Goal: Transaction & Acquisition: Purchase product/service

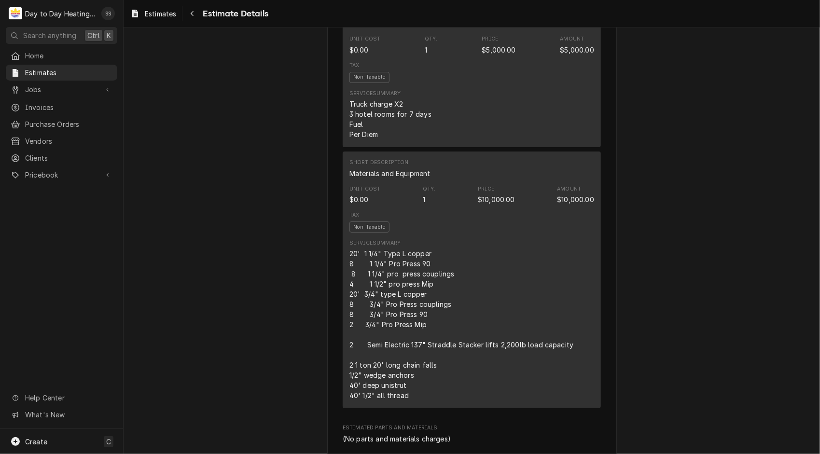
scroll to position [2083, 0]
click at [721, 334] on div "Awaiting Approval Sender Day to Day Heating and Cooling 8334 Clairemont Mesa Bl…" at bounding box center [471, 96] width 696 height 4303
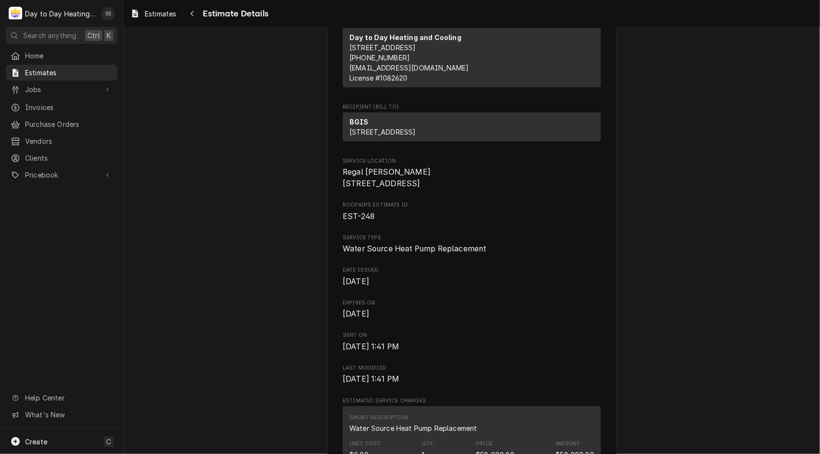
scroll to position [0, 0]
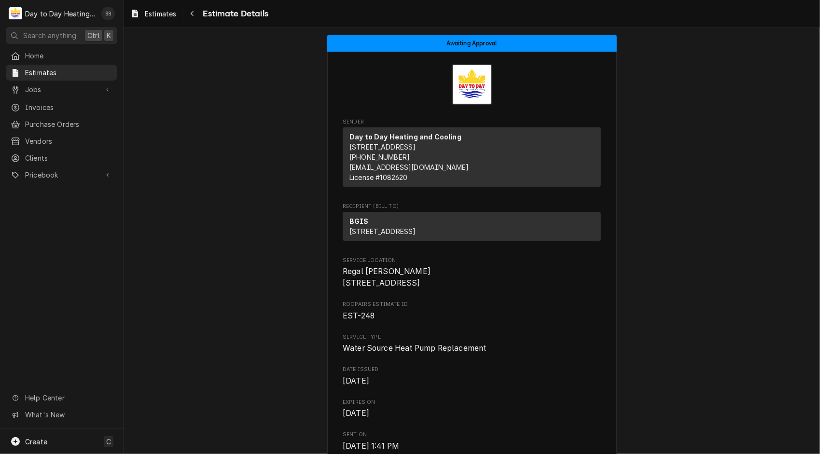
click at [65, 102] on span "Invoices" at bounding box center [68, 107] width 87 height 10
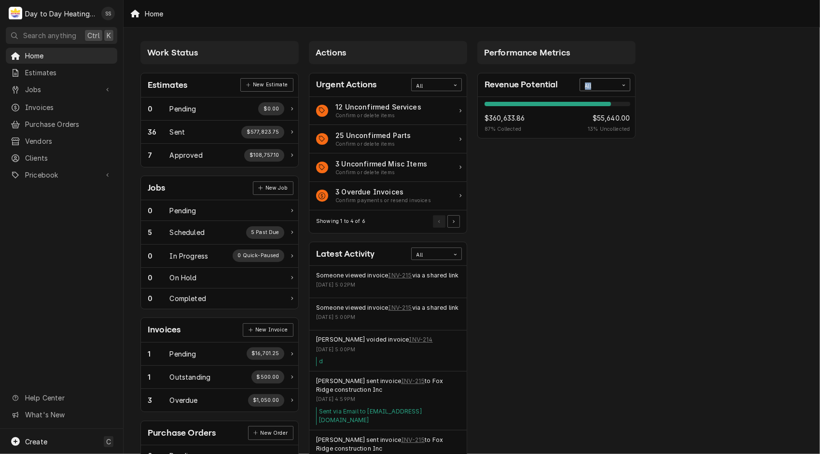
drag, startPoint x: 563, startPoint y: 90, endPoint x: 608, endPoint y: 90, distance: 44.4
click at [608, 90] on div "Revenue Potential All" at bounding box center [556, 85] width 157 height 24
click at [608, 90] on div "All" at bounding box center [599, 85] width 38 height 13
click at [622, 84] on icon "Card Data Filter Control" at bounding box center [623, 85] width 4 height 4
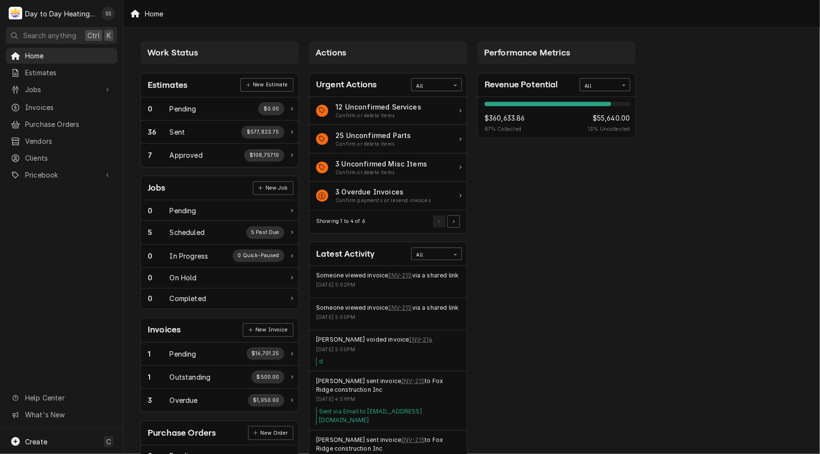
click at [559, 228] on div "Performance Metrics Revenue Potential All 87% $360,633.86 87 % Collected $55,64…" at bounding box center [556, 297] width 168 height 523
click at [193, 158] on div "Approved" at bounding box center [186, 155] width 33 height 10
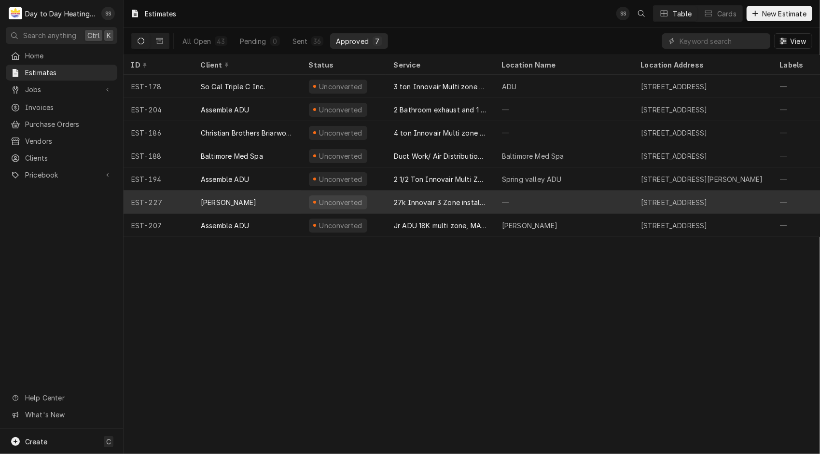
click at [497, 199] on div "—" at bounding box center [563, 202] width 139 height 23
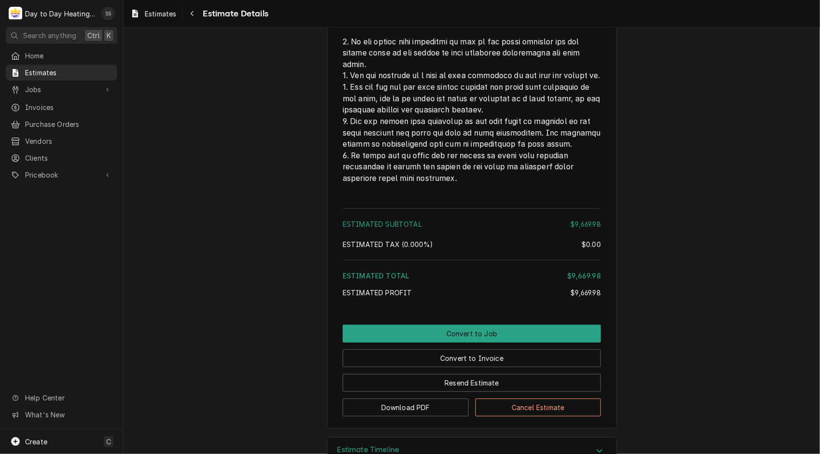
scroll to position [4300, 0]
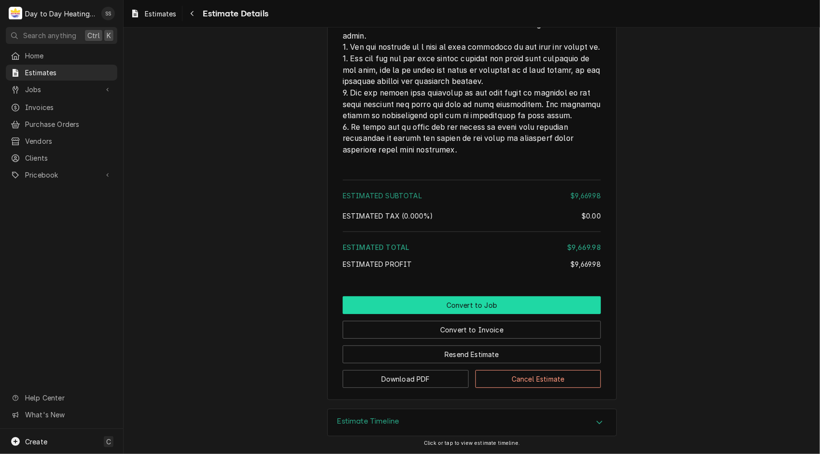
click at [479, 301] on button "Convert to Job" at bounding box center [472, 305] width 258 height 18
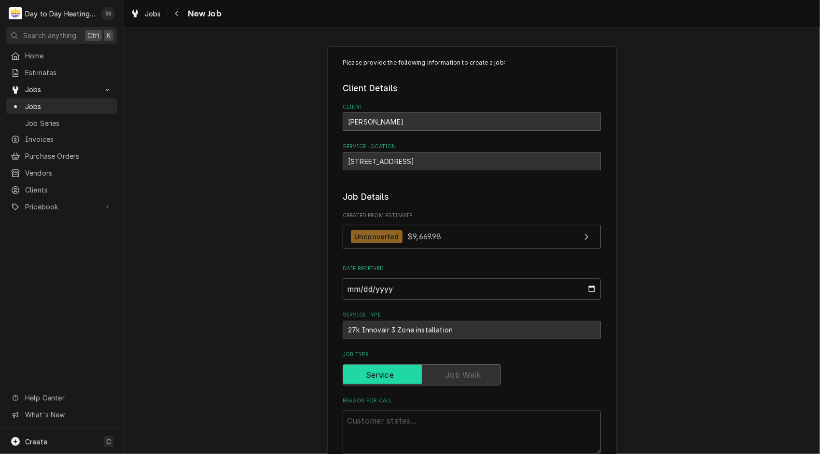
type textarea "x"
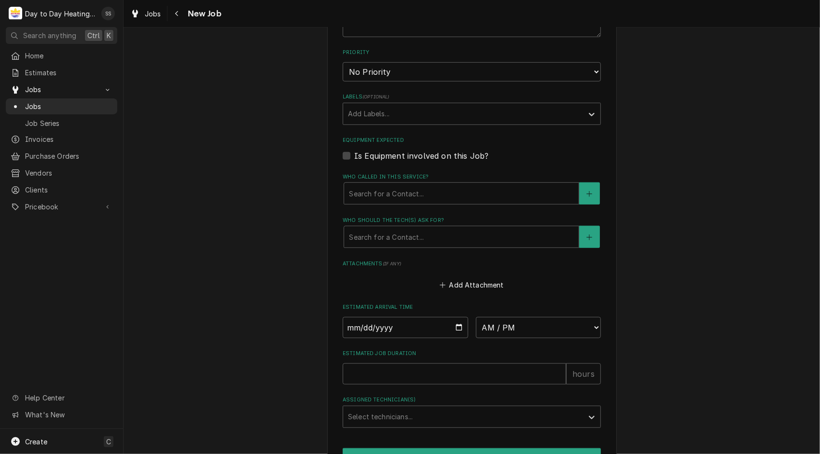
scroll to position [487, 0]
click at [354, 156] on label "Is Equipment involved on this Job?" at bounding box center [421, 155] width 134 height 12
click at [354, 156] on input "Equipment Expected" at bounding box center [483, 159] width 258 height 21
checkbox input "true"
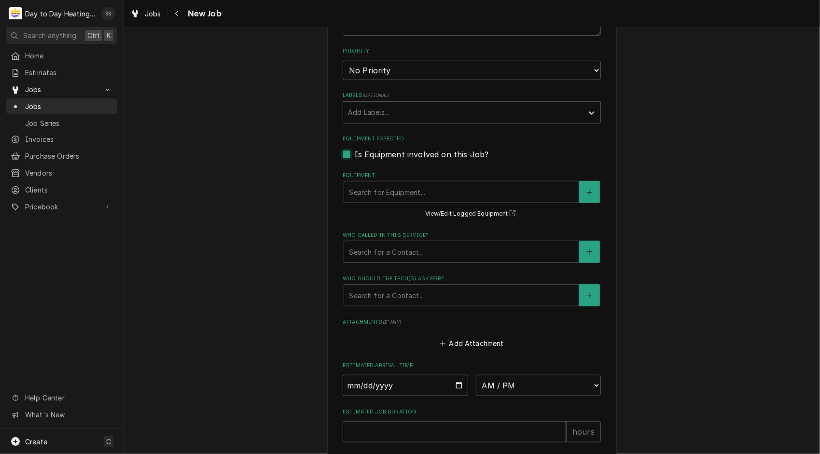
type textarea "x"
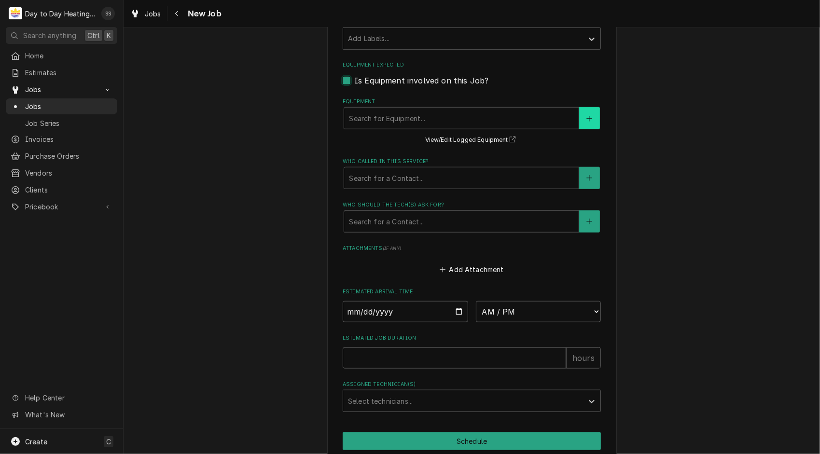
scroll to position [605, 0]
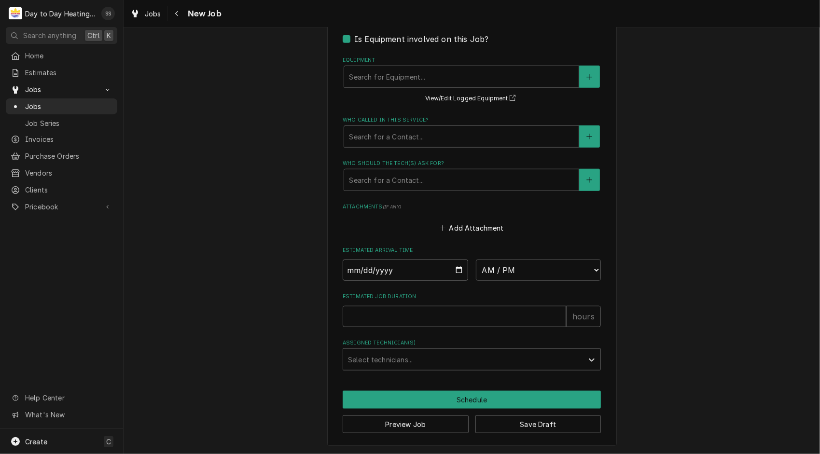
click at [434, 270] on input "Date" at bounding box center [405, 270] width 125 height 21
click at [493, 271] on select "AM / PM 6:00 AM 6:15 AM 6:30 AM 6:45 AM 7:00 AM 7:15 AM 7:30 AM 7:45 AM 8:00 AM…" at bounding box center [538, 270] width 125 height 21
click at [433, 265] on input "Date" at bounding box center [405, 270] width 125 height 21
click at [455, 266] on input "Date" at bounding box center [405, 270] width 125 height 21
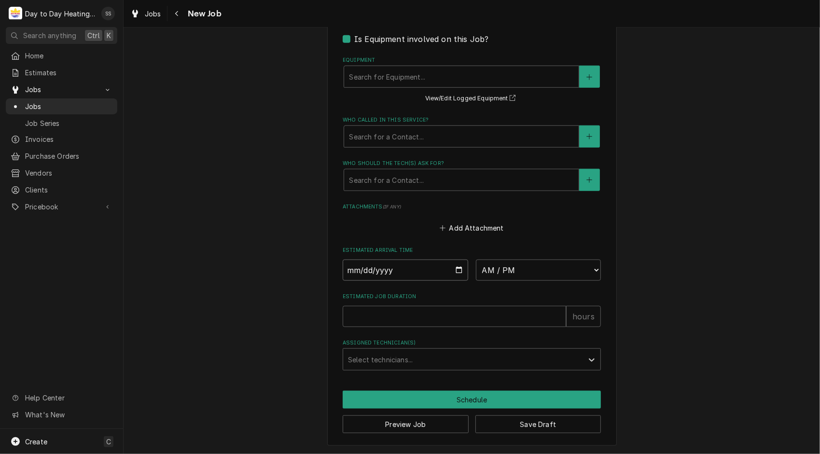
type input "2025-08-24"
click at [496, 320] on input "Estimated Job Duration" at bounding box center [454, 316] width 223 height 21
type textarea "x"
type input "8"
type textarea "x"
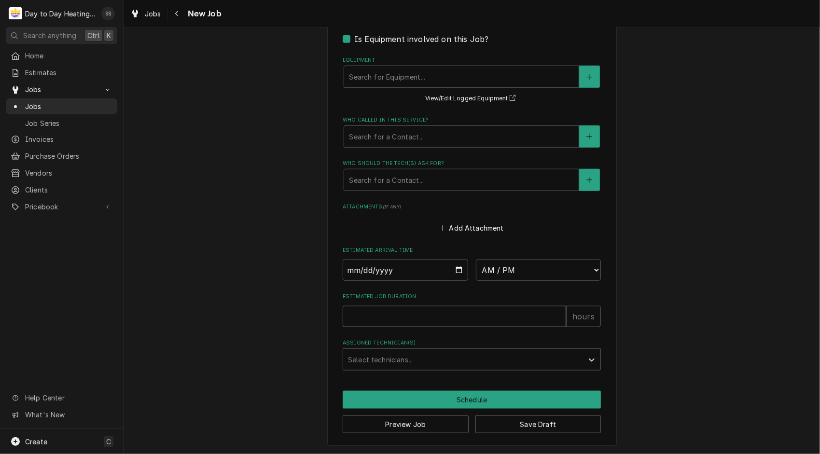
type textarea "x"
type input "3"
type textarea "x"
type input "36"
type textarea "x"
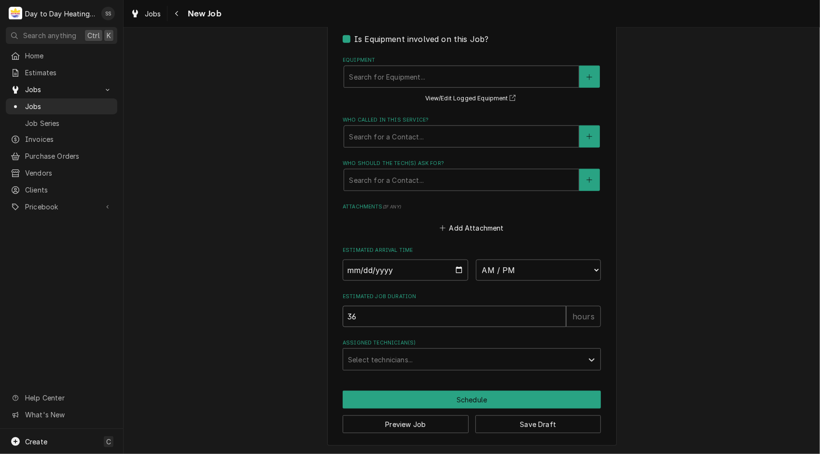
type input "36"
drag, startPoint x: 544, startPoint y: 343, endPoint x: 557, endPoint y: 362, distance: 23.2
click at [557, 362] on div "Assigned Technician(s) Select technicians..." at bounding box center [472, 354] width 258 height 31
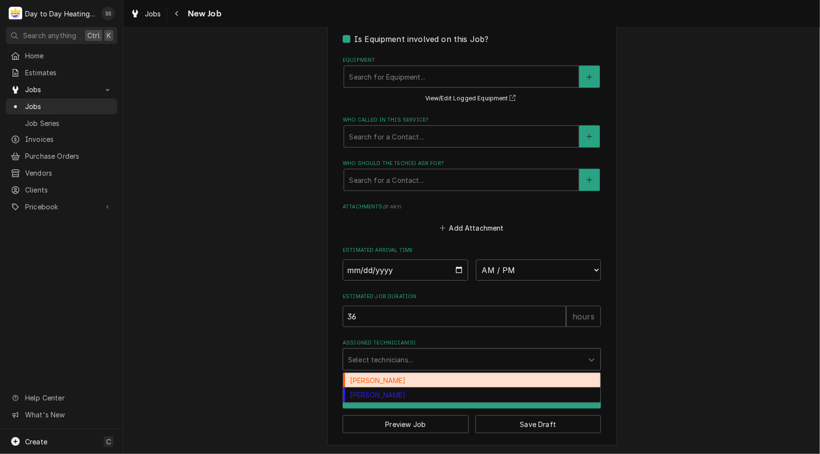
click at [557, 362] on div "Assigned Technician(s)" at bounding box center [463, 359] width 230 height 17
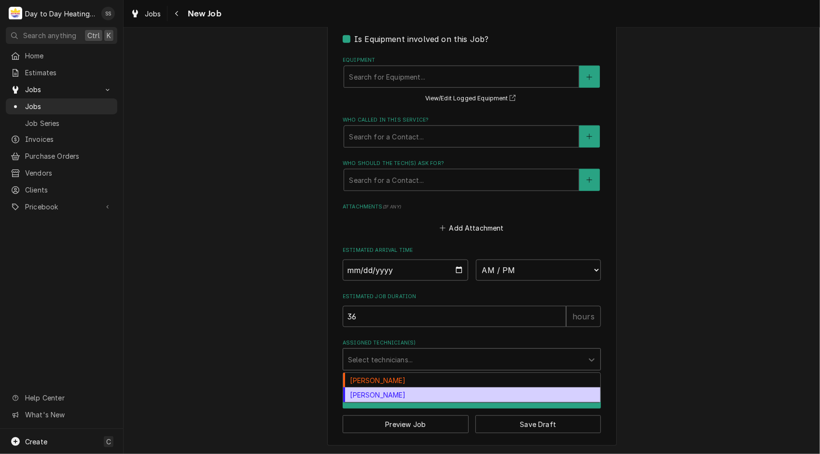
click at [522, 395] on div "Shaun Smith" at bounding box center [471, 394] width 257 height 15
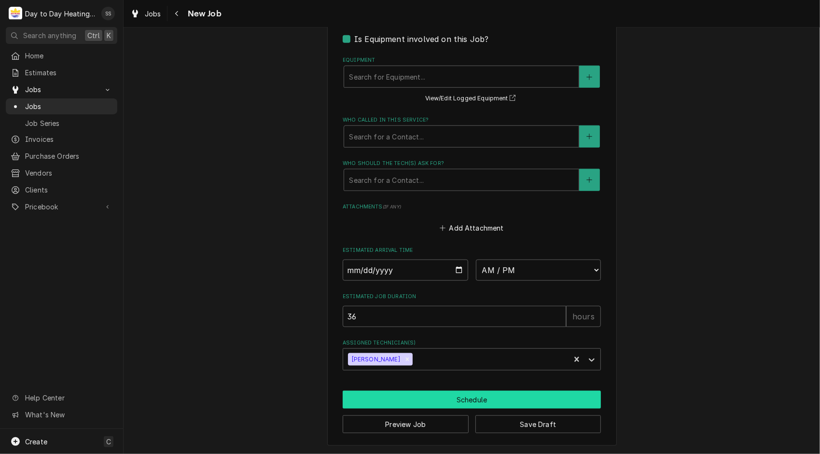
click at [522, 395] on button "Schedule" at bounding box center [472, 400] width 258 height 18
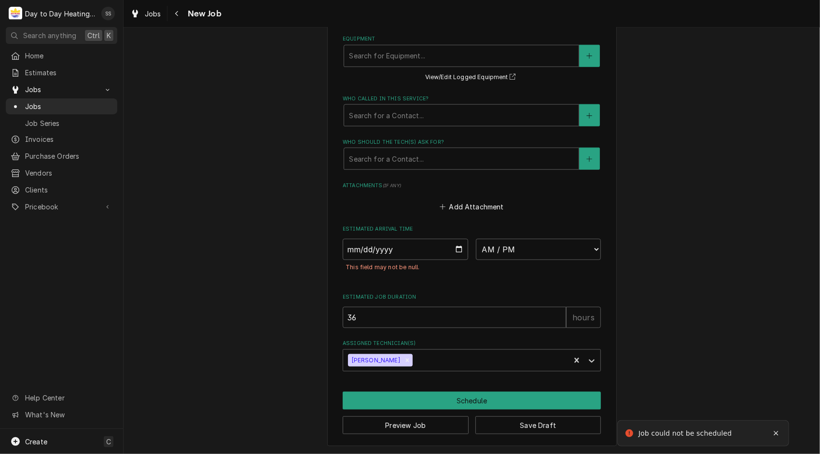
scroll to position [649, 0]
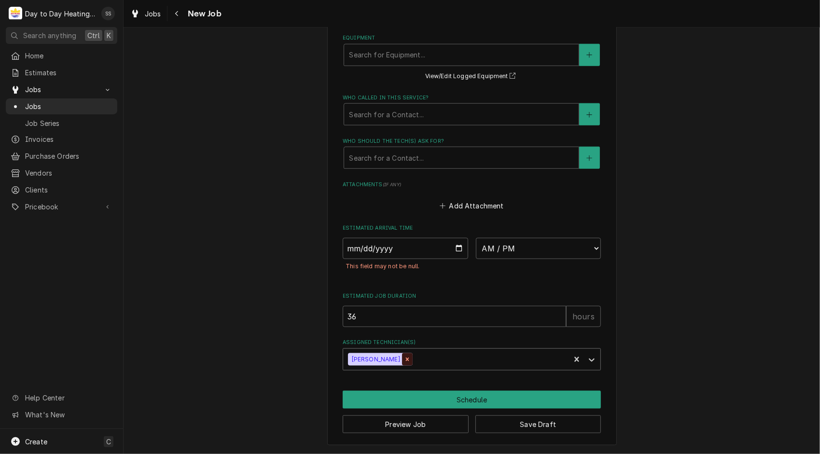
click at [404, 357] on icon "Remove Shaun Smith" at bounding box center [407, 359] width 7 height 7
type textarea "x"
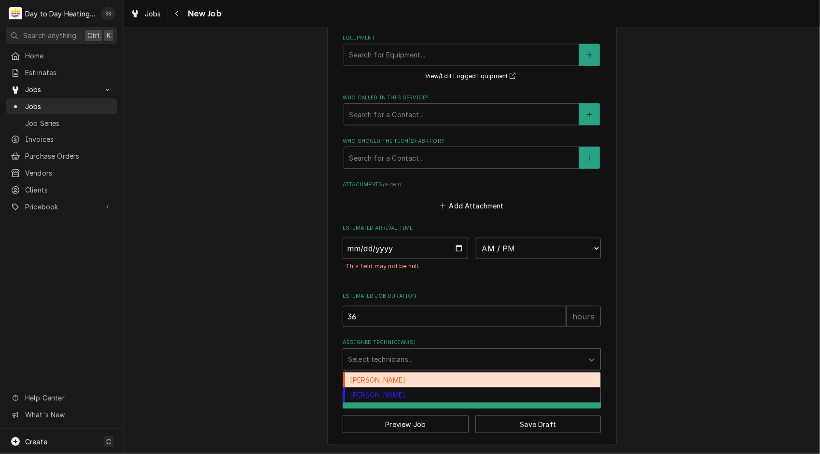
scroll to position [0, 0]
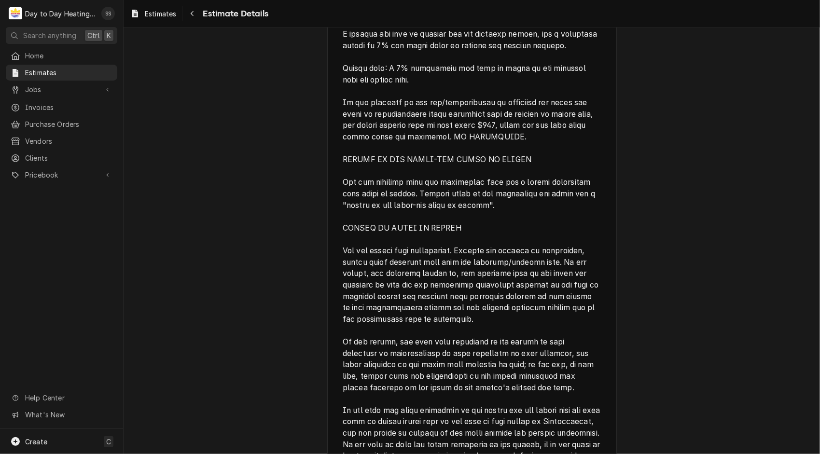
scroll to position [4300, 0]
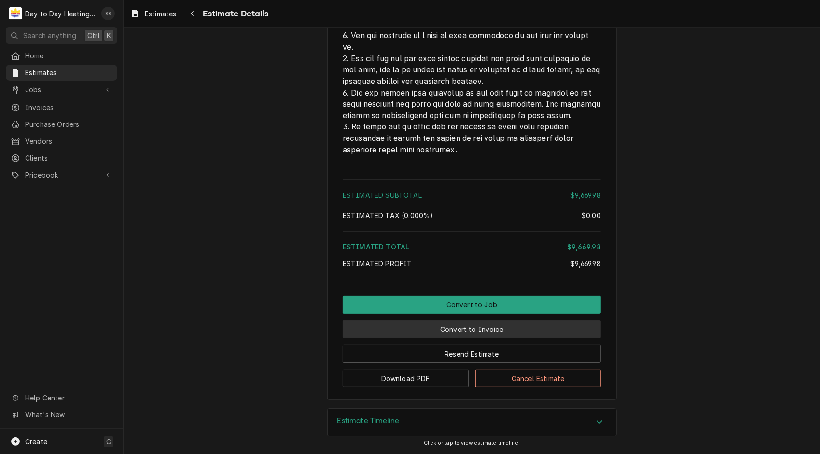
click at [489, 329] on button "Convert to Invoice" at bounding box center [472, 329] width 258 height 18
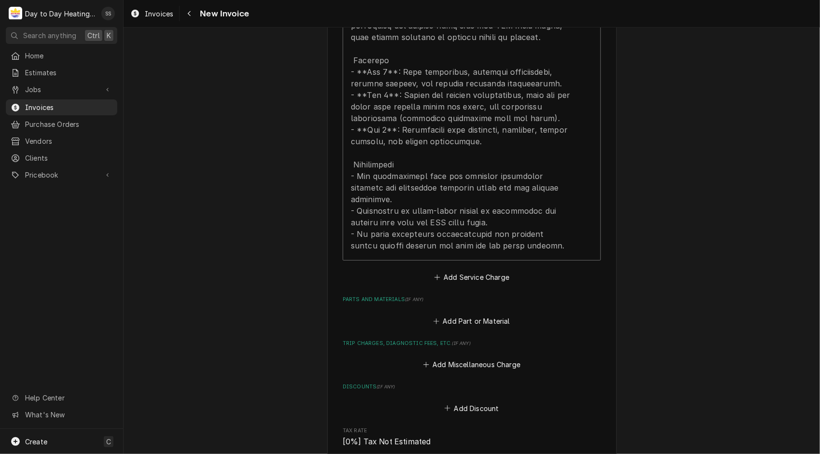
scroll to position [3311, 0]
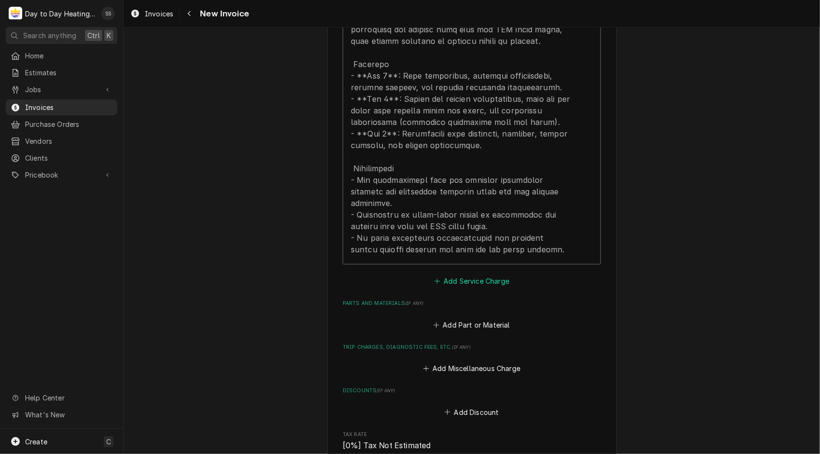
click at [454, 274] on button "Add Service Charge" at bounding box center [471, 281] width 78 height 14
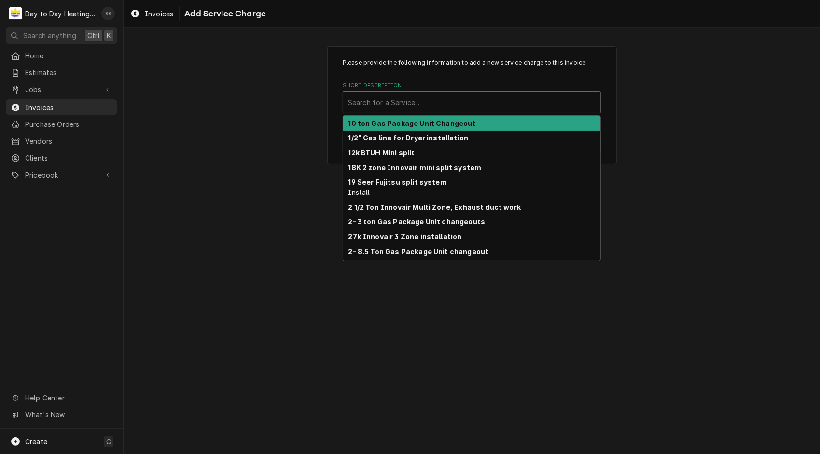
click at [397, 105] on div "Short Description" at bounding box center [471, 102] width 247 height 17
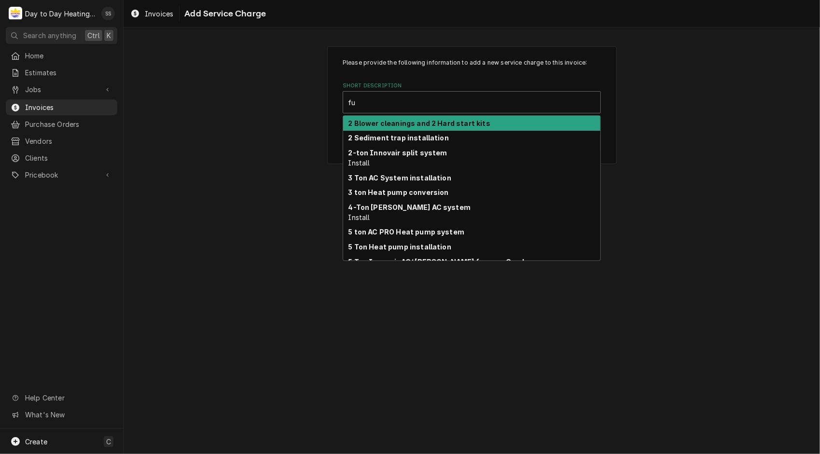
type input "f"
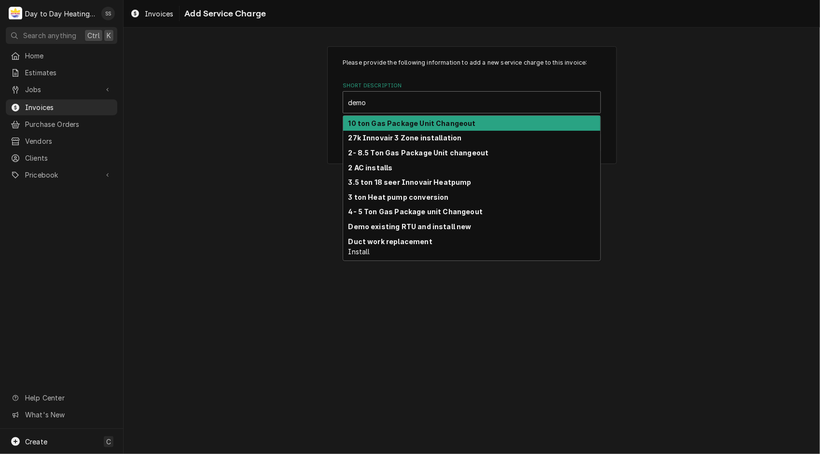
type input "demo"
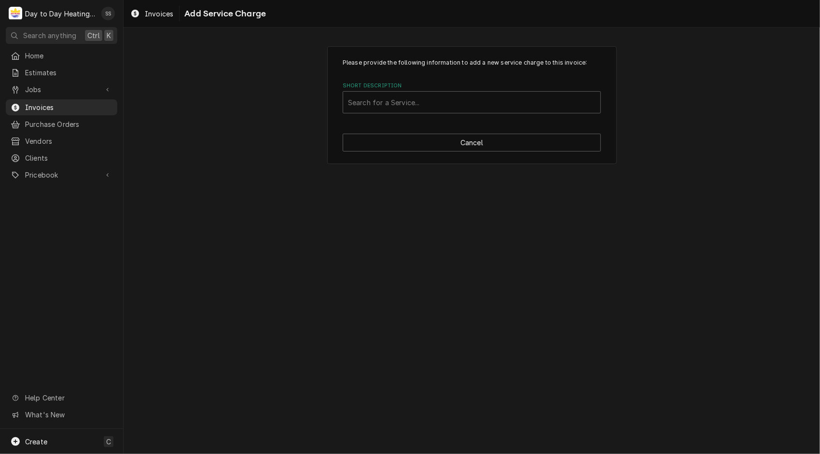
click at [662, 157] on div "Please provide the following information to add a new service charge to this in…" at bounding box center [471, 105] width 696 height 135
click at [34, 170] on span "Pricebook" at bounding box center [61, 175] width 73 height 10
click at [41, 191] on div "Services" at bounding box center [62, 192] width 108 height 12
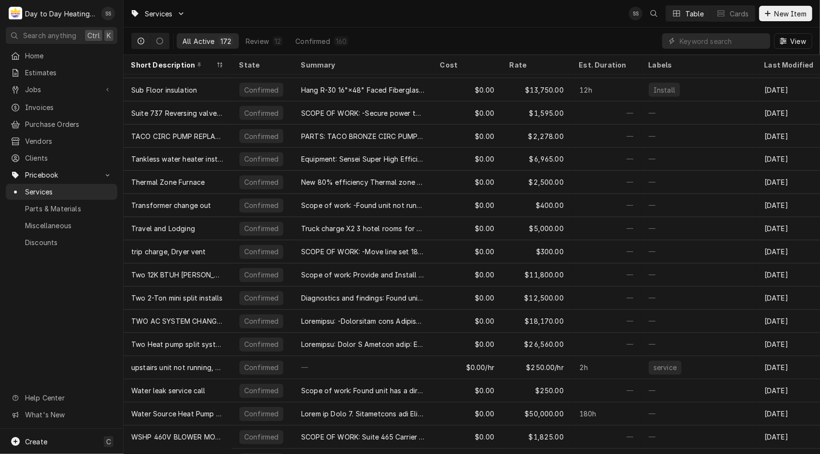
scroll to position [3609, 0]
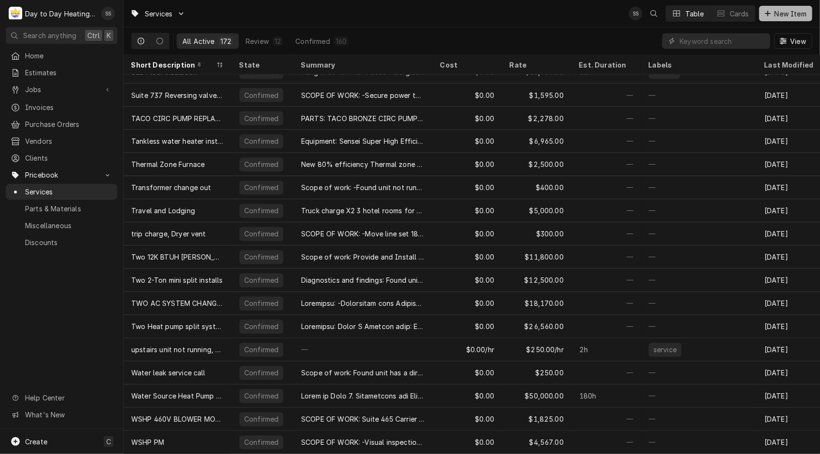
click at [782, 14] on span "New Item" at bounding box center [790, 14] width 36 height 10
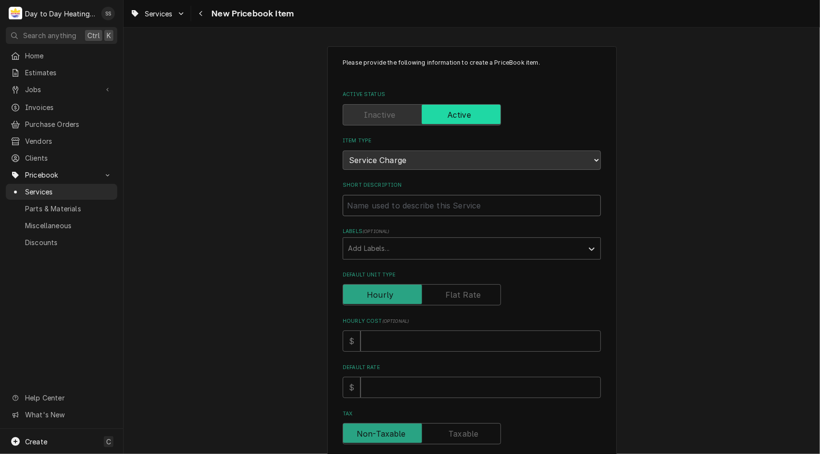
click at [444, 211] on input "Short Description" at bounding box center [472, 205] width 258 height 21
type textarea "x"
type input "F"
type textarea "x"
type input "Fu"
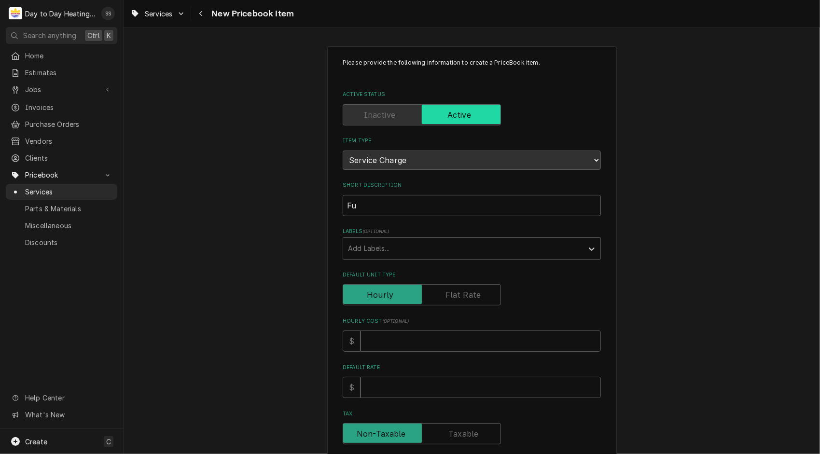
type textarea "x"
type input "Fur"
type textarea "x"
type input "Furn"
type textarea "x"
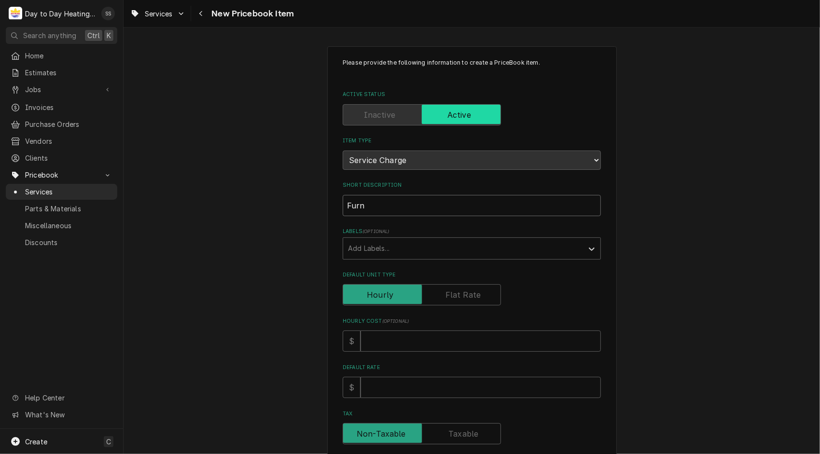
type input "Furna"
type textarea "x"
type input "Furnac"
type textarea "x"
type input "Furnace"
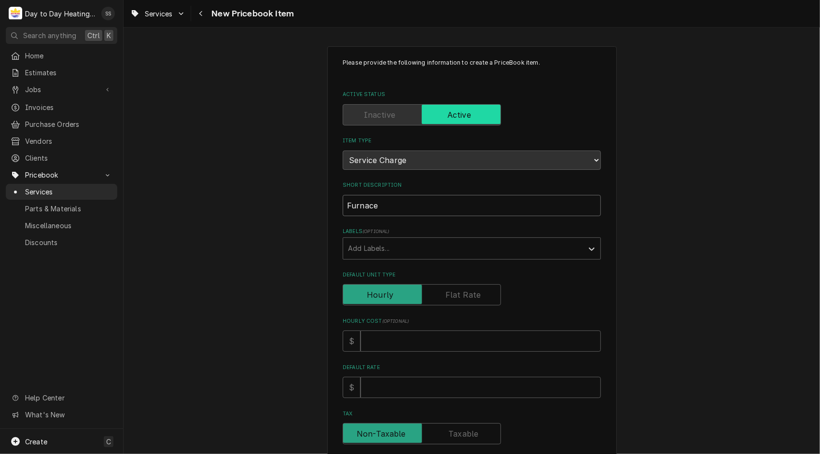
type textarea "x"
type input "Furnace"
type textarea "x"
type input "Furnace D"
type textarea "x"
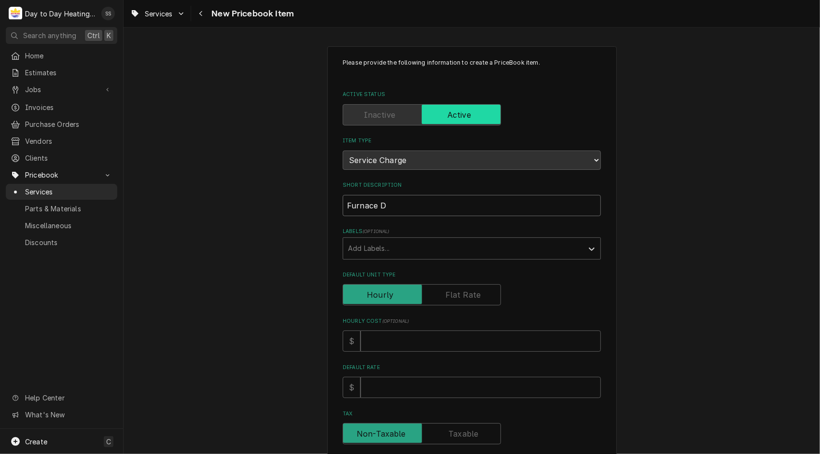
type input "Furnace De"
type textarea "x"
type input "Furnace Dem"
type textarea "x"
type input "Furnace Demo"
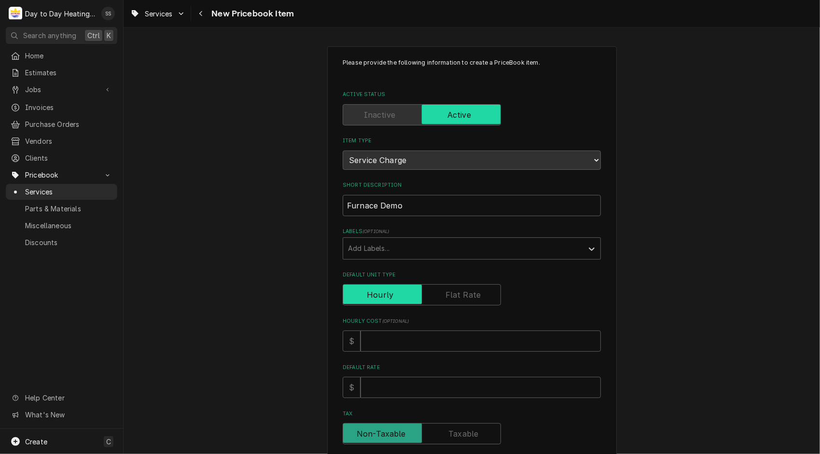
click at [471, 286] on input "Default Unit Type" at bounding box center [422, 294] width 150 height 21
checkbox input "true"
click at [419, 340] on input "Unit Cost ( optional )" at bounding box center [480, 340] width 240 height 21
type textarea "x"
type input "2"
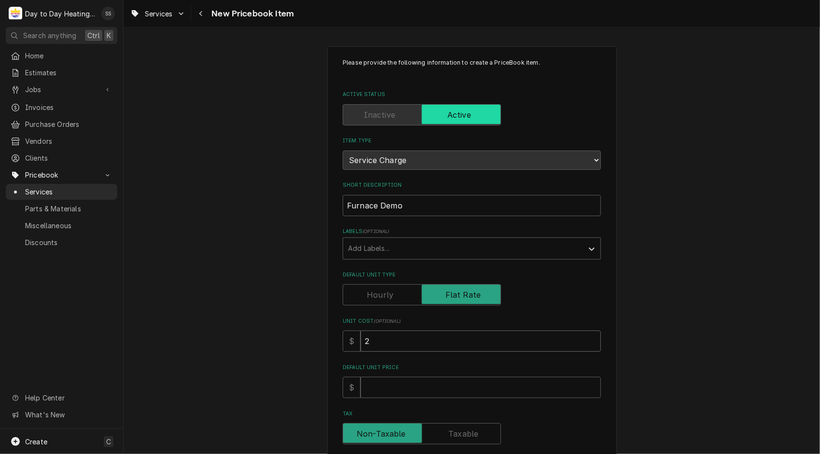
type textarea "x"
type input "20"
type textarea "x"
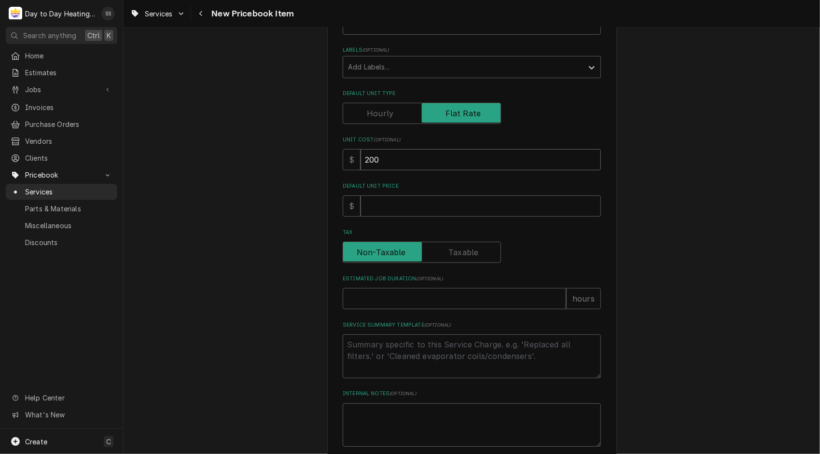
scroll to position [233, 0]
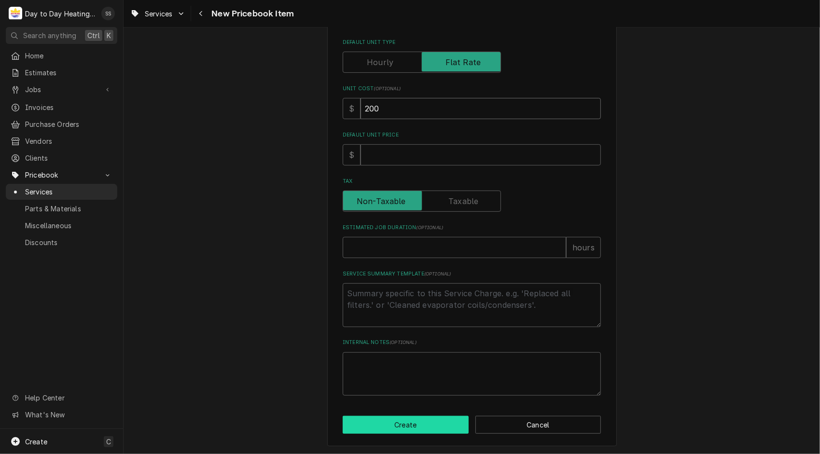
type input "200"
click at [413, 426] on button "Create" at bounding box center [406, 425] width 126 height 18
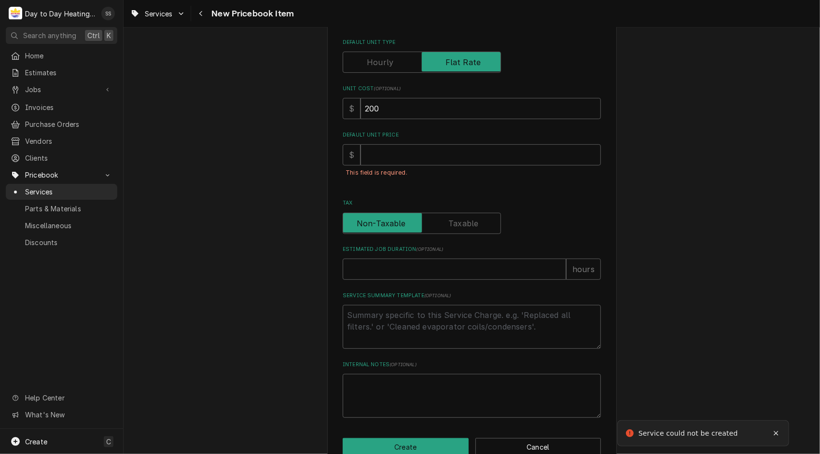
scroll to position [252, 0]
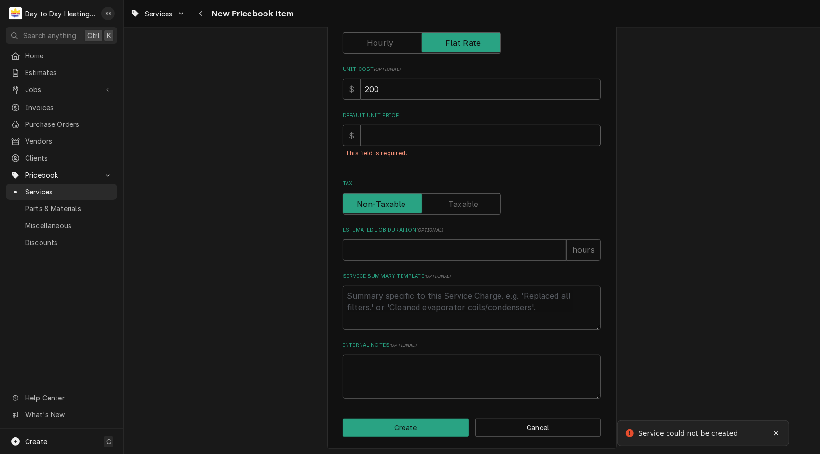
click at [432, 141] on input "Default Unit Price" at bounding box center [480, 135] width 240 height 21
type textarea "x"
type input "2"
type textarea "x"
type input "20"
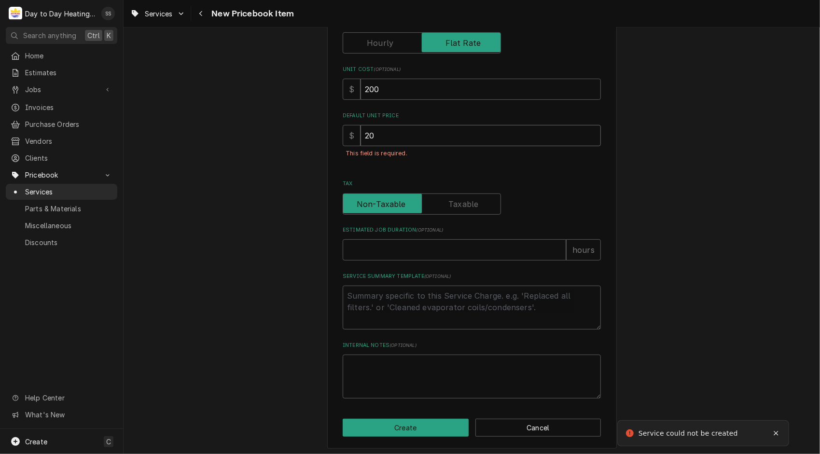
type textarea "x"
type input "200"
click at [419, 92] on input "200" at bounding box center [480, 89] width 240 height 21
type textarea "x"
type input "20"
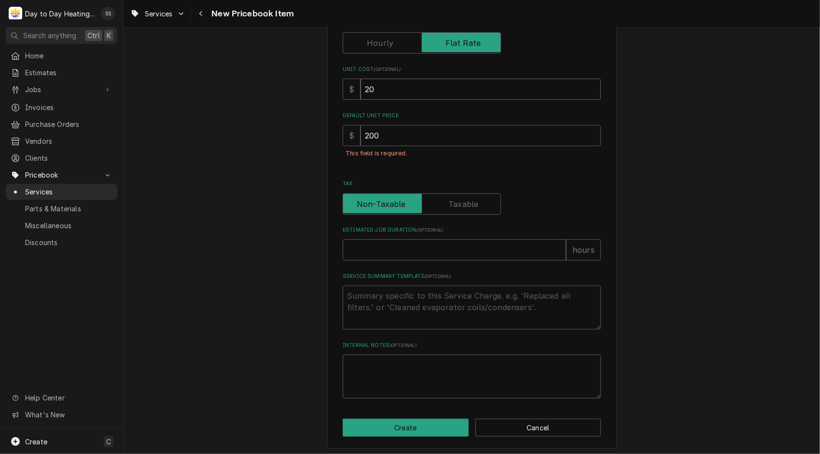
type textarea "x"
type input "2"
type textarea "x"
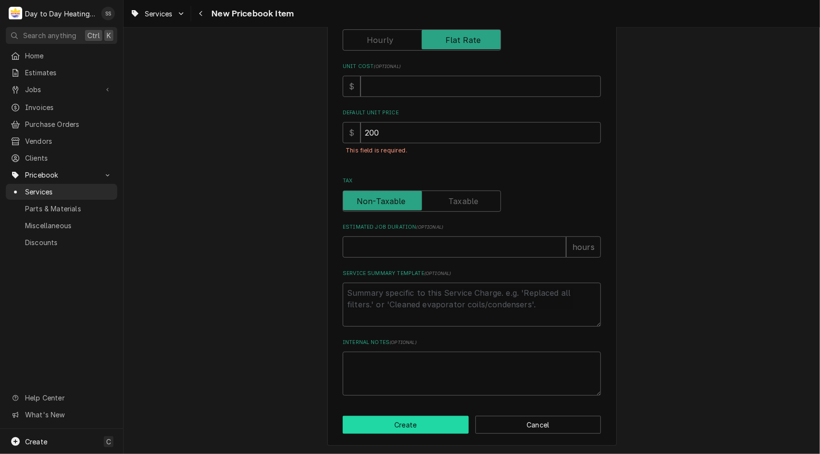
click at [437, 428] on button "Create" at bounding box center [406, 425] width 126 height 18
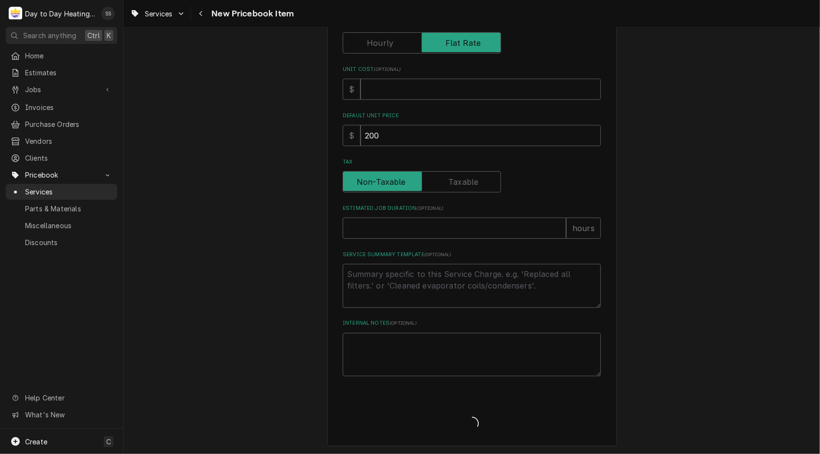
type textarea "x"
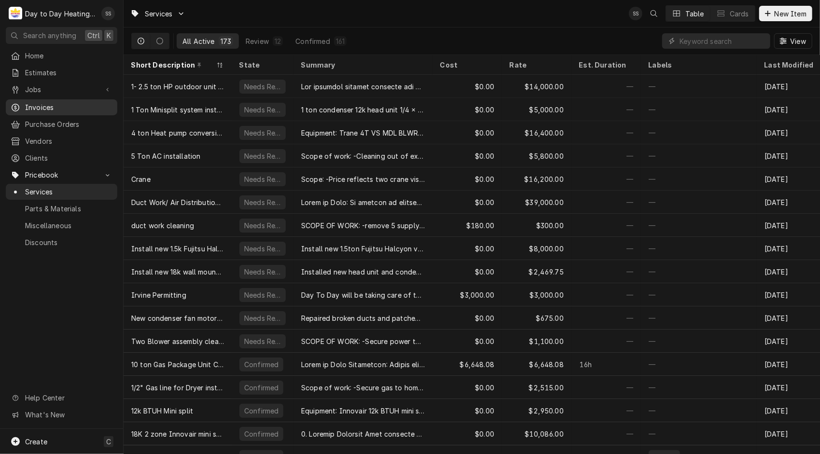
click at [36, 99] on link "Invoices" at bounding box center [61, 107] width 111 height 16
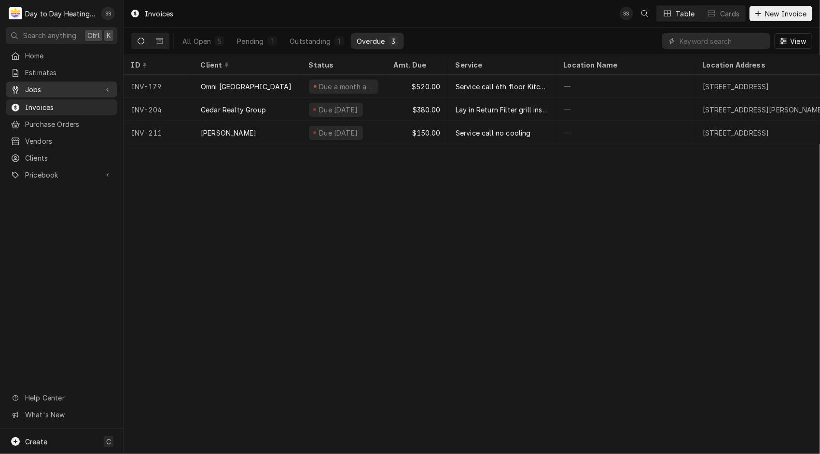
click at [65, 88] on span "Jobs" at bounding box center [61, 89] width 73 height 10
click at [49, 69] on span "Estimates" at bounding box center [68, 73] width 87 height 10
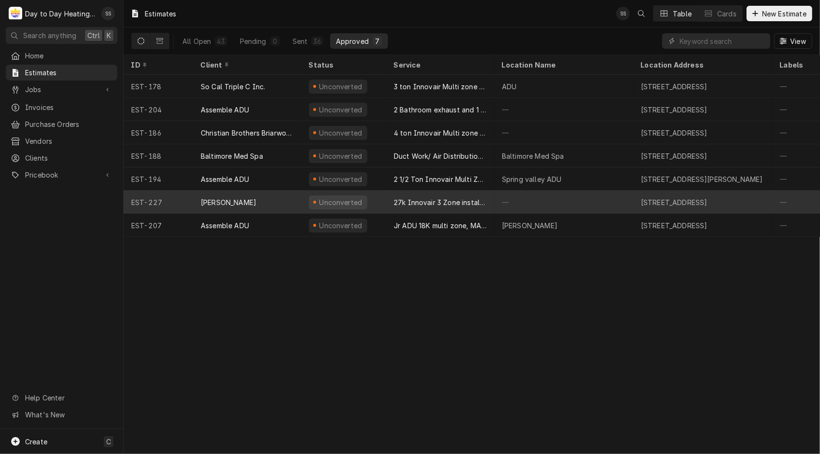
click at [313, 200] on span "Dynamic Content Wrapper" at bounding box center [315, 202] width 4 height 5
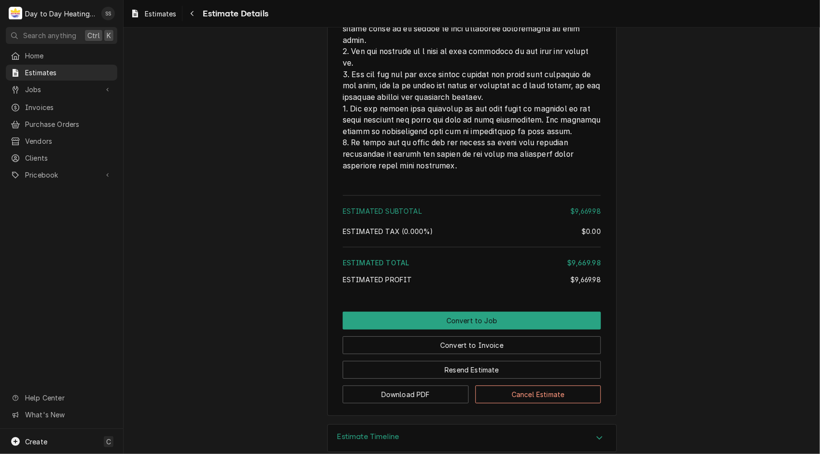
scroll to position [4300, 0]
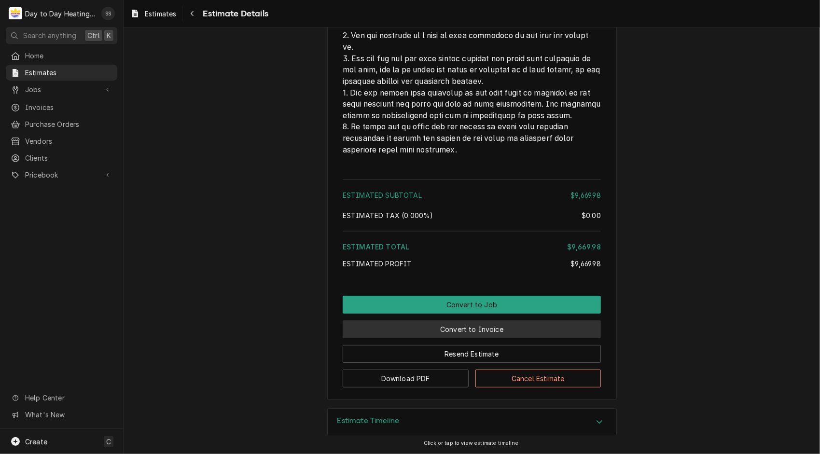
click at [448, 329] on button "Convert to Invoice" at bounding box center [472, 329] width 258 height 18
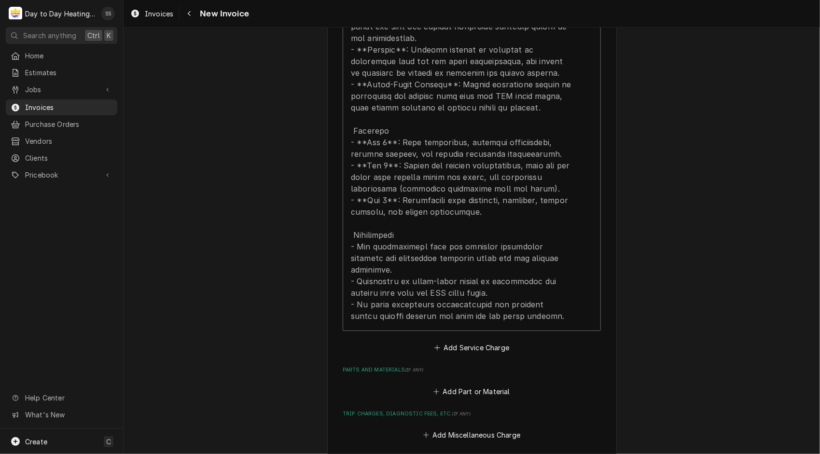
scroll to position [3281, 0]
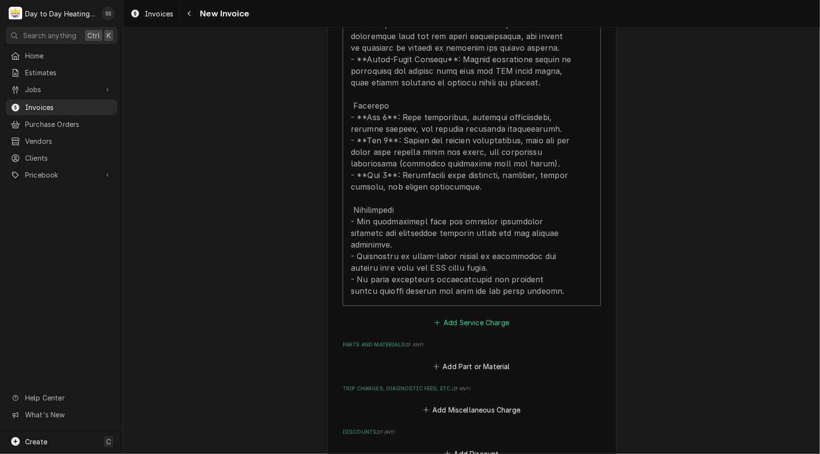
click at [472, 316] on button "Add Service Charge" at bounding box center [471, 323] width 78 height 14
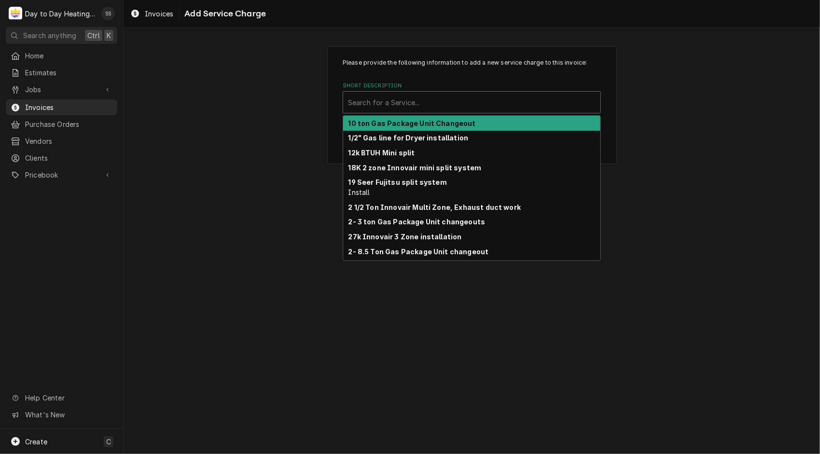
click at [446, 99] on div "Short Description" at bounding box center [471, 102] width 247 height 17
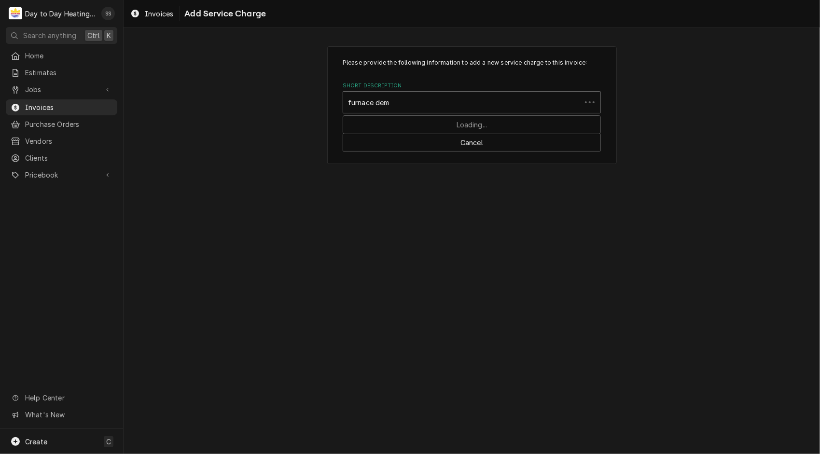
type input "furnace demo"
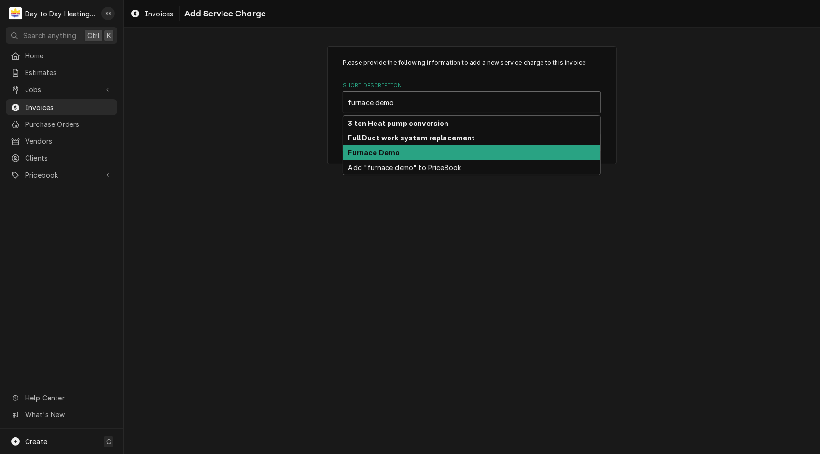
click at [389, 153] on strong "Furnace Demo" at bounding box center [374, 153] width 52 height 8
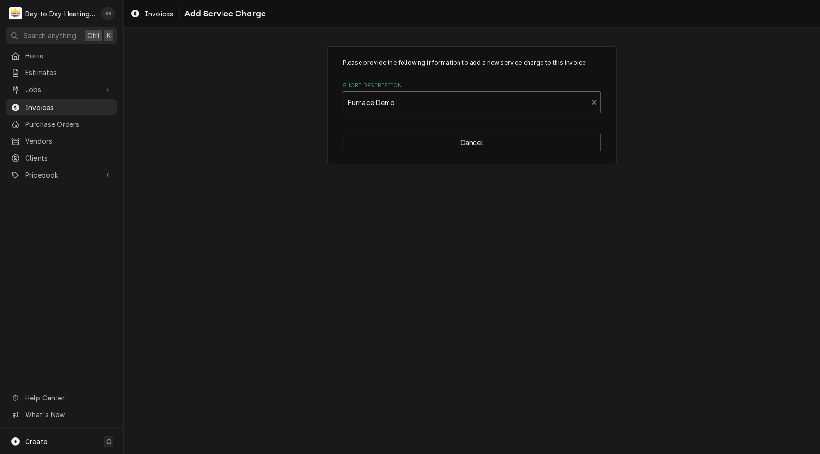
type textarea "x"
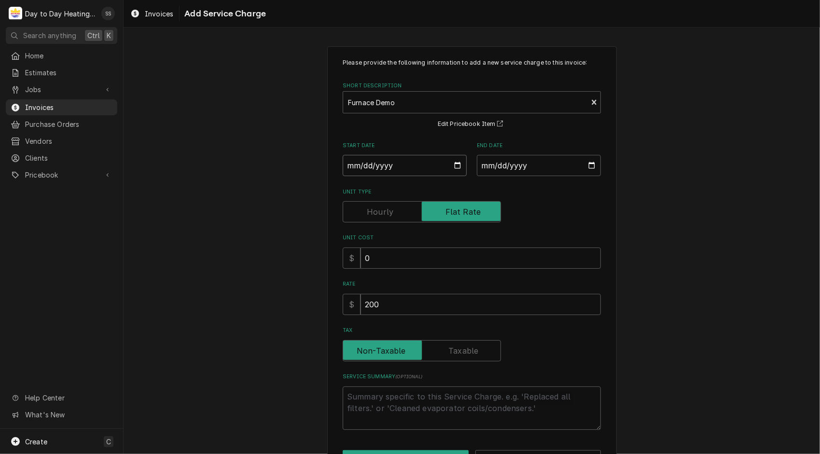
click at [452, 162] on input "Start Date" at bounding box center [405, 165] width 124 height 21
type input "[DATE]"
click at [589, 165] on input "End Date" at bounding box center [539, 165] width 124 height 21
type textarea "x"
type input "[DATE]"
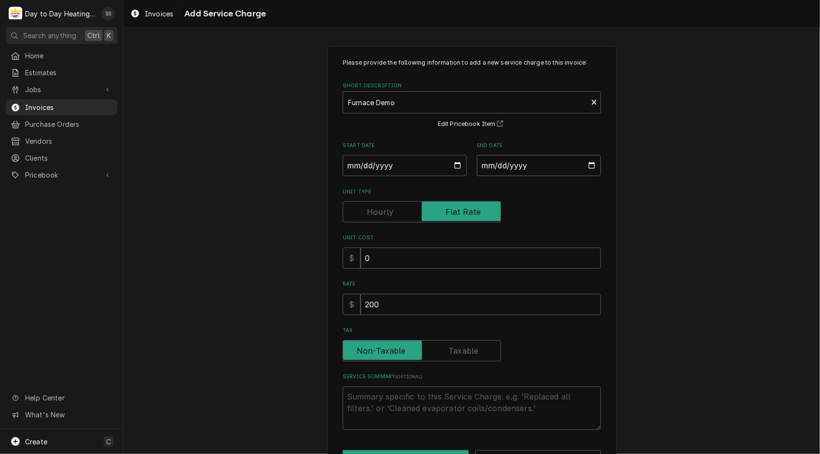
scroll to position [35, 0]
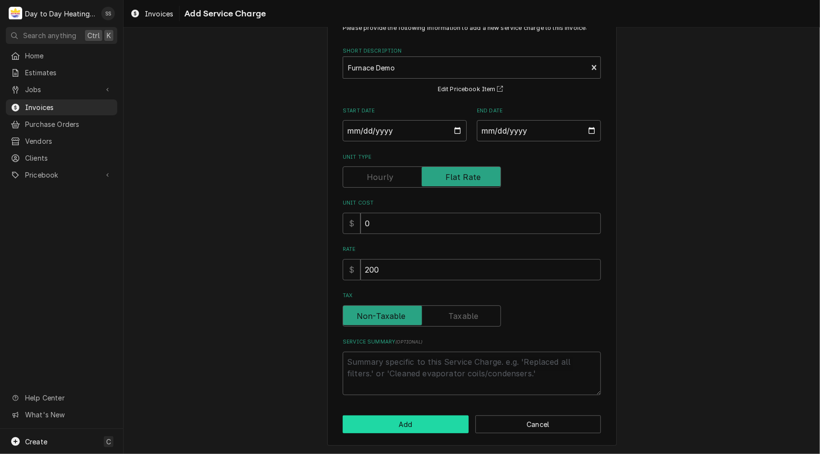
click at [409, 429] on button "Add" at bounding box center [406, 424] width 126 height 18
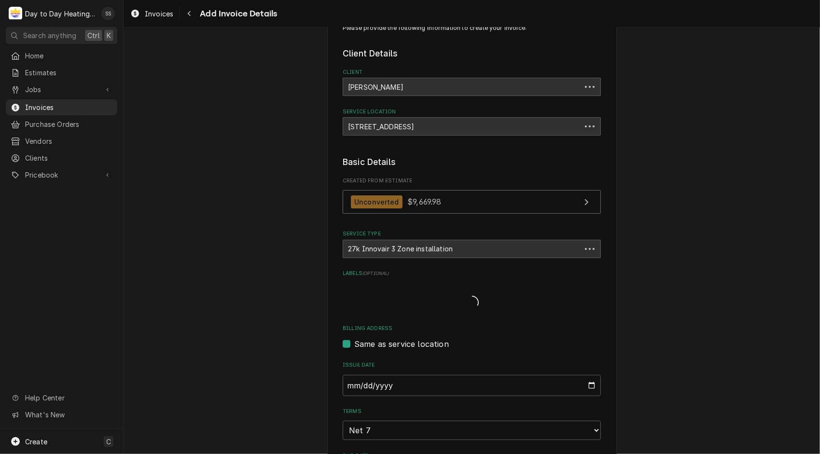
scroll to position [3270, 0]
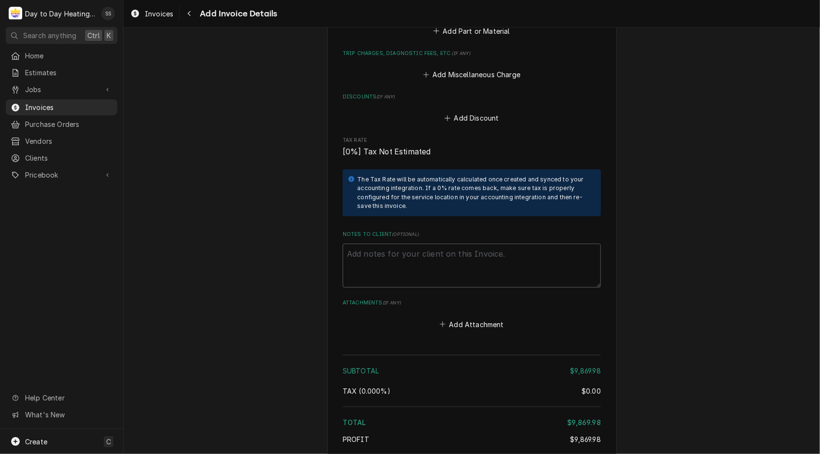
scroll to position [3765, 0]
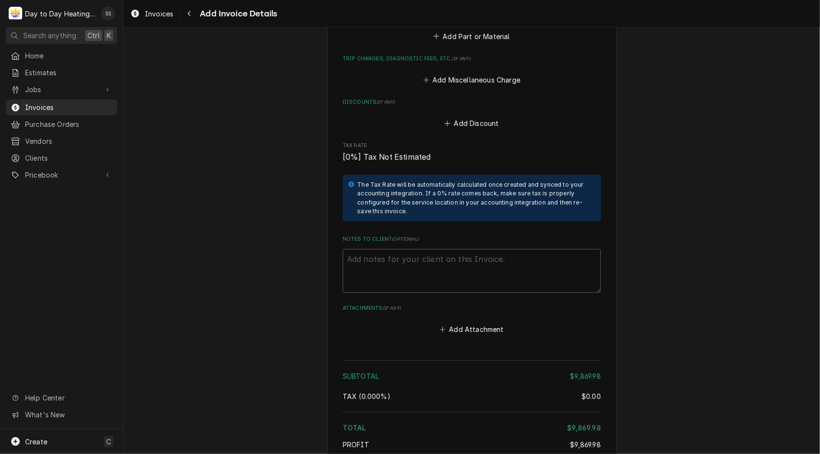
scroll to position [3837, 0]
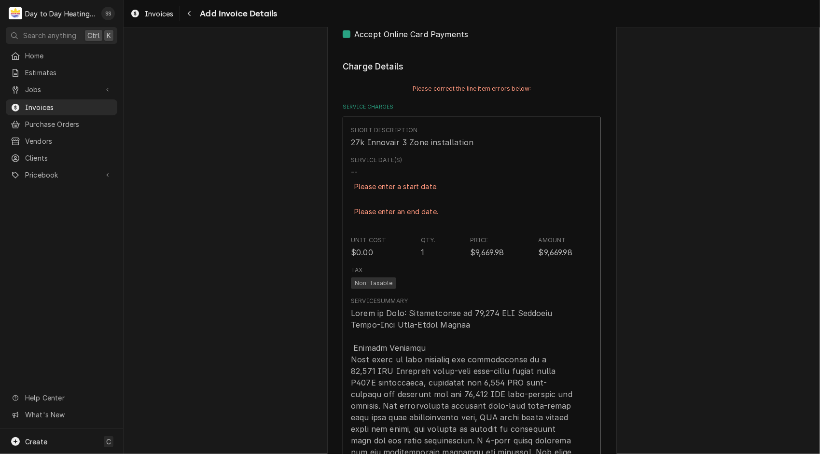
scroll to position [515, 0]
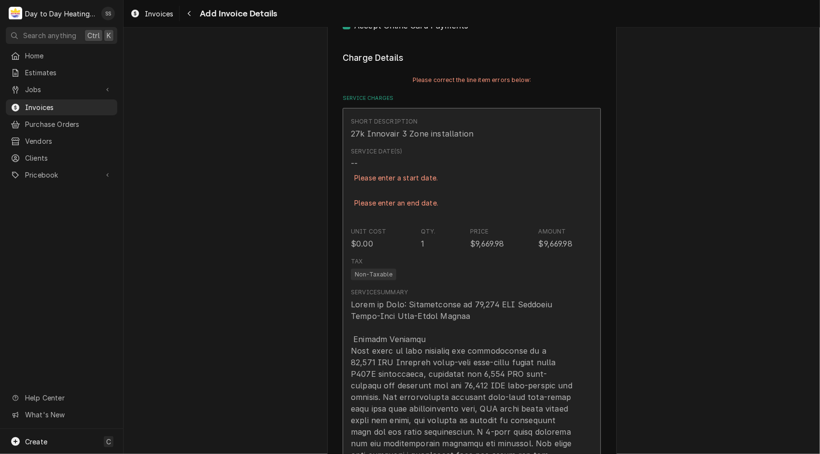
click at [520, 273] on div "Tax Non-Taxable" at bounding box center [461, 268] width 221 height 31
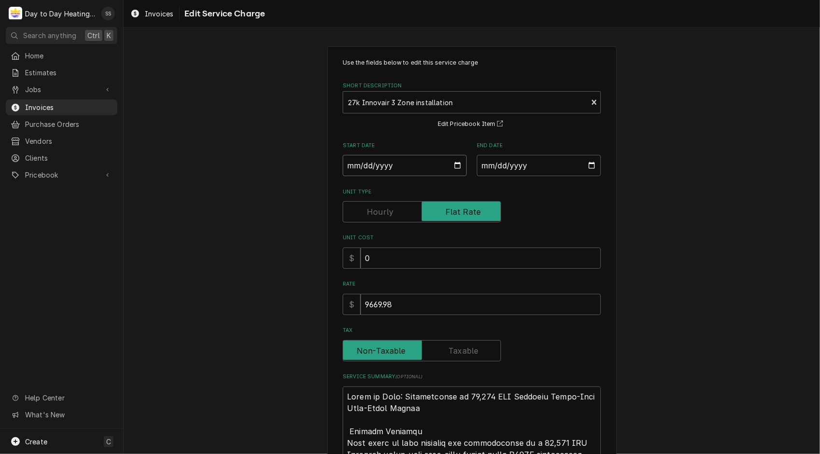
click at [452, 166] on input "Start Date" at bounding box center [405, 165] width 124 height 21
type textarea "x"
type input "2025-08-24"
click at [581, 160] on input "End Date" at bounding box center [539, 165] width 124 height 21
click at [589, 164] on input "End Date" at bounding box center [539, 165] width 124 height 21
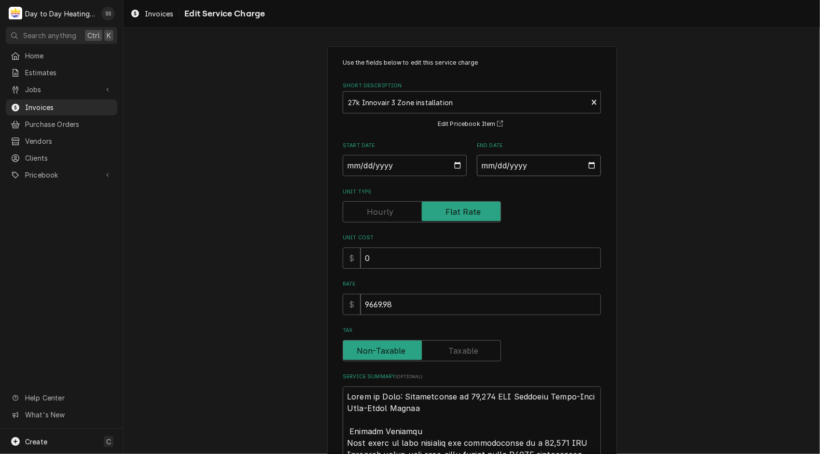
type input "2025-08-24"
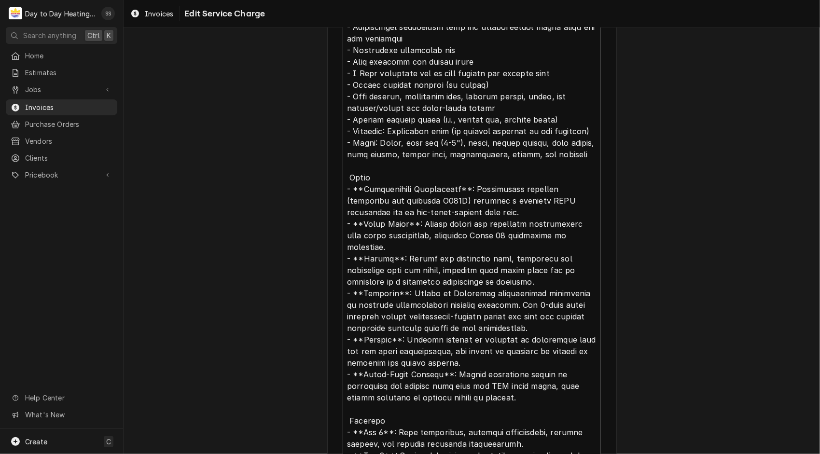
scroll to position [2572, 0]
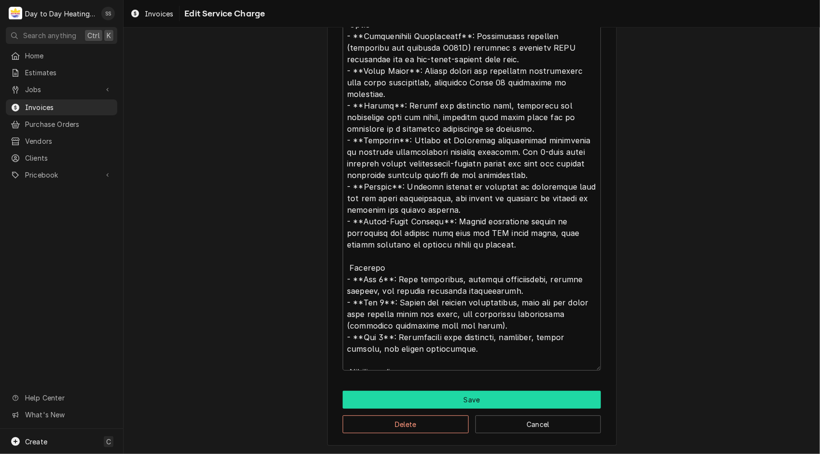
click at [413, 397] on button "Save" at bounding box center [472, 400] width 258 height 18
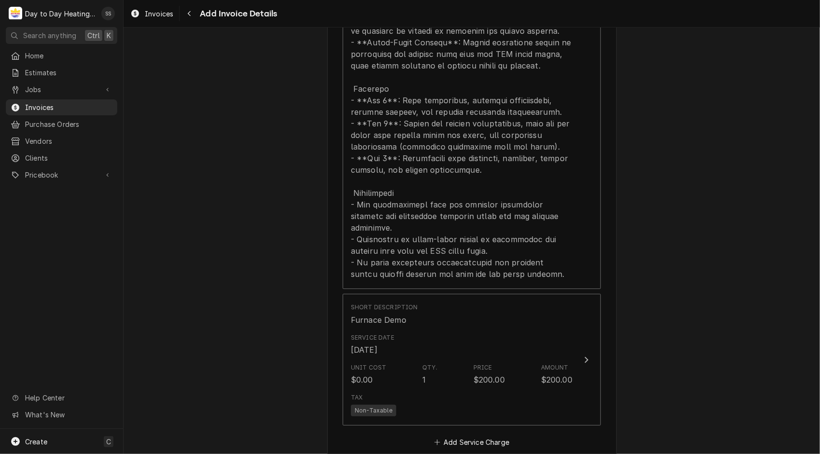
scroll to position [3837, 0]
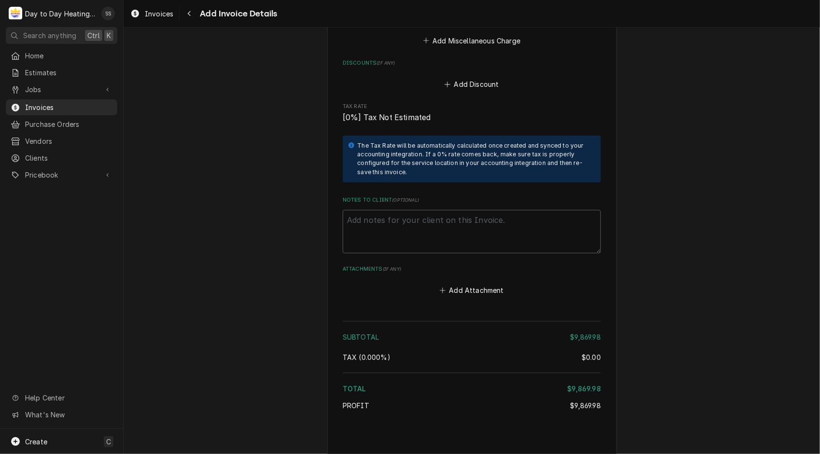
scroll to position [3809, 0]
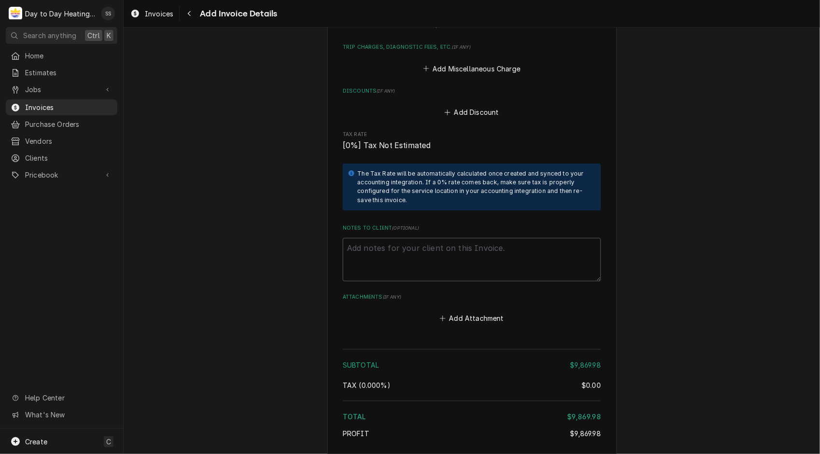
type textarea "x"
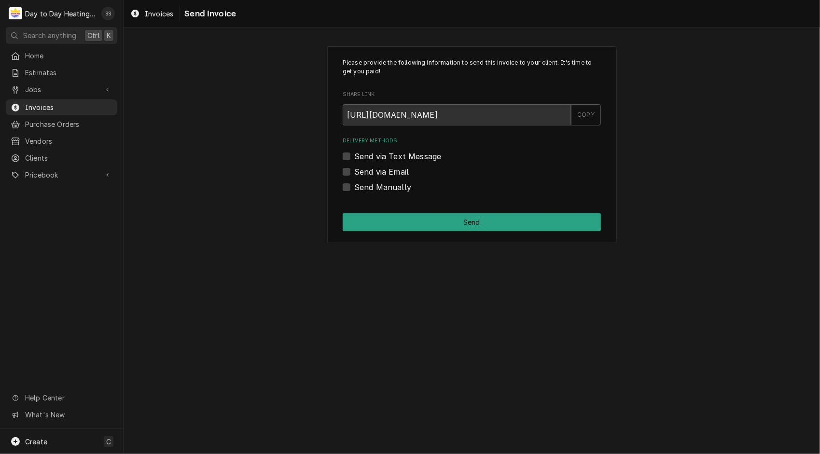
click at [350, 174] on div "Send via Email" at bounding box center [472, 172] width 258 height 12
click at [354, 173] on label "Send via Email" at bounding box center [381, 172] width 55 height 12
click at [354, 173] on input "Send via Email" at bounding box center [483, 176] width 258 height 21
checkbox input "true"
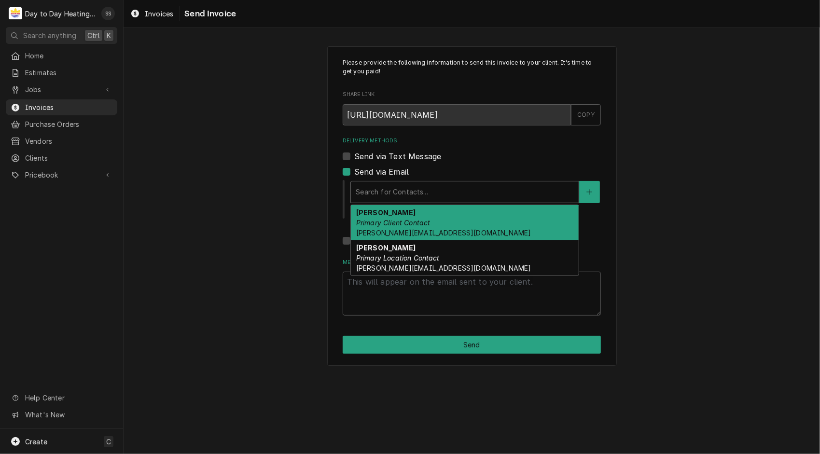
click at [515, 192] on div "Delivery Methods" at bounding box center [465, 191] width 218 height 17
click at [459, 224] on div "Julien Bieckert Primary Client Contact julien.bieckert@gmail.com" at bounding box center [465, 222] width 228 height 35
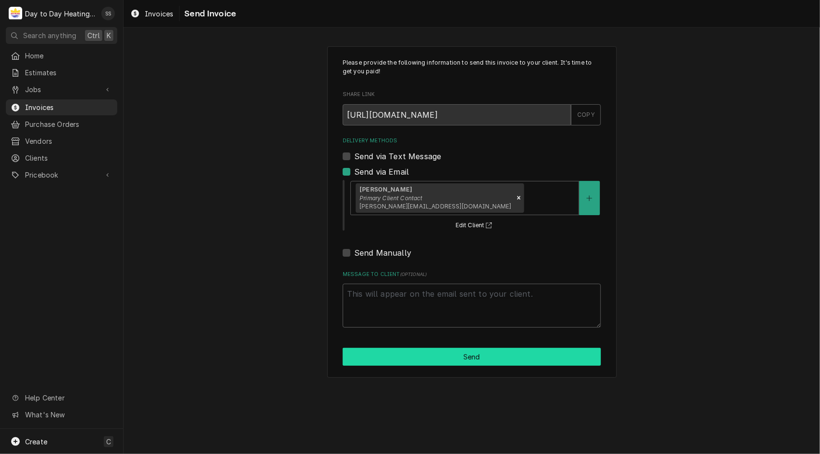
click at [486, 358] on button "Send" at bounding box center [472, 357] width 258 height 18
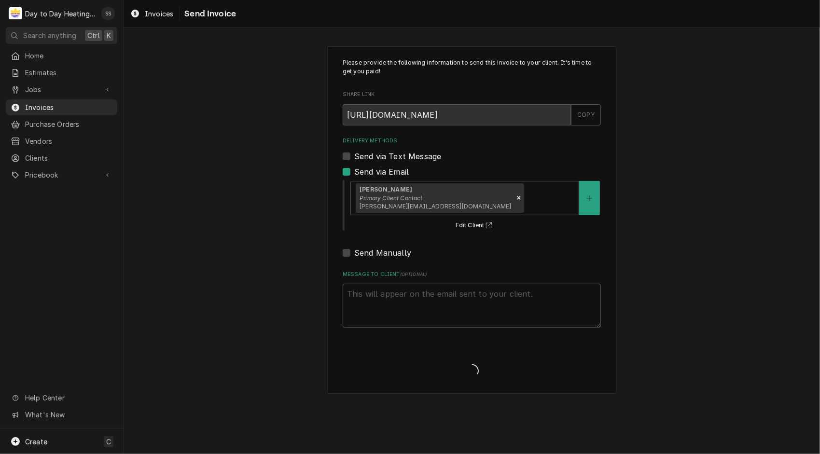
type textarea "x"
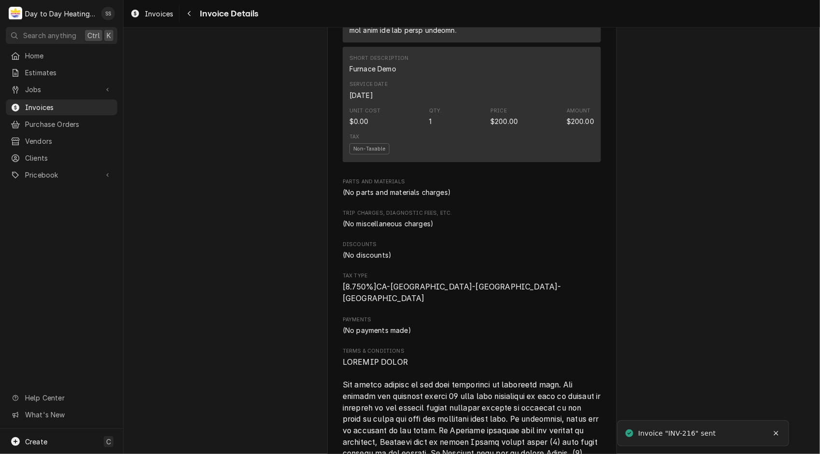
scroll to position [4478, 0]
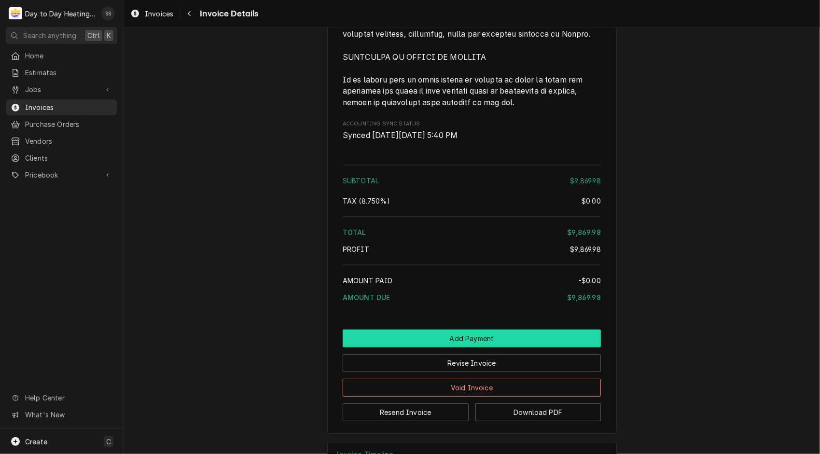
click at [456, 329] on button "Add Payment" at bounding box center [472, 338] width 258 height 18
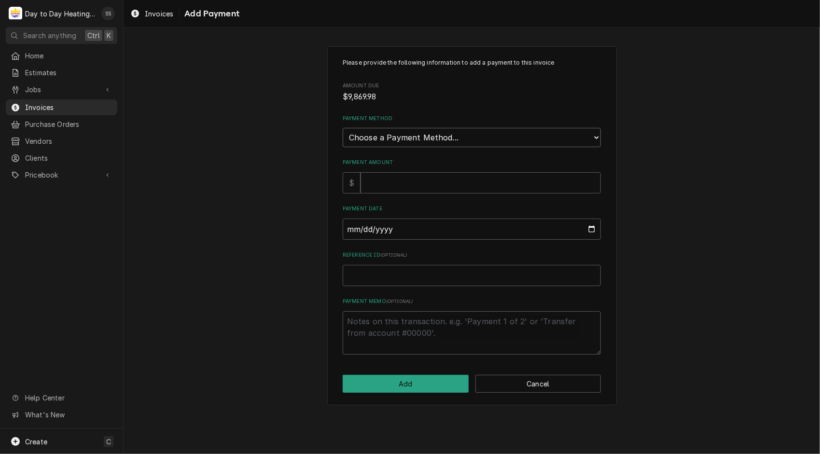
click at [554, 131] on select "Choose a Payment Method... Cash Check Credit/Debit Card ACH/eCheck Other" at bounding box center [472, 137] width 258 height 19
select select "2"
click at [343, 128] on select "Choose a Payment Method... Cash Check Credit/Debit Card ACH/eCheck Other" at bounding box center [472, 137] width 258 height 19
click at [424, 179] on input "Payment Amount" at bounding box center [480, 182] width 240 height 21
type textarea "x"
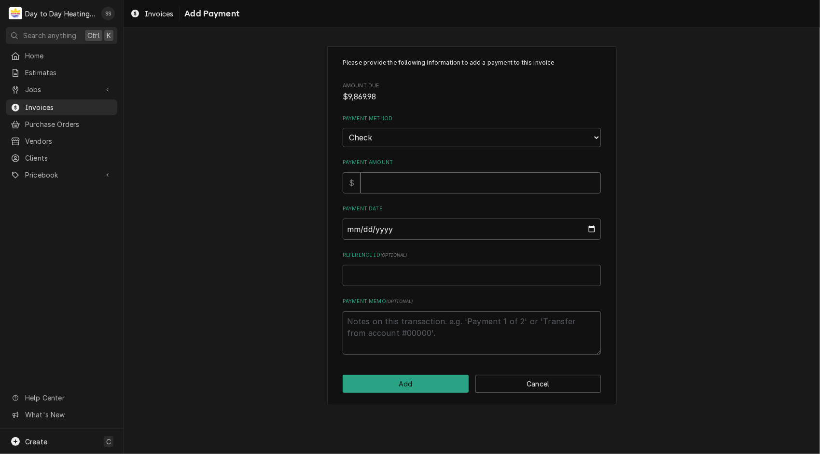
type input "9"
type textarea "x"
type input "98"
type textarea "x"
type input "986"
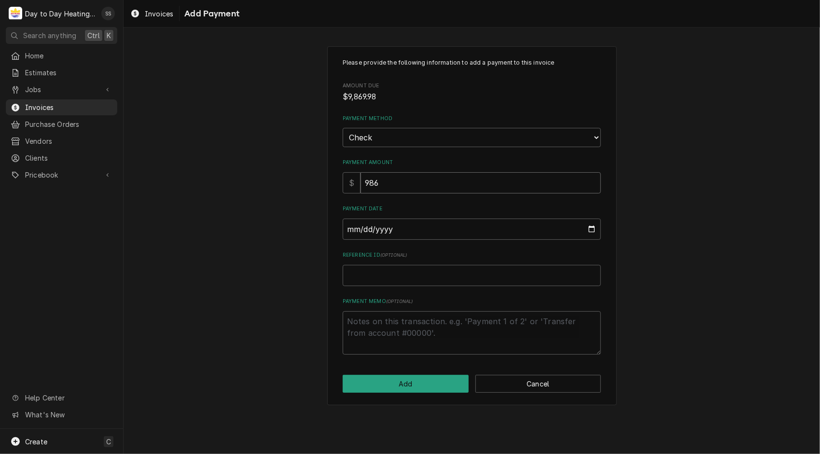
type textarea "x"
type input "9869"
type textarea "x"
type input "9869.6"
type textarea "x"
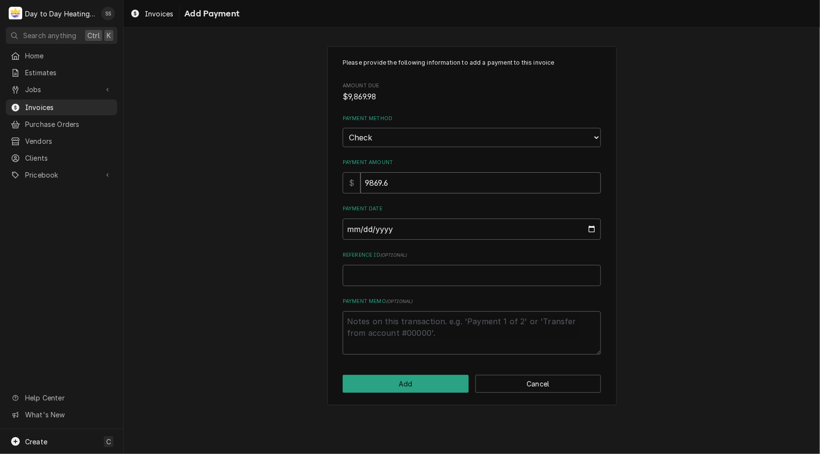
type input "9869.69"
type textarea "x"
type input "9869.6"
type textarea "x"
type input "9869"
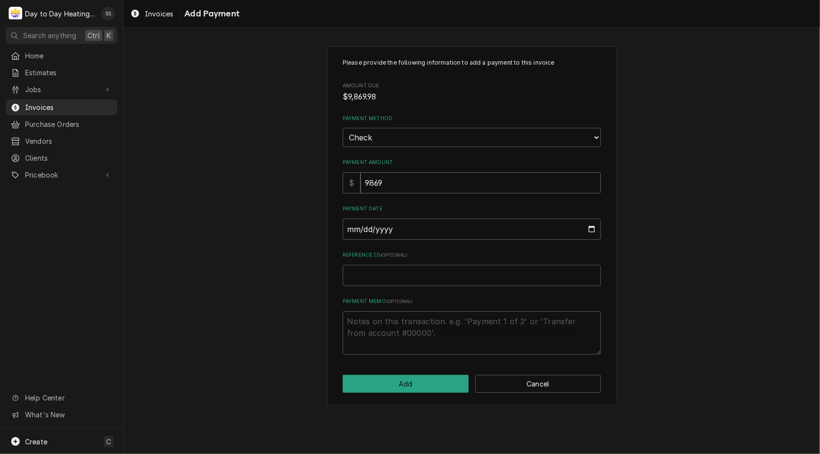
type textarea "x"
type input "9869.9"
type textarea "x"
type input "9869.98"
click at [593, 225] on input "Payment Date" at bounding box center [472, 229] width 258 height 21
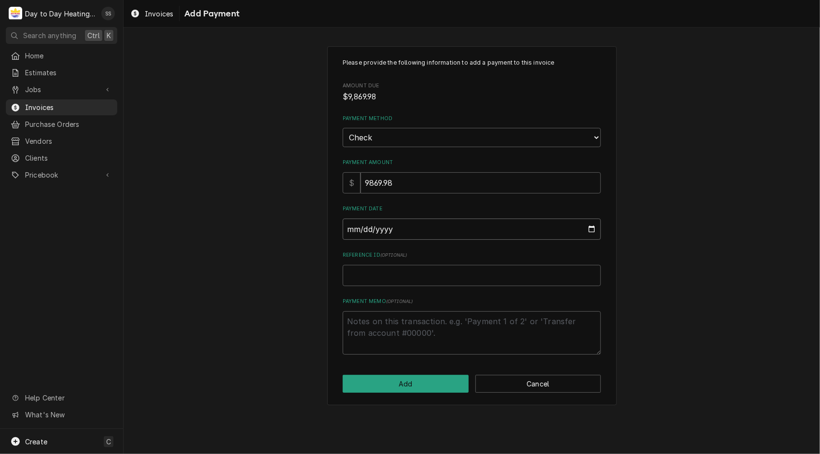
type textarea "x"
type input "2025-08-24"
click at [479, 322] on textarea "Payment Memo ( optional )" at bounding box center [472, 333] width 258 height 44
type textarea "x"
type textarea "p"
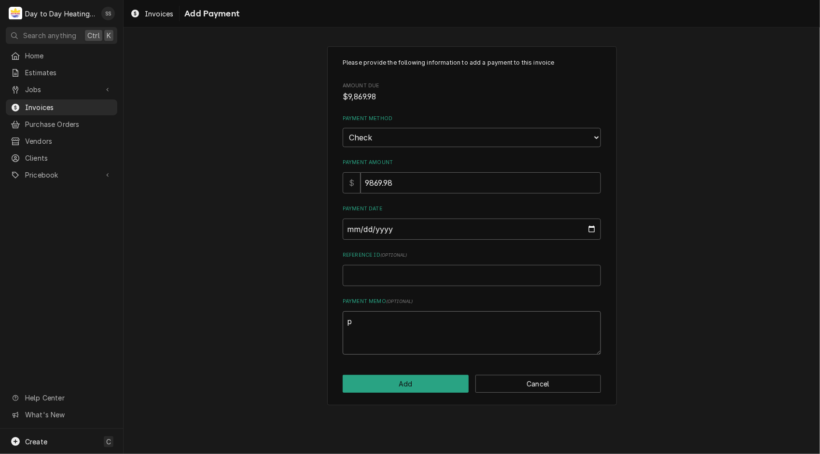
type textarea "x"
type textarea "pa"
type textarea "x"
type textarea "pai"
type textarea "x"
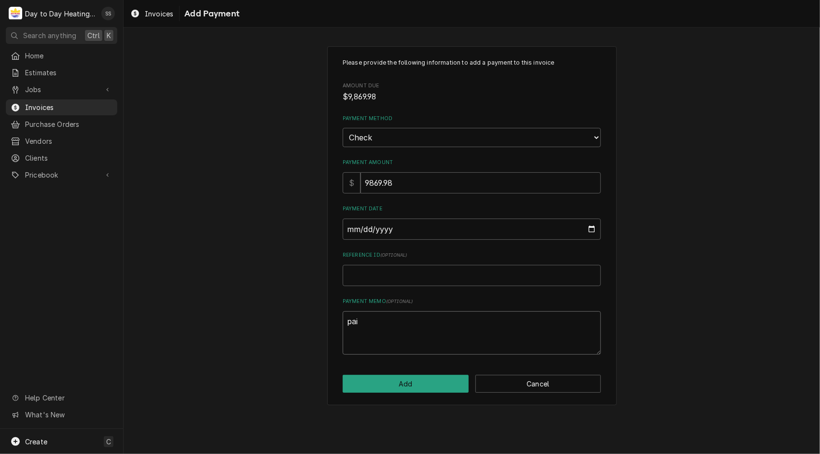
type textarea "paid"
type textarea "x"
type textarea "paid"
type textarea "x"
type textarea "paid i"
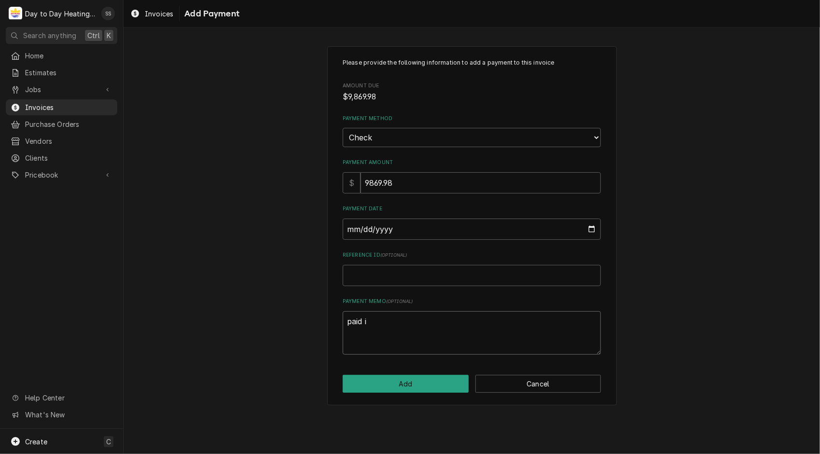
type textarea "x"
type textarea "paid in"
type textarea "x"
type textarea "paid in"
type textarea "x"
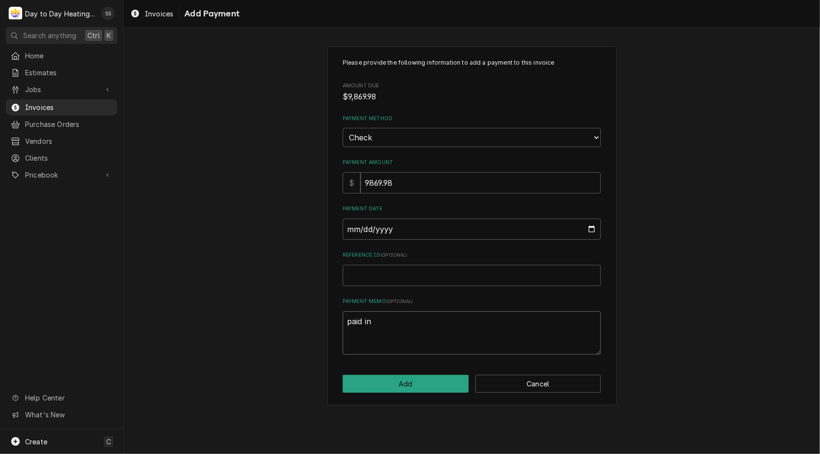
type textarea "paid in f"
type textarea "x"
type textarea "paid in fu"
type textarea "x"
type textarea "paid in ful"
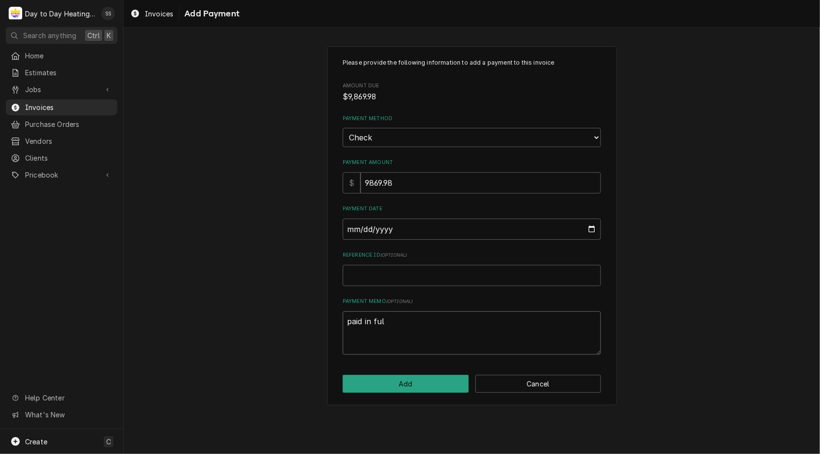
type textarea "x"
type textarea "paid in full"
click at [431, 384] on button "Add" at bounding box center [406, 384] width 126 height 18
type textarea "x"
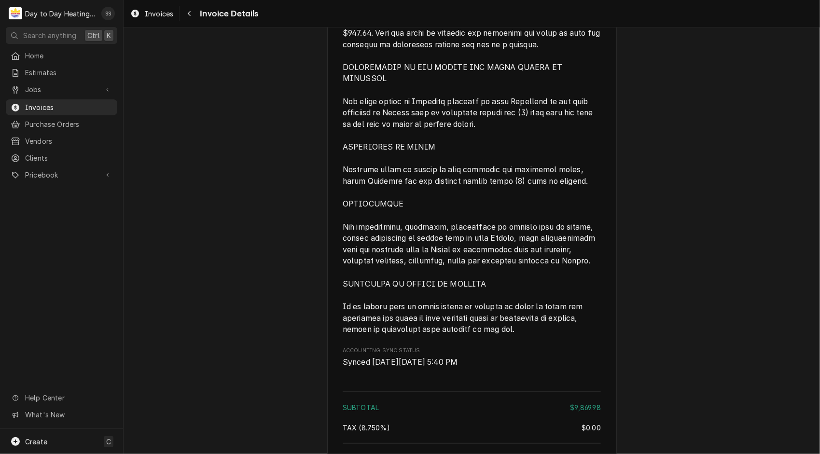
scroll to position [4560, 0]
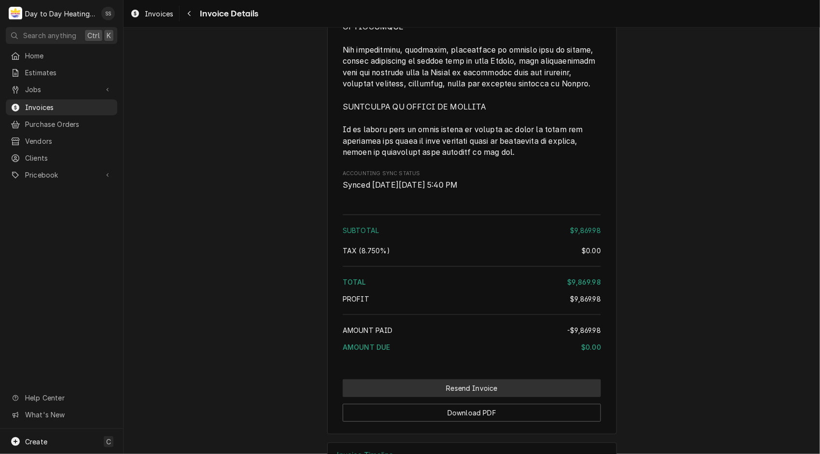
click at [511, 379] on button "Resend Invoice" at bounding box center [472, 388] width 258 height 18
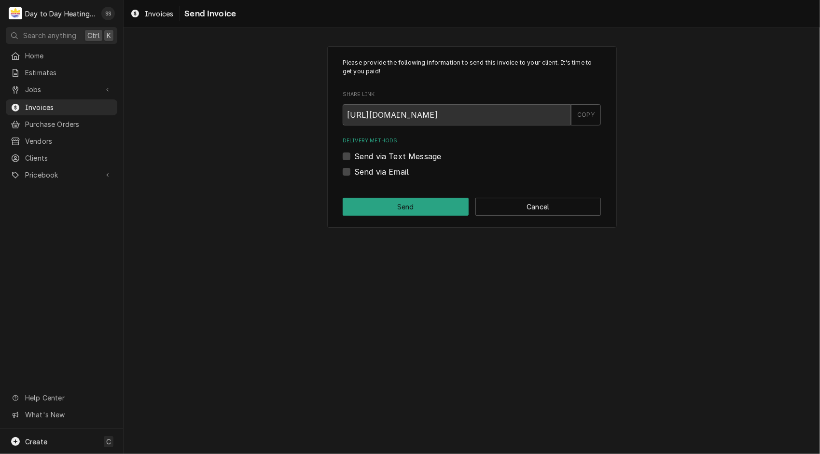
click at [352, 173] on div "Send via Email" at bounding box center [472, 172] width 258 height 12
click at [354, 173] on label "Send via Email" at bounding box center [381, 172] width 55 height 12
click at [354, 173] on input "Send via Email" at bounding box center [483, 176] width 258 height 21
checkbox input "true"
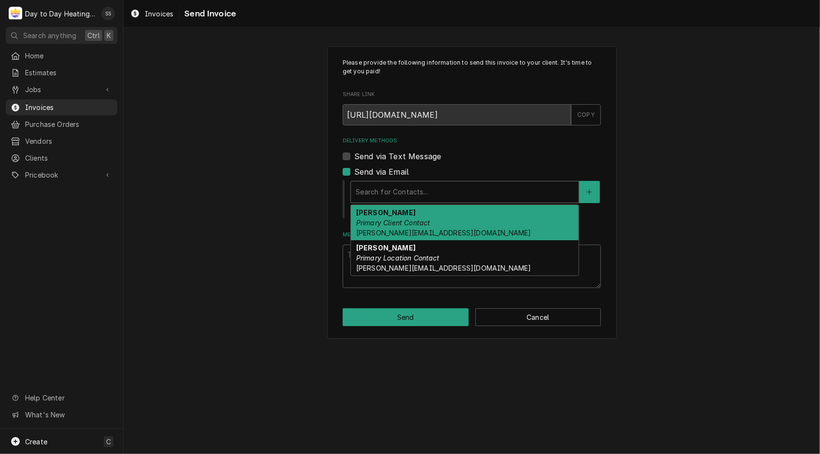
click at [383, 190] on div "Delivery Methods" at bounding box center [465, 191] width 218 height 17
click at [408, 224] on em "Primary Client Contact" at bounding box center [393, 223] width 74 height 8
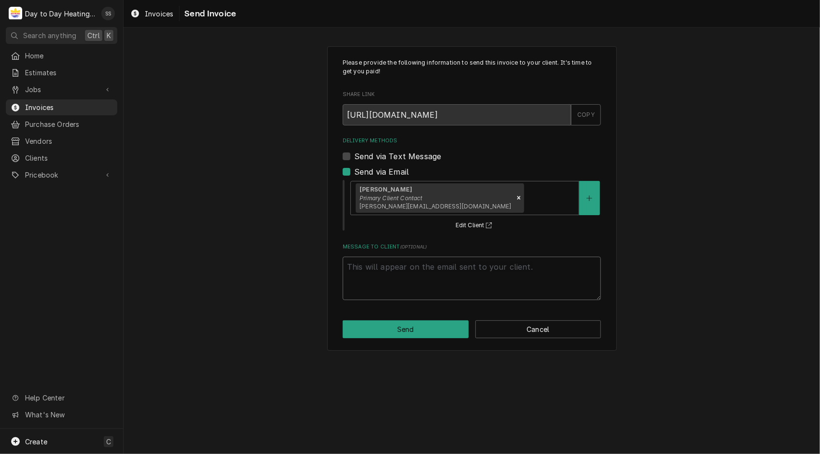
click at [403, 270] on textarea "Message to Client ( optional )" at bounding box center [472, 279] width 258 height 44
type textarea "x"
type textarea "p"
type textarea "x"
type textarea "pa"
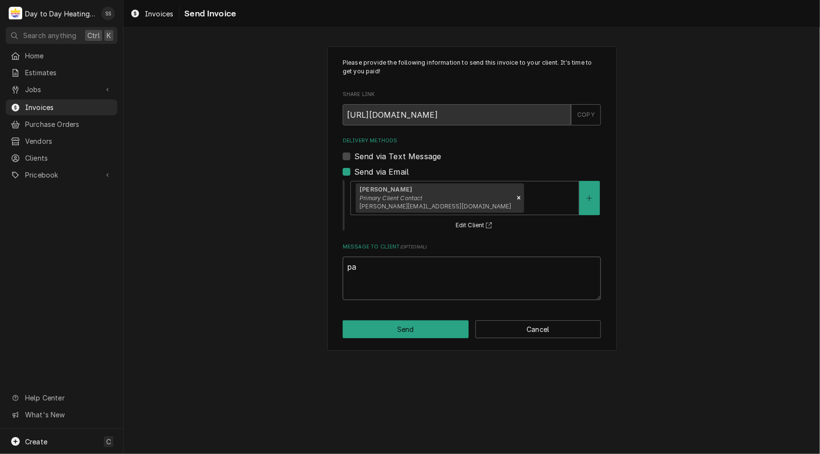
type textarea "x"
type textarea "pai"
type textarea "x"
type textarea "paid"
type textarea "x"
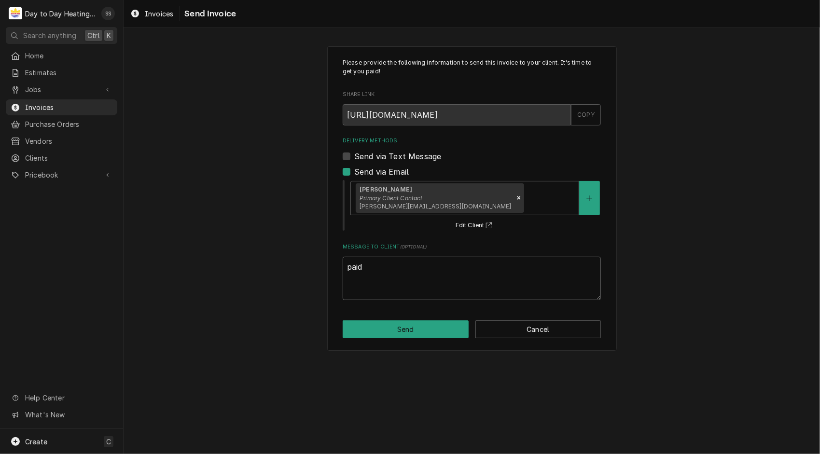
type textarea "paid"
type textarea "x"
type textarea "paid i"
type textarea "x"
type textarea "paid in"
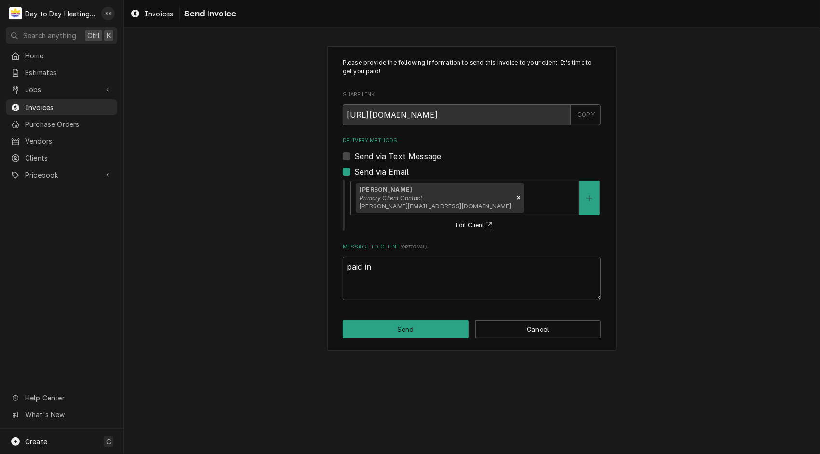
type textarea "x"
type textarea "paid in"
type textarea "x"
type textarea "paid in f"
type textarea "x"
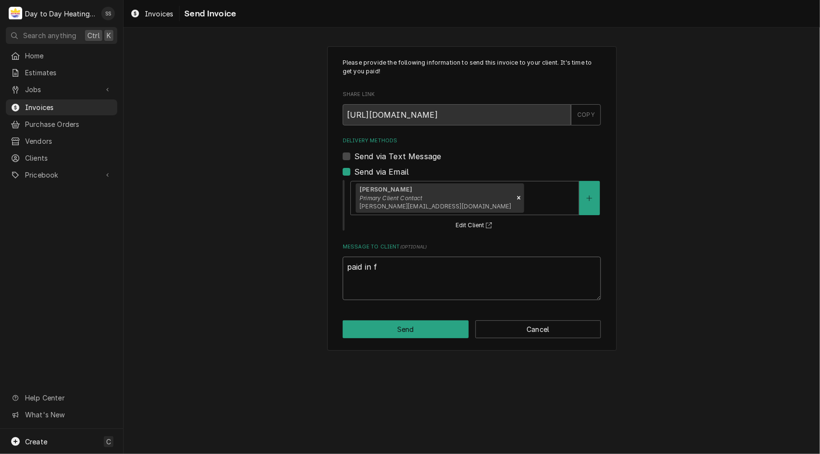
type textarea "paid in fu"
type textarea "x"
type textarea "paid in ful"
type textarea "x"
type textarea "paid in full"
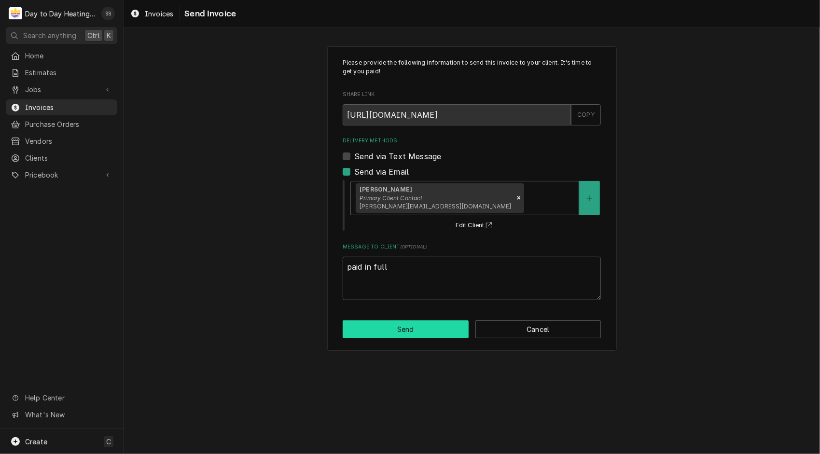
click at [424, 329] on button "Send" at bounding box center [406, 329] width 126 height 18
type textarea "x"
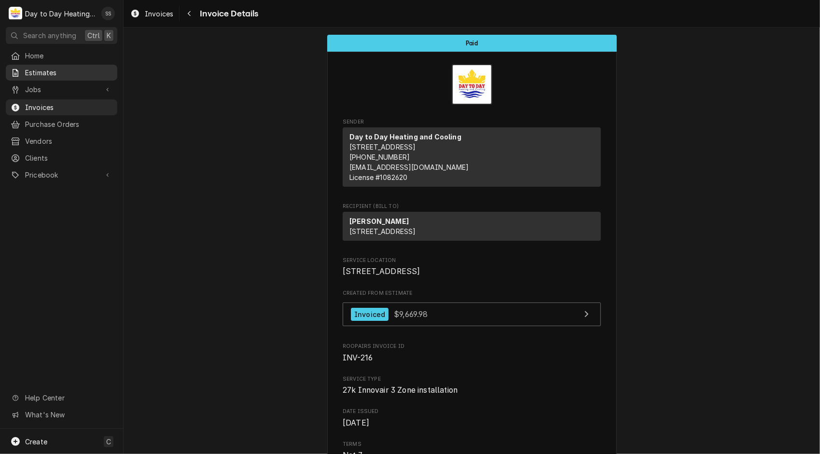
click at [39, 72] on span "Estimates" at bounding box center [68, 73] width 87 height 10
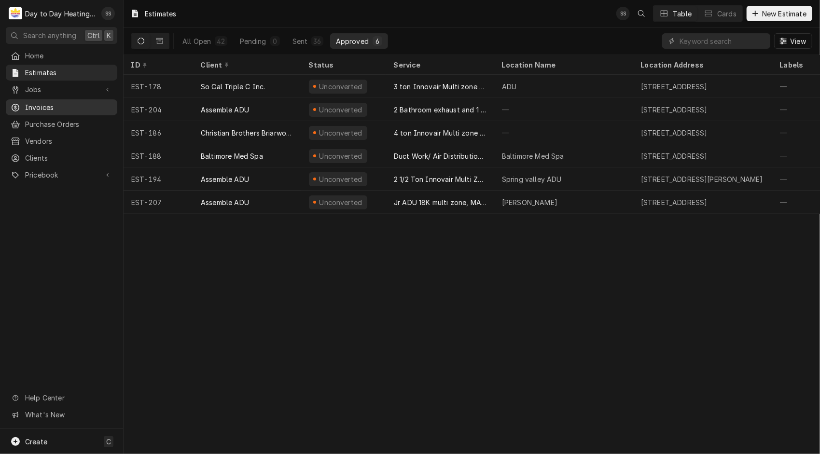
click at [48, 99] on link "Invoices" at bounding box center [61, 107] width 111 height 16
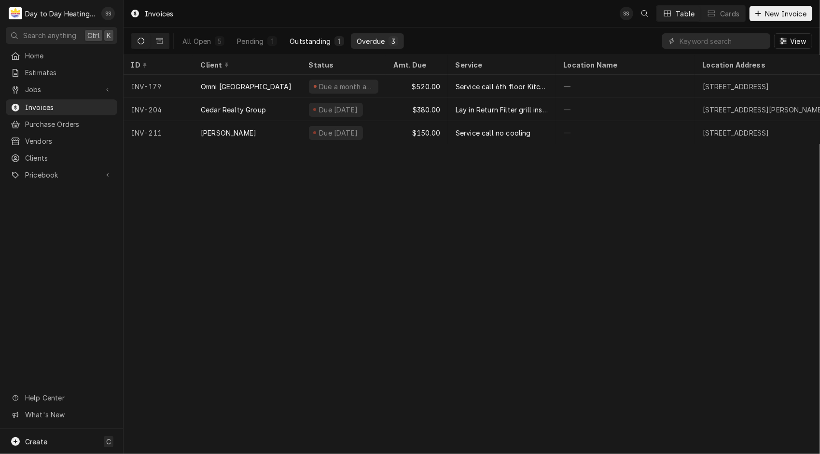
click at [320, 42] on div "Outstanding" at bounding box center [309, 41] width 41 height 10
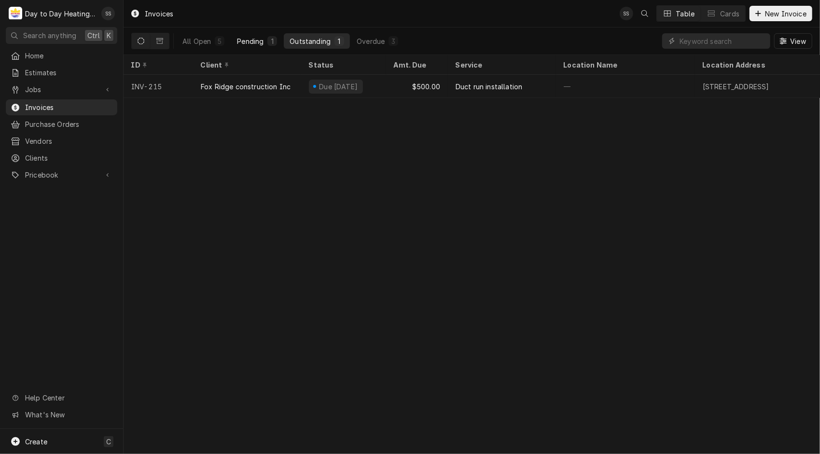
click at [259, 41] on div "Pending" at bounding box center [250, 41] width 27 height 10
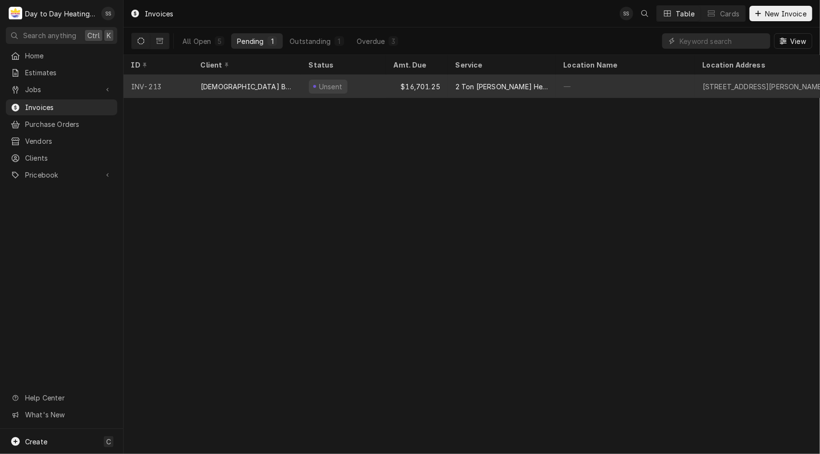
click at [416, 84] on div "$16,701.25" at bounding box center [417, 86] width 62 height 23
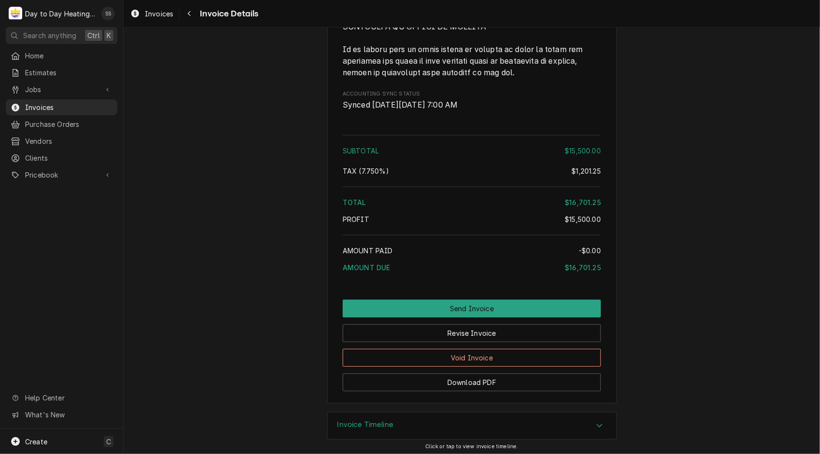
scroll to position [2476, 0]
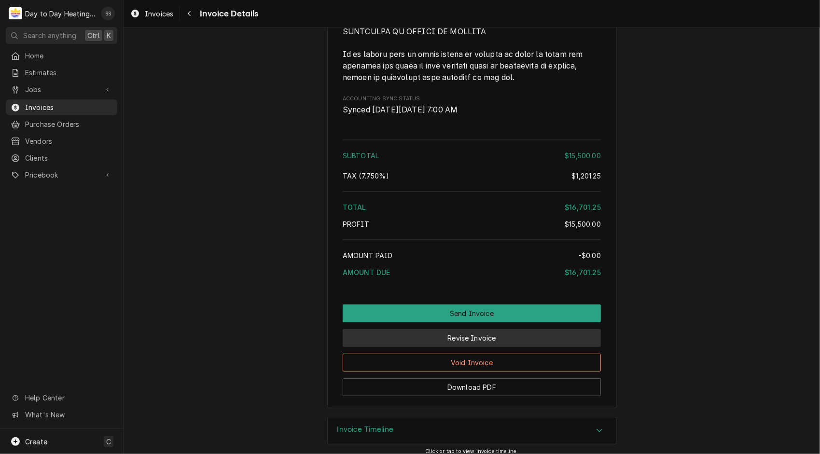
click at [456, 345] on button "Revise Invoice" at bounding box center [472, 338] width 258 height 18
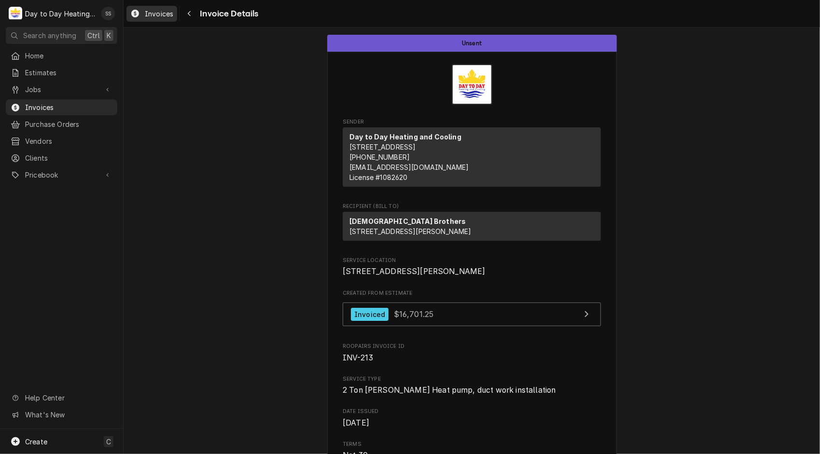
click at [156, 13] on span "Invoices" at bounding box center [159, 14] width 28 height 10
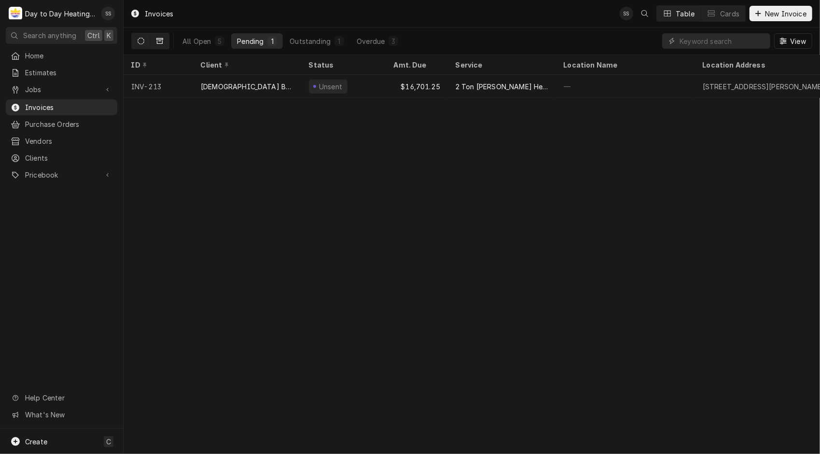
click at [165, 43] on button "Dynamic Content Wrapper" at bounding box center [160, 40] width 18 height 15
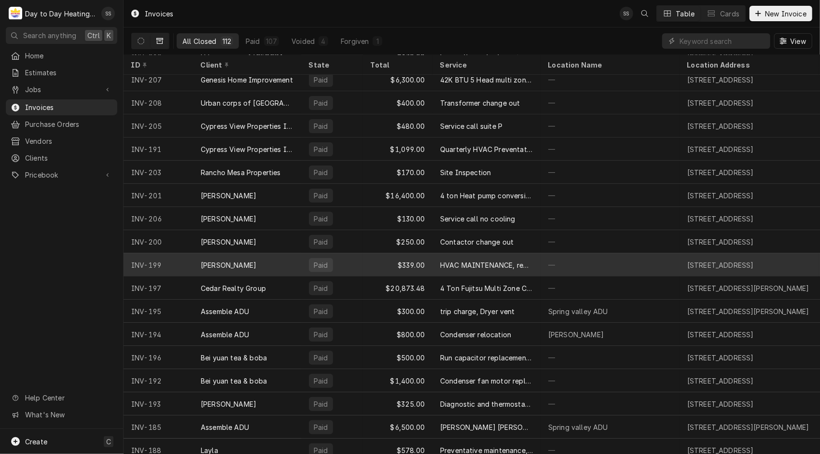
scroll to position [178, 0]
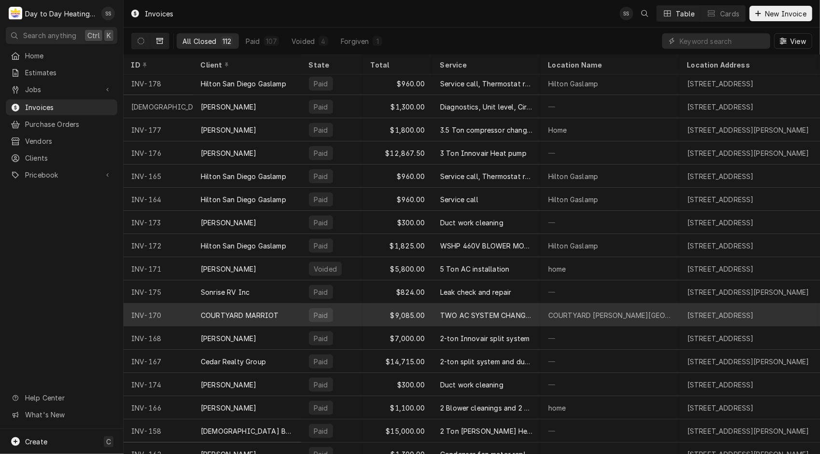
click at [649, 310] on div "COURTYARD MARRIOT KERNEY MESA" at bounding box center [609, 315] width 123 height 10
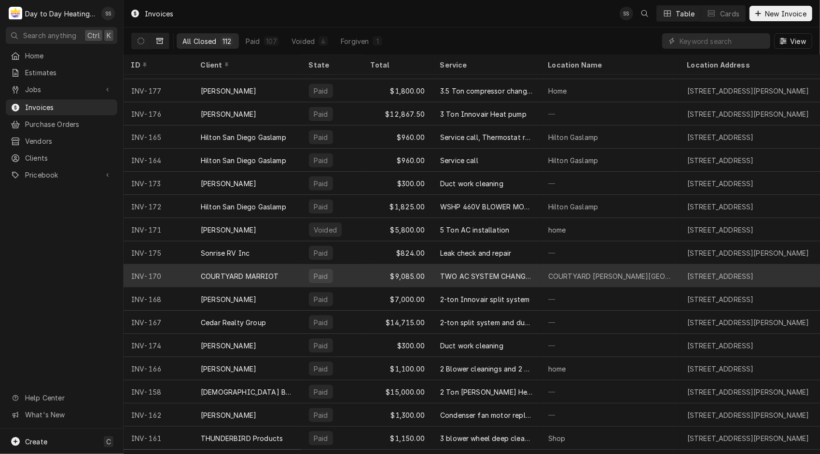
scroll to position [822, 0]
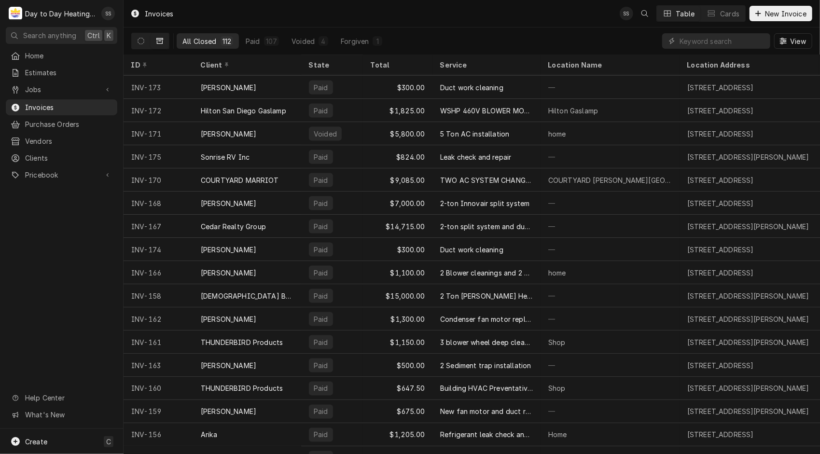
scroll to position [904, 0]
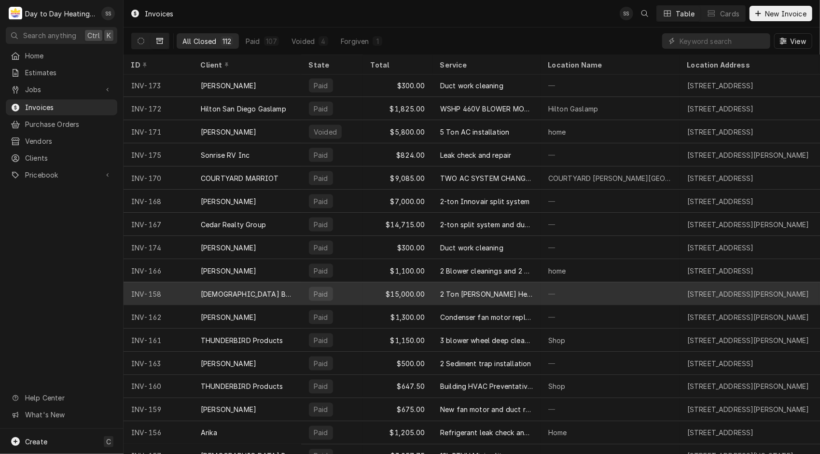
click at [488, 289] on div "2 Ton [PERSON_NAME] Heat pump, duct work installation" at bounding box center [486, 294] width 93 height 10
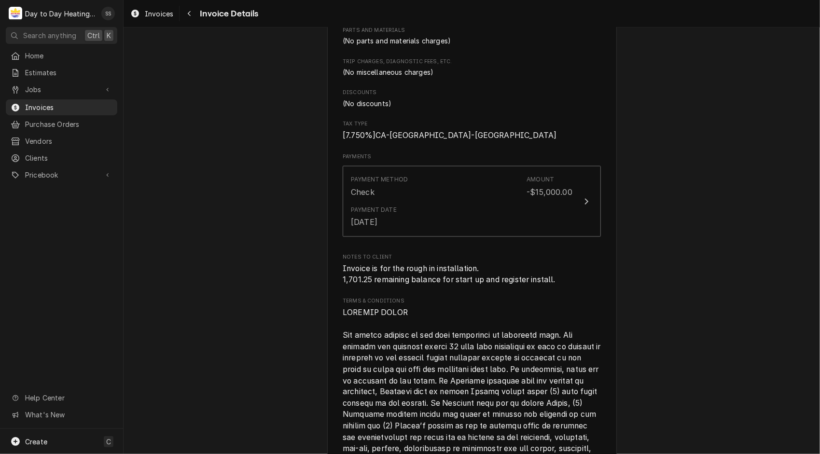
scroll to position [871, 0]
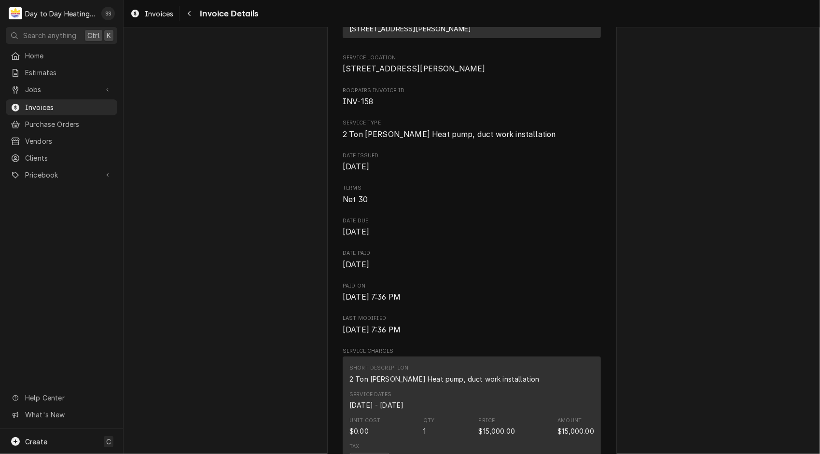
scroll to position [0, 0]
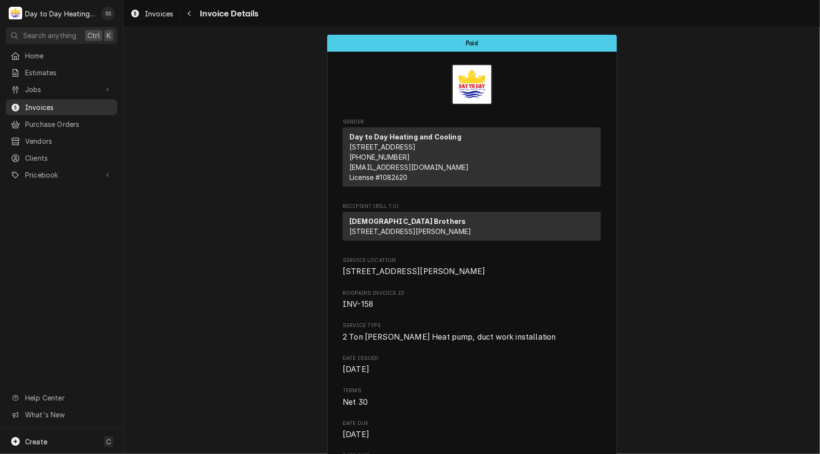
click at [51, 104] on span "Invoices" at bounding box center [68, 107] width 87 height 10
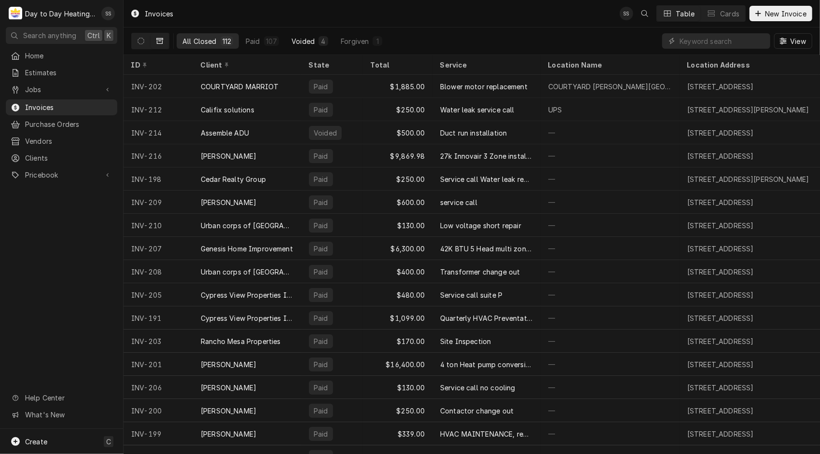
click at [295, 40] on div "Voided" at bounding box center [302, 41] width 23 height 10
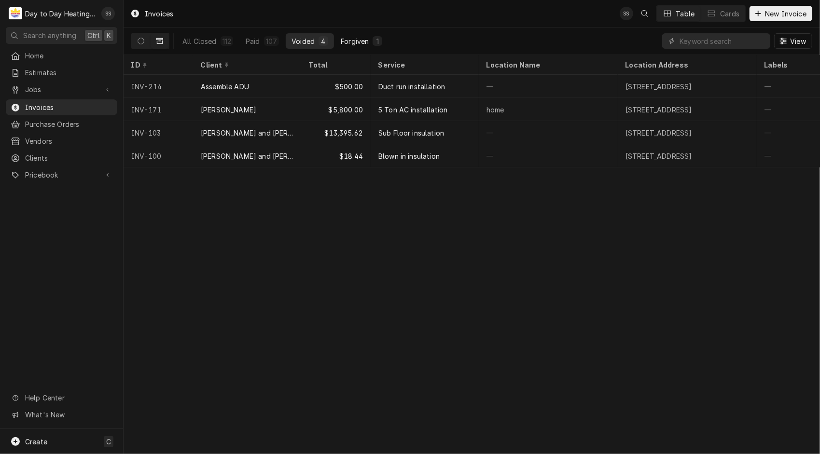
click at [353, 33] on button "Forgiven 1" at bounding box center [361, 40] width 53 height 15
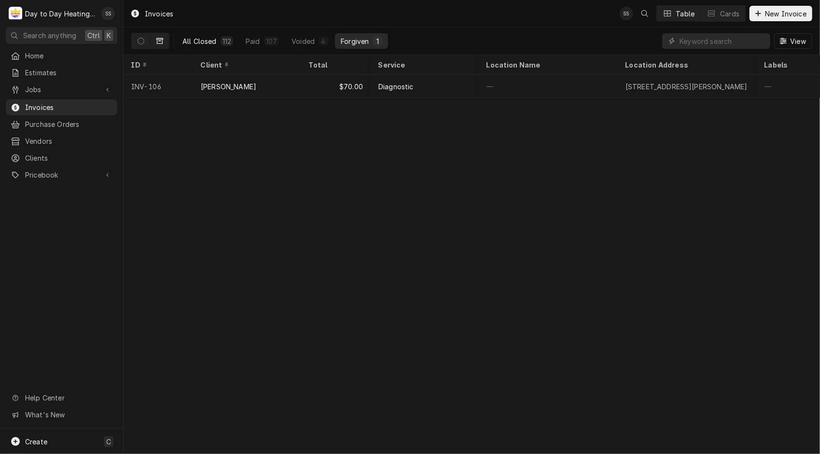
click at [229, 40] on div "112" at bounding box center [226, 41] width 9 height 10
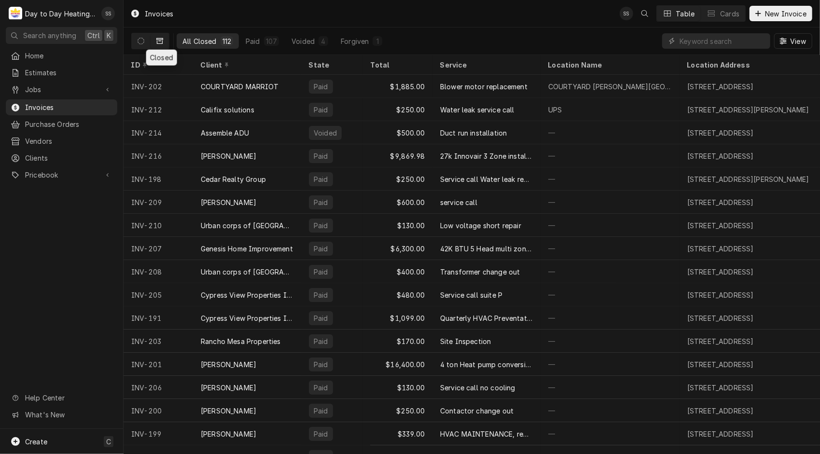
click at [158, 36] on button "Dynamic Content Wrapper" at bounding box center [160, 40] width 18 height 15
click at [161, 41] on icon "Dynamic Content Wrapper" at bounding box center [159, 41] width 7 height 7
click at [140, 42] on icon "Dynamic Content Wrapper" at bounding box center [140, 41] width 7 height 7
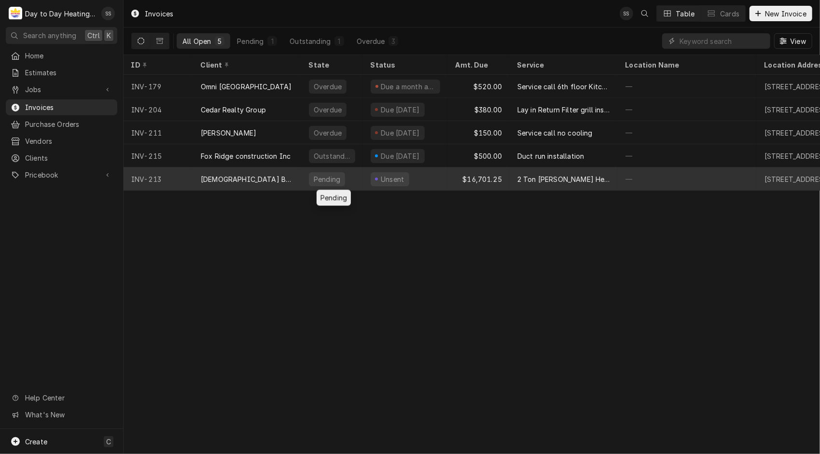
click at [302, 176] on div "Pending" at bounding box center [332, 178] width 62 height 23
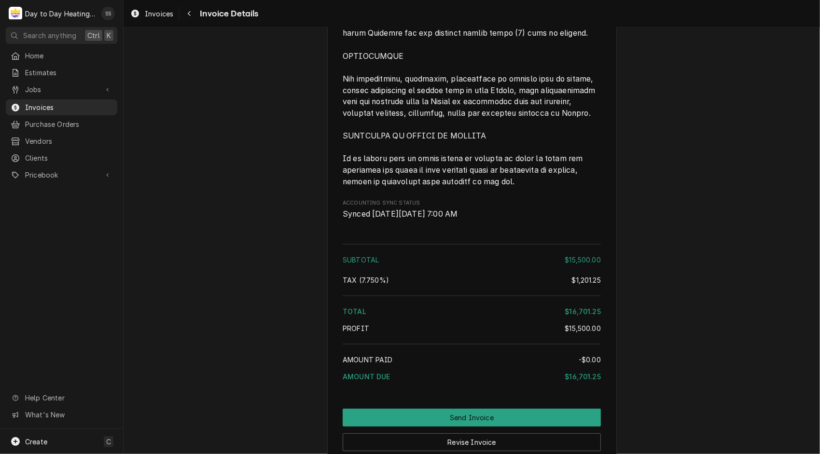
scroll to position [2493, 0]
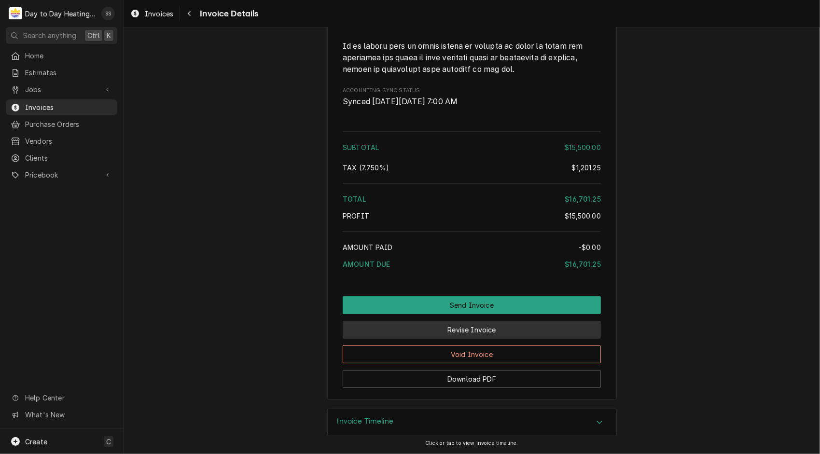
click at [454, 329] on button "Revise Invoice" at bounding box center [472, 330] width 258 height 18
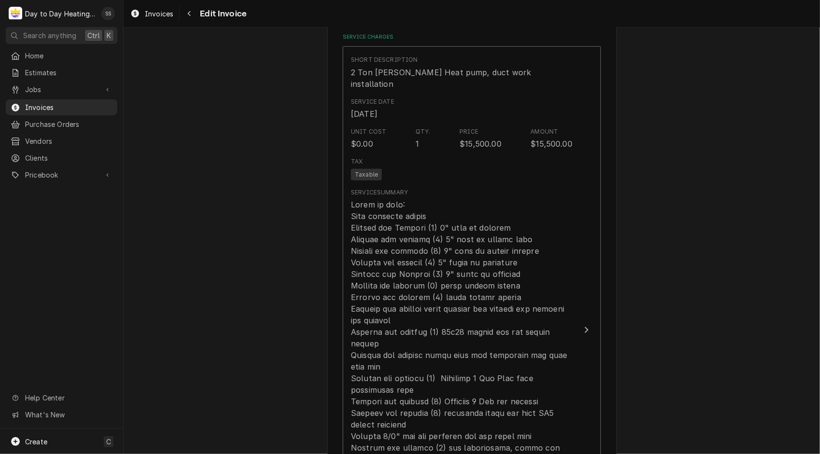
scroll to position [806, 0]
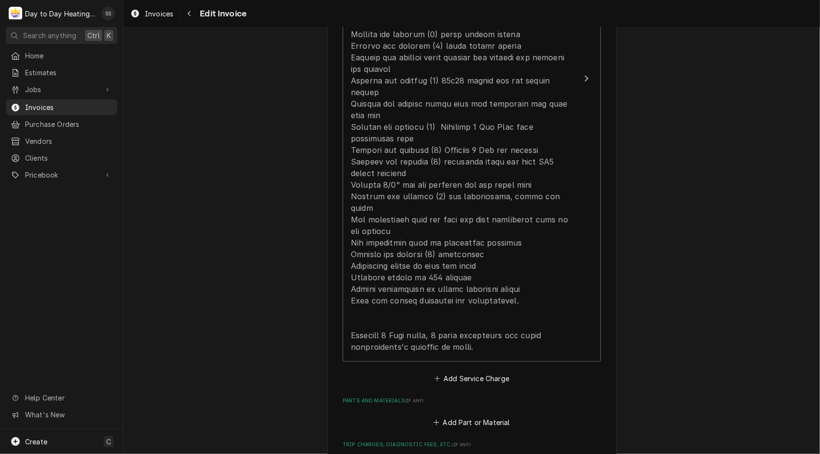
click at [685, 283] on div "Please provide the following information to create your invoice: Client Details…" at bounding box center [471, 66] width 696 height 1669
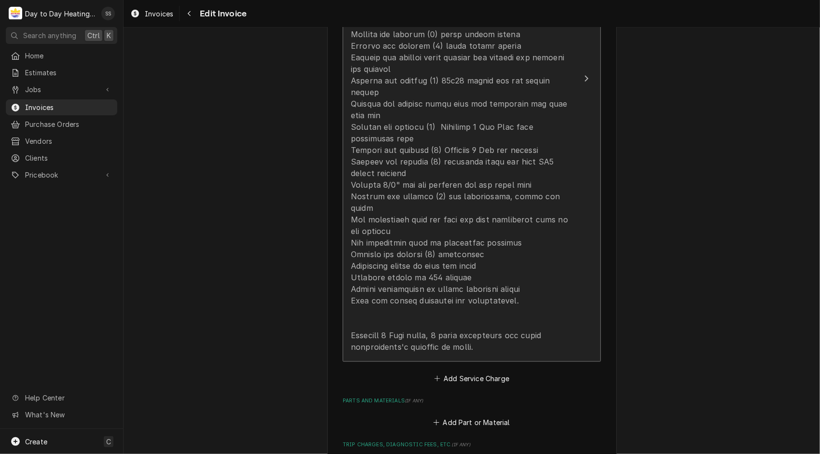
click at [533, 209] on div "Update Line Item" at bounding box center [461, 149] width 221 height 405
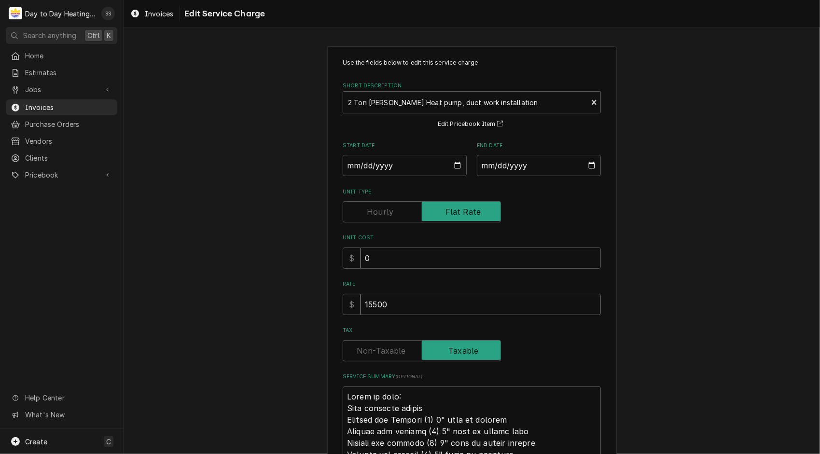
click at [435, 308] on input "15500" at bounding box center [480, 304] width 240 height 21
click at [437, 303] on input "15500" at bounding box center [480, 304] width 240 height 21
type textarea "x"
type input "1550"
type textarea "x"
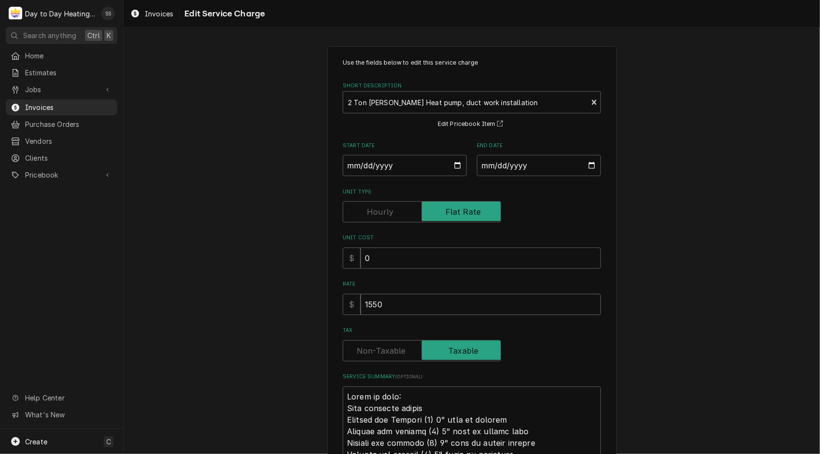
type input "155"
type textarea "x"
type input "15"
type textarea "x"
type input "1"
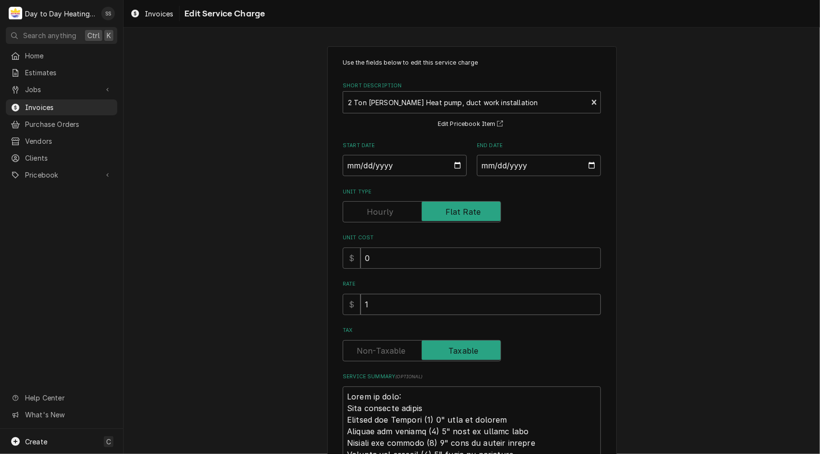
type textarea "x"
type input "0"
type textarea "x"
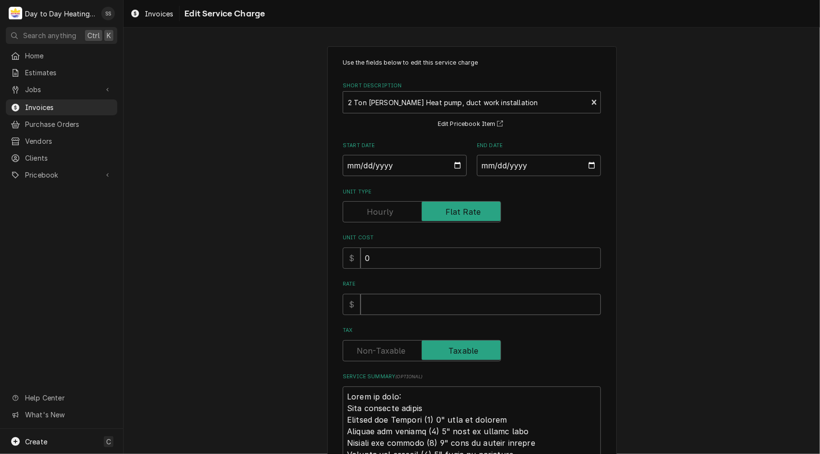
type input "1"
type textarea "x"
type input "10"
type textarea "x"
type input "1"
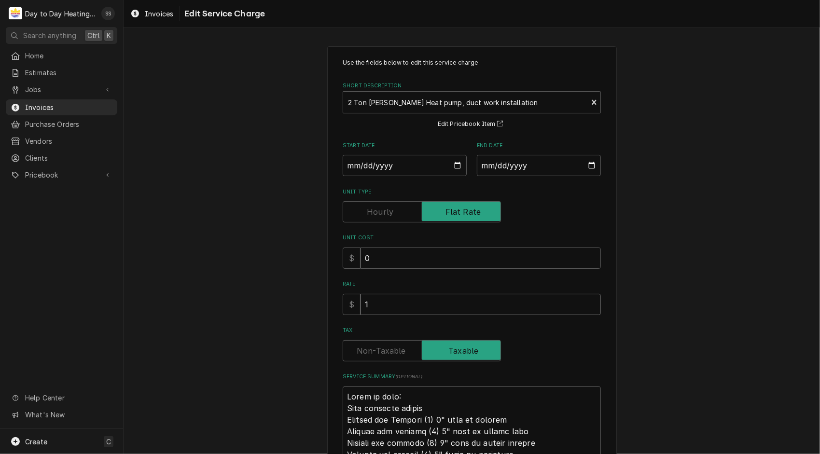
type textarea "x"
type input "17"
type textarea "x"
type input "170"
type textarea "x"
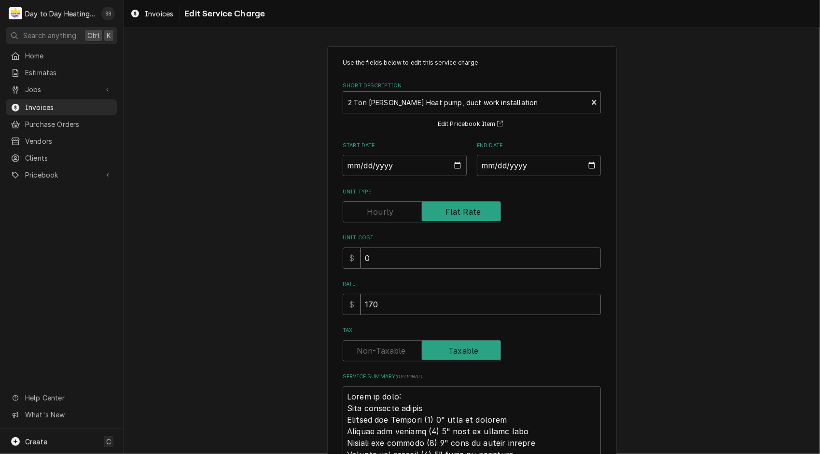
type input "1701"
type textarea "x"
type input "1701.2"
type textarea "x"
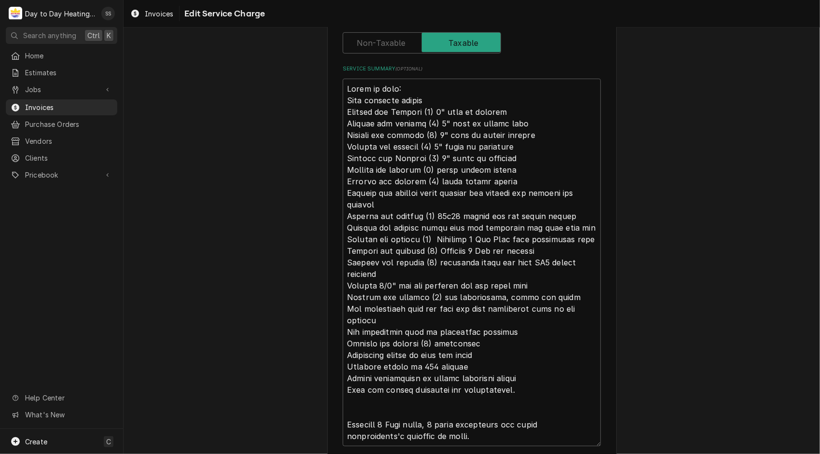
scroll to position [384, 0]
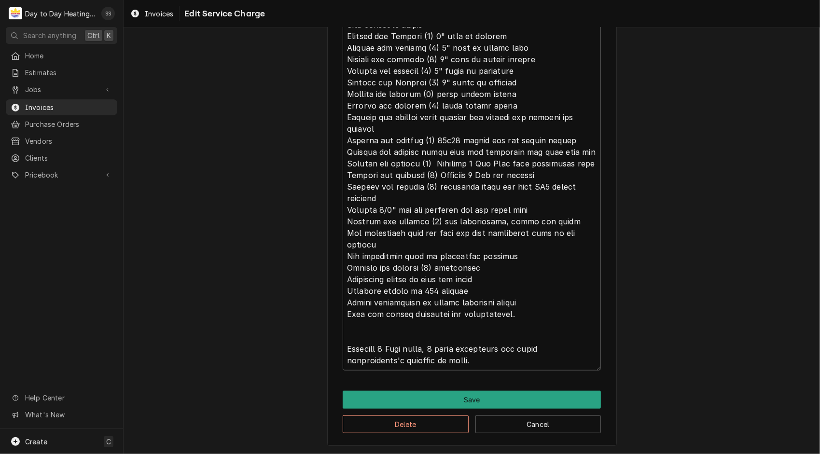
type input "1701.25"
click at [738, 353] on div "Use the fields below to edit this service charge Short Description 2 Ton Innovi…" at bounding box center [471, 54] width 696 height 800
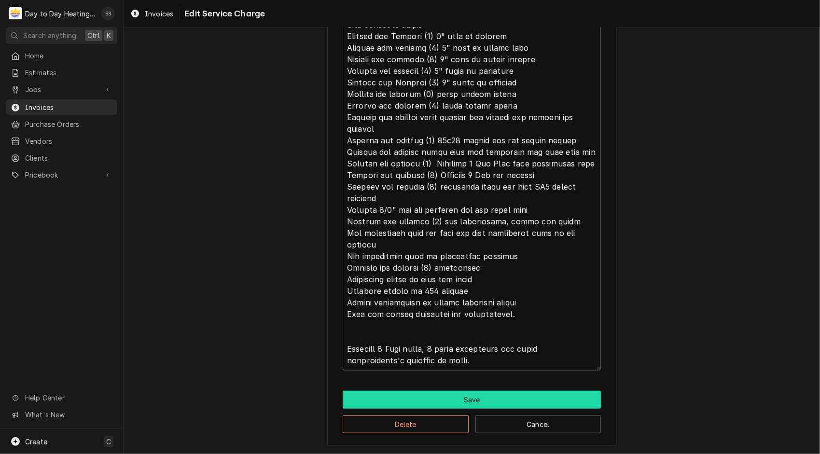
click at [514, 392] on button "Save" at bounding box center [472, 400] width 258 height 18
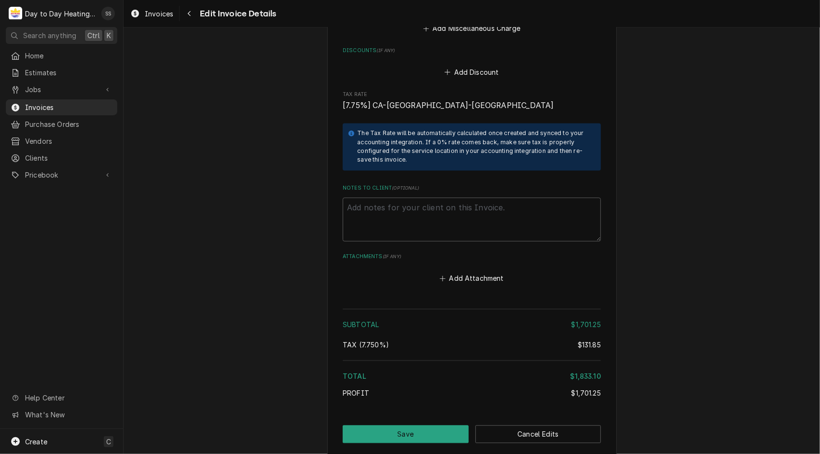
scroll to position [1264, 0]
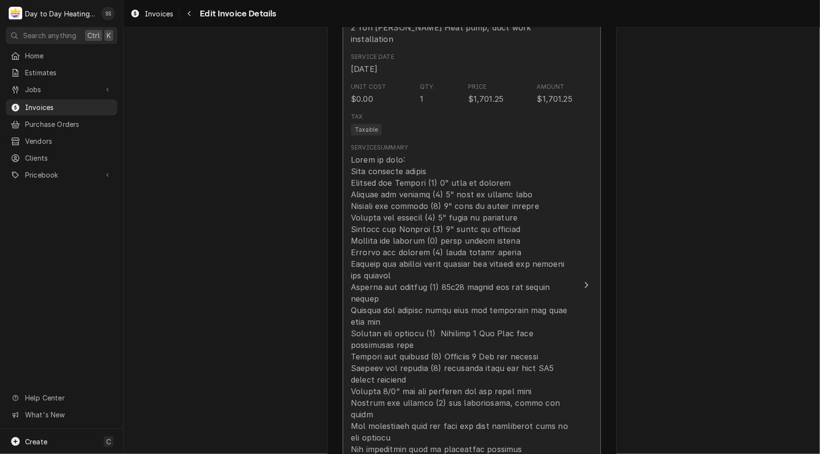
click at [506, 255] on div "Update Line Item" at bounding box center [461, 356] width 221 height 405
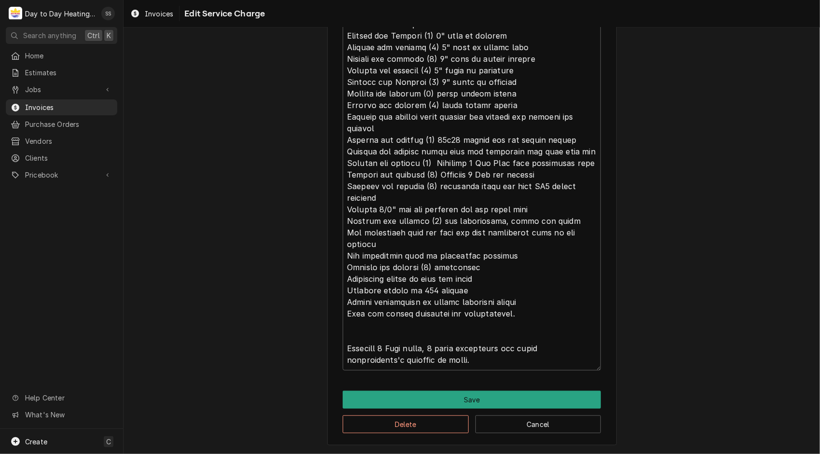
scroll to position [29, 0]
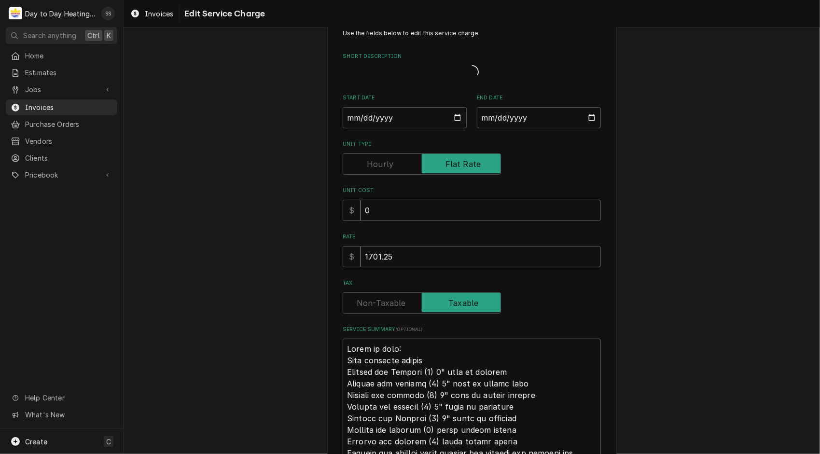
type textarea "x"
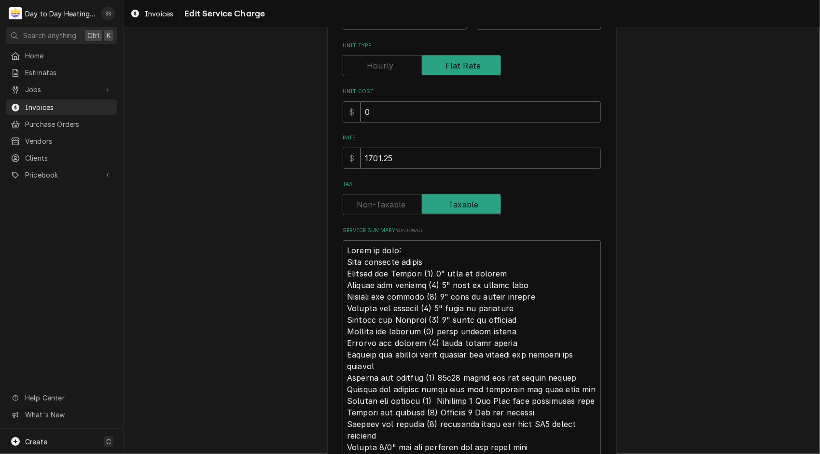
scroll to position [0, 0]
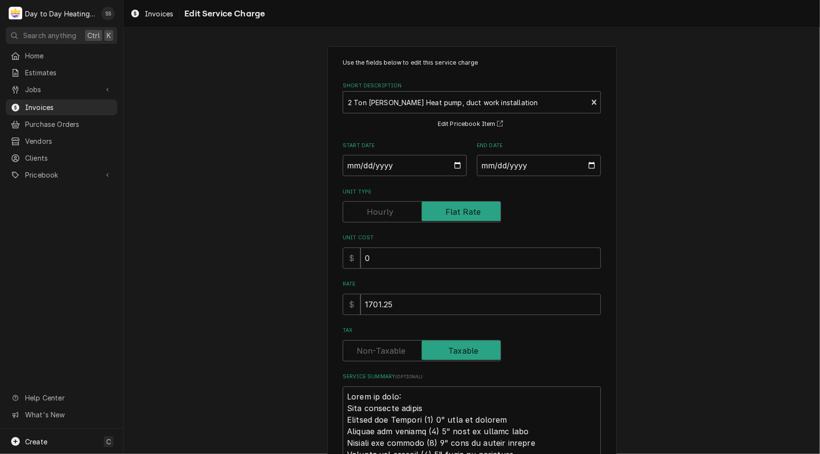
drag, startPoint x: 406, startPoint y: 362, endPoint x: 391, endPoint y: 343, distance: 24.0
click at [391, 343] on div "Use the fields below to edit this service charge Short Description 2 Ton Innovi…" at bounding box center [472, 406] width 258 height 696
click at [391, 343] on input "Tax" at bounding box center [422, 350] width 150 height 21
checkbox input "false"
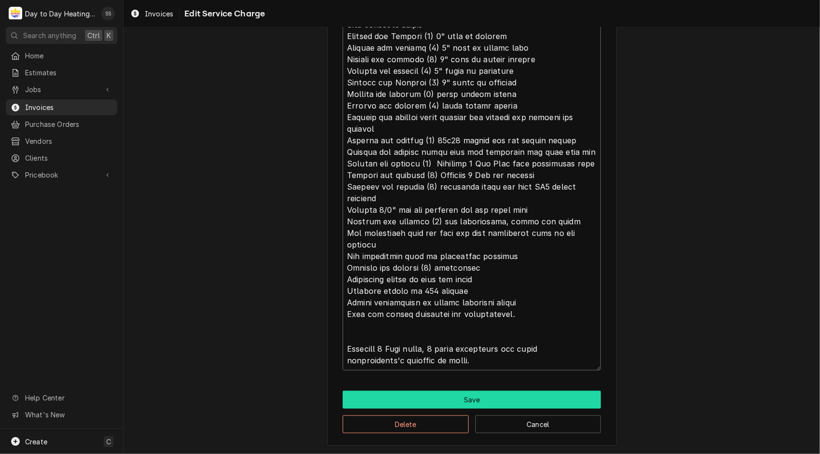
scroll to position [12, 0]
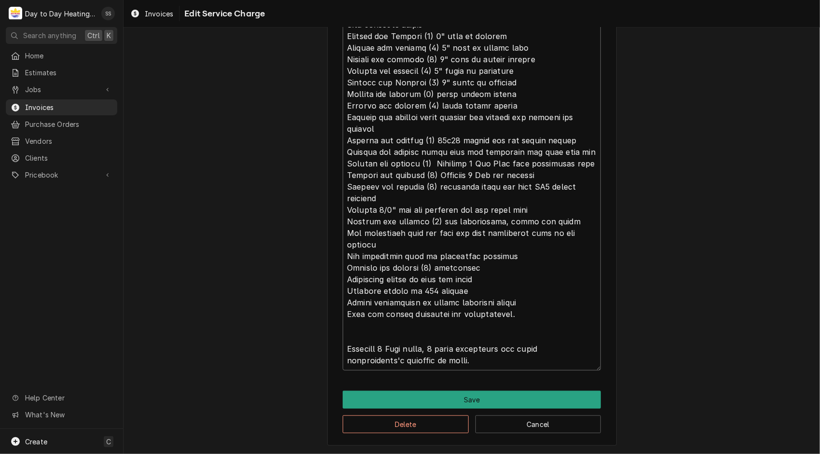
drag, startPoint x: 391, startPoint y: 343, endPoint x: 446, endPoint y: 389, distance: 71.6
click at [446, 389] on div "Use the fields below to edit this service charge Short Description 2 Ton Innovi…" at bounding box center [471, 54] width 289 height 783
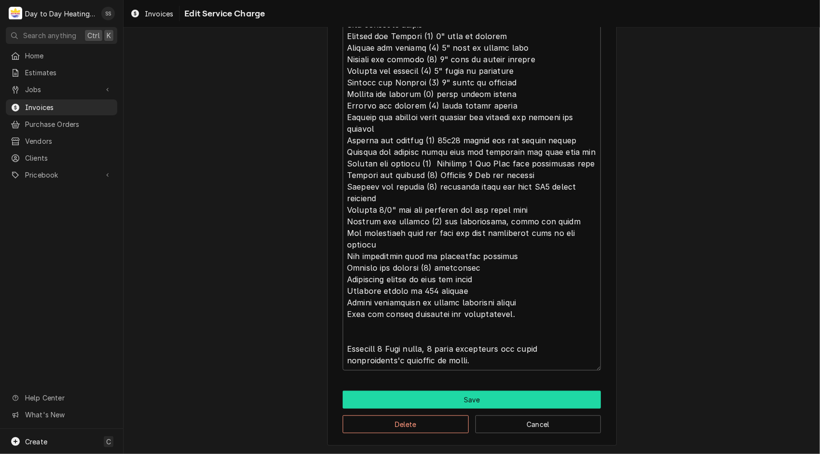
click at [452, 399] on button "Save" at bounding box center [472, 400] width 258 height 18
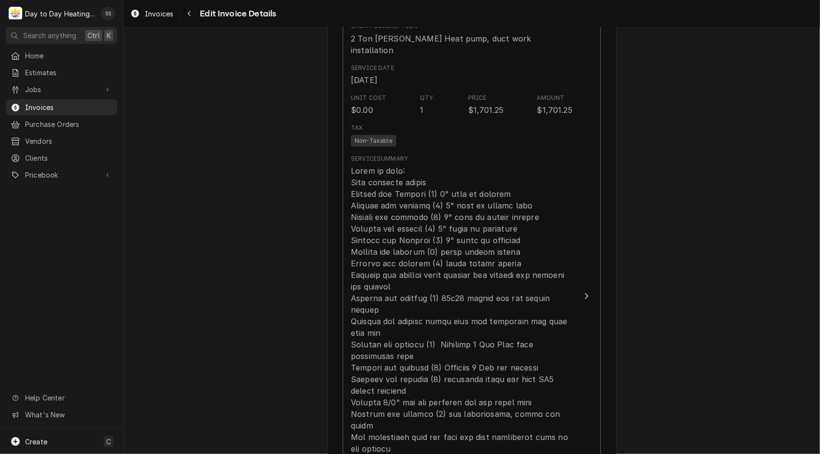
click at [698, 379] on div "Please provide the following information to create your invoice: Client Details…" at bounding box center [471, 284] width 696 height 1669
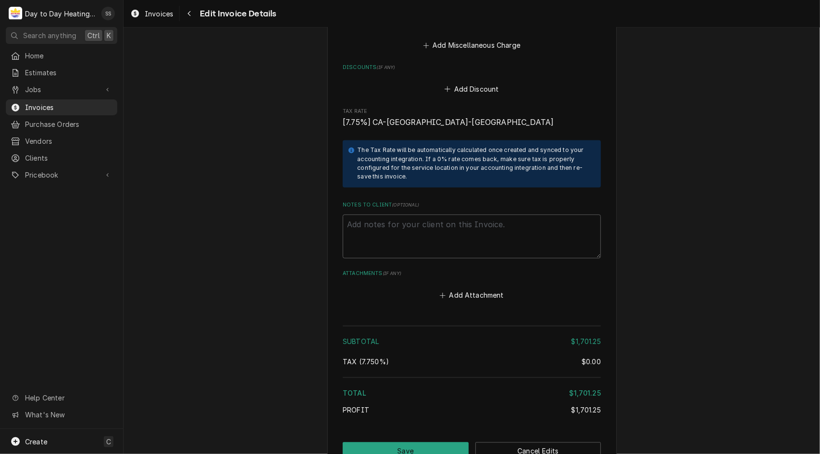
scroll to position [1264, 0]
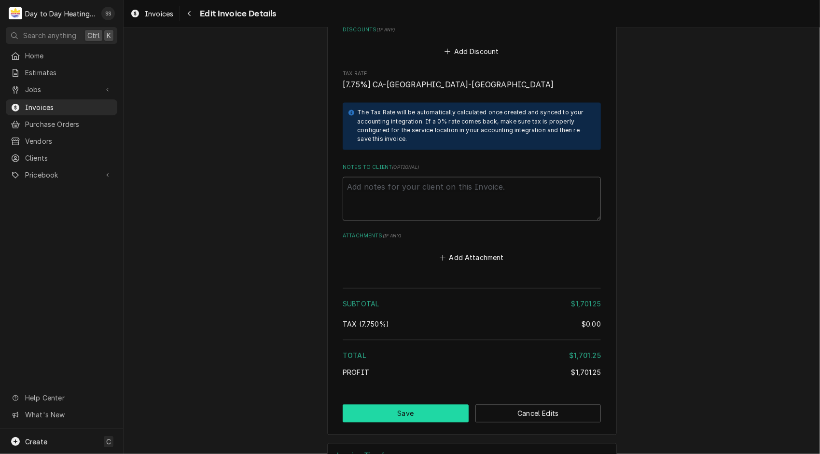
click at [394, 404] on button "Save" at bounding box center [406, 413] width 126 height 18
type textarea "x"
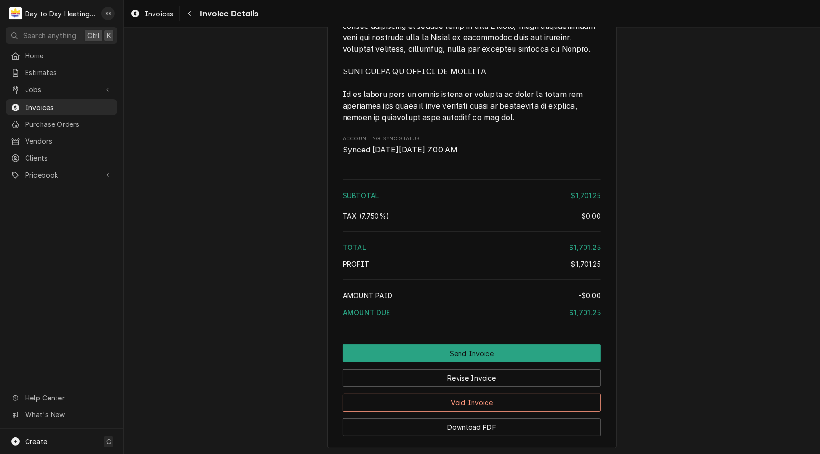
scroll to position [2435, 0]
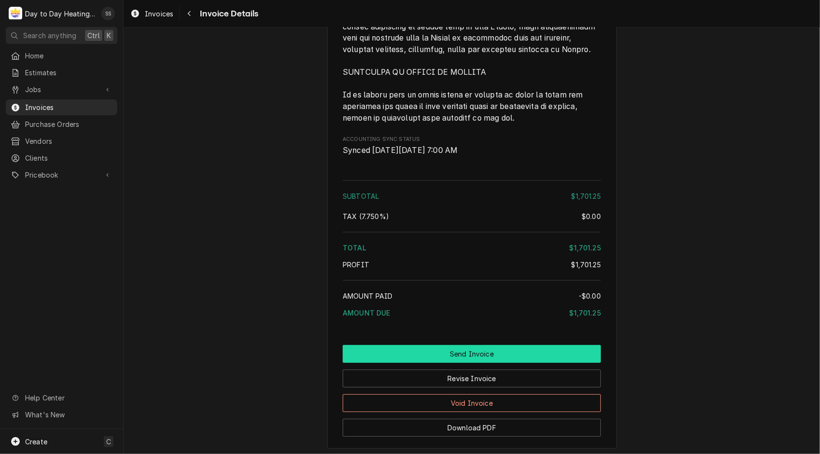
click at [453, 353] on button "Send Invoice" at bounding box center [472, 354] width 258 height 18
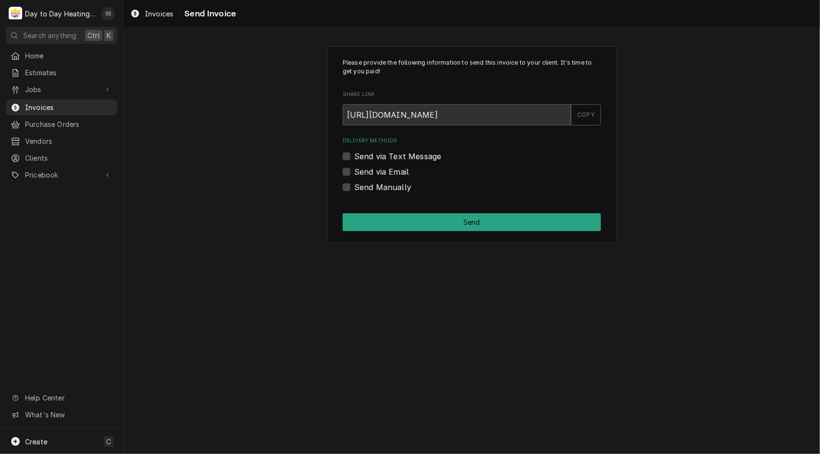
click at [354, 171] on label "Send via Email" at bounding box center [381, 172] width 55 height 12
click at [354, 171] on input "Send via Email" at bounding box center [483, 176] width 258 height 21
checkbox input "true"
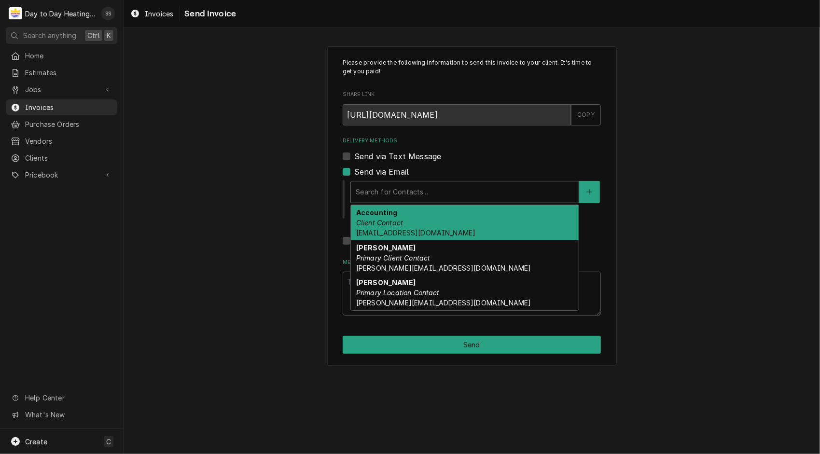
click at [386, 192] on div "Delivery Methods" at bounding box center [465, 191] width 218 height 17
click at [405, 229] on span "Accounting@cbcrinc.com" at bounding box center [415, 233] width 119 height 8
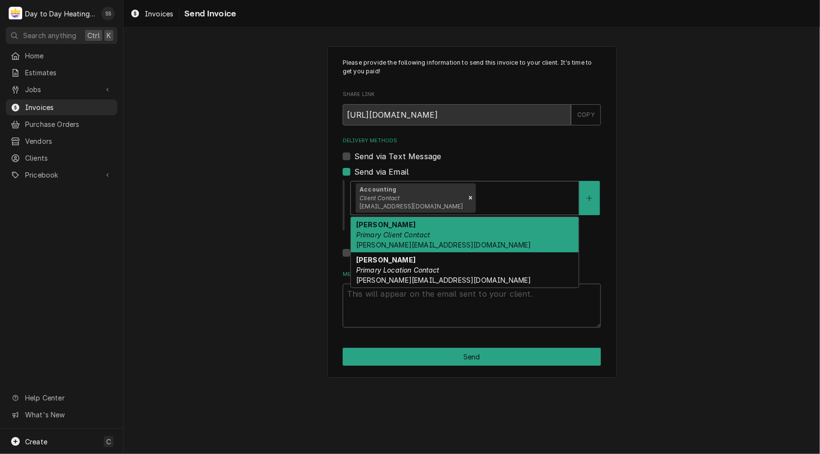
click at [501, 195] on div "Delivery Methods" at bounding box center [525, 197] width 96 height 17
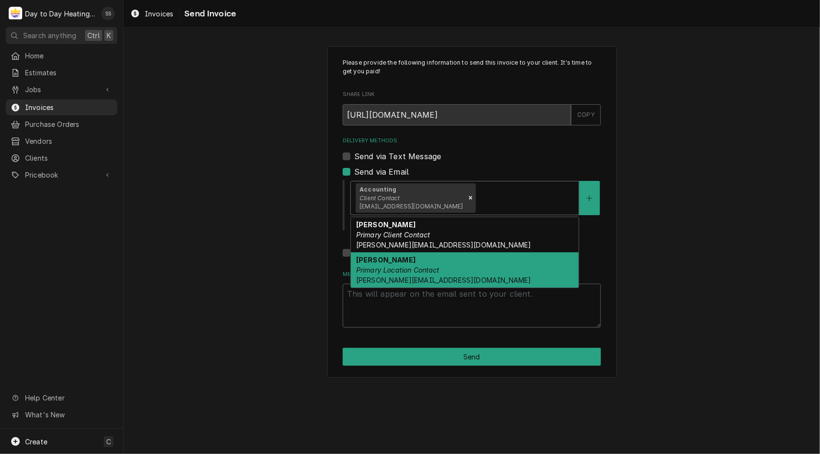
click at [434, 268] on em "Primary Location Contact" at bounding box center [397, 270] width 83 height 8
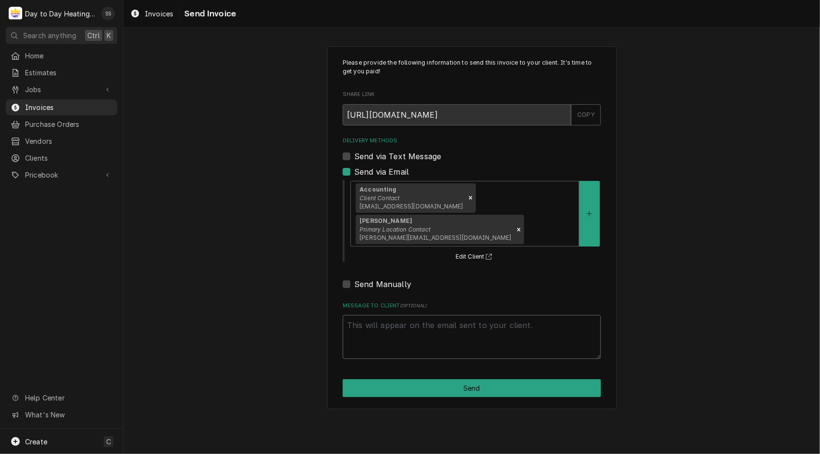
click at [433, 315] on textarea "Message to Client ( optional )" at bounding box center [472, 337] width 258 height 44
type textarea "x"
type textarea "R"
type textarea "x"
type textarea "Re"
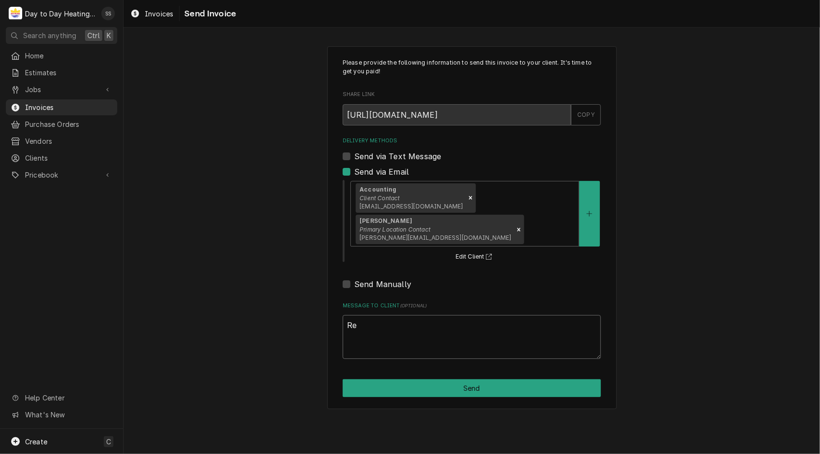
type textarea "x"
type textarea "Rem"
type textarea "x"
type textarea "Rema"
type textarea "x"
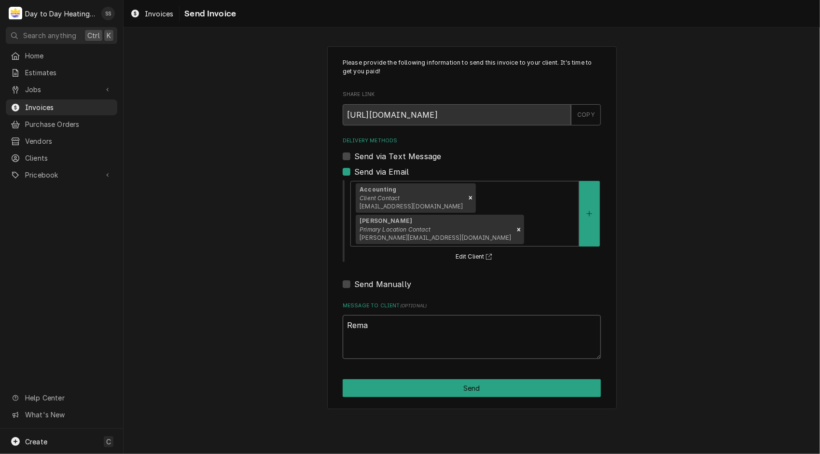
type textarea "Remai"
type textarea "x"
type textarea "Remain"
type textarea "x"
type textarea "Remaini"
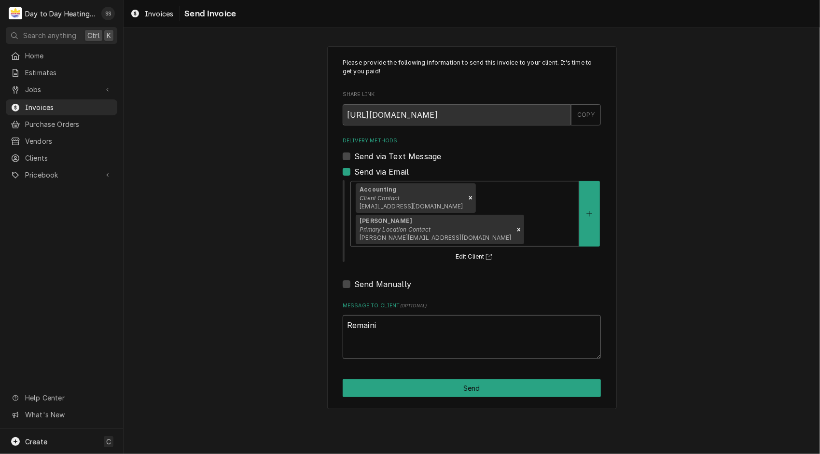
type textarea "x"
type textarea "Remainin"
type textarea "x"
type textarea "Remaining"
type textarea "x"
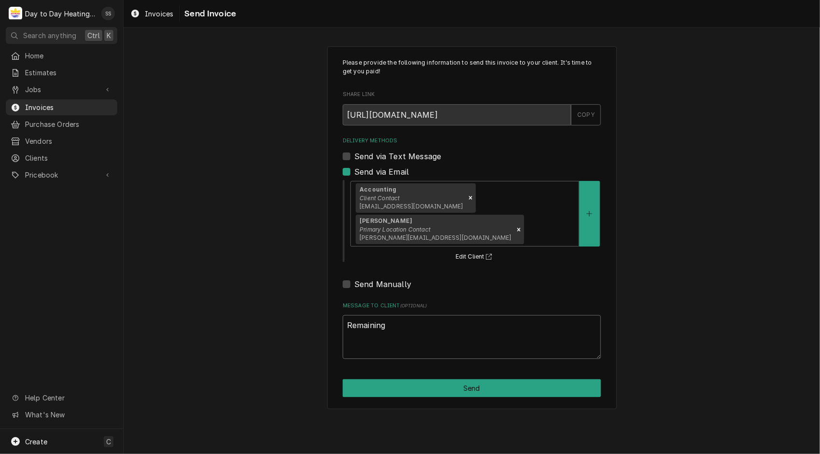
type textarea "Remaining"
type textarea "x"
type textarea "Remaining b"
type textarea "x"
type textarea "Remaining ba"
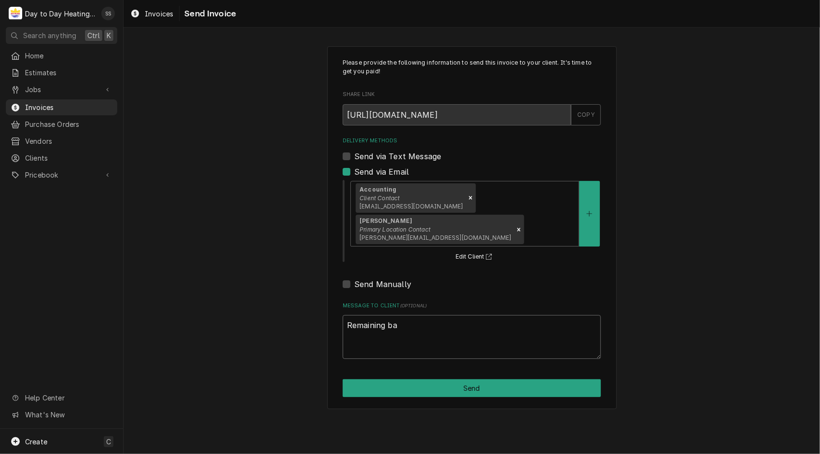
type textarea "x"
type textarea "Remaining bal"
type textarea "x"
type textarea "Remaining bala"
type textarea "x"
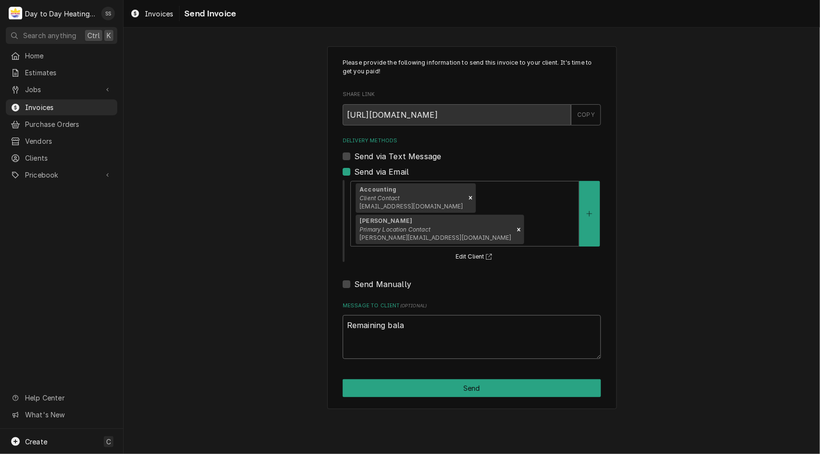
type textarea "Remaining balan"
type textarea "x"
type textarea "Remaining balanc"
type textarea "x"
type textarea "Remaining balance"
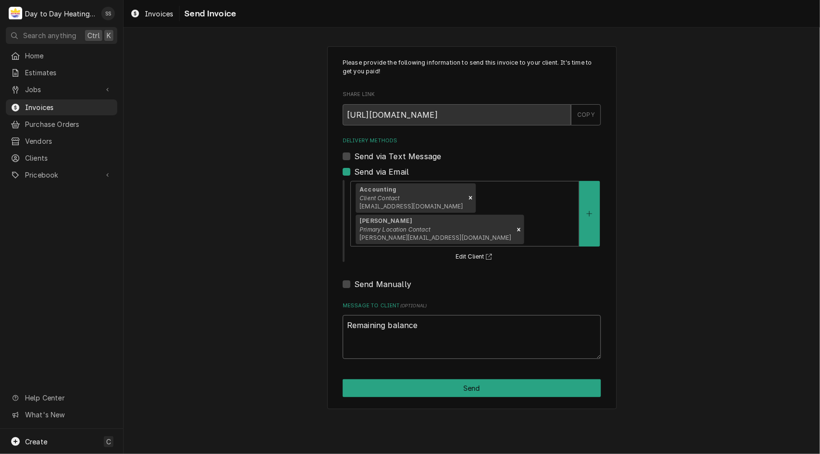
type textarea "x"
type textarea "Remaining balance"
type textarea "x"
type textarea "Remaining balance f"
type textarea "x"
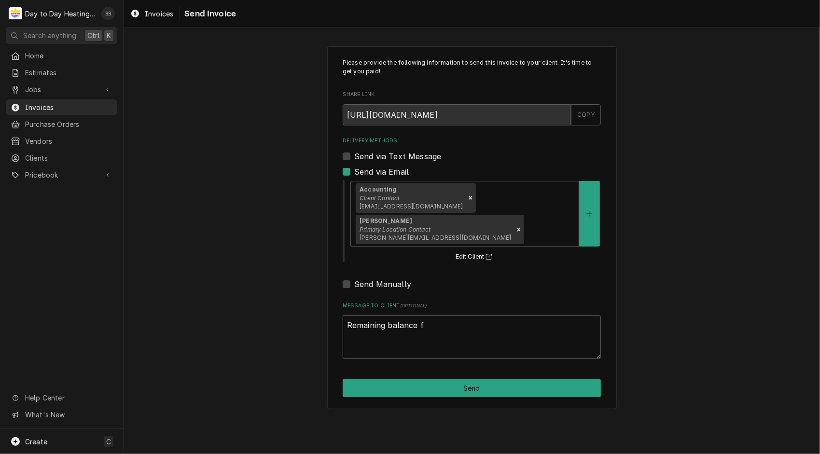
type textarea "Remaining balance fo"
type textarea "x"
type textarea "Remaining balance for"
type textarea "x"
type textarea "Remaining balance for"
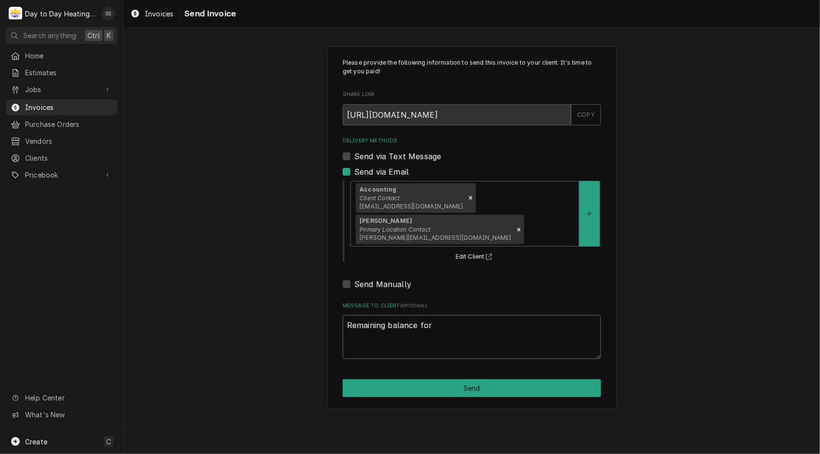
type textarea "x"
type textarea "Remaining balance for t"
type textarea "x"
type textarea "Remaining balance for th"
type textarea "x"
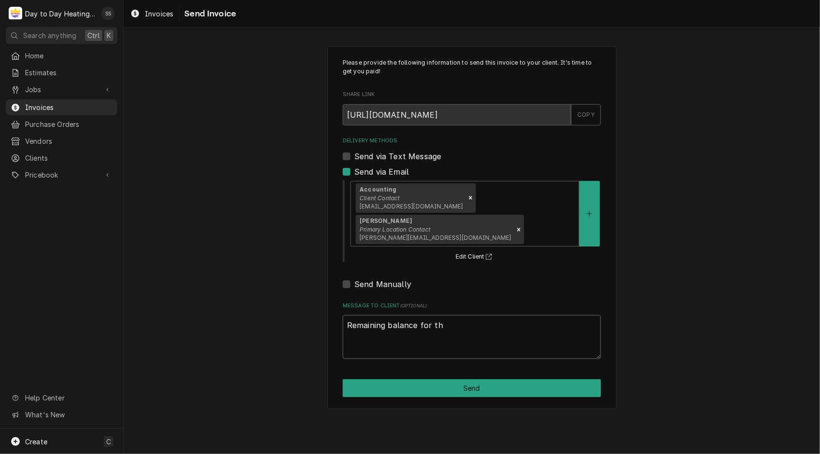
type textarea "Remaining balance for the"
type textarea "x"
type textarea "Remaining balance for the"
type textarea "x"
type textarea "Remaining balance for the u"
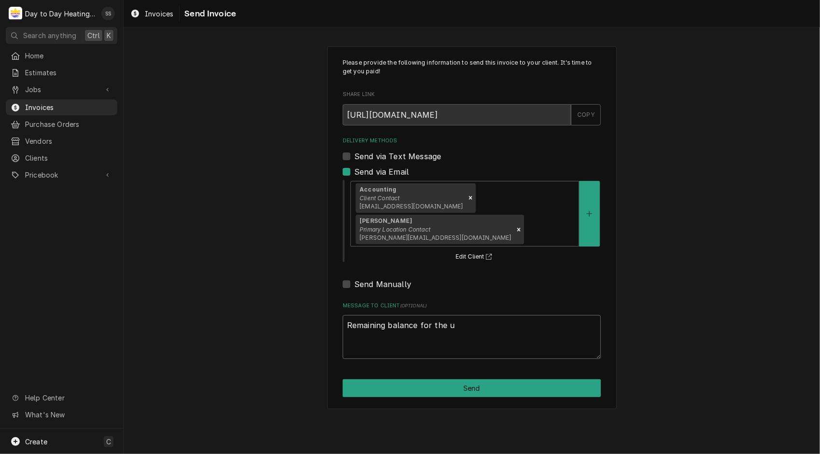
type textarea "x"
type textarea "Remaining balance for the up"
type textarea "x"
type textarea "Remaining balance for the ups"
type textarea "x"
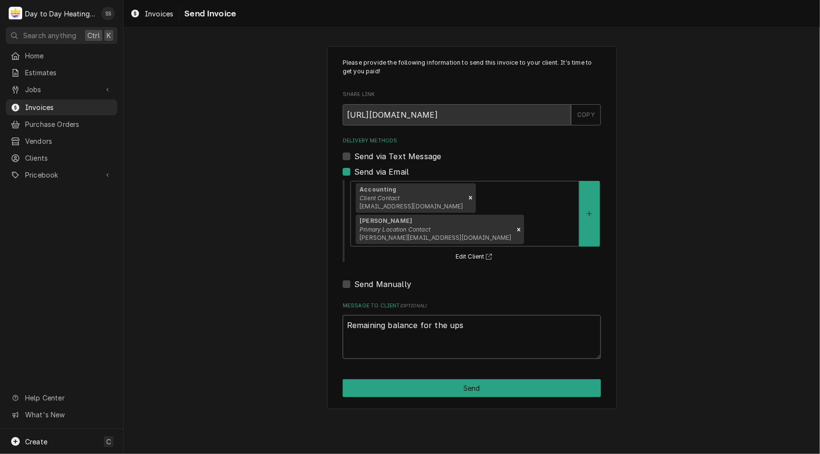
type textarea "Remaining balance for the upst"
type textarea "x"
type textarea "Remaining balance for the upsta"
type textarea "x"
type textarea "Remaining balance for the upstai"
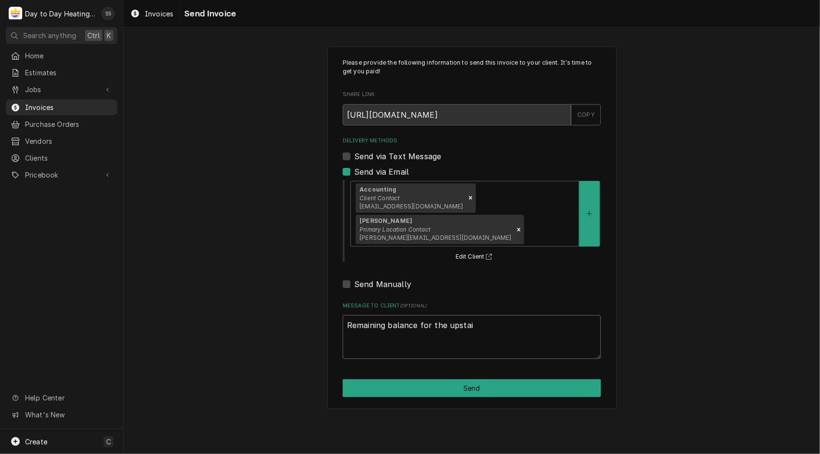
type textarea "x"
type textarea "Remaining balance for the upstair"
type textarea "x"
type textarea "Remaining balance for the upstairs"
type textarea "x"
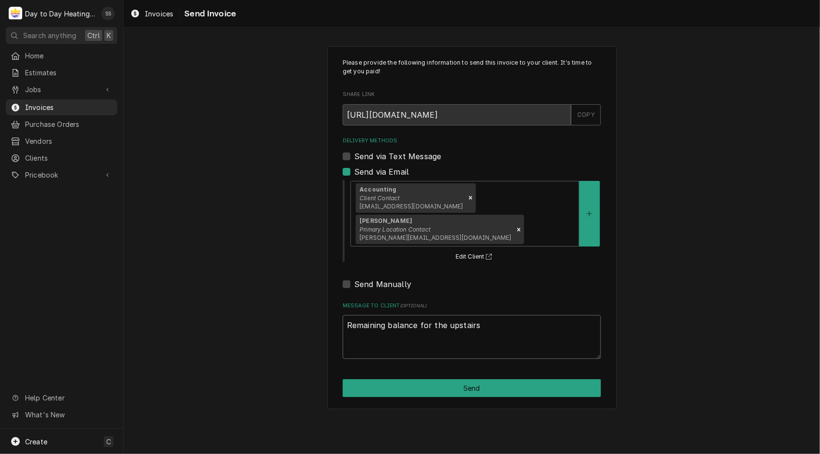
type textarea "Remaining balance for the upstairs"
type textarea "x"
type textarea "Remaining balance for the upstairs u"
type textarea "x"
type textarea "Remaining balance for the upstairs un"
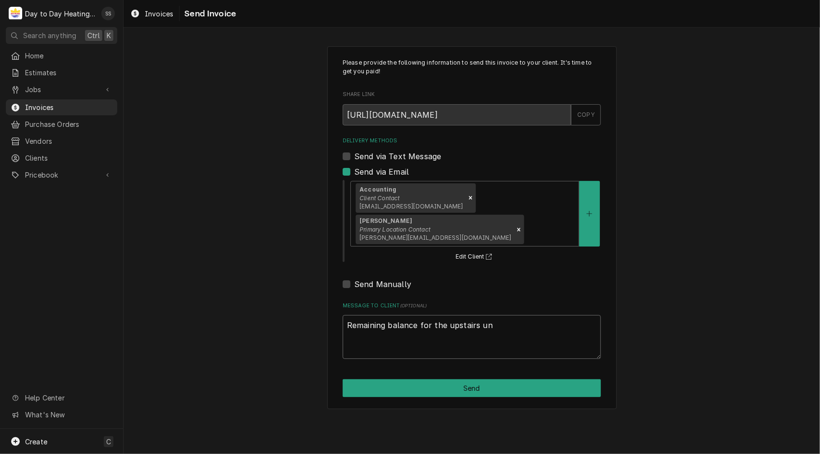
type textarea "x"
type textarea "Remaining balance for the upstairs uni"
type textarea "x"
type textarea "Remaining balance for the upstairs unit"
type textarea "x"
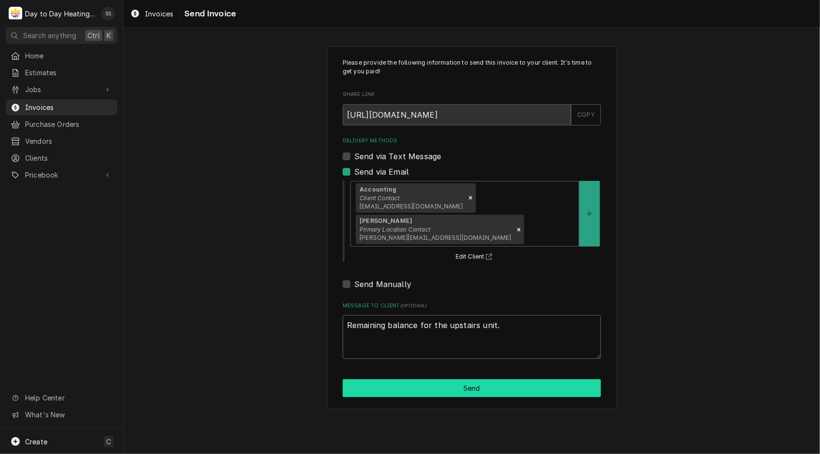
type textarea "Remaining balance for the upstairs unit."
click at [507, 379] on button "Send" at bounding box center [472, 388] width 258 height 18
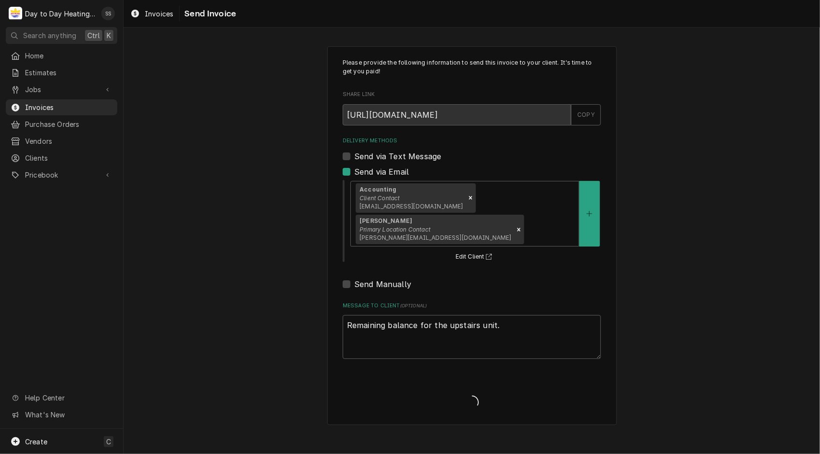
type textarea "x"
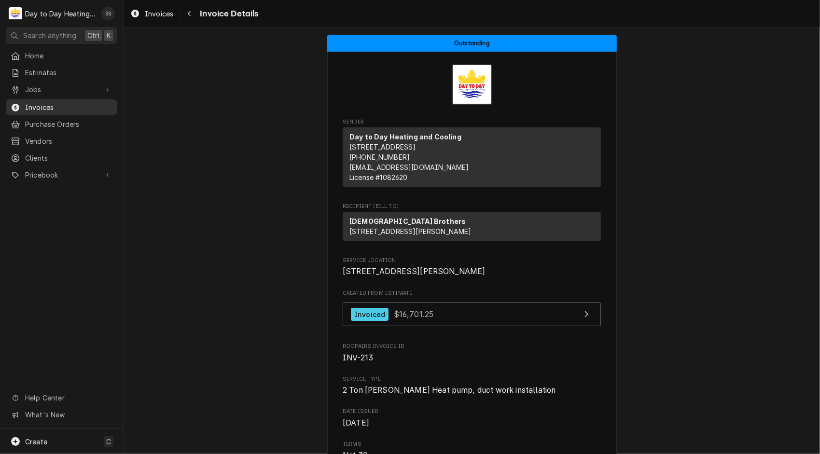
click at [98, 104] on span "Invoices" at bounding box center [68, 107] width 87 height 10
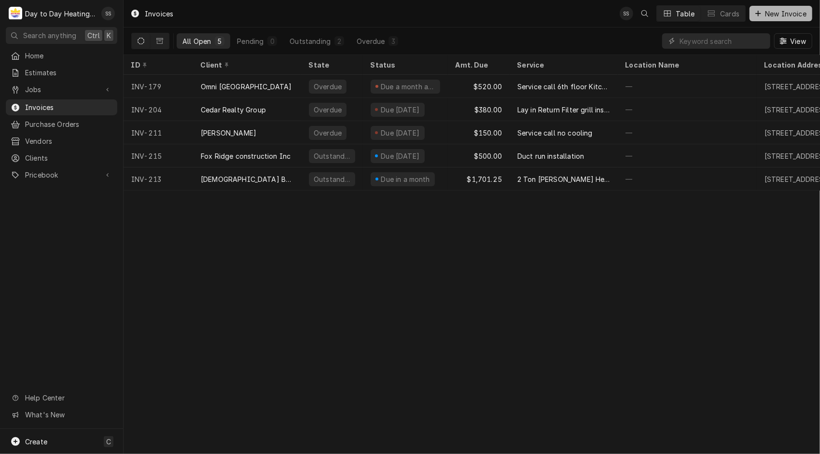
click at [773, 10] on span "New Invoice" at bounding box center [785, 14] width 45 height 10
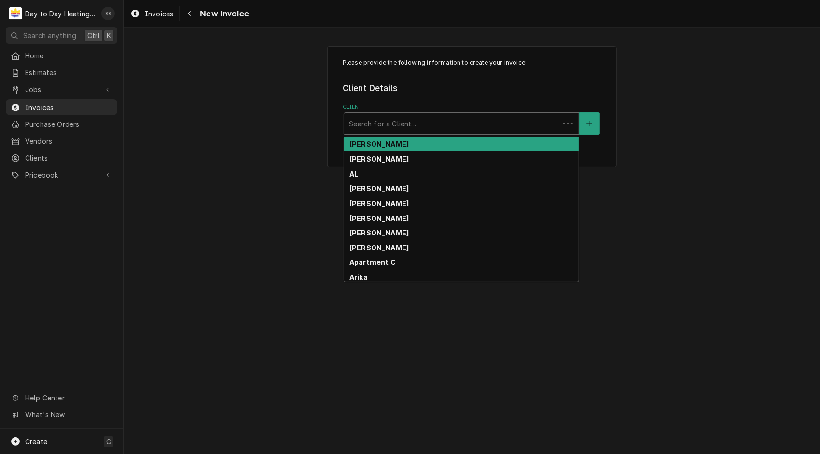
click at [472, 126] on div "Client" at bounding box center [452, 123] width 206 height 17
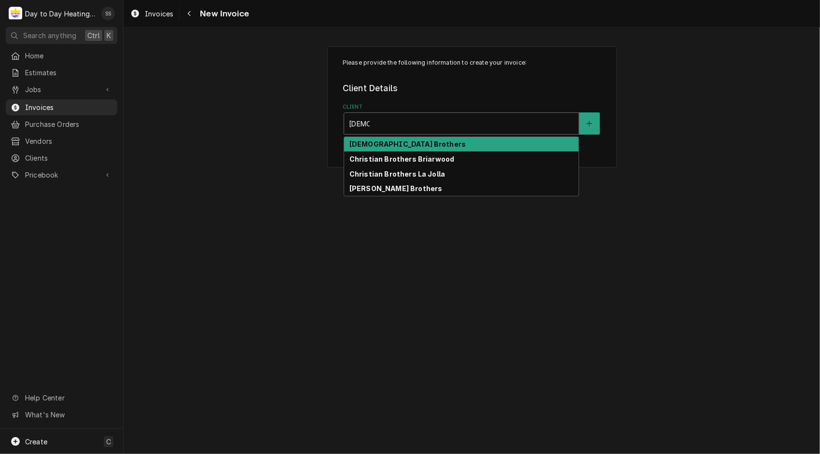
type input "[PERSON_NAME]"
click at [426, 144] on div "[DEMOGRAPHIC_DATA] Brothers" at bounding box center [461, 144] width 234 height 15
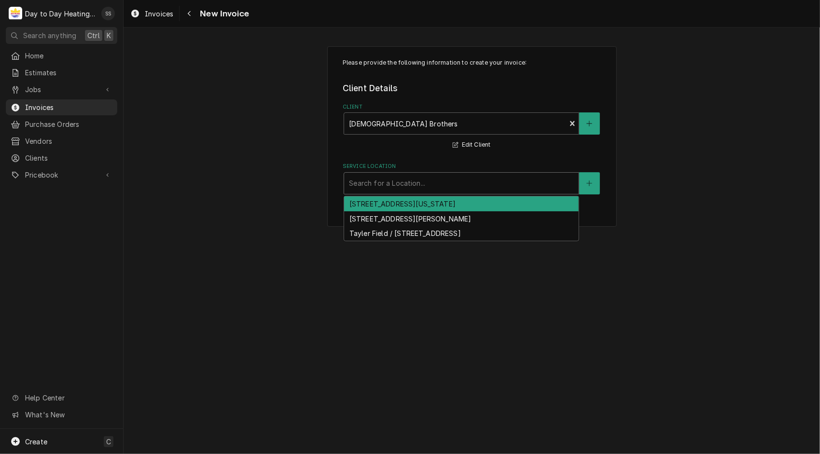
click at [438, 179] on div "Service Location" at bounding box center [461, 183] width 225 height 17
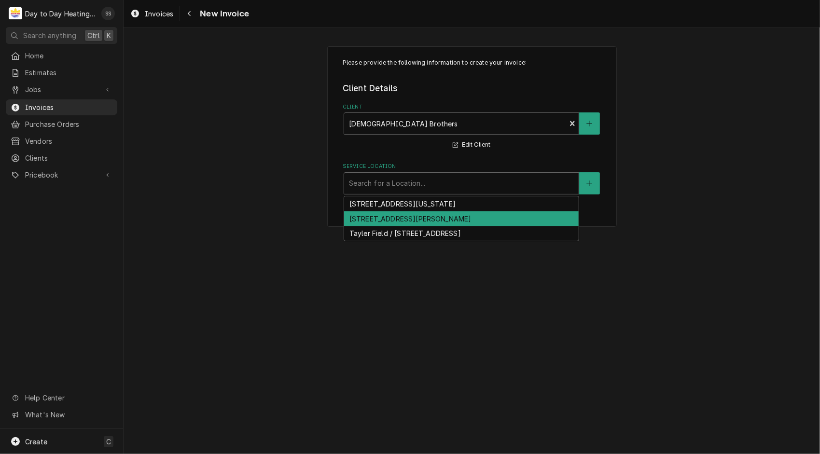
click at [434, 218] on div "[STREET_ADDRESS][PERSON_NAME]" at bounding box center [461, 218] width 234 height 15
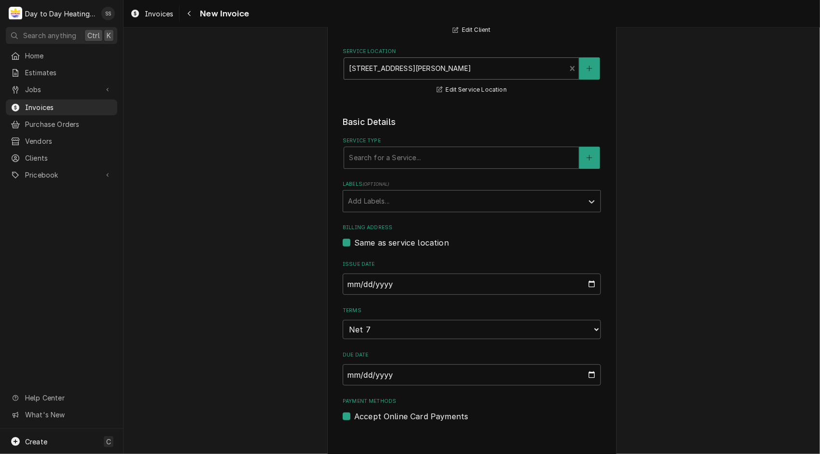
scroll to position [115, 0]
click at [586, 156] on icon "Create New Service" at bounding box center [589, 157] width 6 height 7
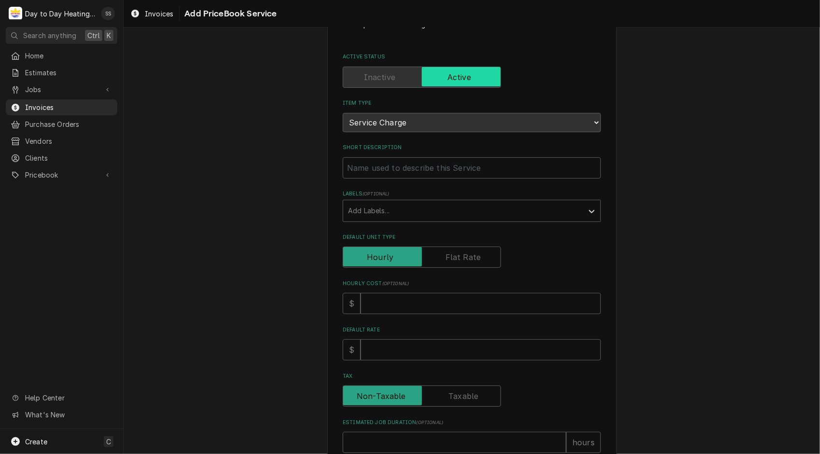
scroll to position [51, 0]
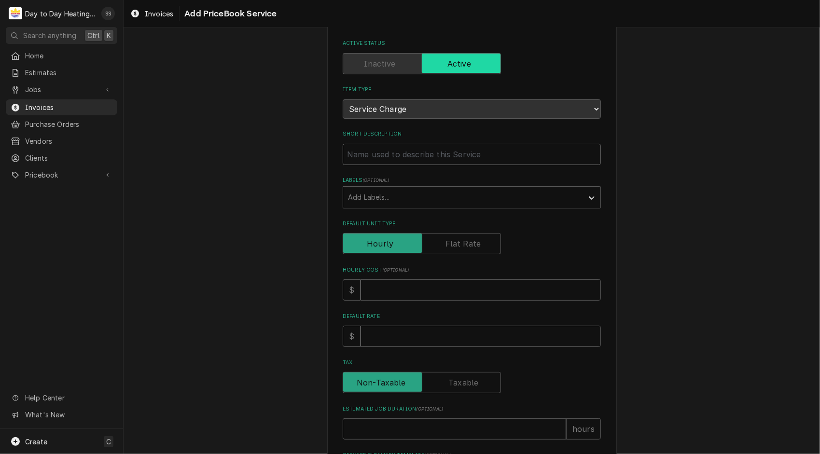
drag, startPoint x: 497, startPoint y: 145, endPoint x: 398, endPoint y: 165, distance: 100.5
click at [398, 165] on div "Please provide the following information to create a PriceBook item. Active Sta…" at bounding box center [472, 292] width 258 height 570
type textarea "x"
type input "D"
type textarea "x"
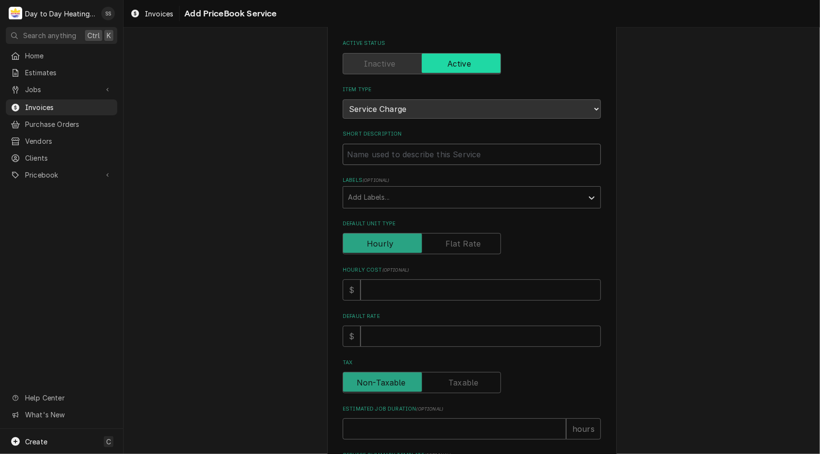
type textarea "x"
type input "C"
type textarea "x"
type input "Co"
type textarea "x"
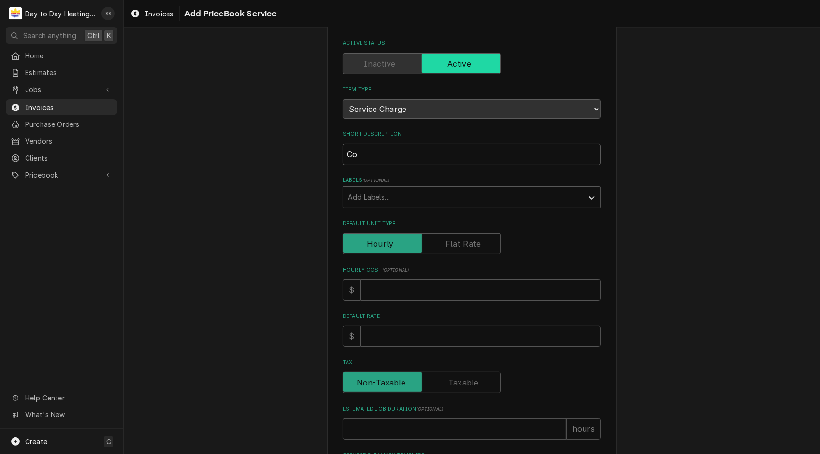
type input "Con"
type textarea "x"
type input "Cond"
type textarea "x"
type input "Conde"
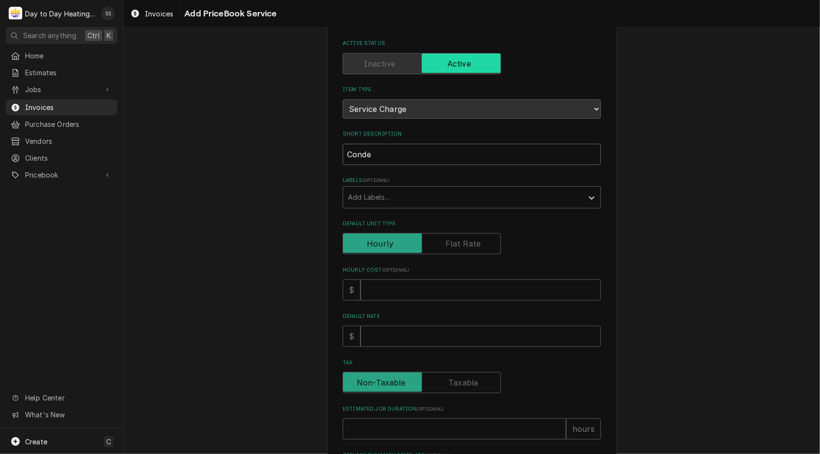
type textarea "x"
type input "Conden"
type textarea "x"
type input "Condens"
type textarea "x"
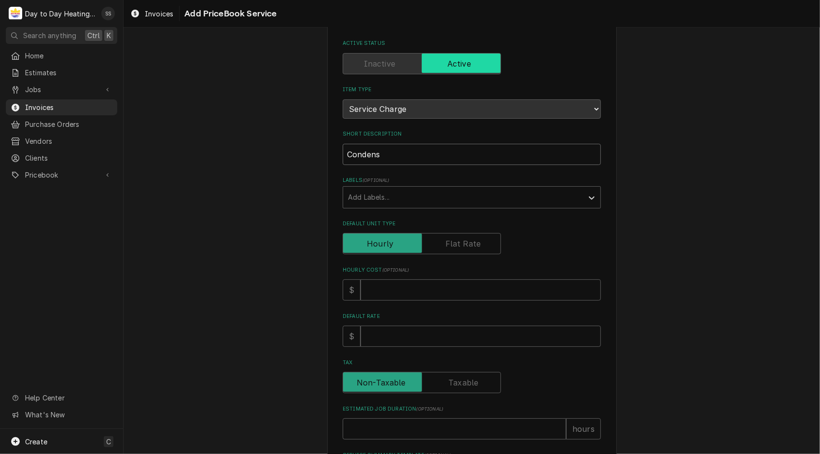
type input "Condense"
type textarea "x"
type input "Condenser"
type textarea "x"
type input "Condenser"
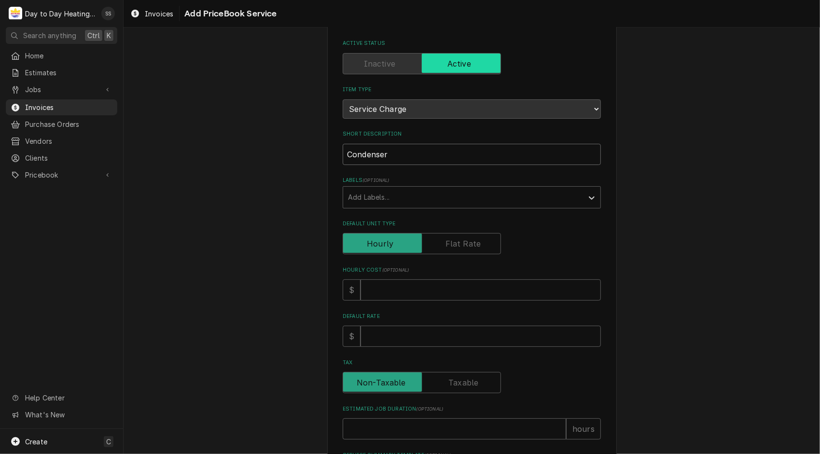
type textarea "x"
type input "Condenser a"
type textarea "x"
type input "Condenser an"
type textarea "x"
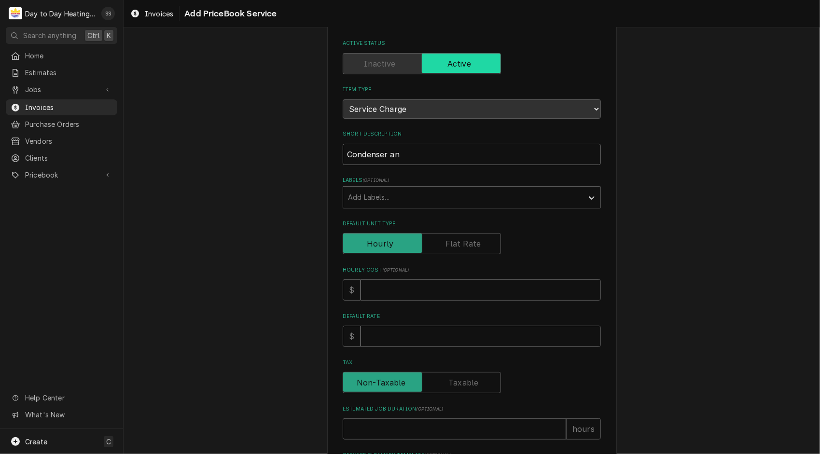
type input "Condenser and"
type textarea "x"
type input "Condenser and"
type textarea "x"
type input "Condenser and S"
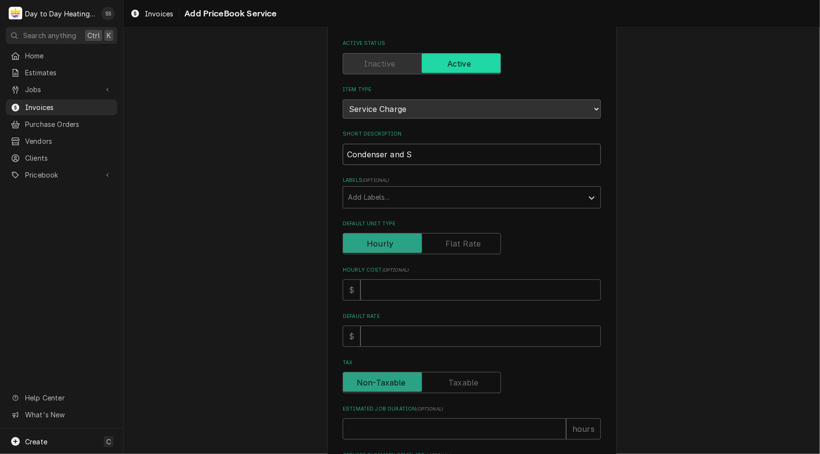
type textarea "x"
type input "Condenser and So"
type textarea "x"
type input "Condenser and Sof"
type textarea "x"
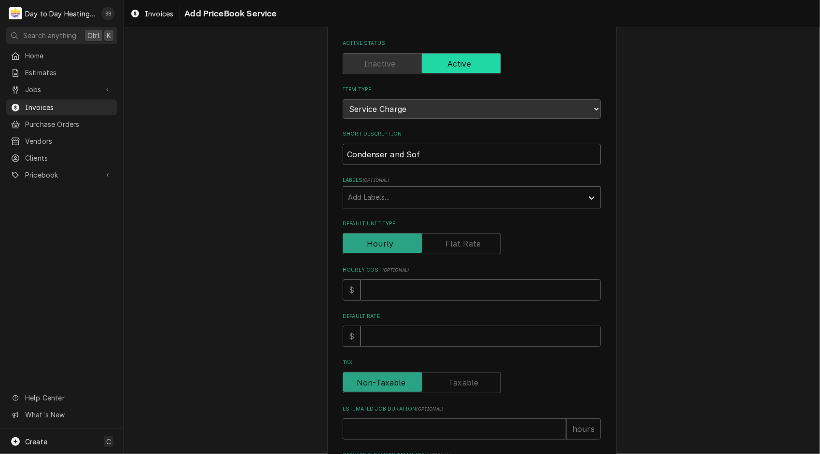
type input "Condenser and Soff"
type textarea "x"
type input "Condenser and Soffi"
type textarea "x"
type input "Condenser and Soffit"
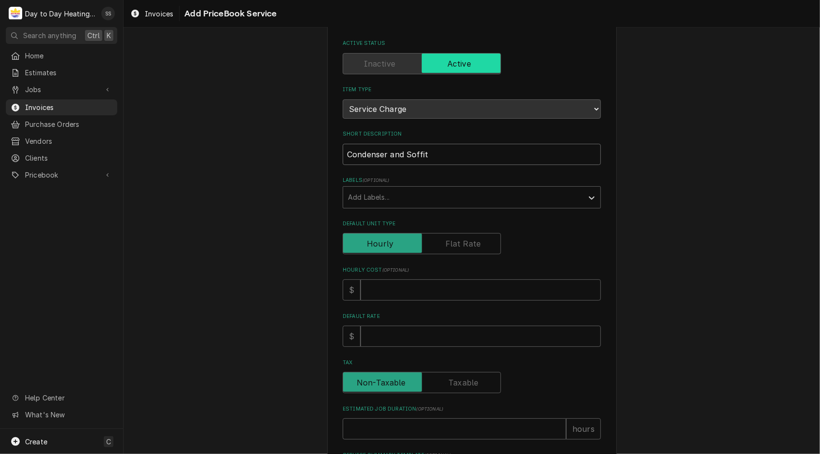
type textarea "x"
type input "Condenser and Soffit"
type textarea "x"
type input "Condenser and Soffit c"
type textarea "x"
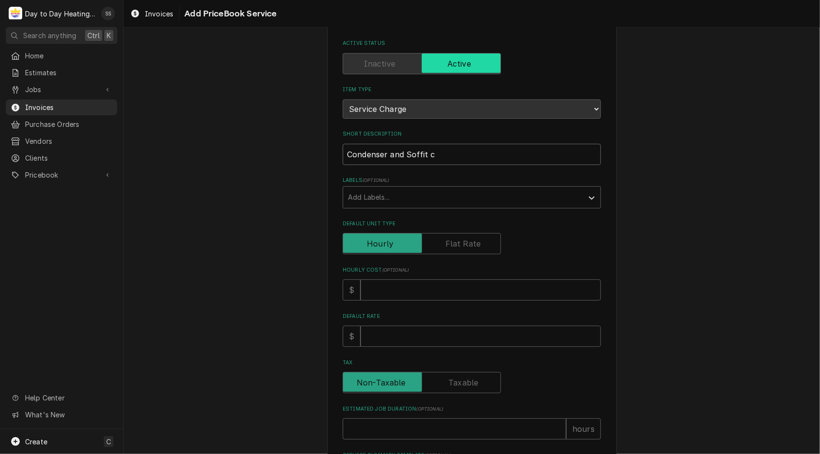
type input "Condenser and Soffit co"
type textarea "x"
type input "Condenser and Soffit coi"
type textarea "x"
type input "Condenser and Soffit coil"
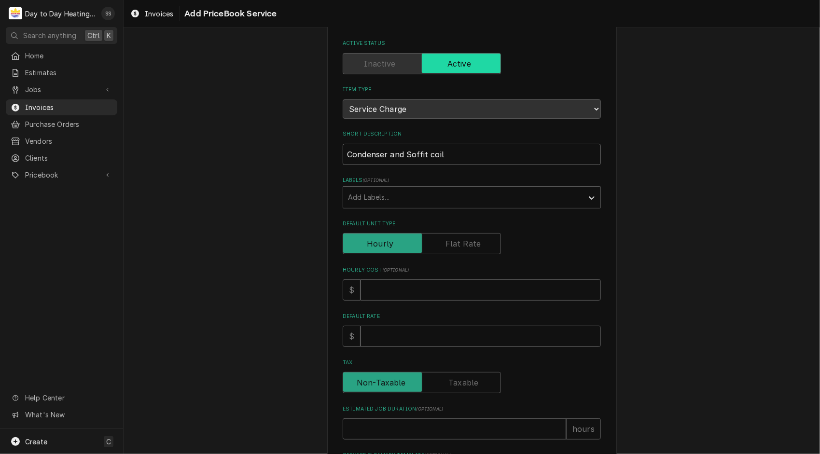
type textarea "x"
type input "Condenser and Soffit coil"
type textarea "x"
type input "Condenser and Soffit coil c"
type textarea "x"
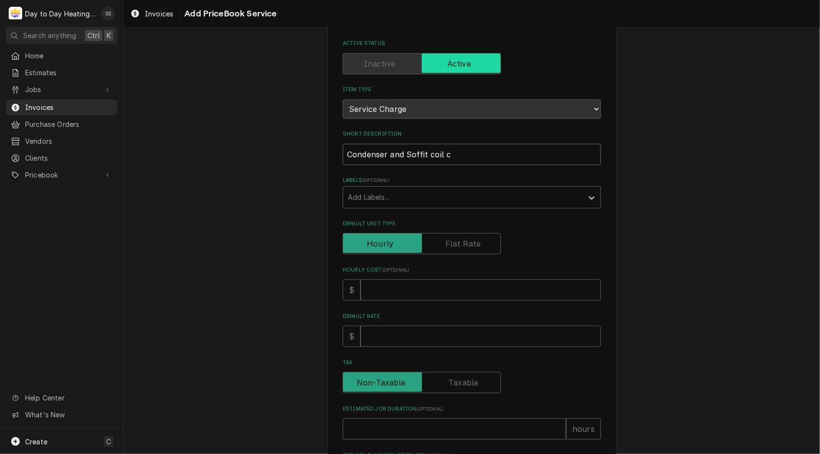
type input "Condenser and Soffit coil ch"
type textarea "x"
type input "Condenser and Soffit coil cha"
type textarea "x"
type input "Condenser and Soffit coil chan"
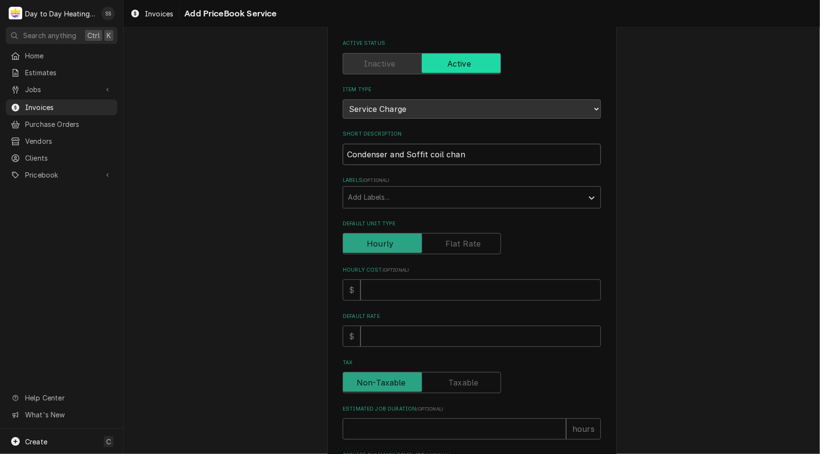
type textarea "x"
type input "Condenser and Soffit coil chang"
type textarea "x"
type input "Condenser and Soffit coil change"
type textarea "x"
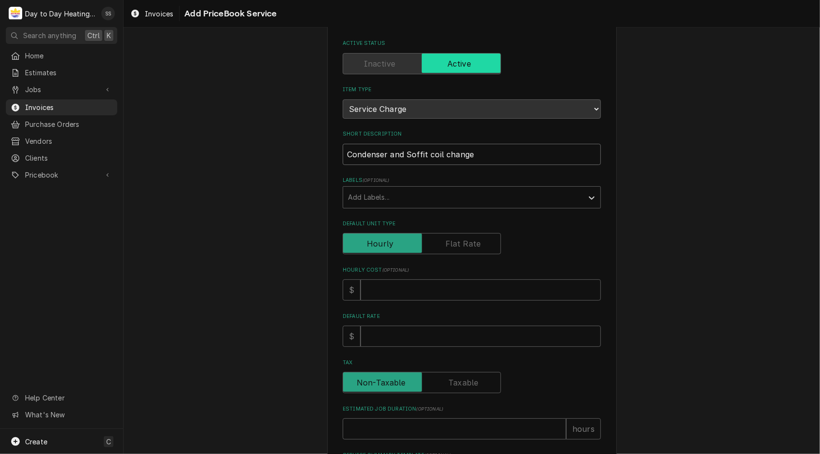
type input "Condenser and Soffit coil changeo"
type textarea "x"
type input "Condenser and Soffit coil changeou"
type textarea "x"
type input "Condenser and Soffit coil changeout"
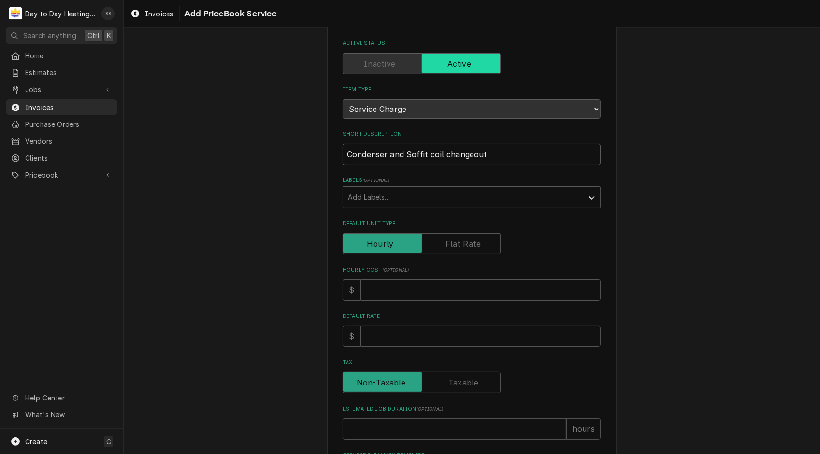
type textarea "x"
type input "Condenser and Soffit coil changeout."
drag, startPoint x: 469, startPoint y: 252, endPoint x: 452, endPoint y: 247, distance: 17.1
click at [452, 247] on label "Default Unit Type" at bounding box center [422, 243] width 158 height 21
click at [452, 247] on input "Default Unit Type" at bounding box center [422, 243] width 150 height 21
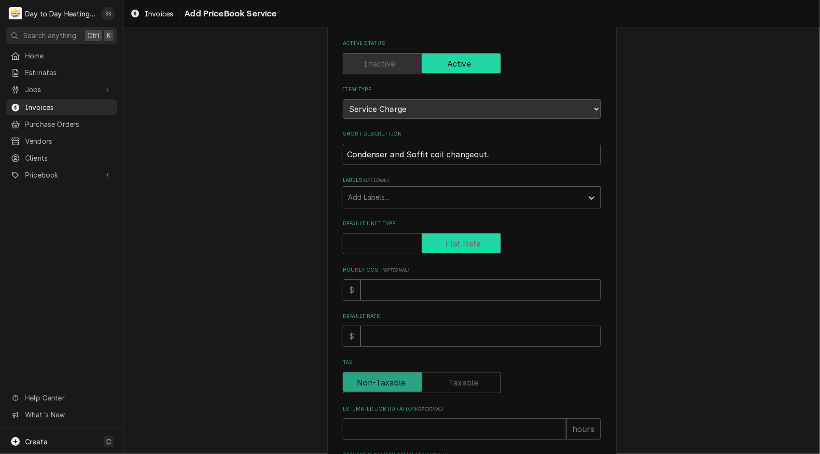
checkbox input "true"
type textarea "x"
click at [452, 247] on label "Default Unit Type" at bounding box center [422, 243] width 158 height 21
click at [452, 247] on input "Default Unit Type" at bounding box center [422, 243] width 150 height 21
checkbox input "false"
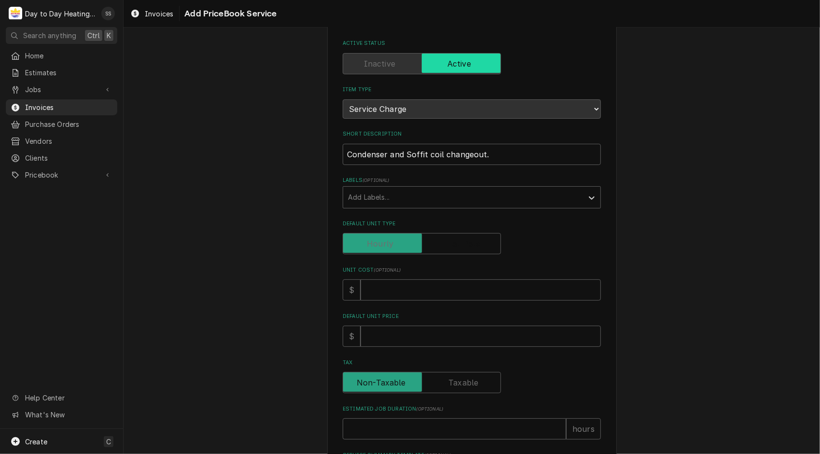
type textarea "x"
click at [452, 247] on label "Default Unit Type" at bounding box center [422, 243] width 158 height 21
click at [452, 247] on input "Default Unit Type" at bounding box center [422, 243] width 150 height 21
checkbox input "true"
click at [412, 337] on input "Default Unit Price" at bounding box center [480, 336] width 240 height 21
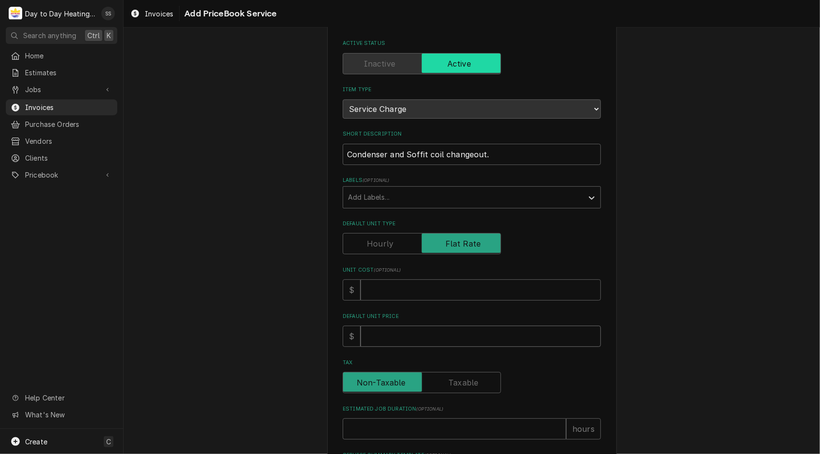
type textarea "x"
type input "5"
type textarea "x"
type input "52"
type textarea "x"
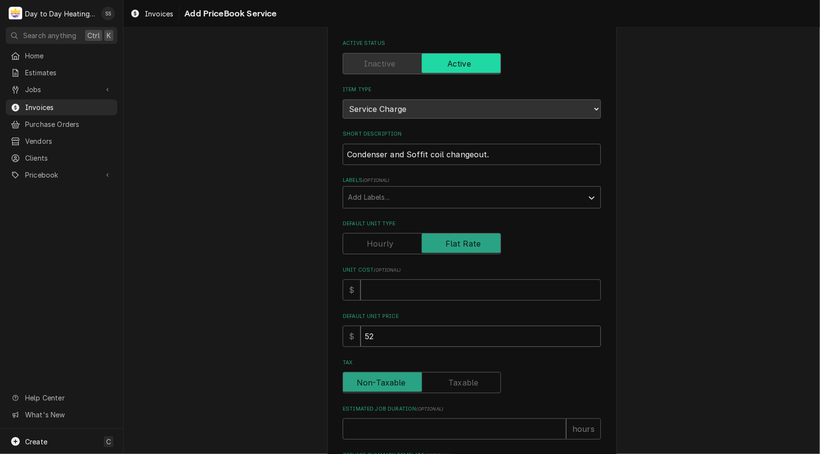
type input "520"
type textarea "x"
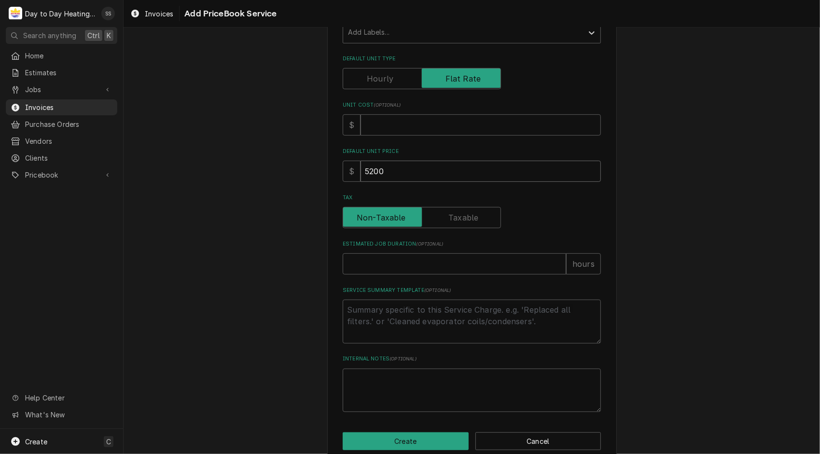
scroll to position [233, 0]
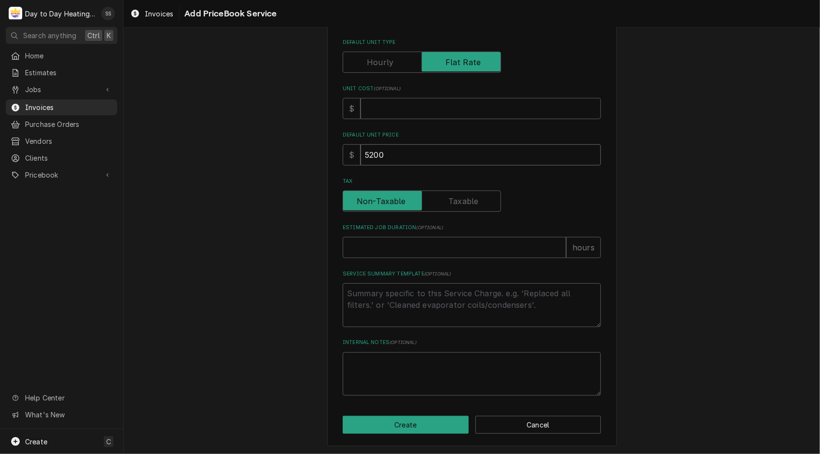
type input "5200"
click at [452, 252] on input "Estimated Job Duration ( optional )" at bounding box center [454, 247] width 223 height 21
type textarea "x"
type input "8"
click at [408, 290] on textarea "Service Summary Template ( optional )" at bounding box center [472, 305] width 258 height 44
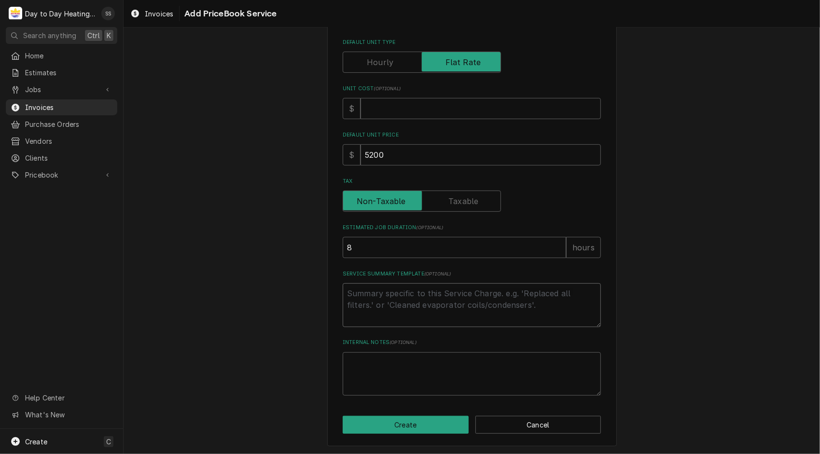
type textarea "x"
type textarea "P"
type textarea "x"
type textarea "Pu"
type textarea "x"
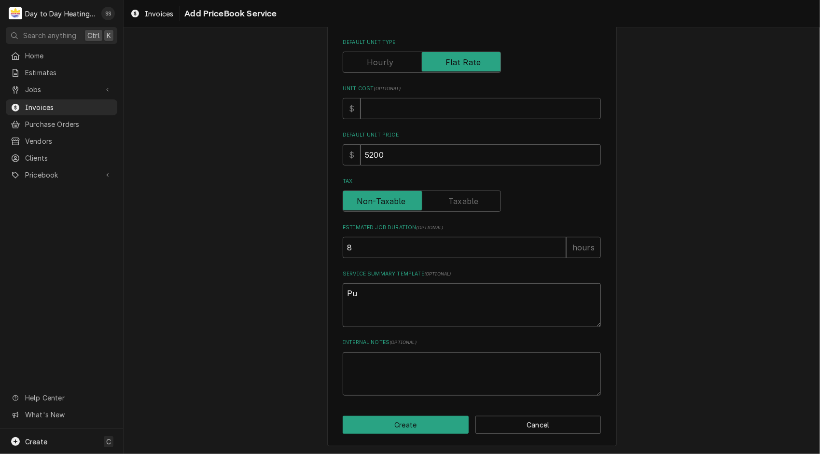
type textarea "Pum"
type textarea "x"
type textarea "Pump"
type textarea "x"
type textarea "Pump"
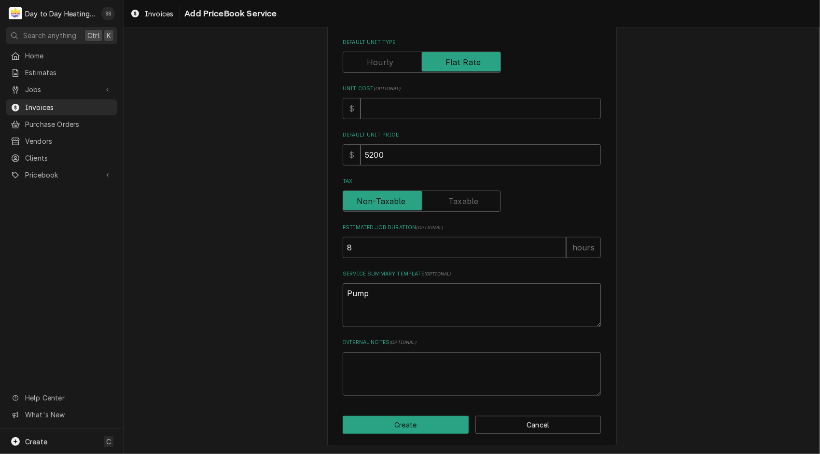
type textarea "x"
type textarea "Pump d"
type textarea "x"
type textarea "Pump do"
type textarea "x"
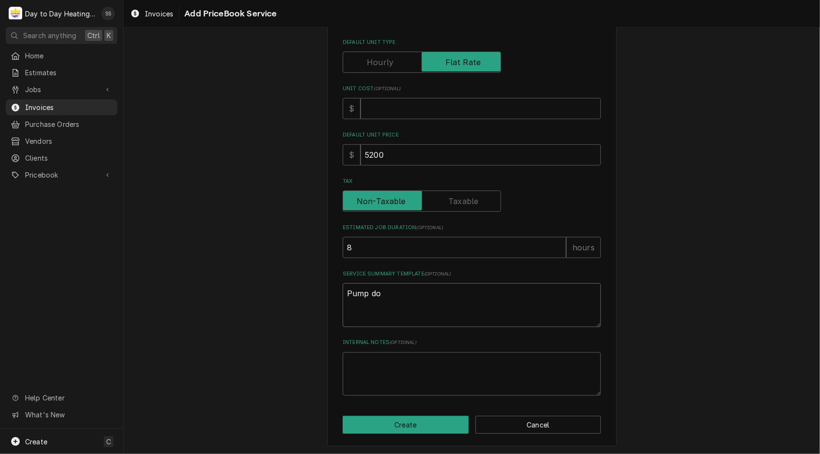
type textarea "Pump dow"
type textarea "x"
type textarea "Pump down"
type textarea "x"
type textarea "Pump down"
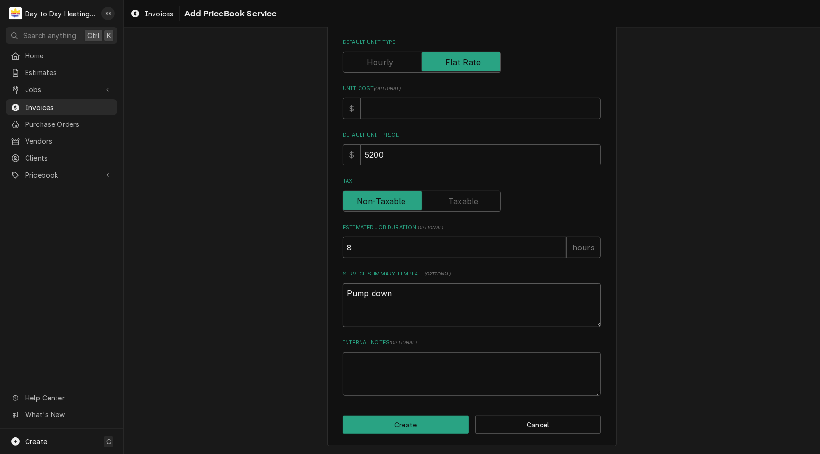
type textarea "x"
type textarea "Pump down a"
type textarea "x"
type textarea "Pump down an"
type textarea "x"
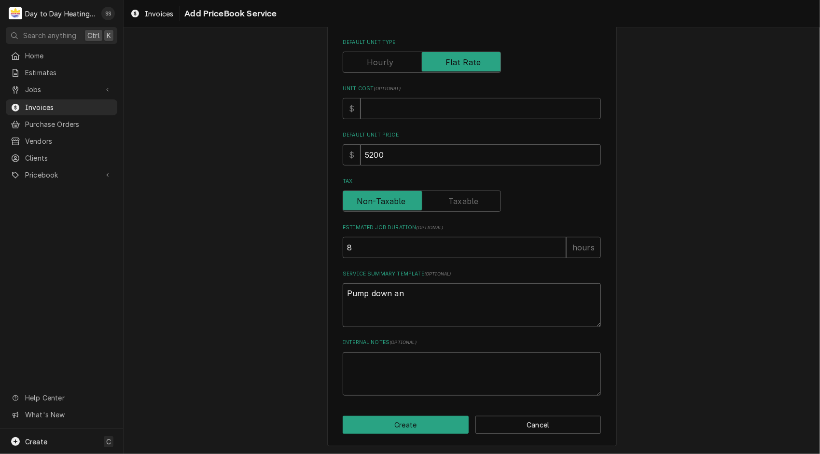
type textarea "Pump down and"
type textarea "x"
type textarea "Pump down and"
type textarea "x"
type textarea "Pump down and r"
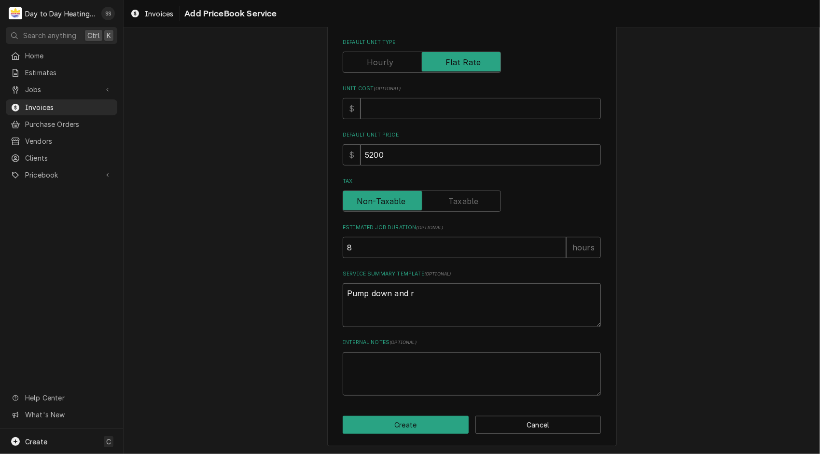
type textarea "x"
type textarea "Pump down and re"
type textarea "x"
type textarea "Pump down and rem"
type textarea "x"
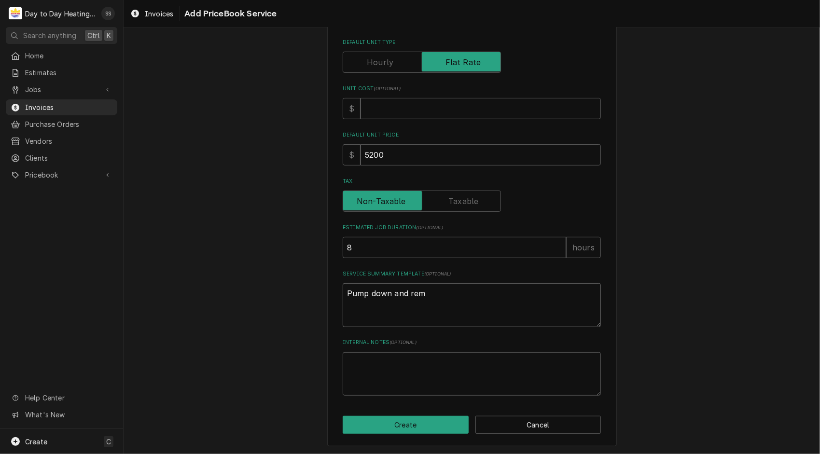
type textarea "Pump down and remo"
type textarea "x"
type textarea "Pump down and remov"
type textarea "x"
type textarea "Pump down and remove"
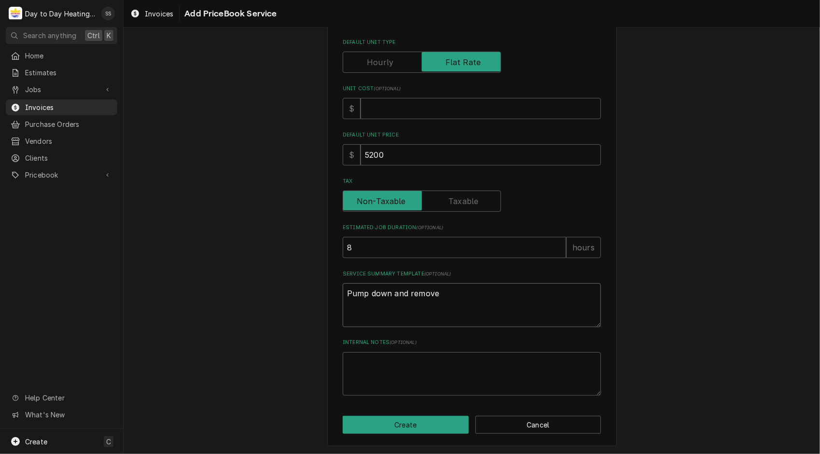
type textarea "x"
type textarea "Pump down and remove"
type textarea "x"
type textarea "Pump down and remove f"
type textarea "x"
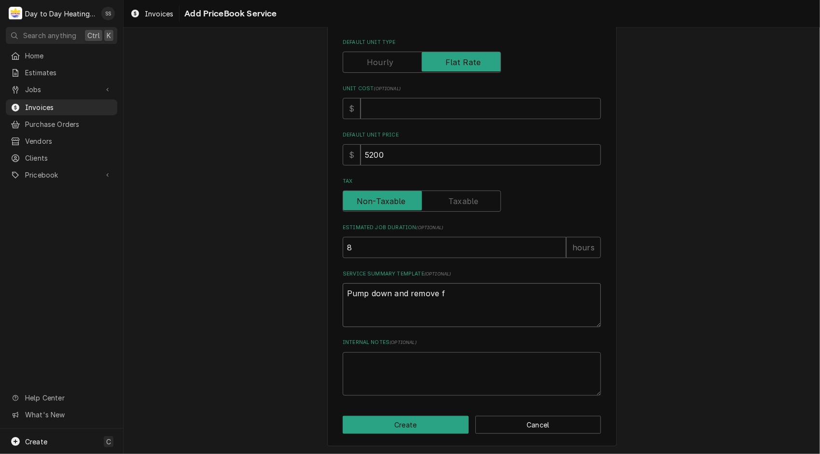
type textarea "Pump down and remove fa"
type textarea "x"
type textarea "Pump down and remove fai"
type textarea "x"
type textarea "Pump down and remove fail"
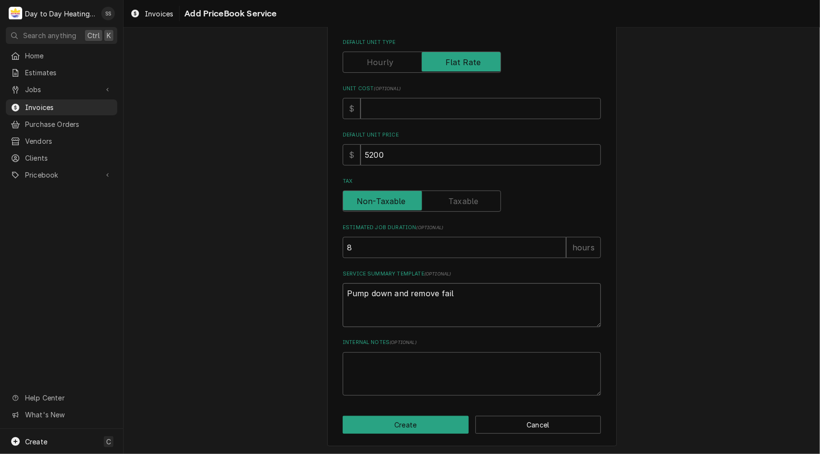
type textarea "x"
type textarea "Pump down and remove faile"
type textarea "x"
type textarea "Pump down and remove failed"
type textarea "x"
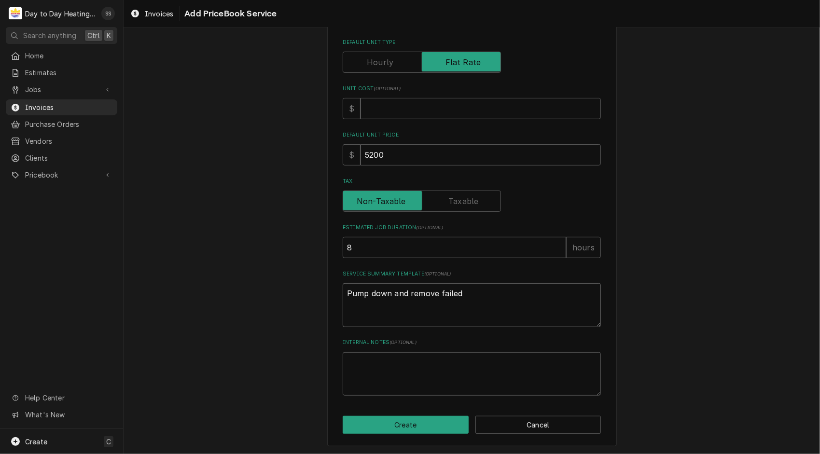
type textarea "Pump down and remove failed"
type textarea "x"
type textarea "Pump down and remove failed c"
type textarea "x"
type textarea "Pump down and remove failed co"
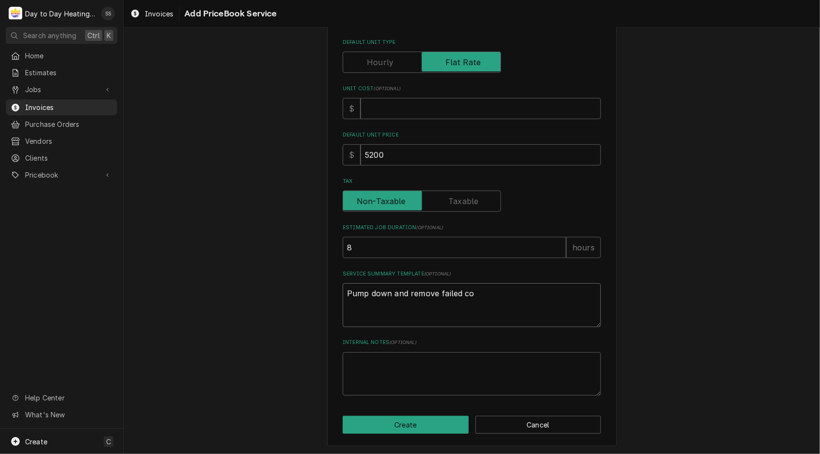
type textarea "x"
type textarea "Pump down and remove failed con"
type textarea "x"
type textarea "Pump down and remove failed cond"
type textarea "x"
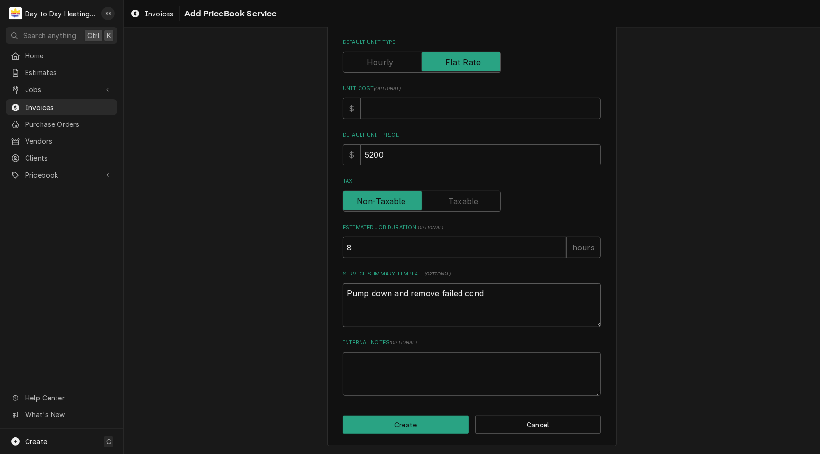
type textarea "Pump down and remove failed conde"
type textarea "x"
type textarea "Pump down and remove failed conden"
type textarea "x"
type textarea "Pump down and remove failed condens"
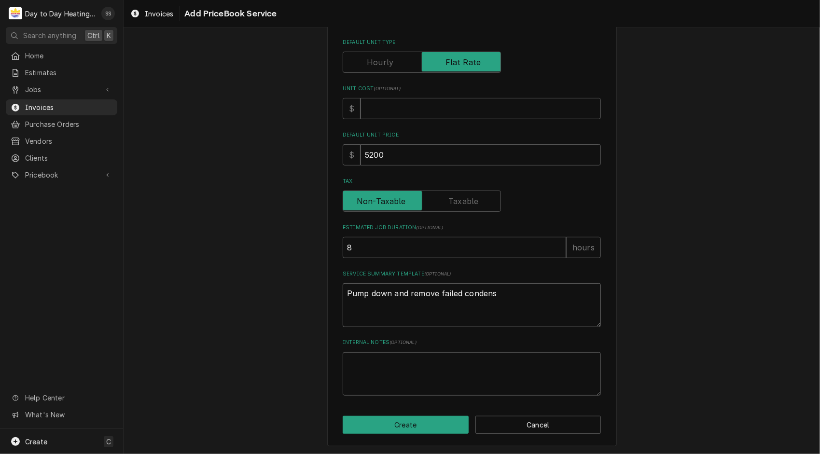
type textarea "x"
type textarea "Pump down and remove failed condense"
type textarea "x"
type textarea "Pump down and remove failed condenser"
type textarea "x"
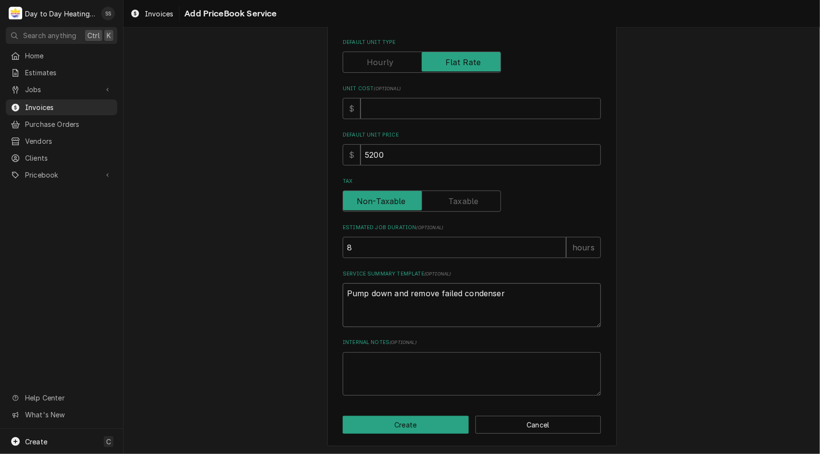
type textarea "Pump down and remove failed condenser"
type textarea "x"
type textarea "Pump down and remove failed condenser a"
type textarea "x"
type textarea "Pump down and remove failed condenser an"
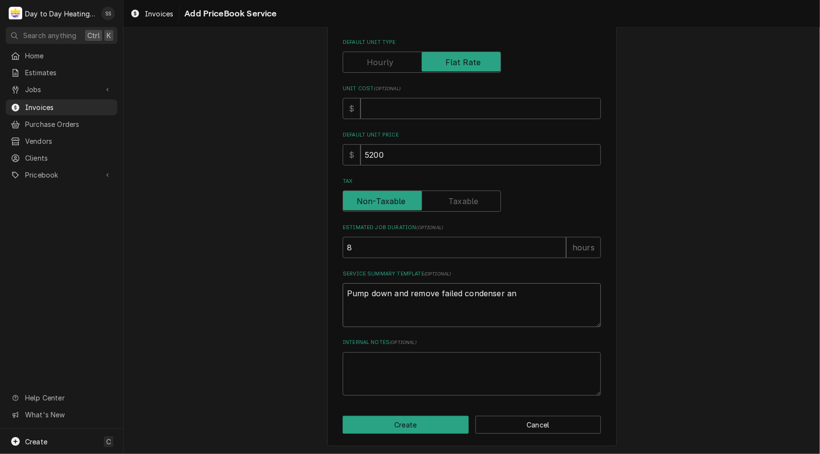
type textarea "x"
type textarea "Pump down and remove failed condenser and"
type textarea "x"
type textarea "Pump down and remove failed condenser and"
type textarea "x"
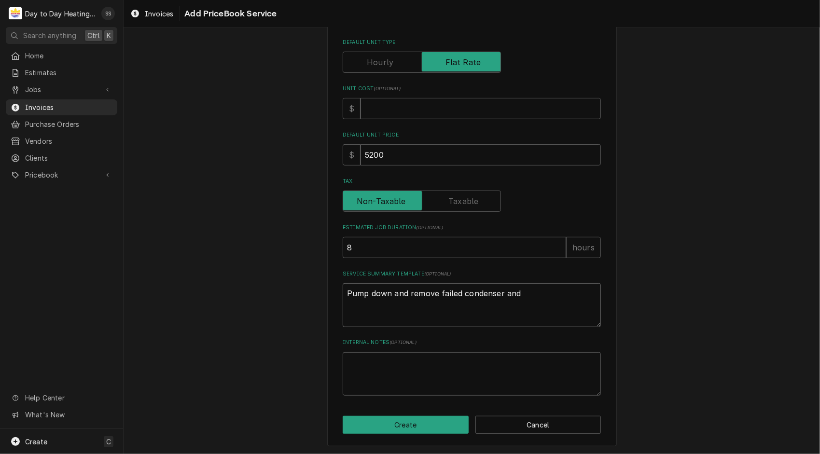
type textarea "Pump down and remove failed condenser and S"
type textarea "x"
type textarea "Pump down and remove failed condenser and So"
type textarea "x"
type textarea "Pump down and remove failed condenser and Sof"
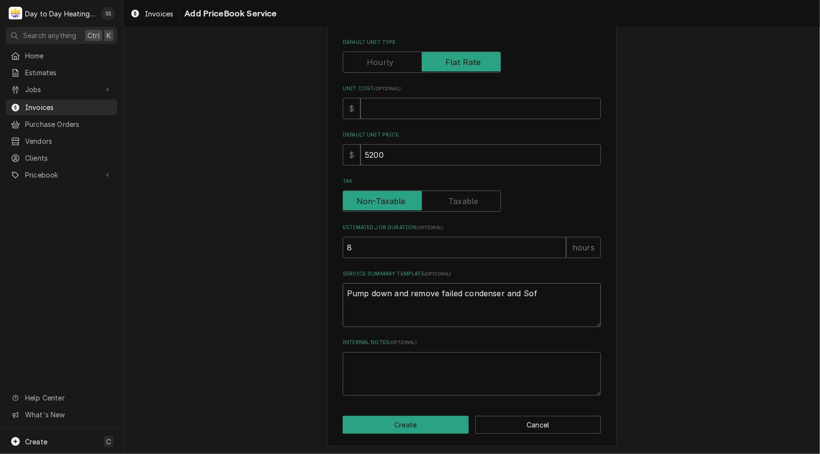
type textarea "x"
type textarea "Pump down and remove failed condenser and Soff"
type textarea "x"
type textarea "Pump down and remove failed condenser and Soffi"
type textarea "x"
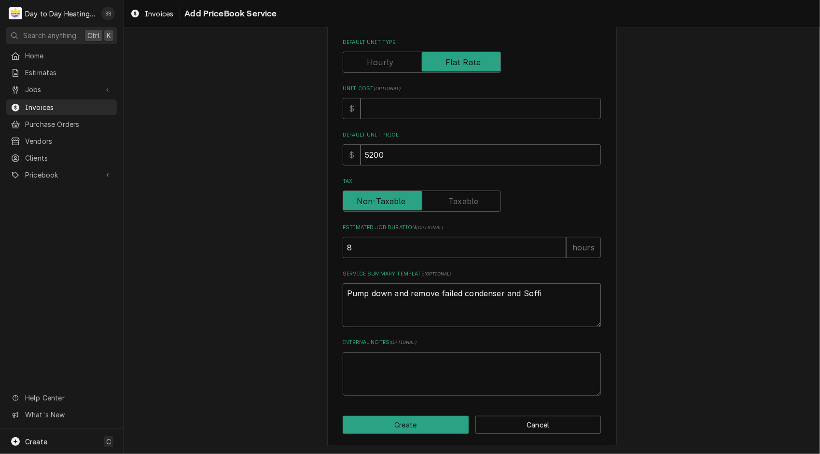
type textarea "Pump down and remove failed condenser and Soffit"
type textarea "x"
type textarea "Pump down and remove failed condenser and Soffit"
type textarea "x"
type textarea "Pump down and remove failed condenser and Soffit C"
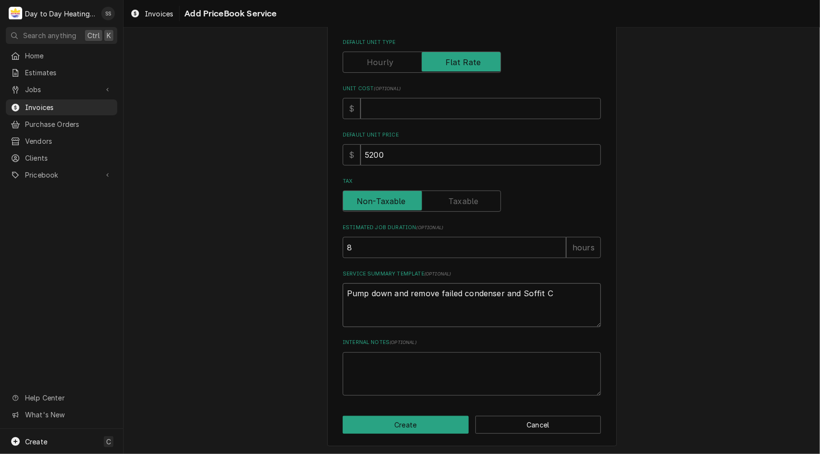
type textarea "x"
type textarea "Pump down and remove failed condenser and Soffit Co"
type textarea "x"
type textarea "Pump down and remove failed condenser and Soffit Coi"
type textarea "x"
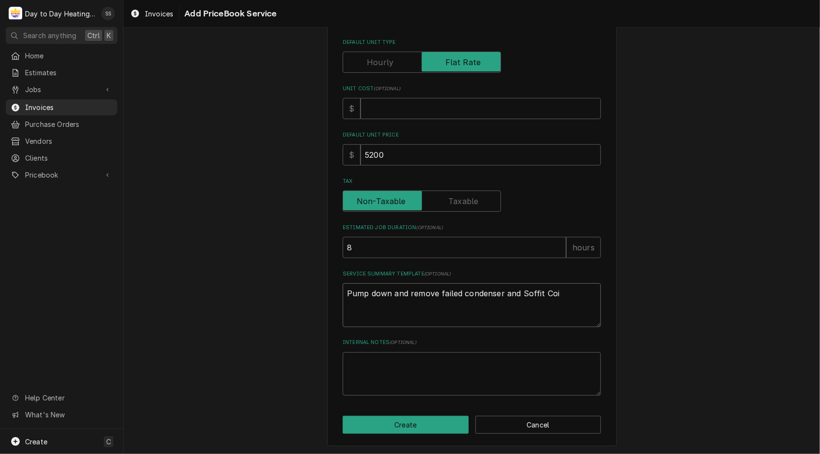
type textarea "Pump down and remove failed condenser and Soffit Coil"
type textarea "x"
click at [425, 315] on textarea "Pump down and remove failed condenser and Soffit Coil. Install new equipment Co…" at bounding box center [472, 305] width 258 height 44
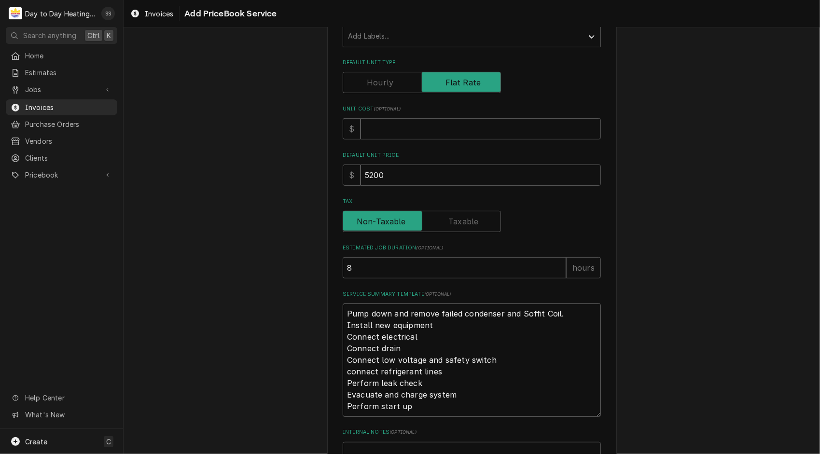
scroll to position [302, 0]
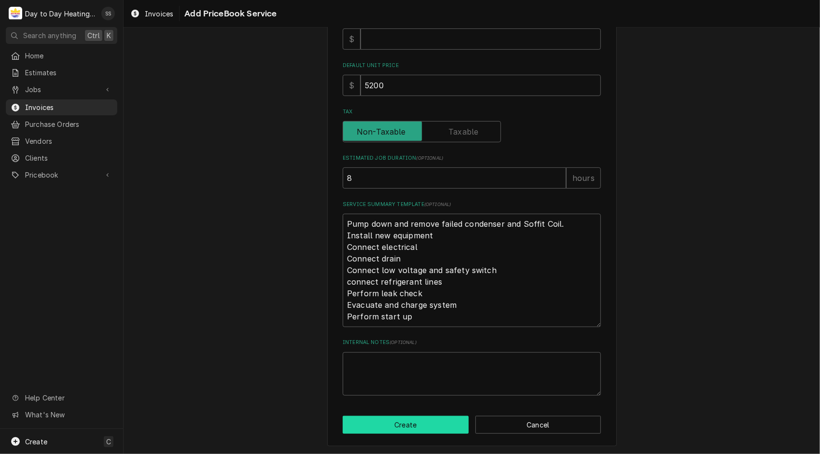
click at [398, 428] on button "Create" at bounding box center [406, 425] width 126 height 18
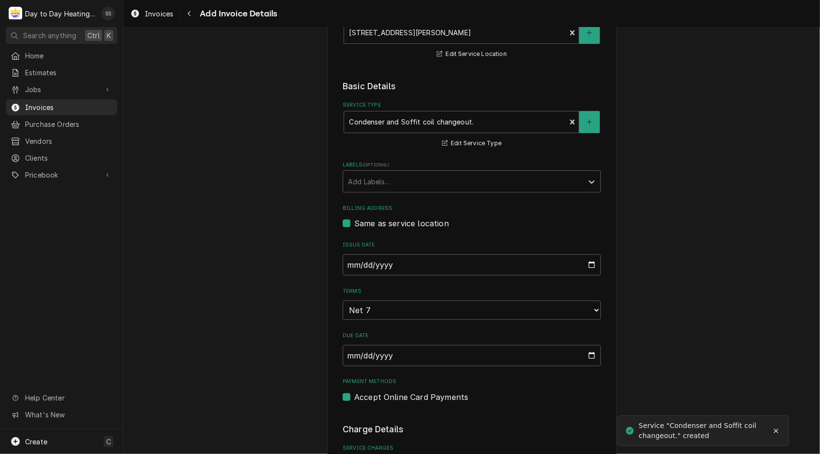
scroll to position [152, 0]
click at [585, 311] on select "Choose payment terms... Same Day Net 7 Net 14 Net 21 Net 30 Net 45 Net 60 Net 90" at bounding box center [472, 308] width 258 height 19
click at [584, 257] on input "2025-08-25" at bounding box center [472, 263] width 258 height 21
click at [589, 266] on input "2025-08-25" at bounding box center [472, 263] width 258 height 21
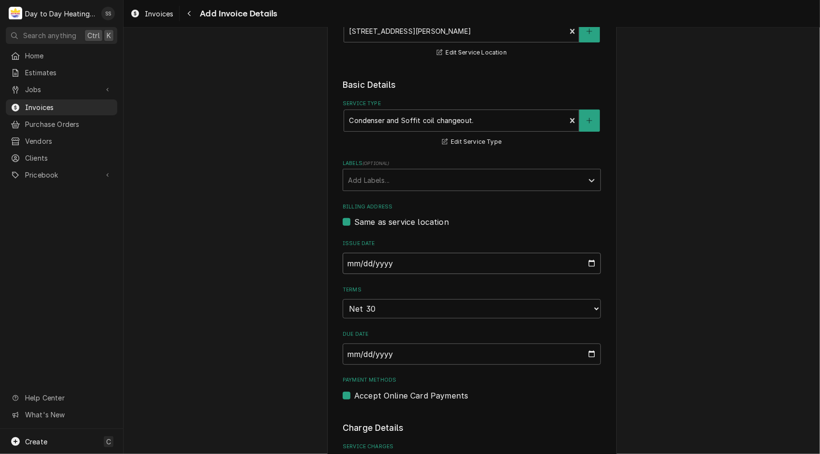
click at [589, 266] on input "2025-08-25" at bounding box center [472, 263] width 258 height 21
click at [722, 311] on div "Please provide the following information to create your invoice: Client Details…" at bounding box center [471, 450] width 696 height 1129
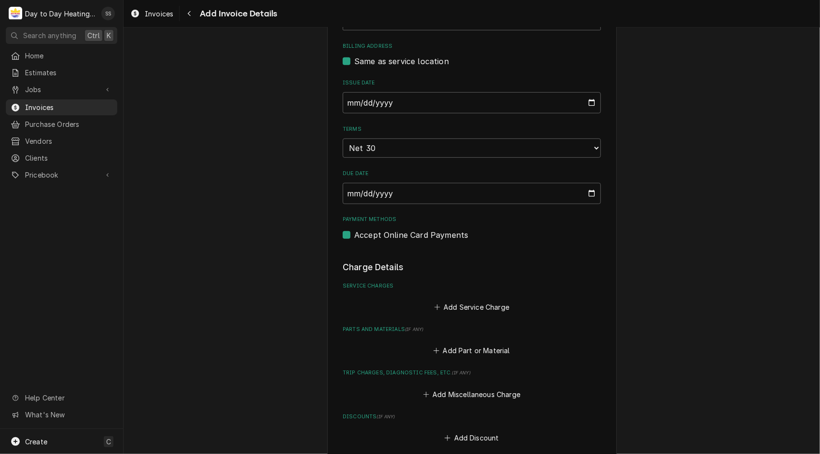
scroll to position [307, 0]
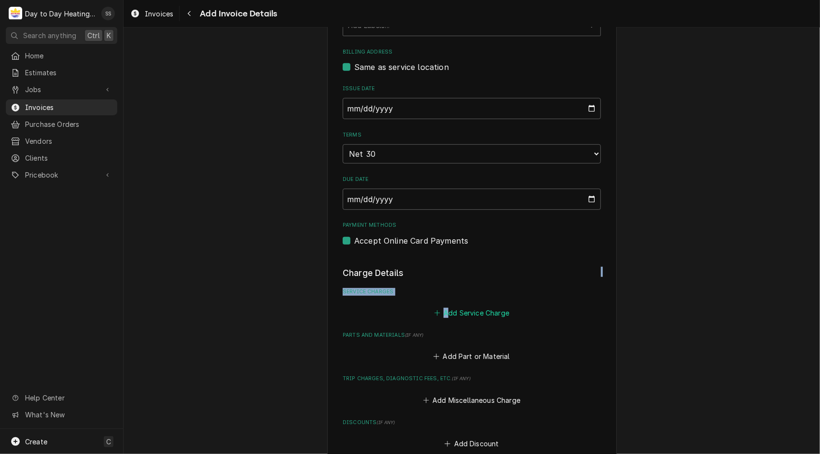
drag, startPoint x: 722, startPoint y: 311, endPoint x: 445, endPoint y: 312, distance: 276.4
click at [445, 312] on div "Please provide the following information to create your invoice: Client Details…" at bounding box center [472, 204] width 258 height 905
click at [445, 312] on button "Add Service Charge" at bounding box center [471, 313] width 78 height 14
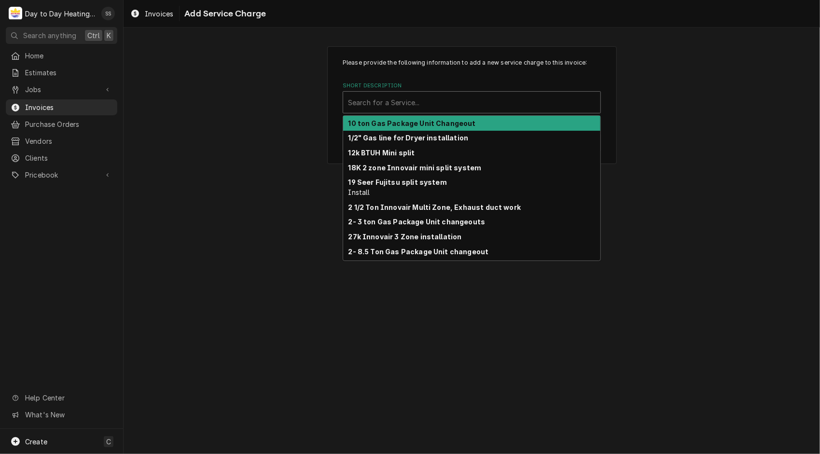
click at [396, 104] on div "Short Description" at bounding box center [471, 102] width 247 height 17
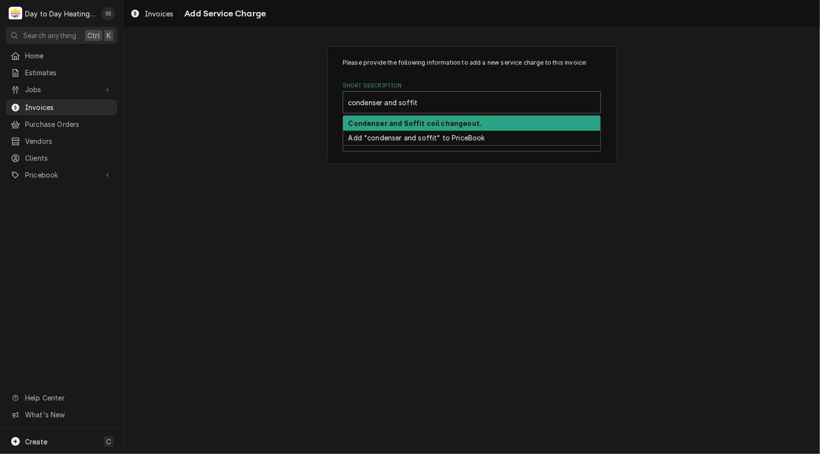
click at [422, 123] on strong "Condenser and Soffit coil changeout." at bounding box center [415, 123] width 134 height 8
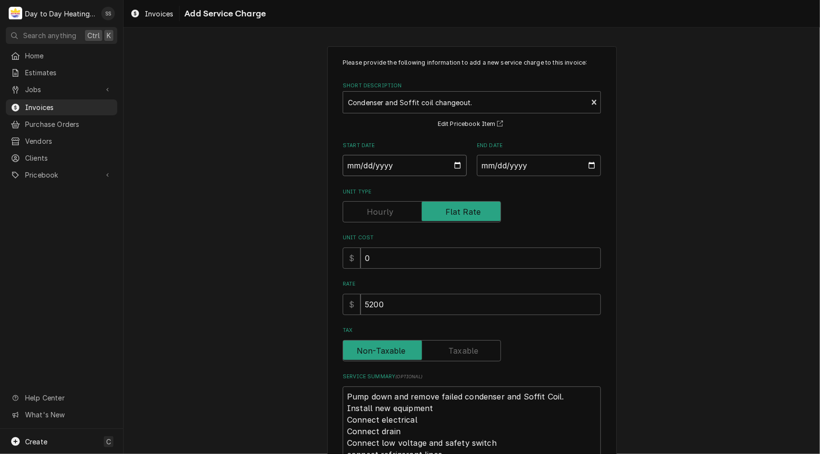
click at [447, 164] on input "Start Date" at bounding box center [405, 165] width 124 height 21
click at [452, 165] on input "Start Date" at bounding box center [405, 165] width 124 height 21
click at [586, 166] on input "End Date" at bounding box center [539, 165] width 124 height 21
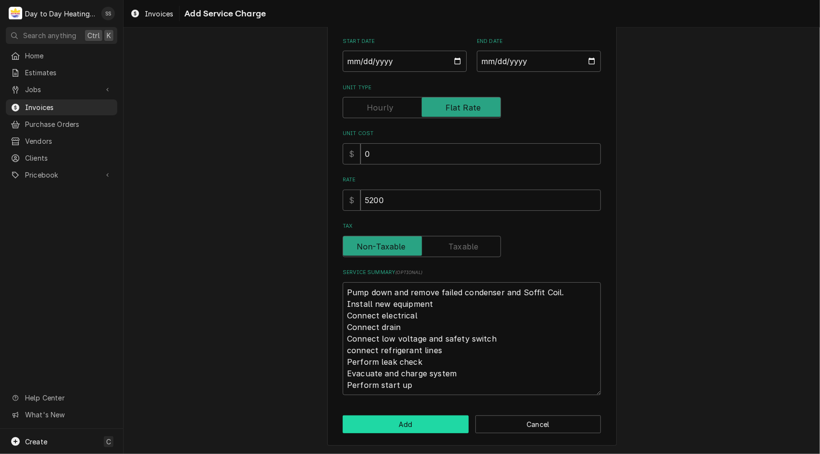
click at [422, 431] on button "Add" at bounding box center [406, 424] width 126 height 18
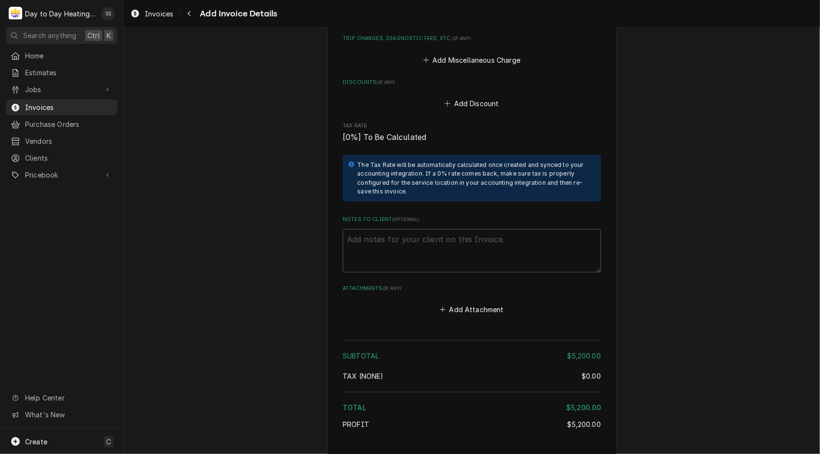
scroll to position [973, 0]
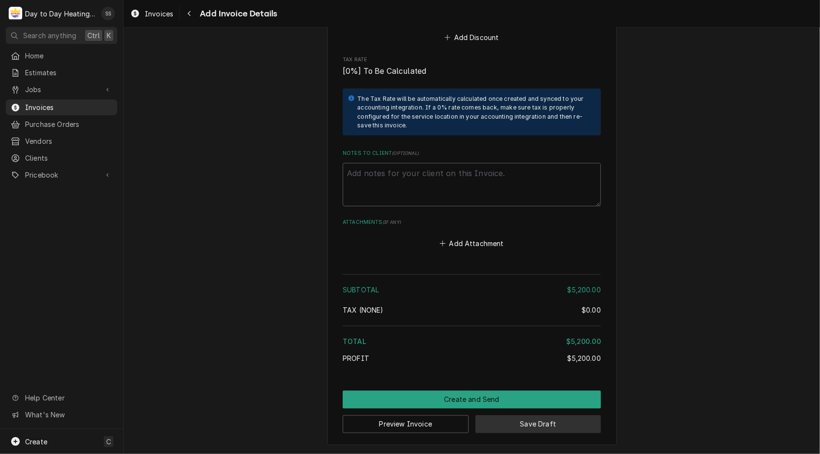
click at [543, 428] on button "Save Draft" at bounding box center [538, 424] width 126 height 18
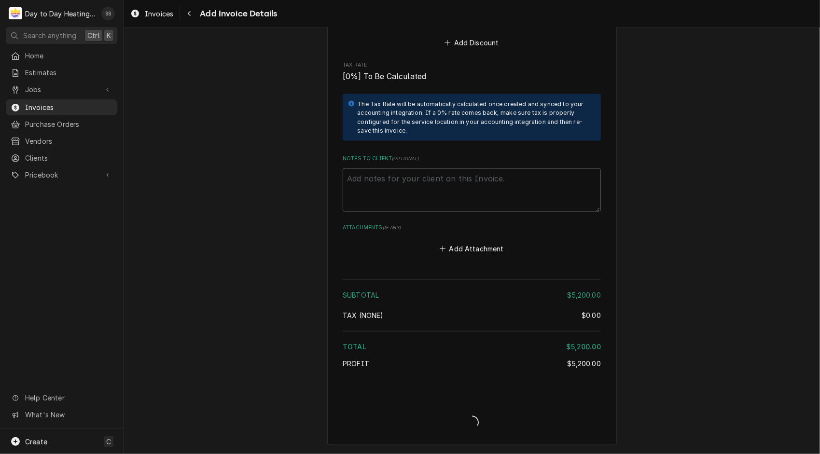
scroll to position [967, 0]
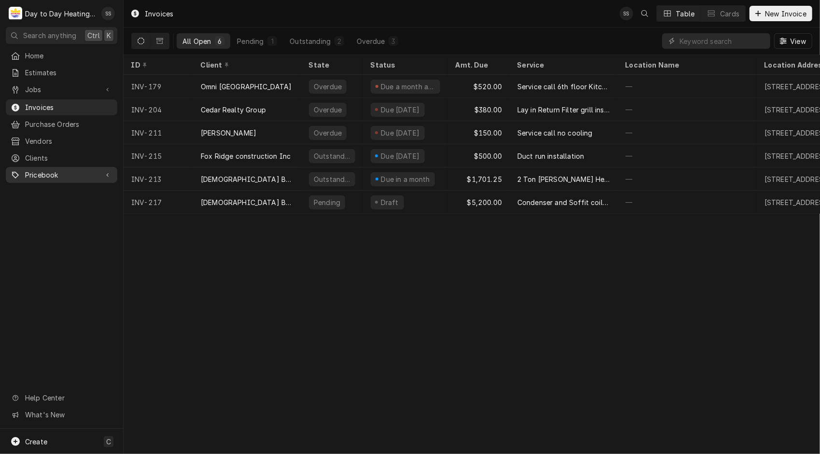
click at [73, 170] on span "Pricebook" at bounding box center [61, 175] width 73 height 10
click at [68, 192] on link "Services" at bounding box center [61, 192] width 111 height 16
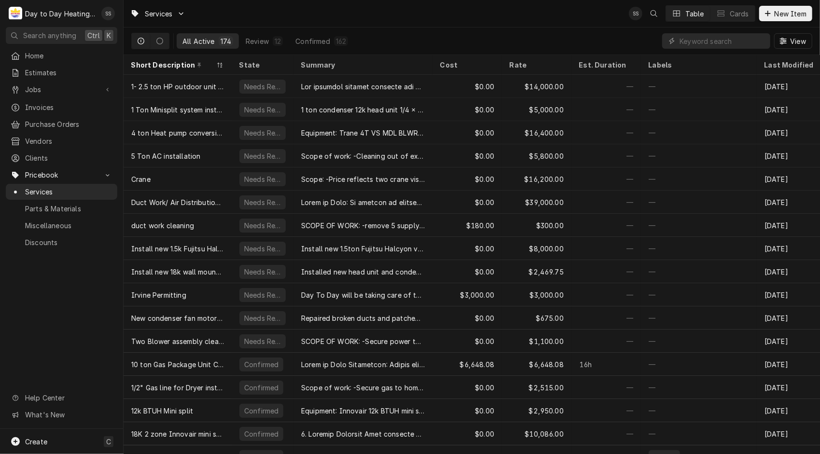
click at [68, 192] on link "Services" at bounding box center [61, 192] width 111 height 16
click at [782, 11] on span "New Item" at bounding box center [790, 14] width 36 height 10
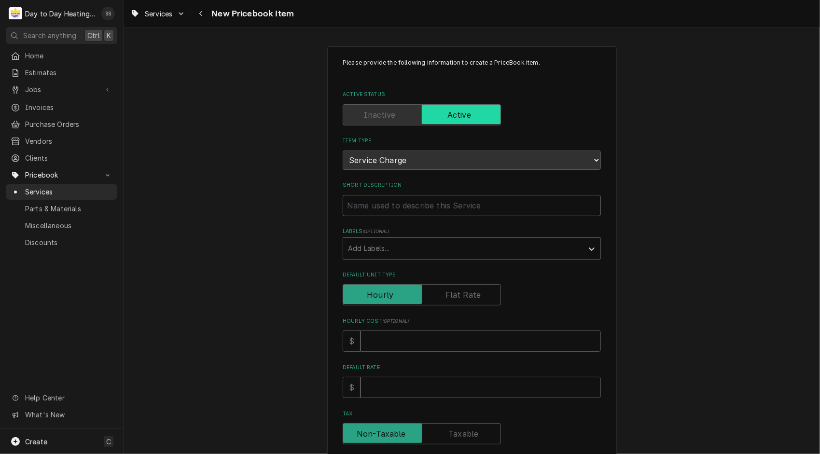
click at [436, 206] on input "Short Description" at bounding box center [472, 205] width 258 height 21
type textarea "x"
type input "R"
type textarea "x"
type input "Re"
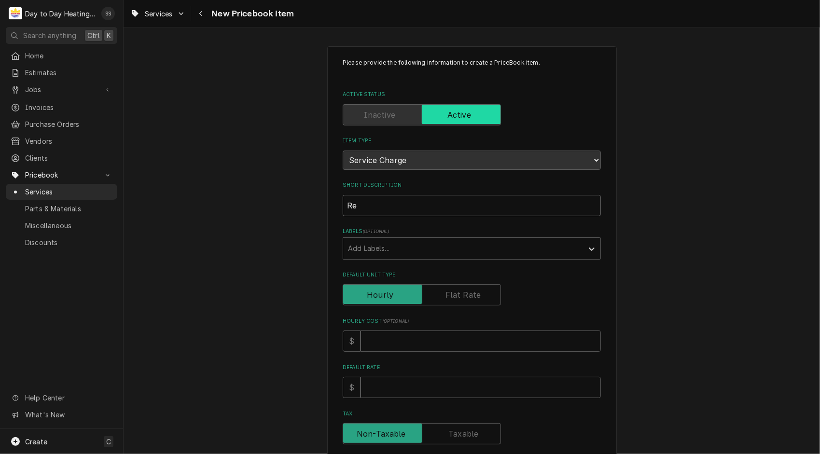
type textarea "x"
type input "Reg"
type textarea "x"
type input "Regi"
type textarea "x"
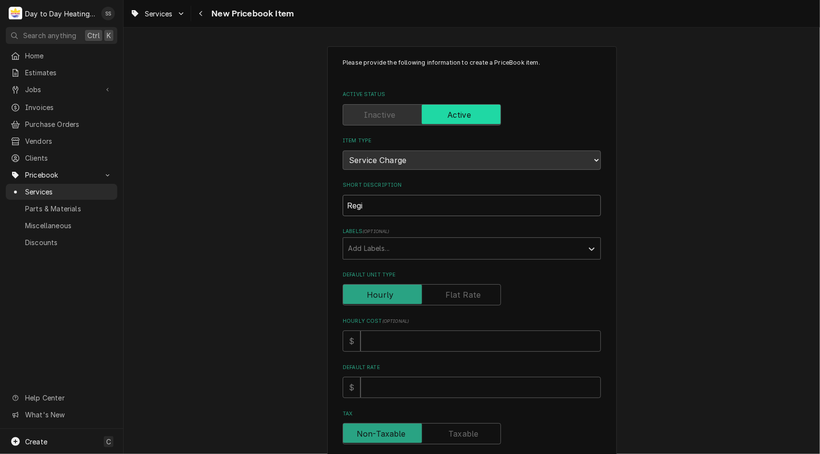
type input "Regis"
type textarea "x"
type input "Regist"
type textarea "x"
type input "Registe"
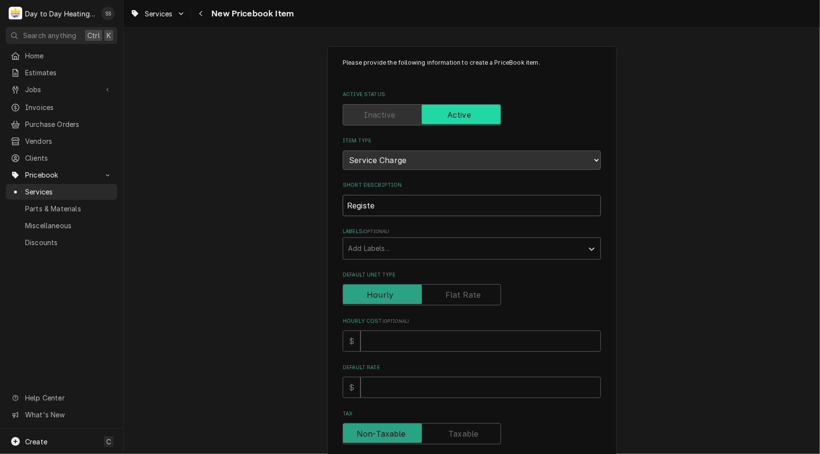
type textarea "x"
type input "Register"
type textarea "x"
type input "Register"
type textarea "x"
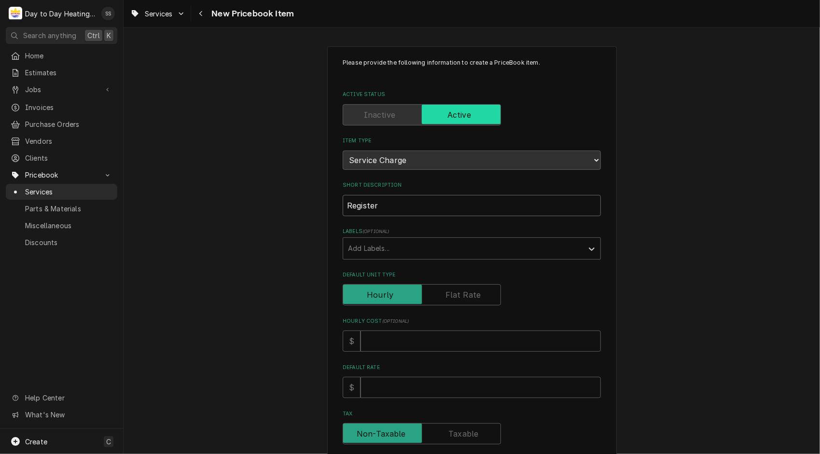
type input "Register i"
type textarea "x"
type input "Register in"
type textarea "x"
type input "Register int"
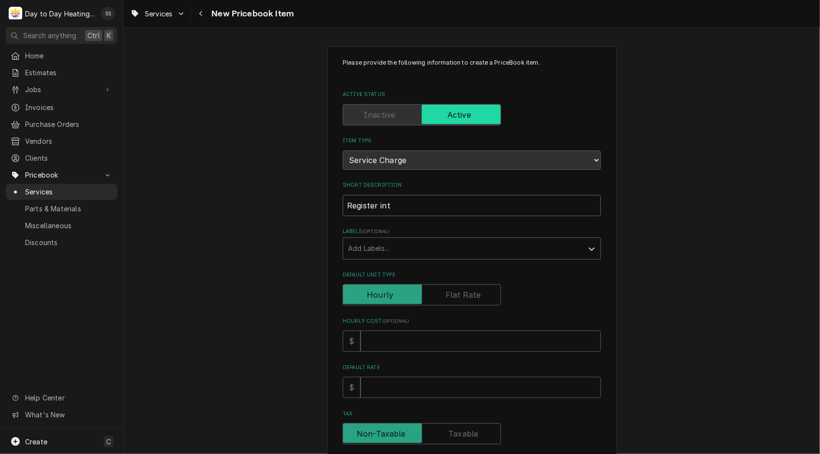
type textarea "x"
type input "Register inta"
type textarea "x"
type input "Register intal"
type textarea "x"
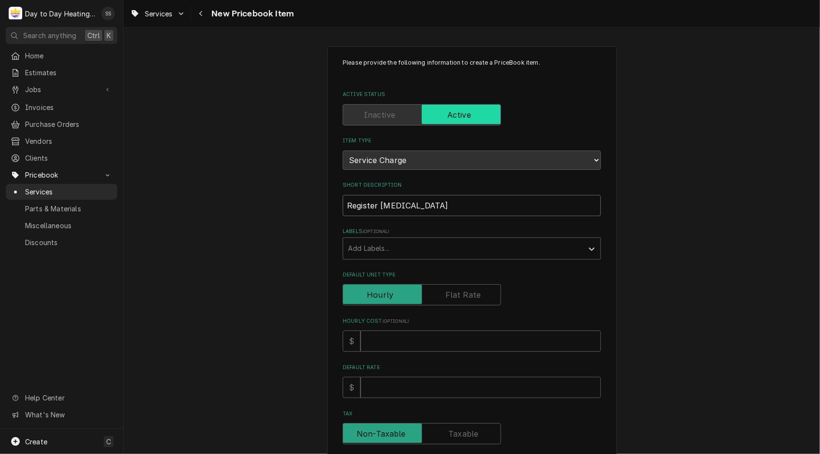
type input "Register intall"
type textarea "x"
type input "Register intal"
type textarea "x"
type input "Register inta"
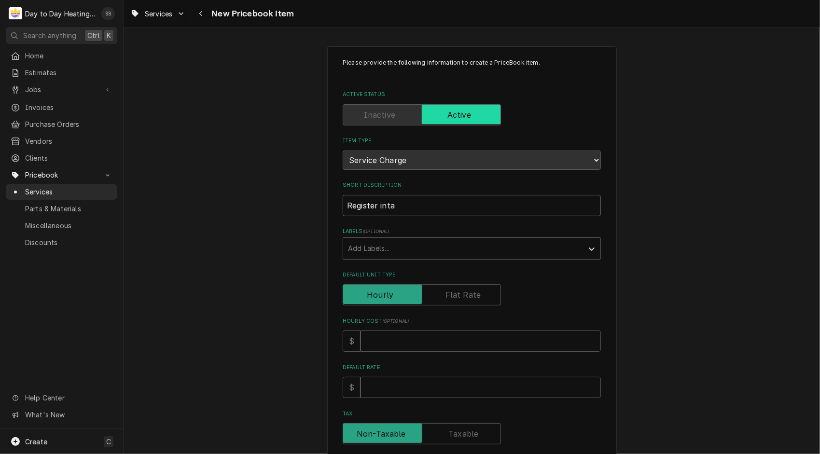
type textarea "x"
type input "Register int"
type textarea "x"
type input "Register in"
type textarea "x"
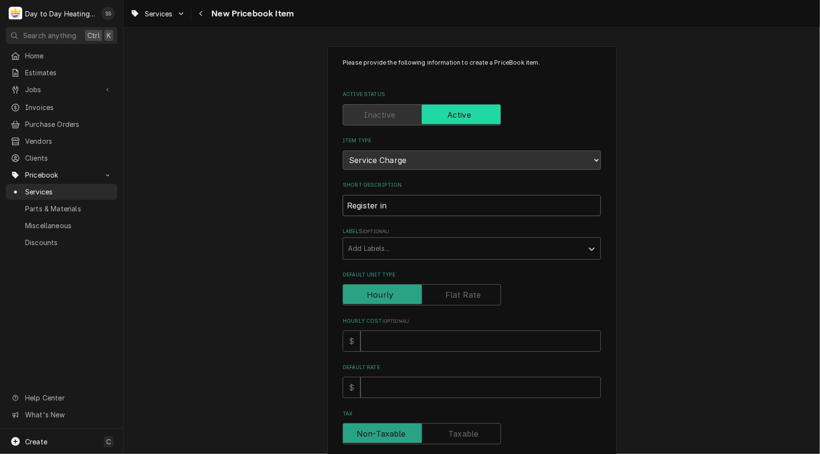
type input "Register ins"
type textarea "x"
type input "Register inst"
type textarea "x"
type input "Register insta"
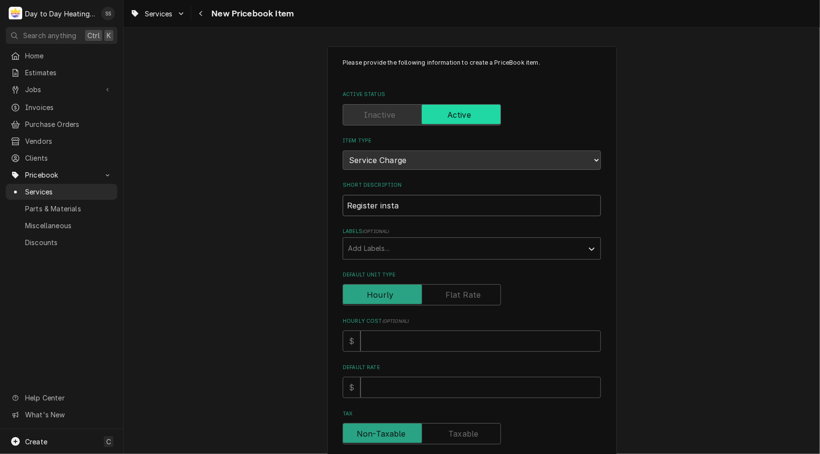
type textarea "x"
type input "Register instal"
type textarea "x"
type input "Register install"
click at [463, 297] on label "Default Unit Type" at bounding box center [422, 294] width 158 height 21
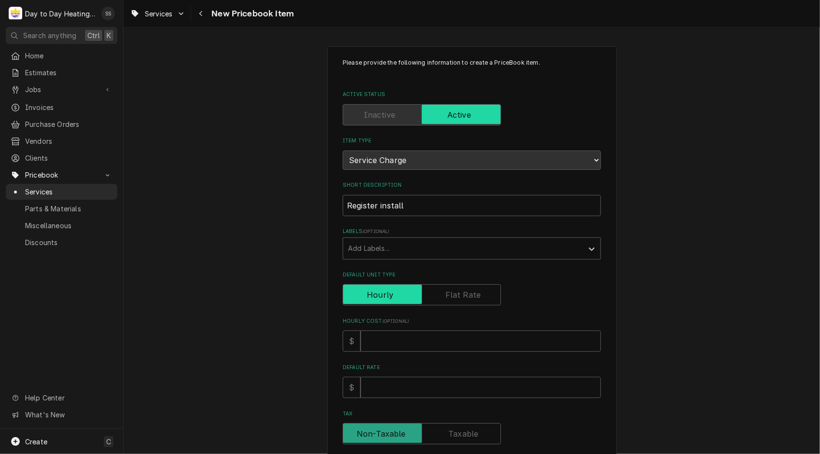
click at [463, 297] on input "Default Unit Type" at bounding box center [422, 294] width 150 height 21
checkbox input "true"
click at [420, 380] on input "Default Unit Price" at bounding box center [480, 387] width 240 height 21
type textarea "x"
type input "6"
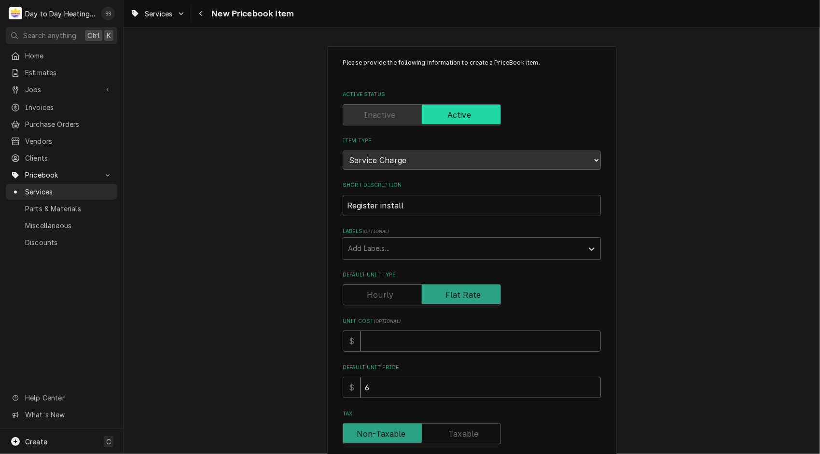
type textarea "x"
type input "60"
type textarea "x"
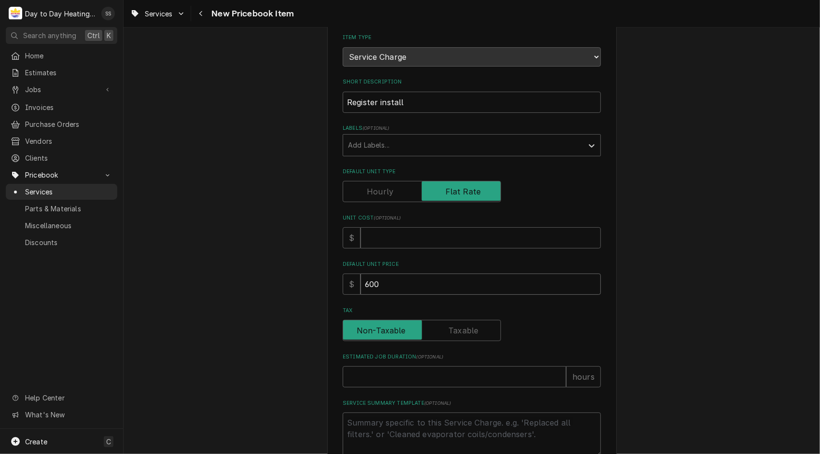
scroll to position [233, 0]
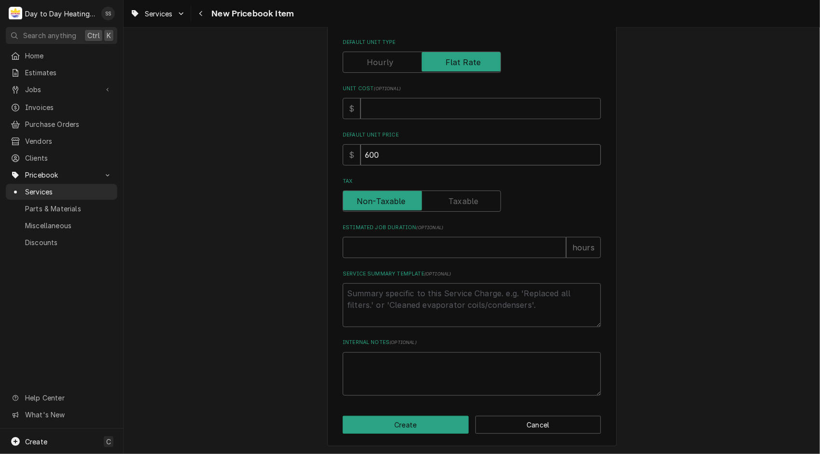
type input "600"
click at [450, 244] on input "Estimated Job Duration ( optional )" at bounding box center [454, 247] width 223 height 21
type textarea "x"
type input "4"
click at [415, 301] on textarea "Service Summary Template ( optional )" at bounding box center [472, 305] width 258 height 44
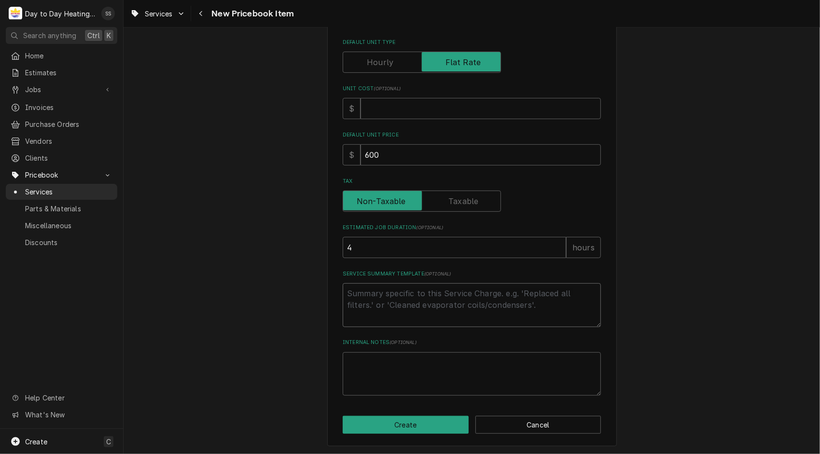
type textarea "x"
type textarea "M"
type textarea "x"
type textarea "Me"
type textarea "x"
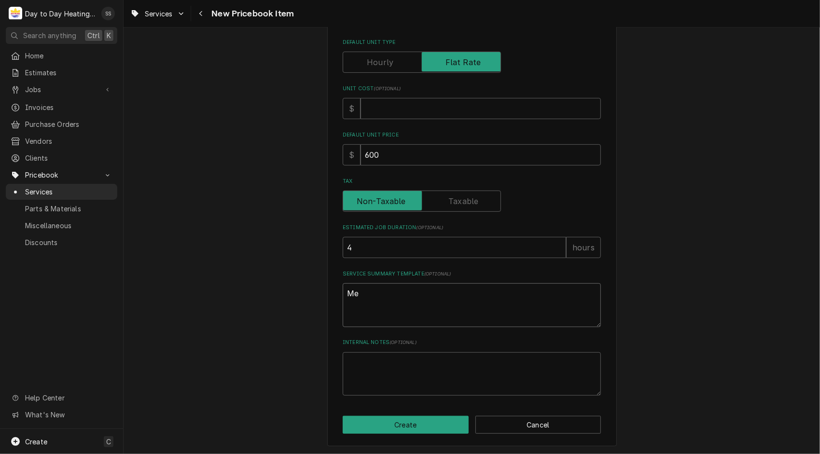
type textarea "Mea"
type textarea "x"
type textarea "Meas"
type textarea "x"
type textarea "Measu"
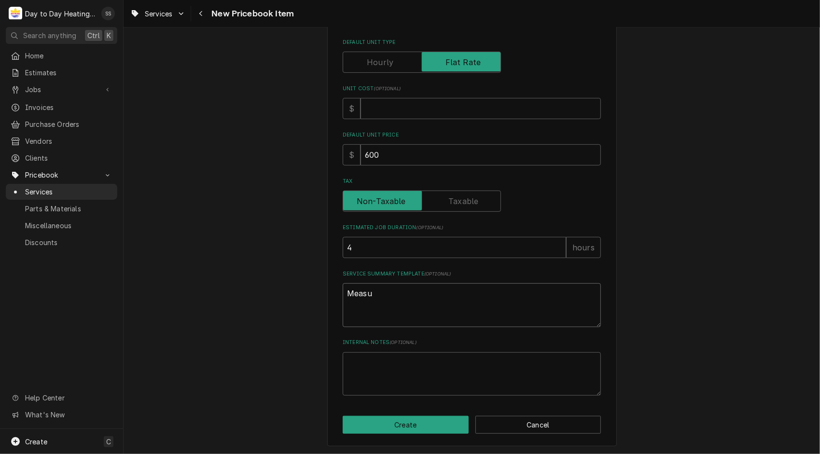
type textarea "x"
type textarea "Measur"
type textarea "x"
type textarea "Measure"
type textarea "x"
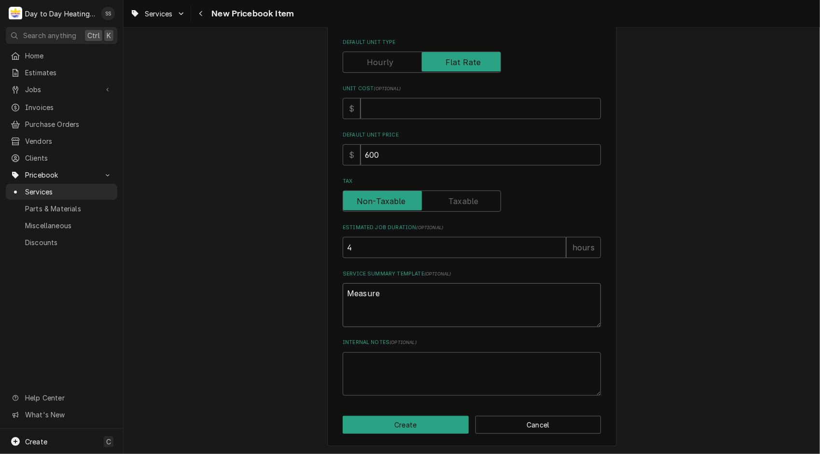
type textarea "Measured"
type textarea "x"
type textarea "Measured"
type textarea "x"
type textarea "Measured w"
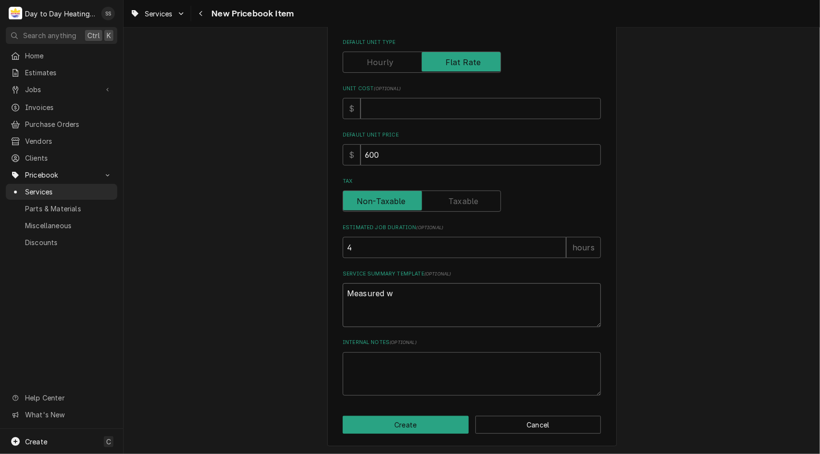
type textarea "x"
type textarea "Measured wa"
type textarea "x"
type textarea "Measured wal"
type textarea "x"
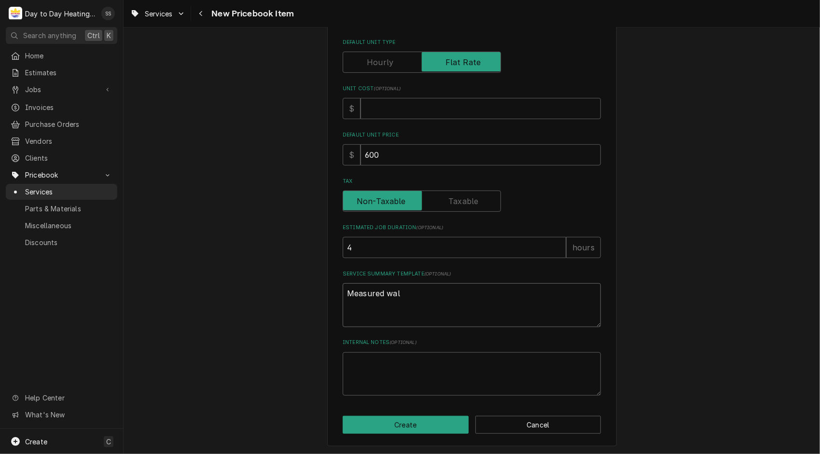
type textarea "Measured wall"
type textarea "x"
type textarea "Measured wall"
type textarea "x"
type textarea "Measured wall c"
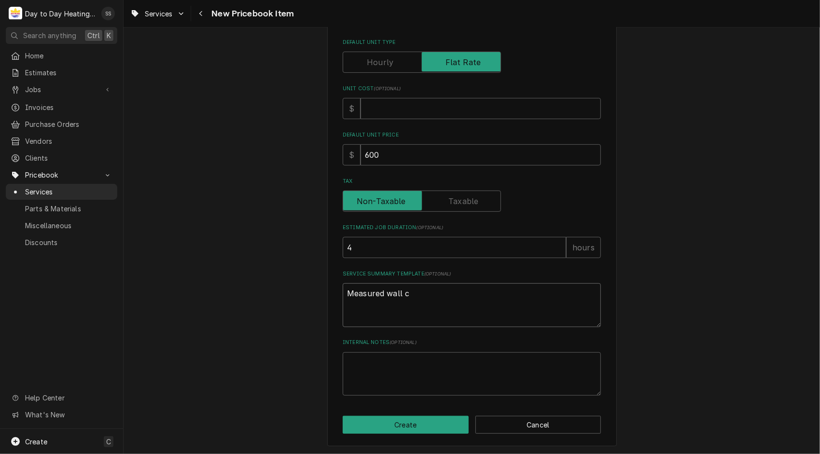
type textarea "x"
type textarea "Measured wall ca"
type textarea "x"
type textarea "Measured wall can"
type textarea "x"
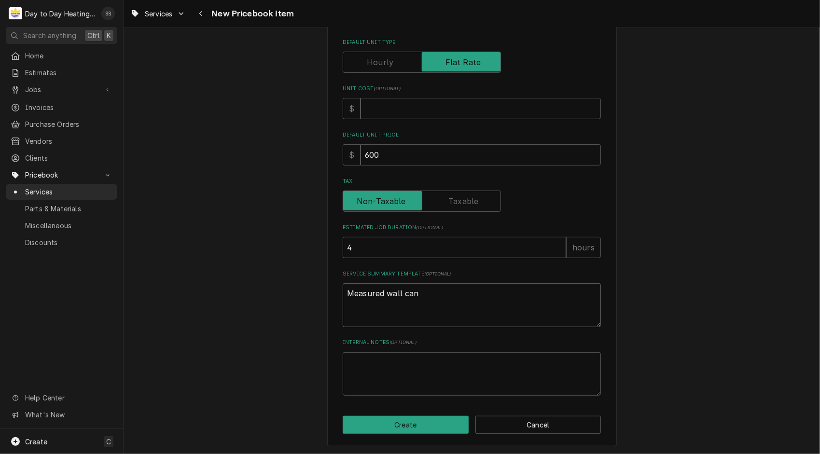
type textarea "Measured wall can"
type textarea "x"
type textarea "Measured wall can f"
type textarea "x"
type textarea "Measured wall can fo"
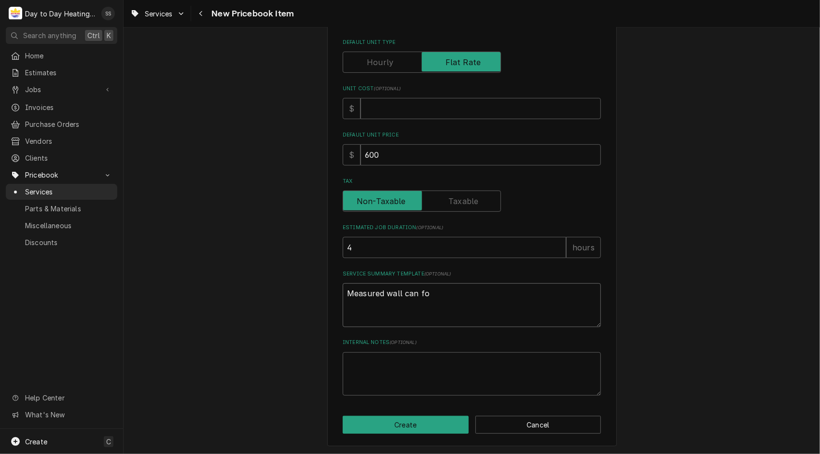
type textarea "x"
type textarea "Measured wall can for"
type textarea "x"
type textarea "Measured wall can for"
type textarea "x"
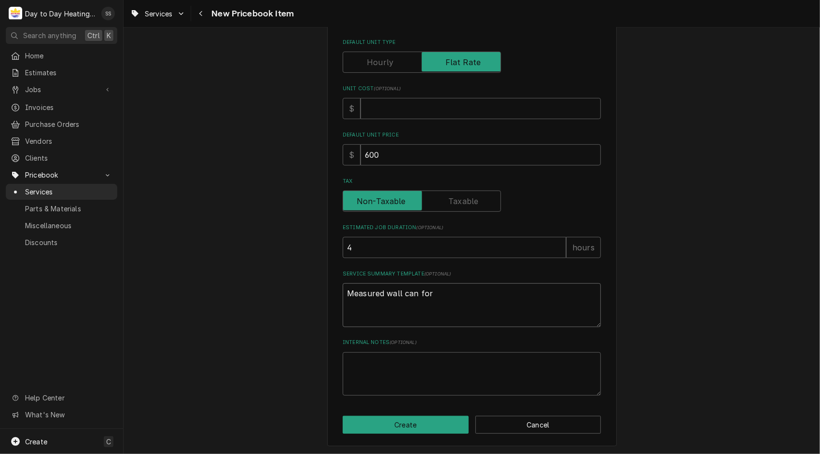
type textarea "Measured wall can for n"
type textarea "x"
type textarea "Measured wall can for ne"
type textarea "x"
type textarea "Measured wall can for new"
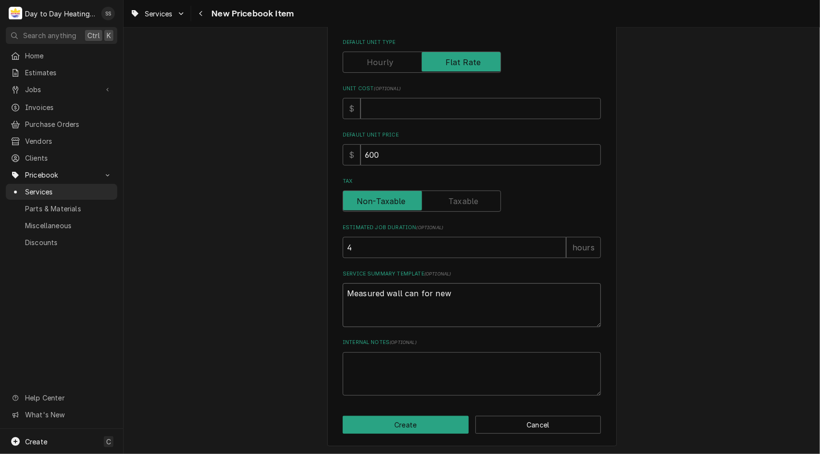
type textarea "x"
type textarea "Measured wall can for new"
type textarea "x"
type textarea "Measured wall can for new r"
type textarea "x"
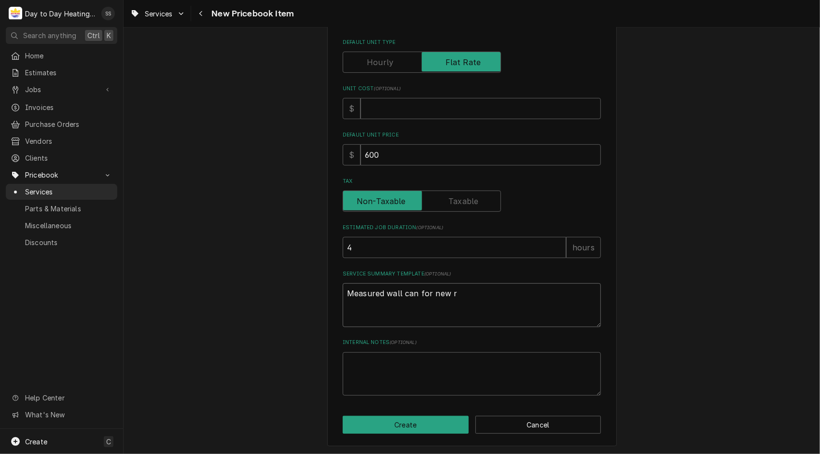
type textarea "Measured wall can for new re"
type textarea "x"
type textarea "Measured wall can for new reg"
type textarea "x"
type textarea "Measured wall can for new regi"
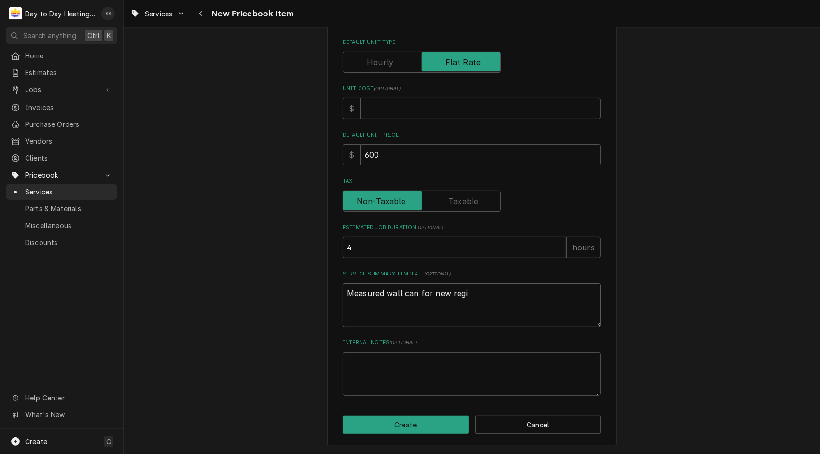
type textarea "x"
type textarea "Measured wall can for new regis"
type textarea "x"
type textarea "Measured wall can for new regist"
type textarea "x"
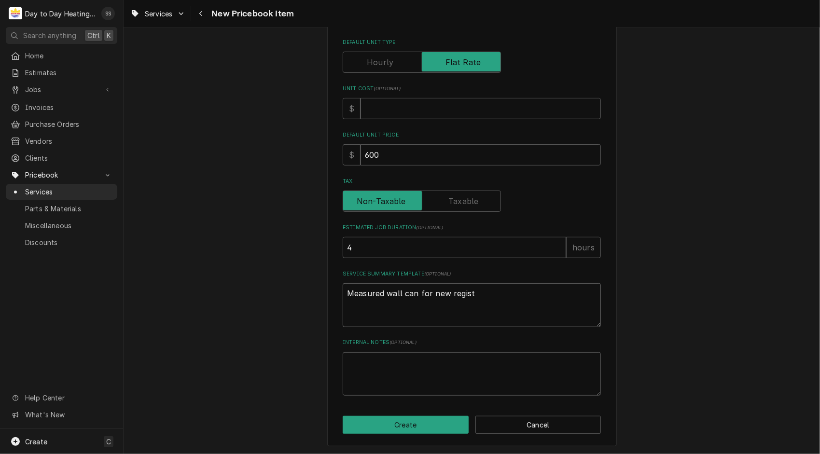
type textarea "Measured wall can for new registe"
type textarea "x"
type textarea "Measured wall can for new register"
type textarea "x"
type textarea "Measured wall can for new registers"
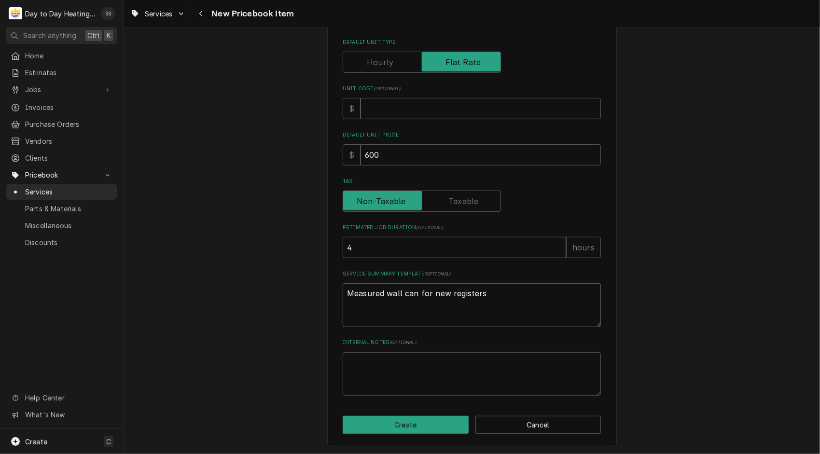
type textarea "x"
type textarea "Measured wall can for new registers"
type textarea "x"
type textarea "Measured wall can for new registers I"
type textarea "x"
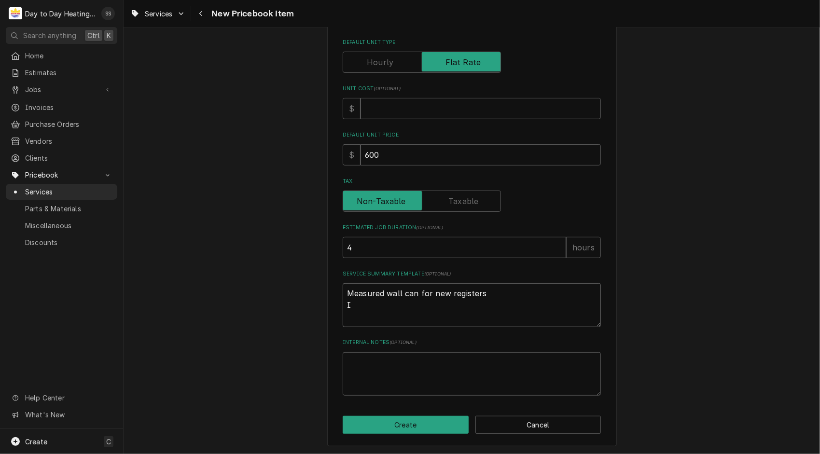
type textarea "Measured wall can for new registers In"
type textarea "x"
type textarea "Measured wall can for new registers Ins"
type textarea "x"
type textarea "Measured wall can for new registers Inst"
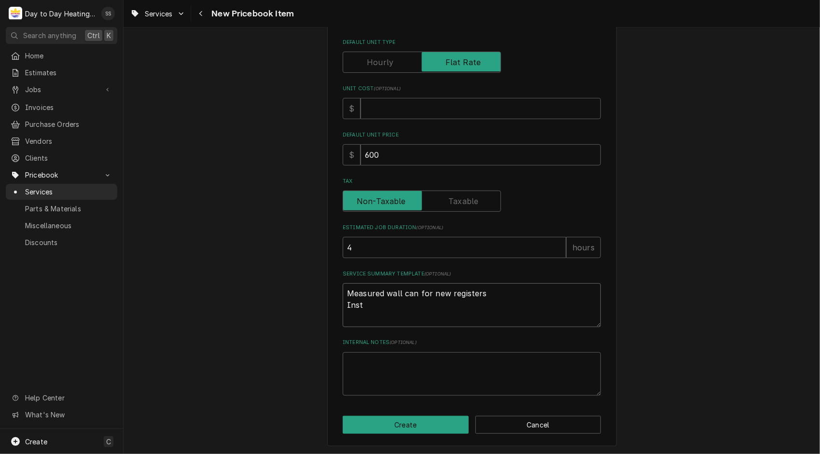
type textarea "x"
type textarea "Measured wall can for new registers Insta"
type textarea "x"
type textarea "Measured wall can for new registers Instal"
type textarea "x"
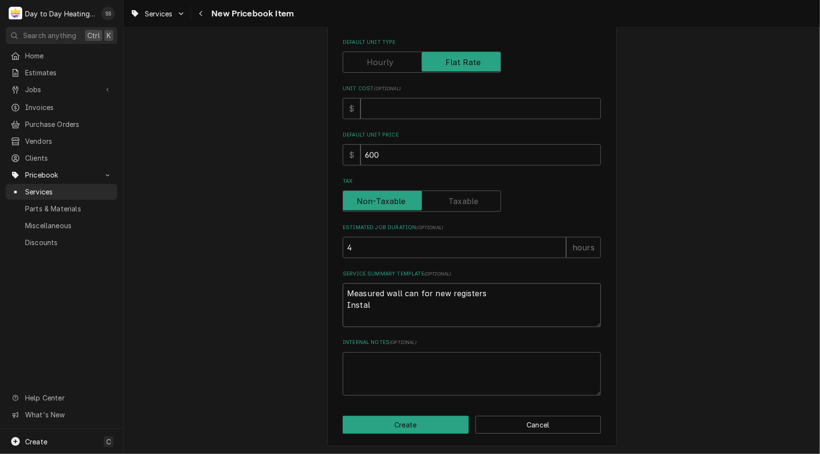
type textarea "Measured wall can for new registers Install"
type textarea "x"
type textarea "Measured wall can for new registers Installe"
type textarea "x"
type textarea "Measured wall can for new registers Installed"
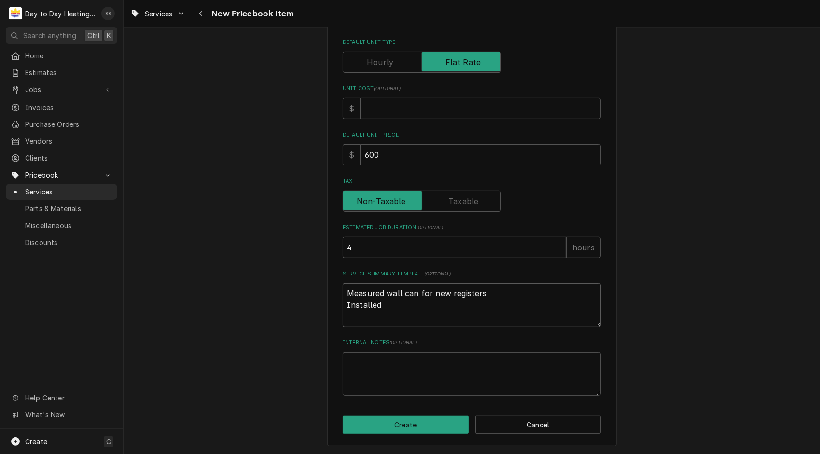
type textarea "x"
type textarea "Measured wall can for new registers Installed"
type textarea "x"
type textarea "Measured wall can for new registers Installed n"
type textarea "x"
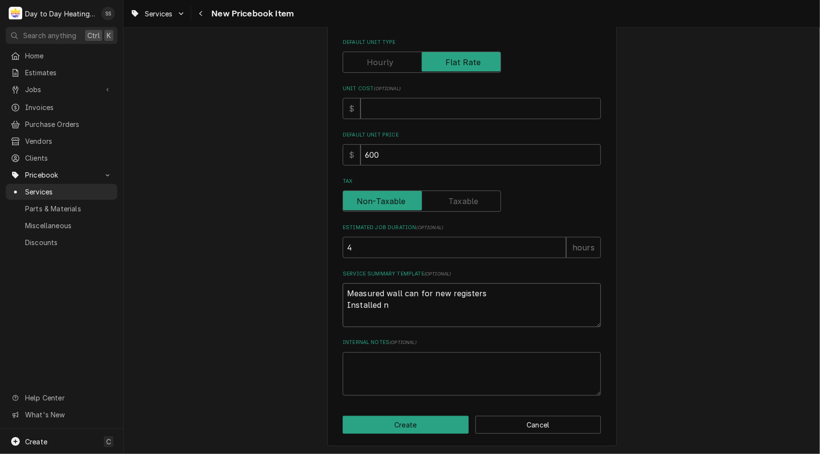
type textarea "Measured wall can for new registers Installed ne"
type textarea "x"
type textarea "Measured wall can for new registers Installed new"
type textarea "x"
type textarea "Measured wall can for new registers Installed new"
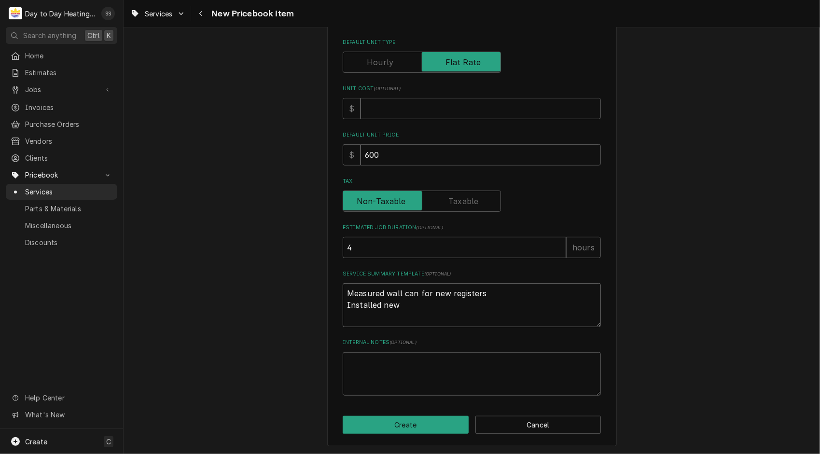
type textarea "x"
type textarea "Measured wall can for new registers Installed new r"
type textarea "x"
type textarea "Measured wall can for new registers Installed new re"
type textarea "x"
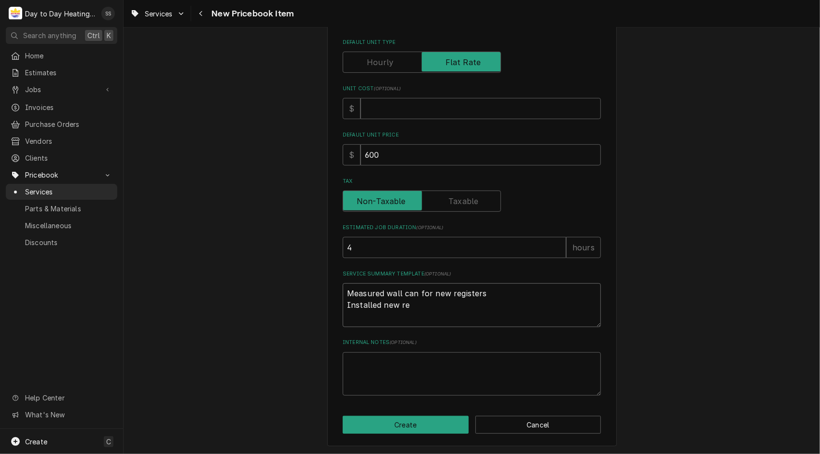
type textarea "Measured wall can for new registers Installed new reg"
type textarea "x"
type textarea "Measured wall can for new registers Installed new regi"
type textarea "x"
type textarea "Measured wall can for new registers Installed new regis"
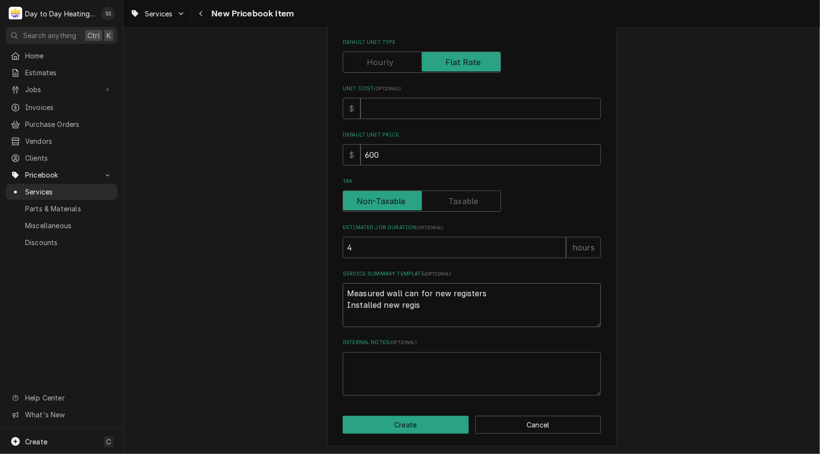
type textarea "x"
type textarea "Measured wall can for new registers Installed new regist"
type textarea "x"
type textarea "Measured wall can for new registers Installed new registe"
type textarea "x"
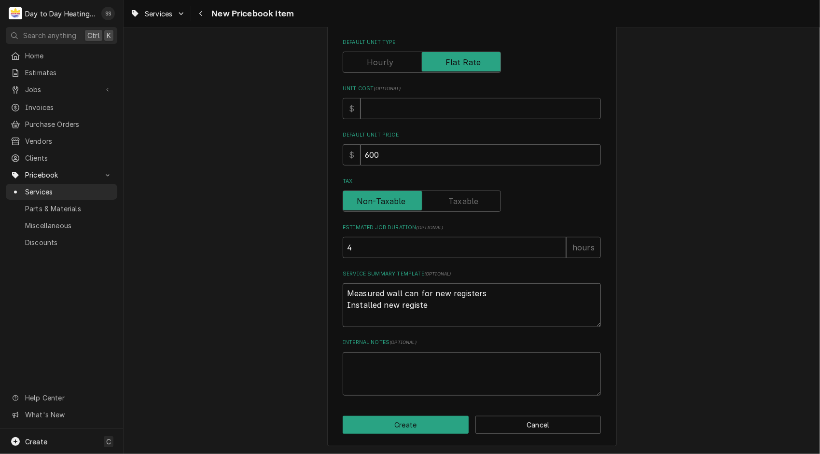
type textarea "Measured wall can for new registers Installed new register"
type textarea "x"
type textarea "Measured wall can for new registers Installed new registers"
click at [412, 295] on textarea "Measured wall can for new registers Installed new registers" at bounding box center [472, 305] width 258 height 44
type textarea "x"
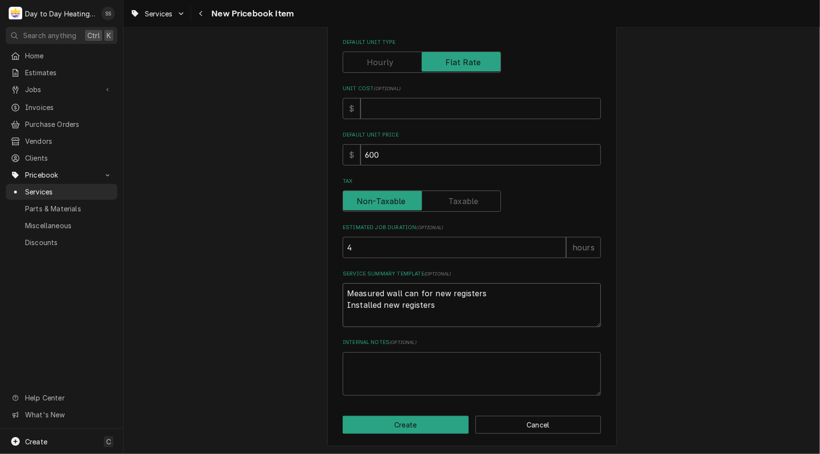
type textarea "Measured wall cans for new registers Installed new registers"
click at [431, 303] on textarea "Measured wall cans for new registers Installed new registers" at bounding box center [472, 305] width 258 height 44
type textarea "x"
type textarea "Measured wall cans for new registers Installed new registers"
type textarea "x"
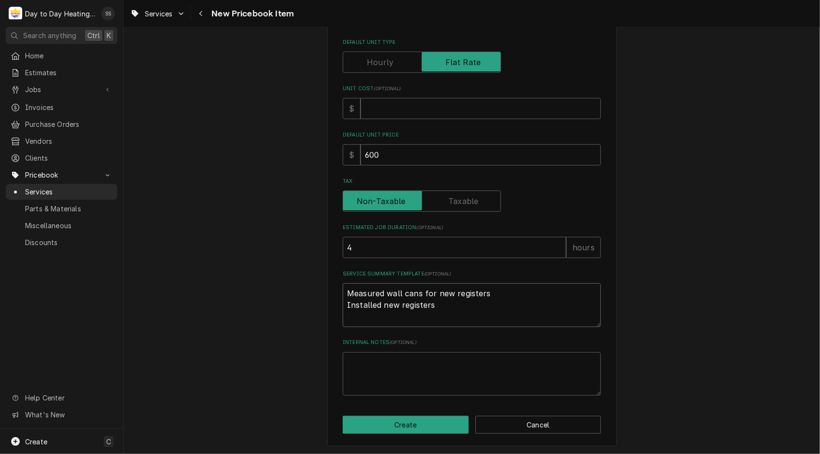
type textarea "Measured wall cans for new registers Installed new registers h"
type textarea "x"
type textarea "Measured wall cans for new registers Installed new registers hu"
type textarea "x"
type textarea "Measured wall cans for new registers Installed new registers h"
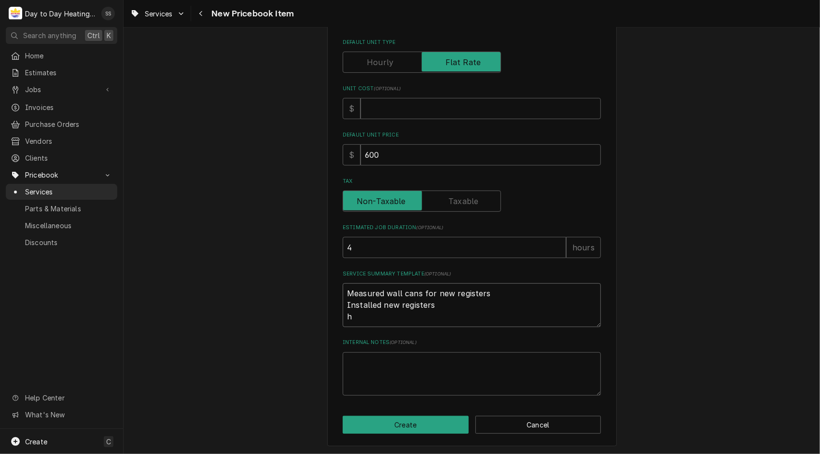
type textarea "x"
type textarea "Measured wall cans for new registers Installed new registers"
type textarea "x"
type textarea "Measured wall cans for new registers Installed new registers H"
type textarea "x"
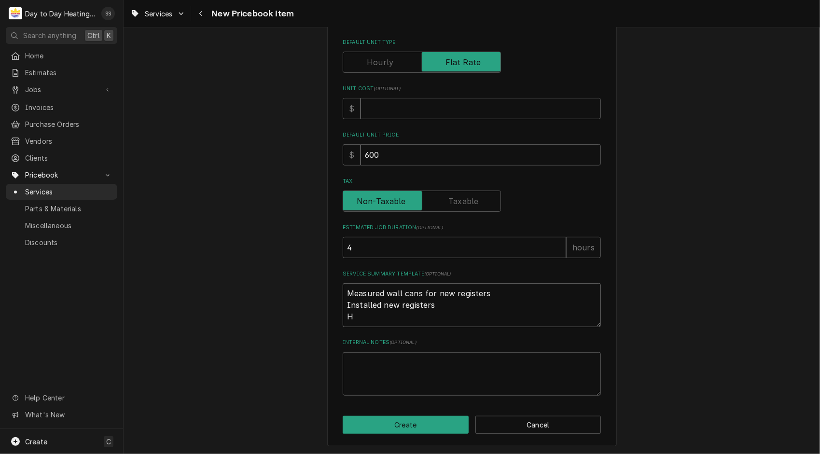
type textarea "Measured wall cans for new registers Installed new registers Hu"
type textarea "x"
type textarea "Measured wall cans for new registers Installed new registers Hun"
type textarea "x"
type textarea "Measured wall cans for new registers Installed new registers Hung"
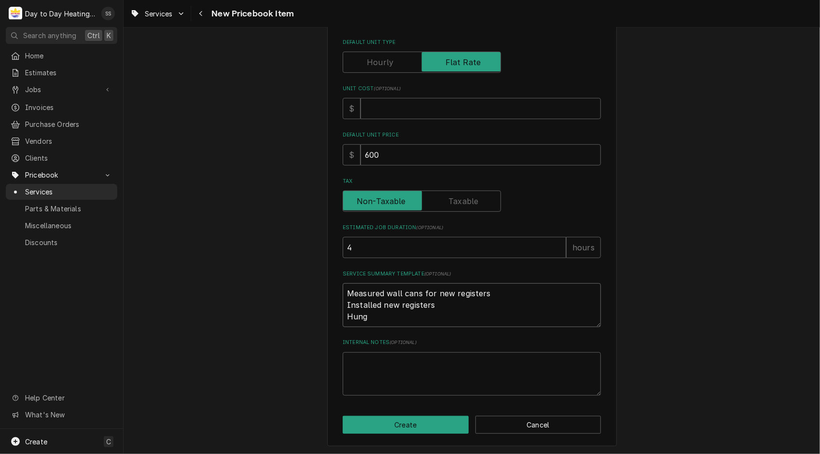
type textarea "x"
type textarea "Measured wall cans for new registers Installed new registers Hung"
type textarea "x"
type textarea "Measured wall cans for new registers Installed new registers Hung e"
type textarea "x"
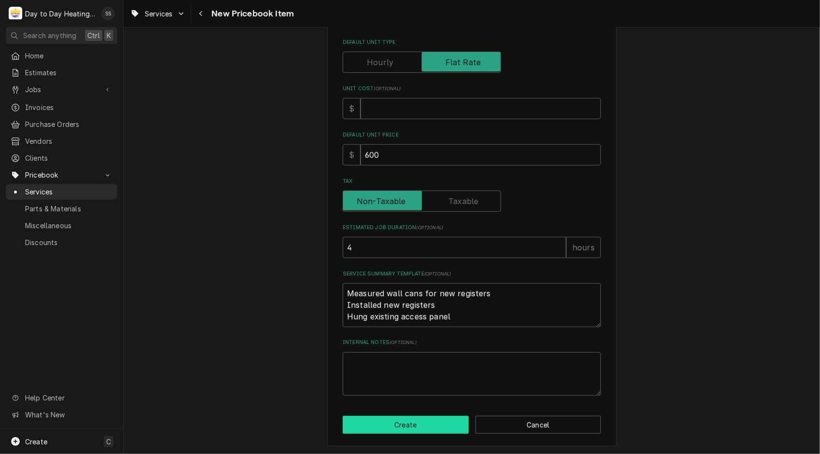
click at [401, 427] on button "Create" at bounding box center [406, 425] width 126 height 18
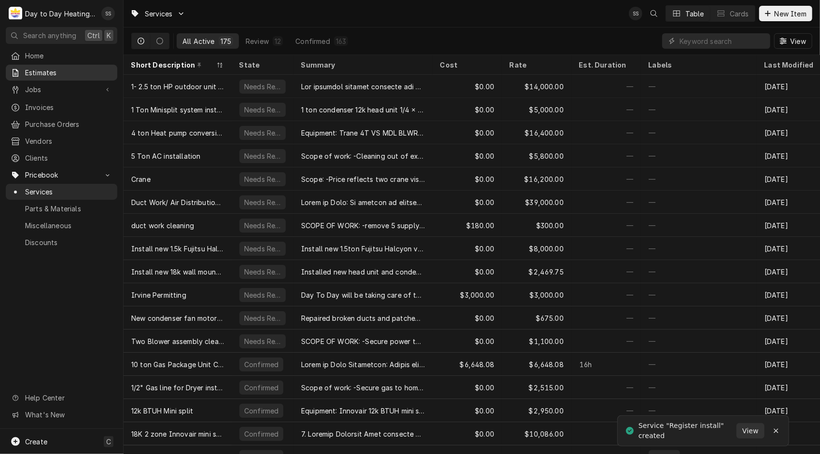
click at [60, 72] on span "Estimates" at bounding box center [68, 73] width 87 height 10
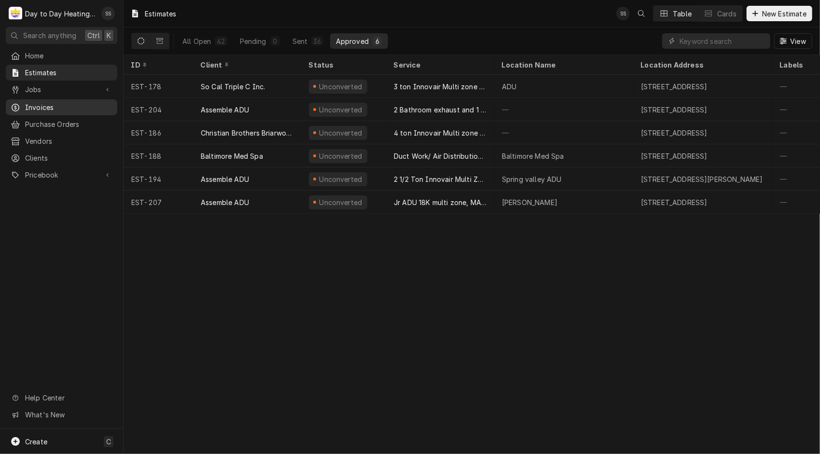
click at [50, 99] on link "Invoices" at bounding box center [61, 107] width 111 height 16
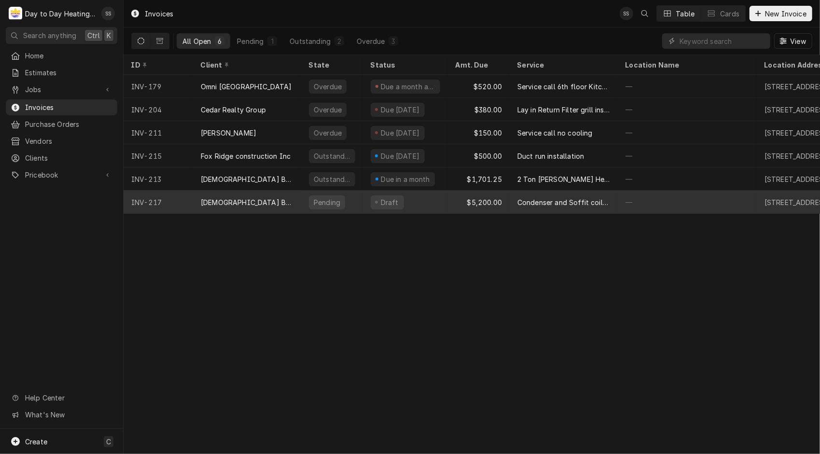
click at [271, 202] on div "[DEMOGRAPHIC_DATA] Brothers" at bounding box center [247, 202] width 108 height 23
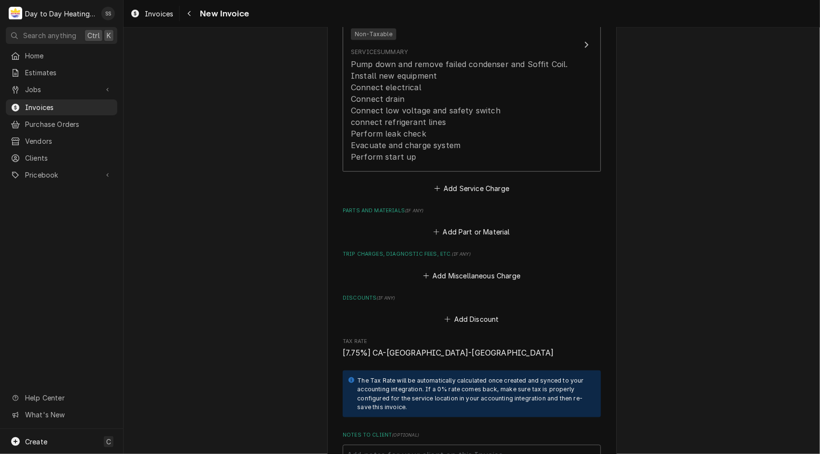
scroll to position [677, 0]
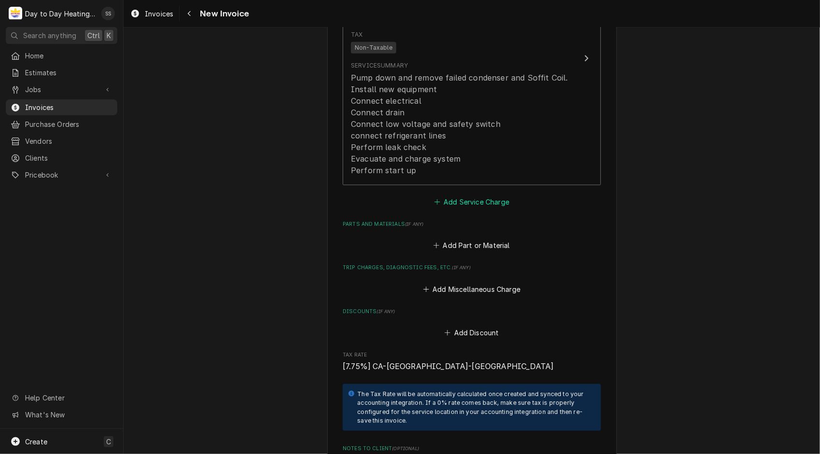
click at [458, 203] on button "Add Service Charge" at bounding box center [471, 202] width 78 height 14
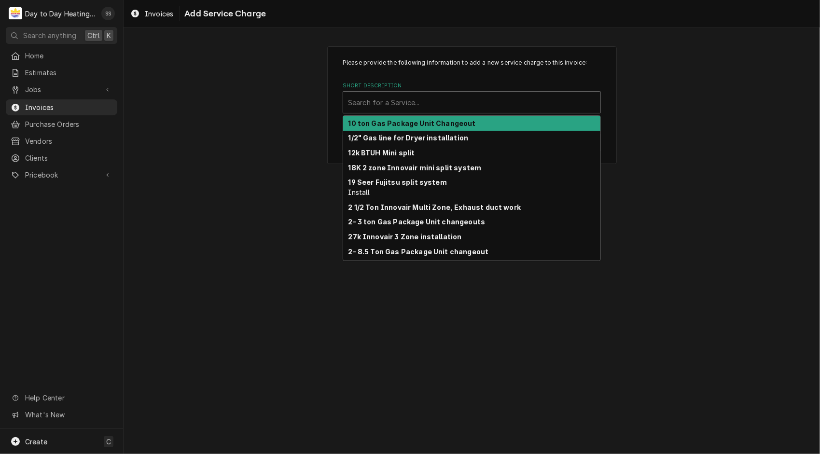
click at [465, 98] on div "Short Description" at bounding box center [471, 102] width 247 height 17
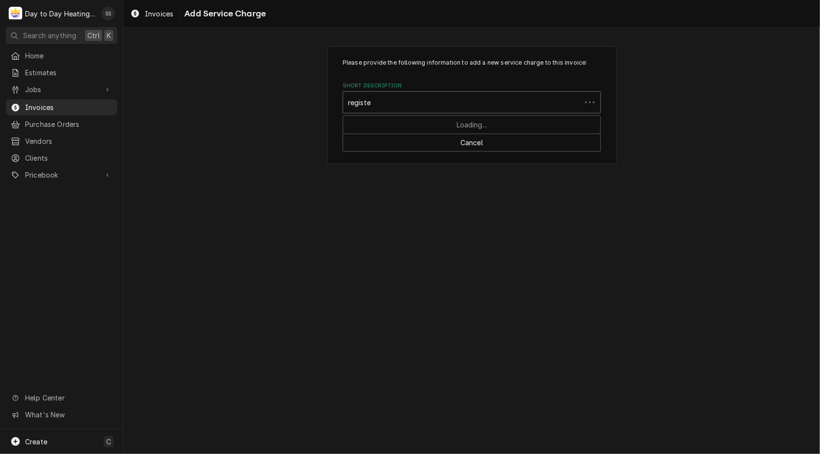
type input "register"
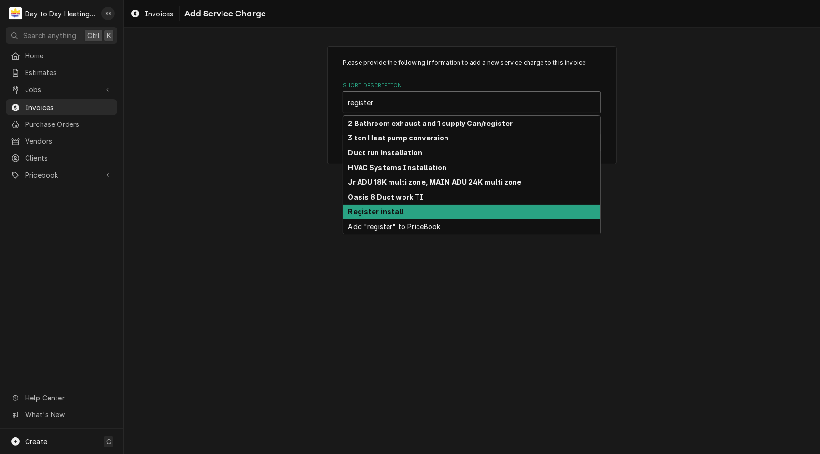
click at [405, 209] on div "Register install" at bounding box center [471, 212] width 257 height 15
type textarea "x"
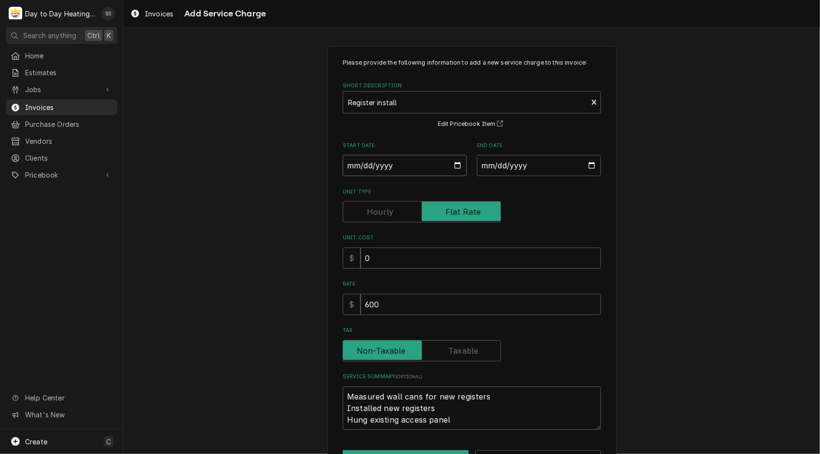
click at [457, 164] on input "Start Date" at bounding box center [405, 165] width 124 height 21
type input "2025-08-20"
type textarea "x"
click at [592, 164] on input "End Date" at bounding box center [539, 165] width 124 height 21
type input "2025-08-20"
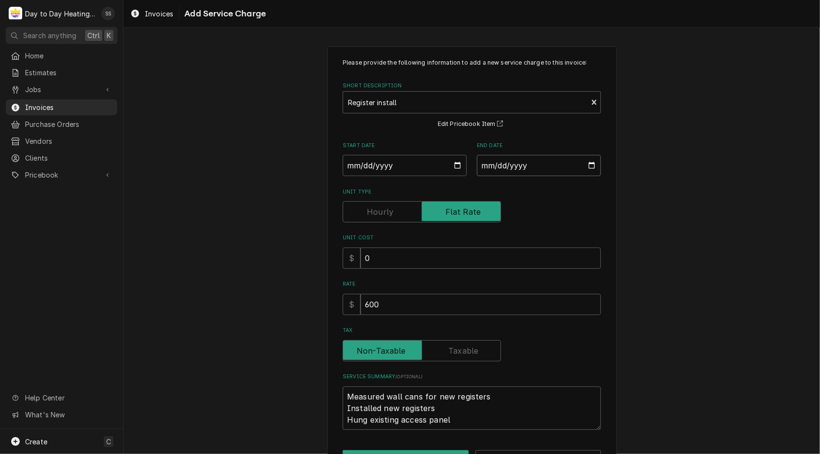
scroll to position [35, 0]
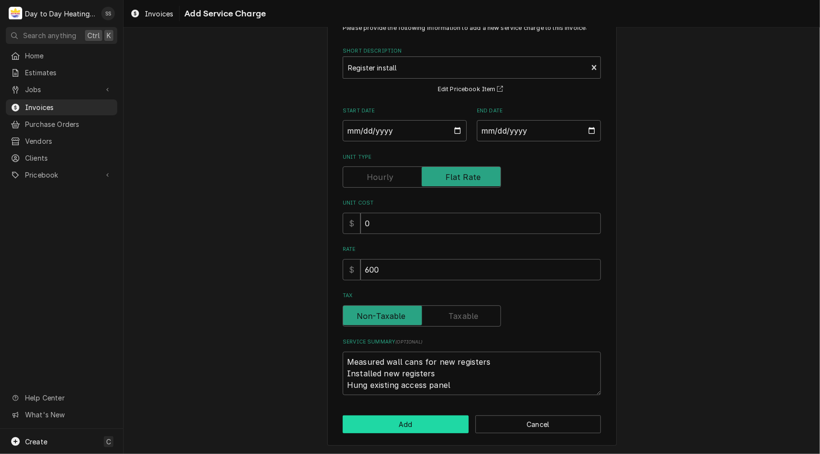
click at [402, 426] on button "Add" at bounding box center [406, 424] width 126 height 18
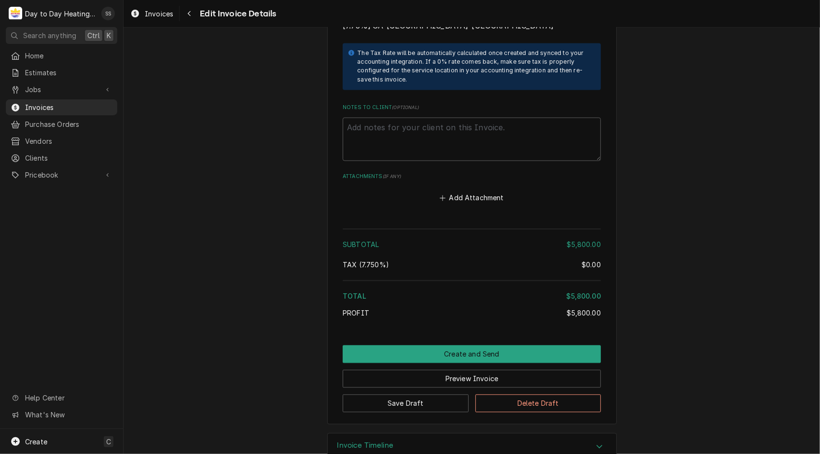
scroll to position [1232, 0]
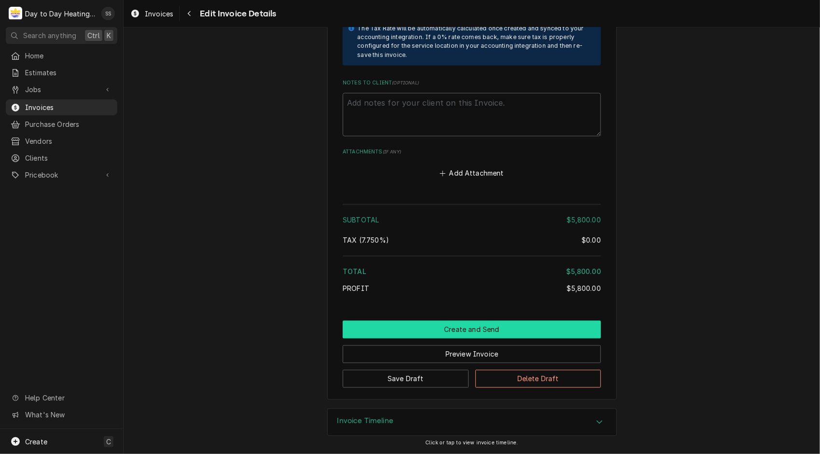
click at [481, 327] on button "Create and Send" at bounding box center [472, 330] width 258 height 18
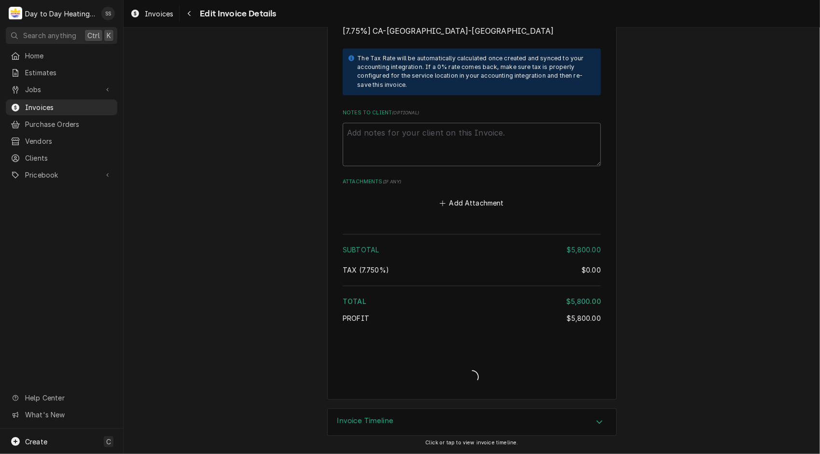
scroll to position [1201, 0]
type textarea "x"
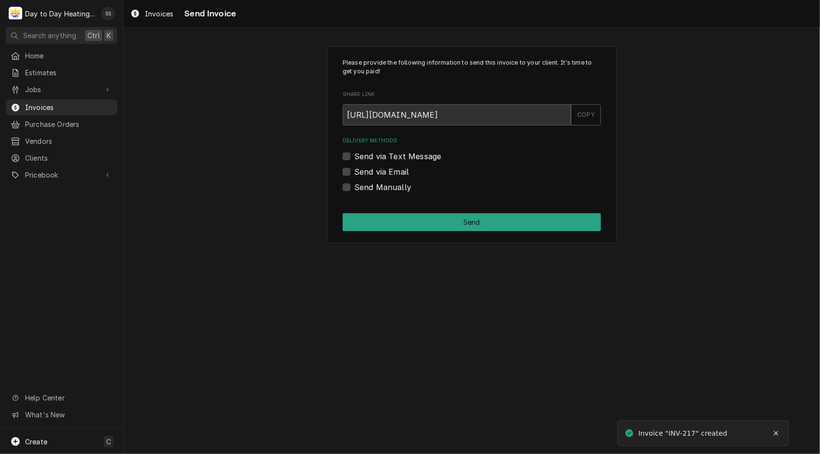
click at [353, 177] on div "Send via Email" at bounding box center [472, 172] width 258 height 12
click at [354, 171] on label "Send via Email" at bounding box center [381, 172] width 55 height 12
click at [354, 171] on input "Send via Email" at bounding box center [483, 176] width 258 height 21
checkbox input "true"
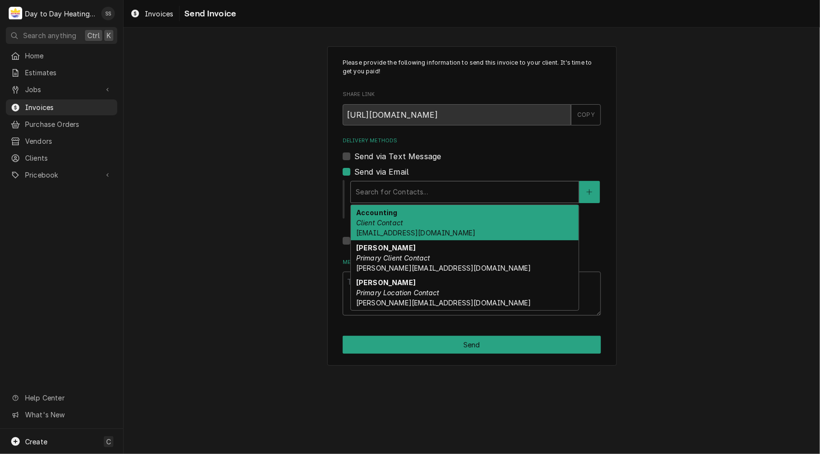
click at [420, 192] on div "Delivery Methods" at bounding box center [465, 191] width 218 height 17
click at [412, 217] on div "Accounting Client Contact [EMAIL_ADDRESS][DOMAIN_NAME]" at bounding box center [465, 222] width 228 height 35
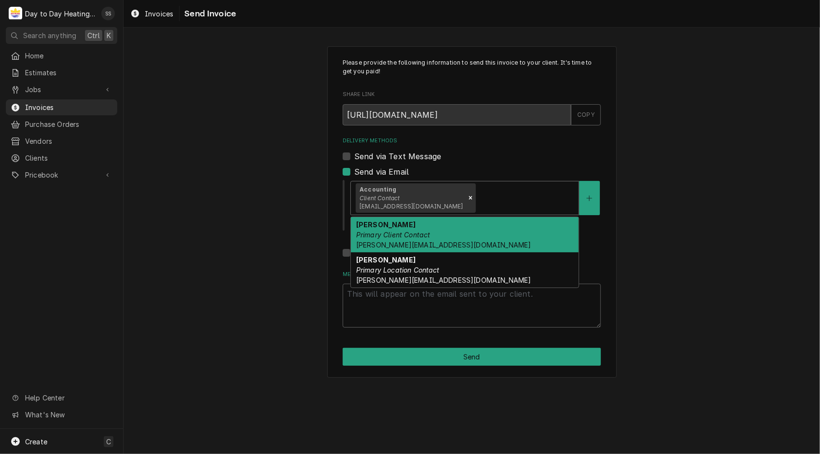
click at [477, 205] on div "Delivery Methods" at bounding box center [525, 197] width 96 height 17
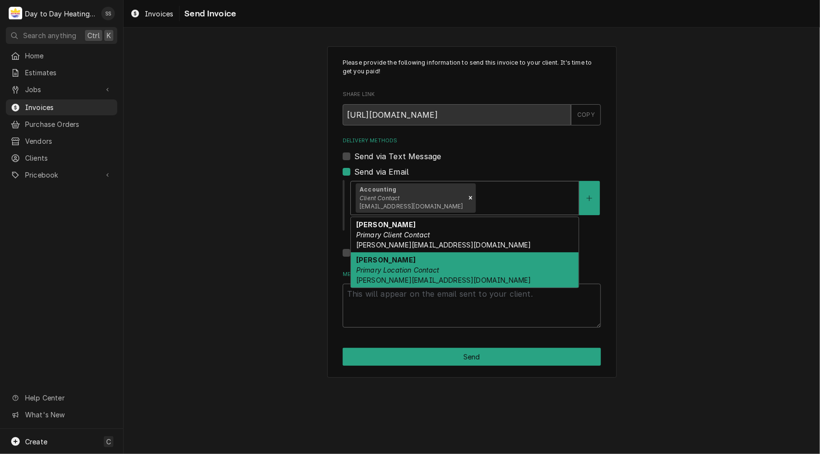
click at [431, 273] on em "Primary Location Contact" at bounding box center [397, 270] width 83 height 8
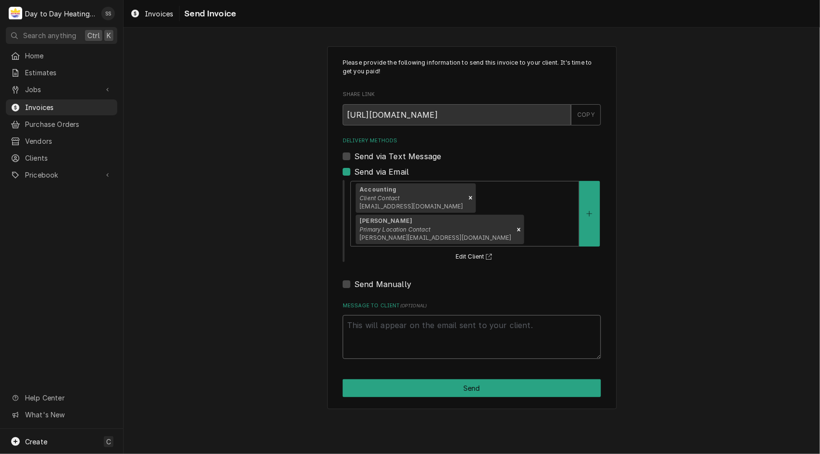
click at [427, 315] on textarea "Message to Client ( optional )" at bounding box center [472, 337] width 258 height 44
type textarea "x"
type textarea "I"
type textarea "x"
type textarea "In"
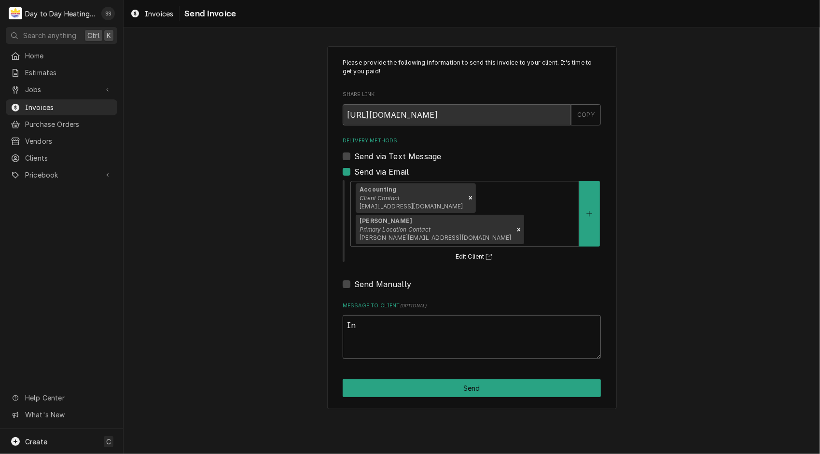
type textarea "x"
type textarea "Inv"
type textarea "x"
type textarea "Invo"
type textarea "x"
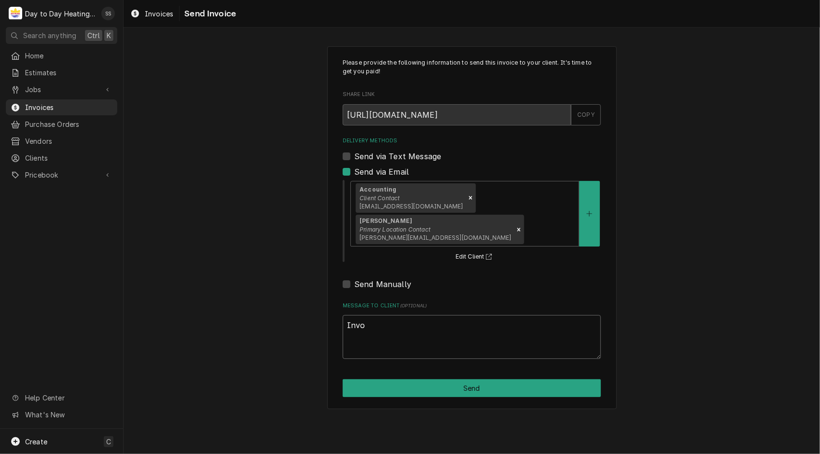
type textarea "Invoi"
type textarea "x"
type textarea "Invoic"
type textarea "x"
type textarea "Invoice"
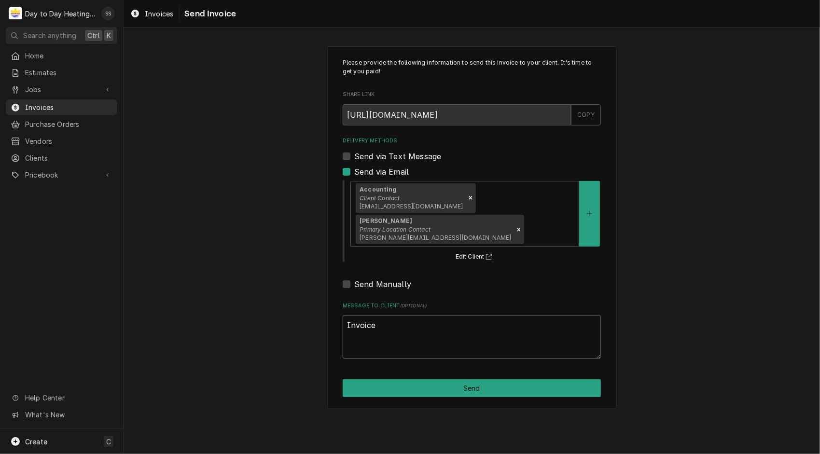
type textarea "x"
type textarea "Invoice"
type textarea "x"
type textarea "Invoice i"
type textarea "x"
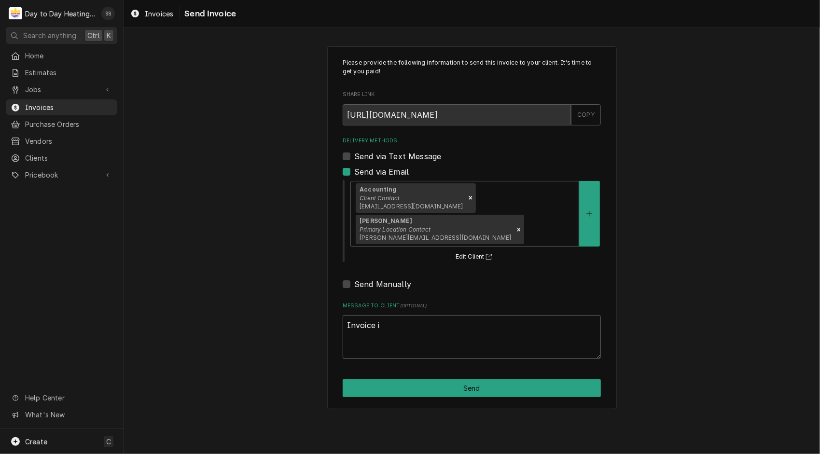
type textarea "Invoice is"
type textarea "x"
type textarea "Invoice is"
type textarea "x"
type textarea "Invoice is f"
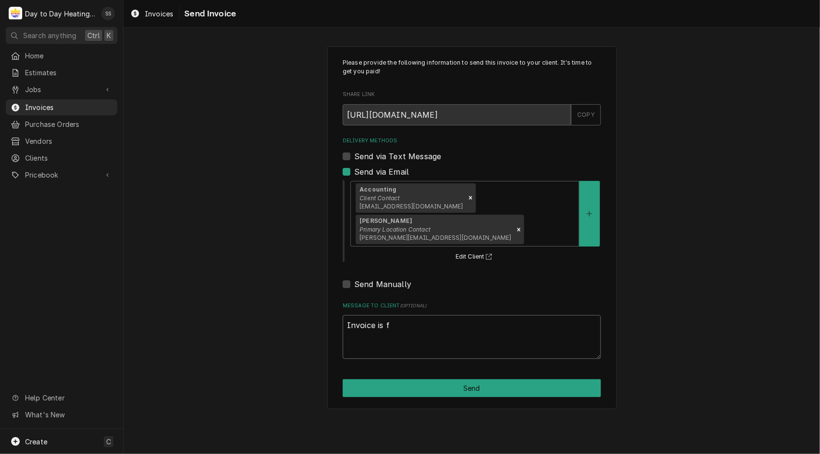
type textarea "x"
type textarea "Invoice is fo"
type textarea "x"
type textarea "Invoice is for"
type textarea "x"
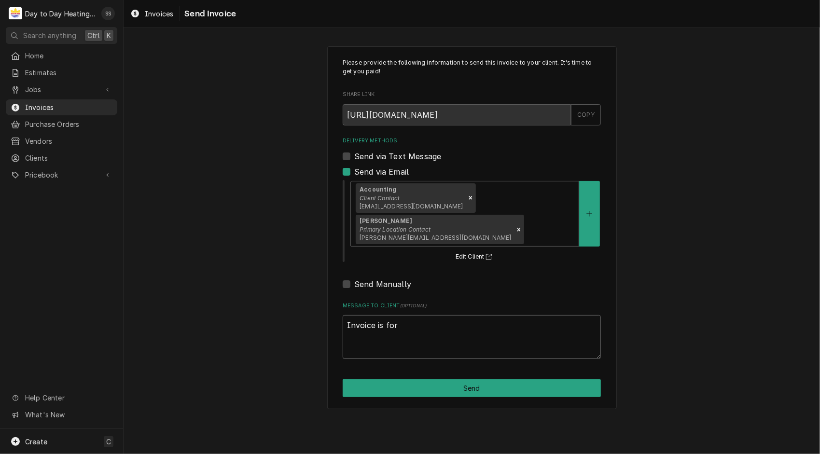
type textarea "Invoice is for"
type textarea "x"
type textarea "Invoice is for t"
type textarea "x"
type textarea "Invoice is for th"
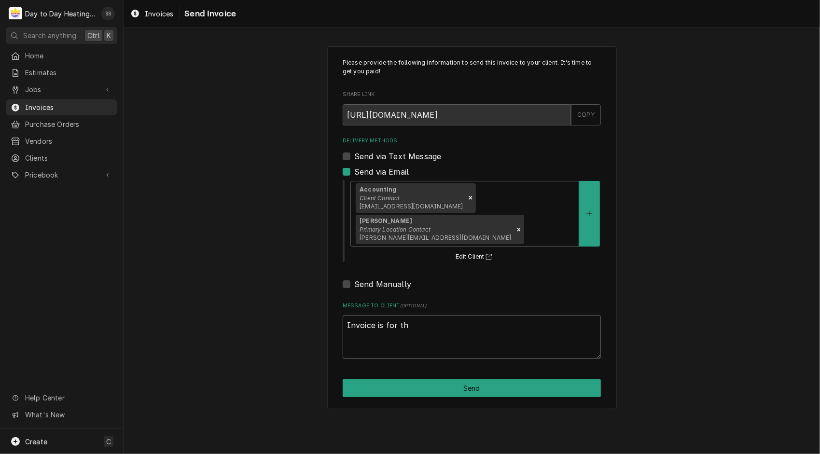
type textarea "x"
type textarea "Invoice is for the"
type textarea "x"
type textarea "Invoice is for the"
type textarea "x"
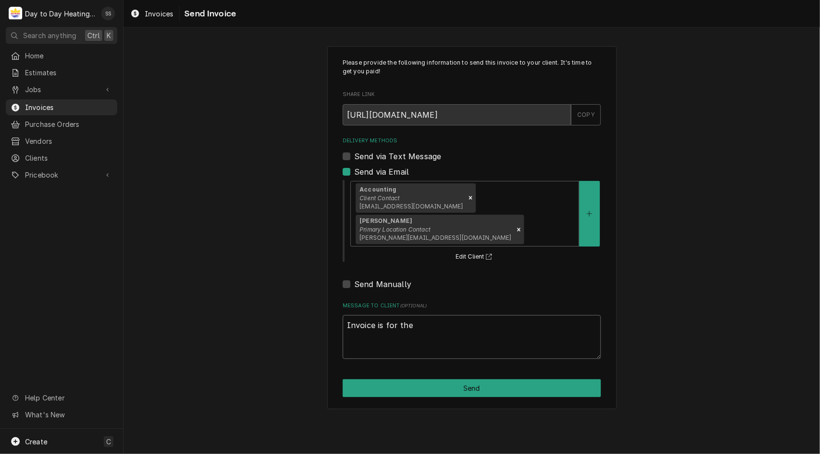
type textarea "Invoice is for the d"
type textarea "x"
type textarea "Invoice is for the do"
type textarea "x"
type textarea "Invoice is for the dow"
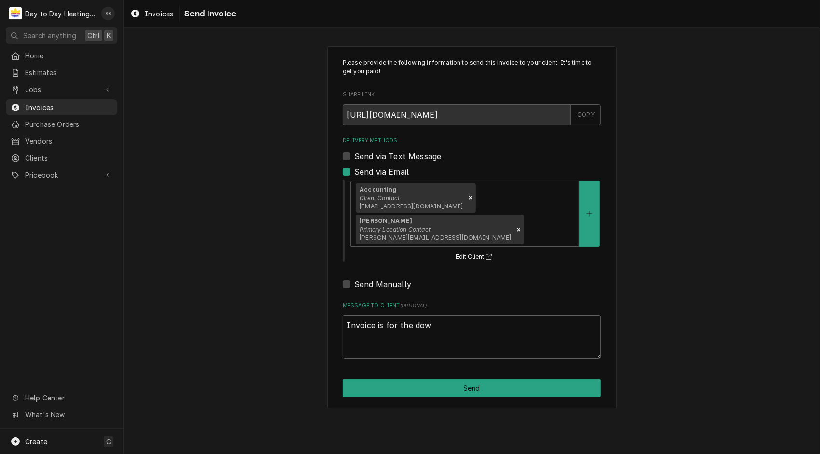
type textarea "x"
type textarea "Invoice is for the down"
type textarea "x"
type textarea "Invoice is for the downs"
type textarea "x"
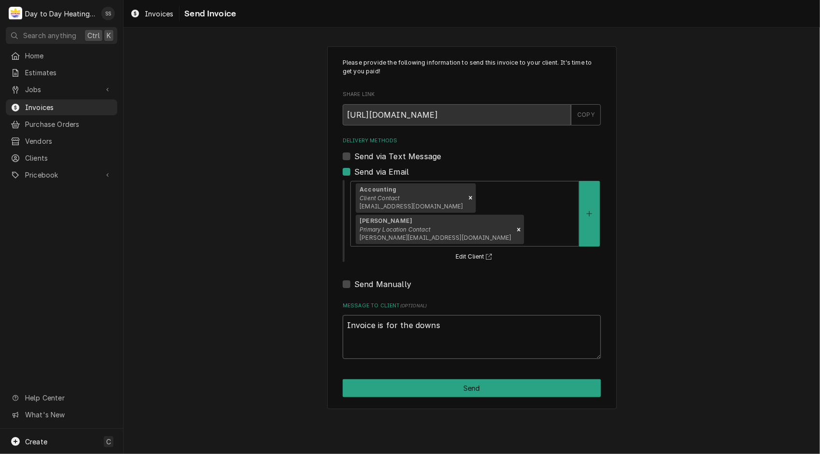
type textarea "Invoice is for the downst"
type textarea "x"
type textarea "Invoice is for the downsta"
type textarea "x"
type textarea "Invoice is for the downstai"
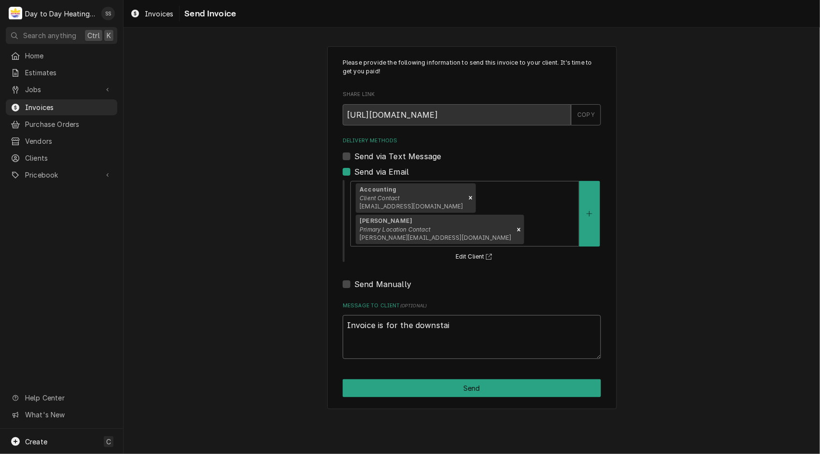
type textarea "x"
type textarea "Invoice is for the downstair"
type textarea "x"
type textarea "Invoice is for the downstairs"
type textarea "x"
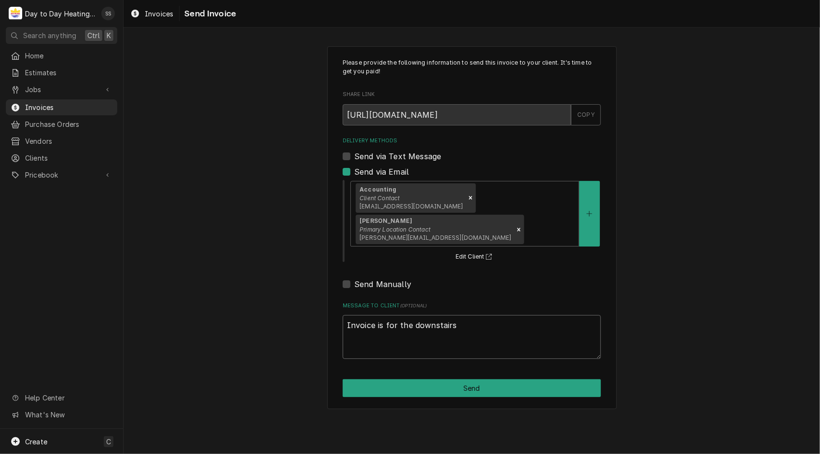
type textarea "Invoice is for the downstairs"
type textarea "x"
type textarea "Invoice is for the downstairs U"
type textarea "x"
type textarea "Invoice is for the downstairs Un"
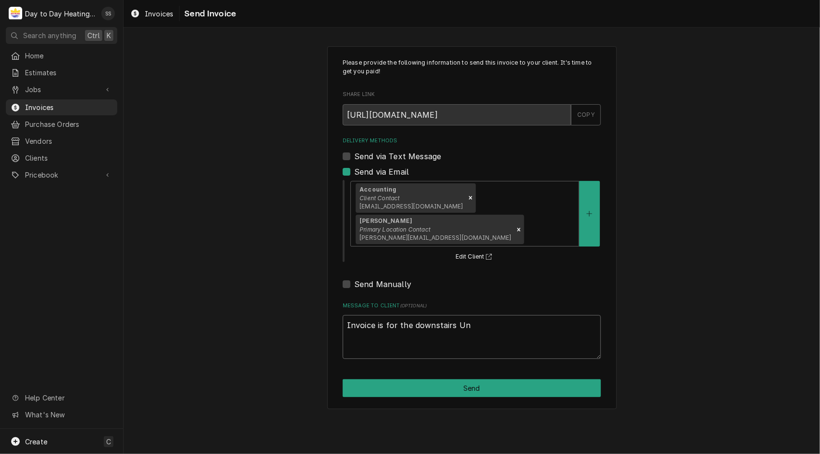
type textarea "x"
type textarea "Invoice is for the downstairs Uni"
type textarea "x"
type textarea "Invoice is for the downstairs Unit"
type textarea "x"
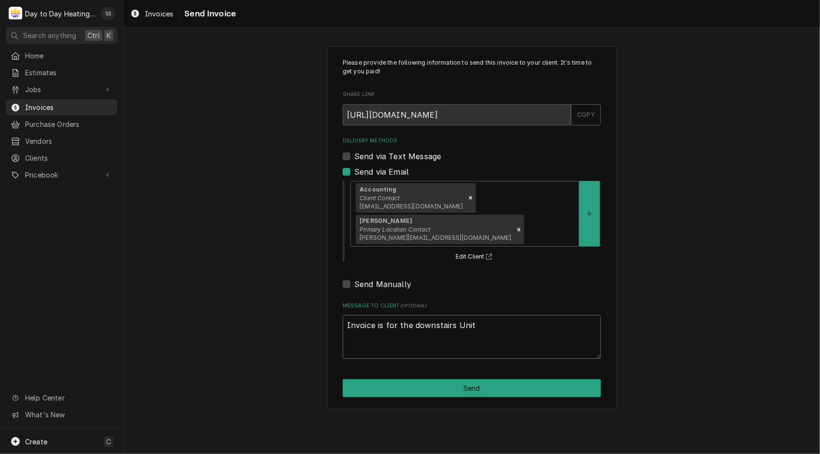
type textarea "Invoice is for the downstairs Unit"
type textarea "x"
type textarea "Invoice is for the downstairs Unit r"
type textarea "x"
type textarea "Invoice is for the downstairs Unit re"
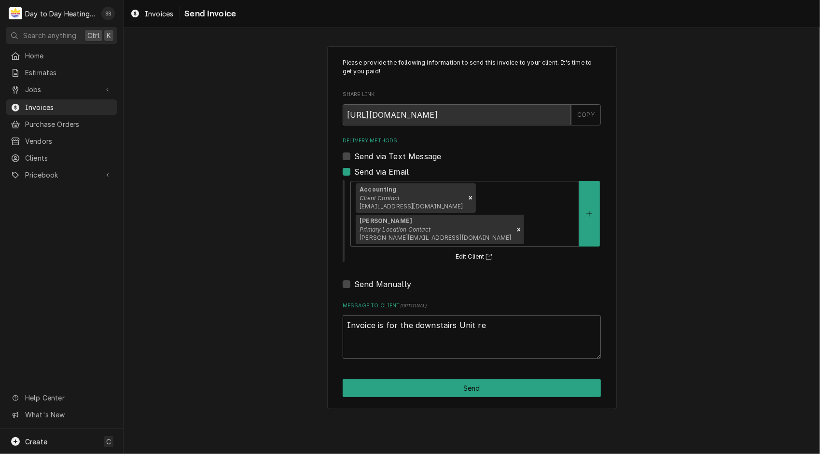
type textarea "x"
type textarea "Invoice is for the downstairs Unit rep"
type textarea "x"
type textarea "Invoice is for the downstairs Unit repl"
type textarea "x"
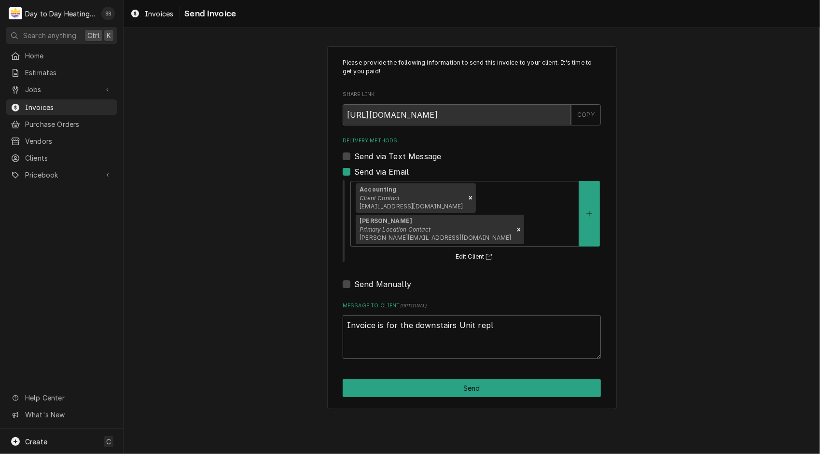
type textarea "Invoice is for the downstairs Unit repla"
type textarea "x"
type textarea "Invoice is for the downstairs Unit replac"
type textarea "x"
type textarea "Invoice is for the downstairs Unit replace"
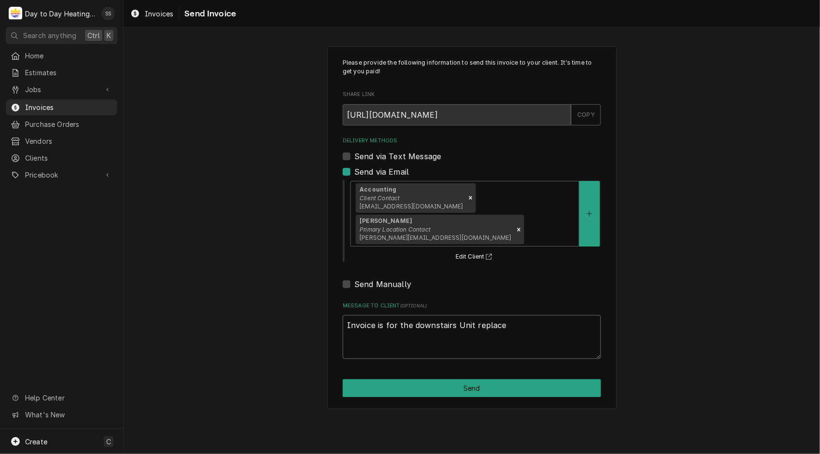
type textarea "x"
type textarea "Invoice is for the downstairs Unit replacem"
type textarea "x"
type textarea "Invoice is for the downstairs Unit replaceme"
type textarea "x"
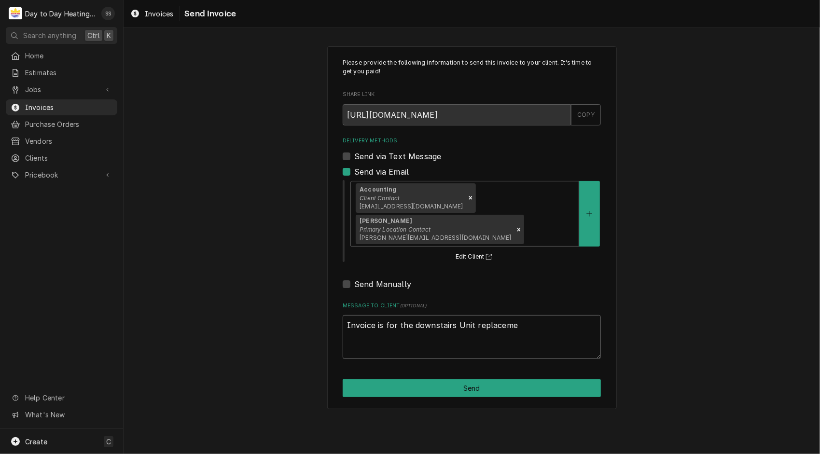
type textarea "Invoice is for the downstairs Unit replacemen"
type textarea "x"
type textarea "Invoice is for the downstairs Unit replacement"
type textarea "x"
type textarea "Invoice is for the downstairs Unit replacement"
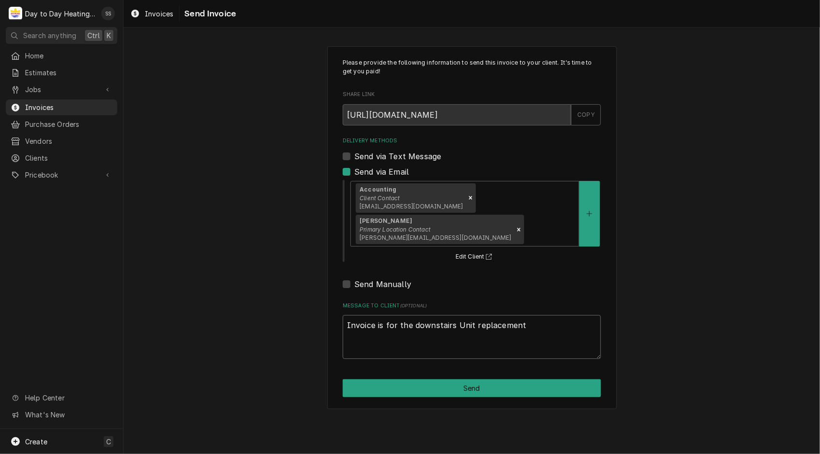
type textarea "x"
type textarea "Invoice is for the downstairs Unit replacement a"
type textarea "x"
type textarea "Invoice is for the downstairs Unit replacement an"
type textarea "x"
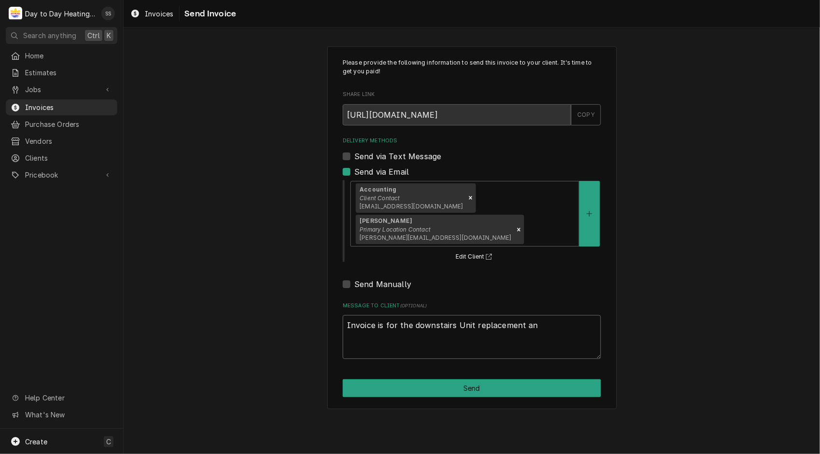
type textarea "Invoice is for the downstairs Unit replacement and"
type textarea "x"
type textarea "Invoice is for the downstairs Unit replacement and"
type textarea "x"
type textarea "Invoice is for the downstairs Unit replacement and r"
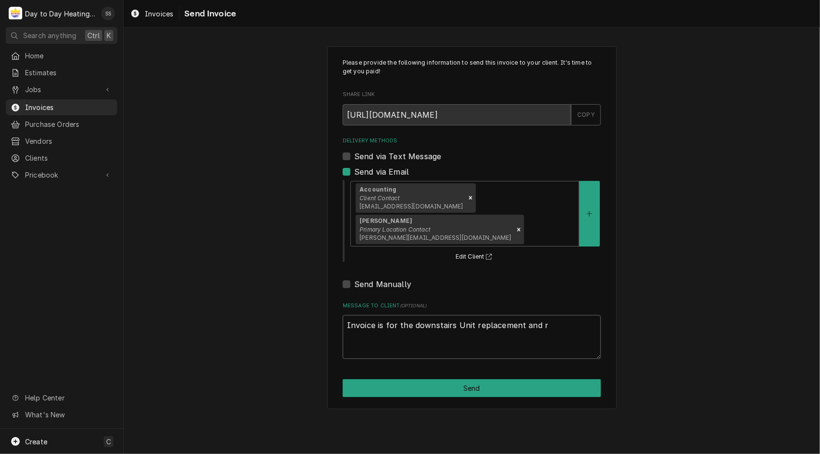
type textarea "x"
type textarea "Invoice is for the downstairs Unit replacement and re"
type textarea "x"
type textarea "Invoice is for the downstairs Unit replacement and reg"
type textarea "x"
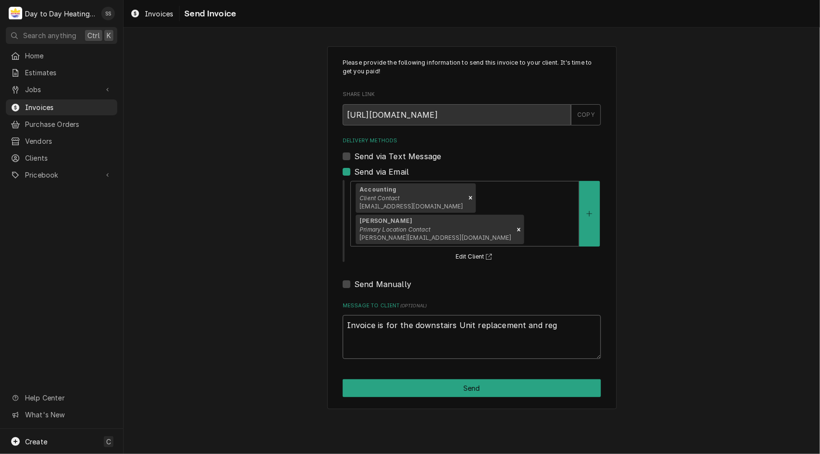
type textarea "Invoice is for the downstairs Unit replacement and regi"
type textarea "x"
type textarea "Invoice is for the downstairs Unit replacement and regis"
type textarea "x"
type textarea "Invoice is for the downstairs Unit replacement and regist"
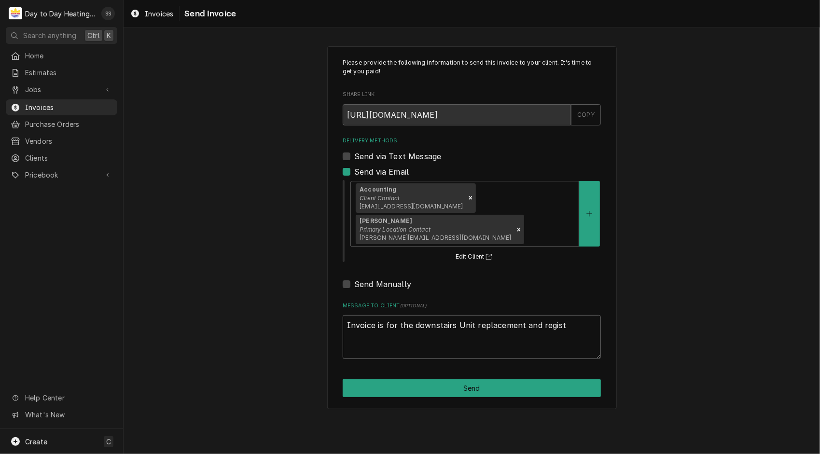
type textarea "x"
type textarea "Invoice is for the downstairs Unit replacement and registe"
type textarea "x"
type textarea "Invoice is for the downstairs Unit replacement and register"
type textarea "x"
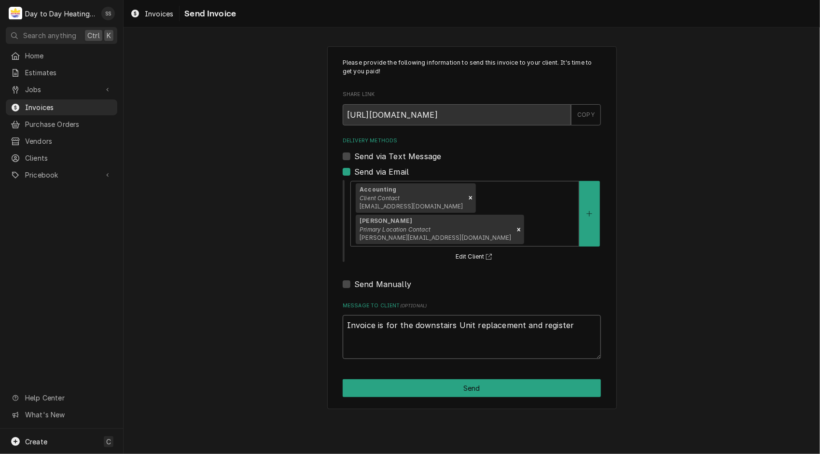
type textarea "Invoice is for the downstairs Unit replacement and registers"
type textarea "x"
type textarea "Invoice is for the downstairs Unit replacement and registers."
type textarea "x"
type textarea "Invoice is for the downstairs Unit replacement and registers."
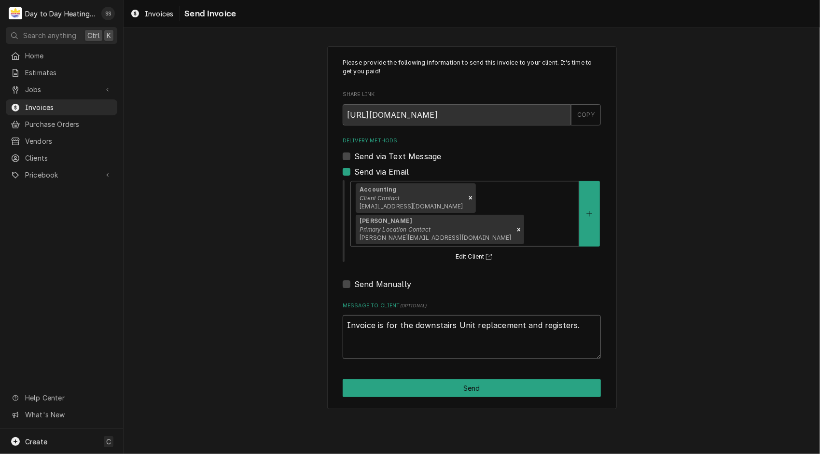
type textarea "x"
type textarea "Invoice is for the downstairs Unit replacement and registers. S"
type textarea "x"
type textarea "Invoice is for the downstairs Unit replacement and registers. St"
type textarea "x"
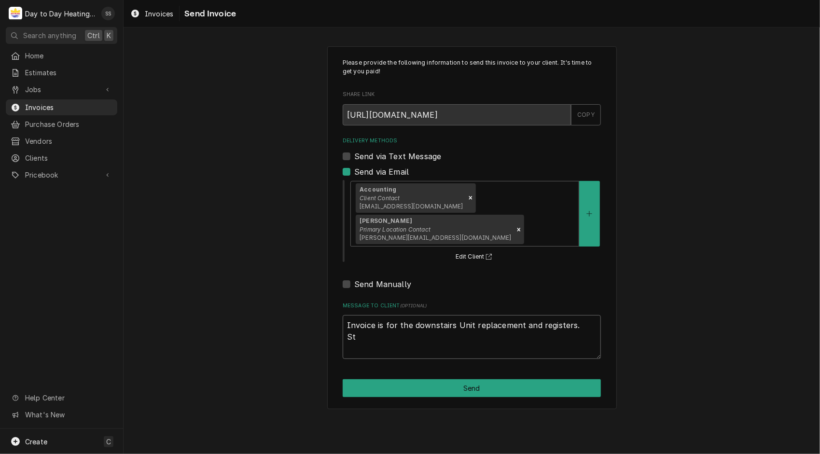
type textarea "Invoice is for the downstairs Unit replacement and registers. Sta"
type textarea "x"
type textarea "Invoice is for the downstairs Unit replacement and registers. Star"
type textarea "x"
type textarea "Invoice is for the downstairs Unit replacement and registers. Start"
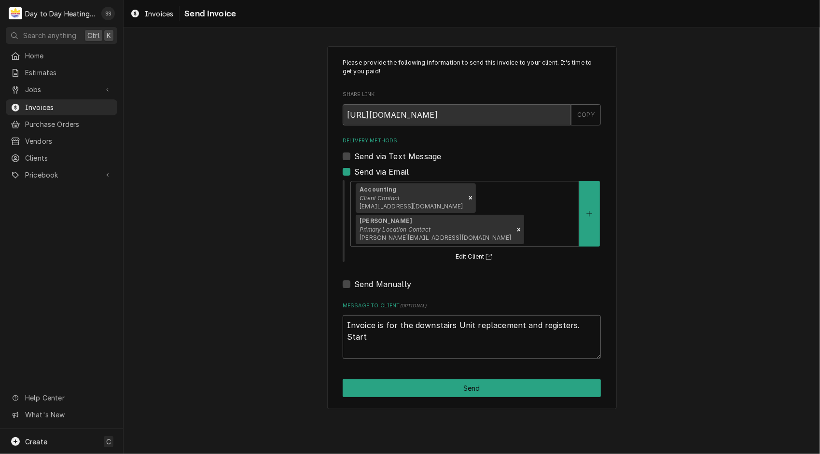
type textarea "x"
type textarea "Invoice is for the downstairs Unit replacement and registers. Start"
type textarea "x"
type textarea "Invoice is for the downstairs Unit replacement and registers. Start u"
type textarea "x"
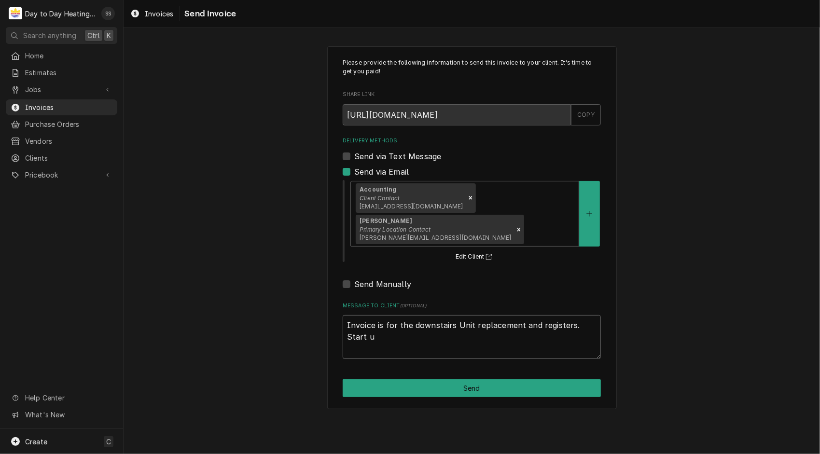
type textarea "Invoice is for the downstairs Unit replacement and registers. Start up"
type textarea "x"
type textarea "Invoice is for the downstairs Unit replacement and registers. Start up"
type textarea "x"
type textarea "Invoice is for the downstairs Unit replacement and registers. Start up h"
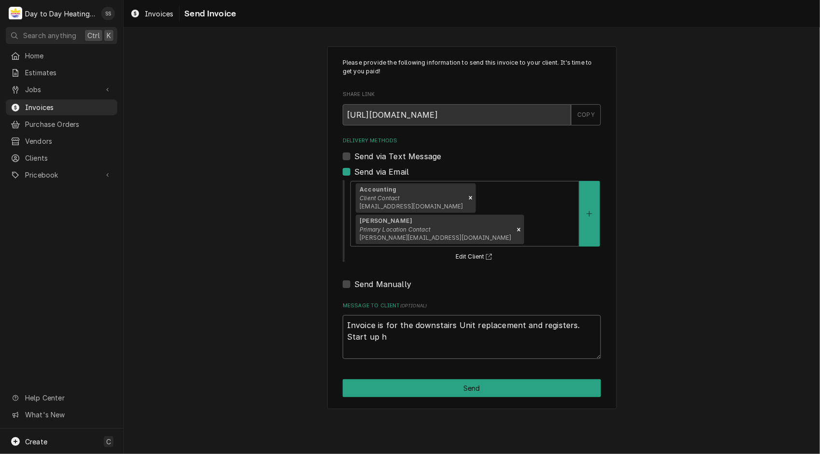
type textarea "x"
type textarea "Invoice is for the downstairs Unit replacement and registers. Start up ha"
type textarea "x"
type textarea "Invoice is for the downstairs Unit replacement and registers. Start up has"
type textarea "x"
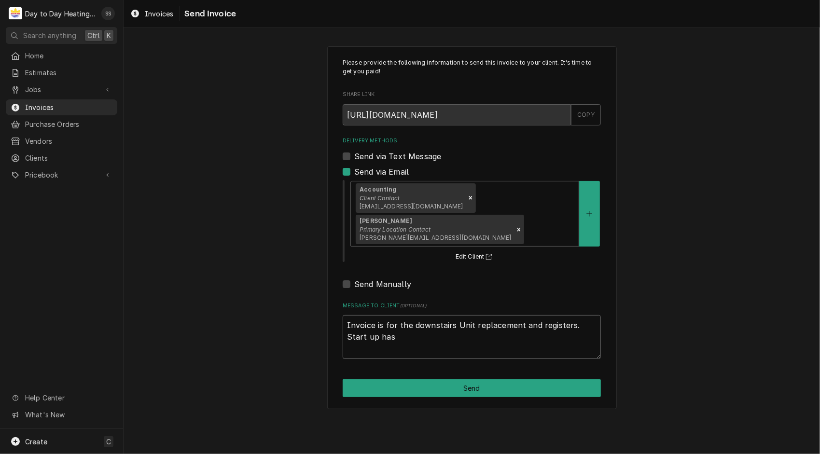
type textarea "Invoice is for the downstairs Unit replacement and registers. Start up has"
type textarea "x"
type textarea "Invoice is for the downstairs Unit replacement and registers. Start up has b"
type textarea "x"
type textarea "Invoice is for the downstairs Unit replacement and registers. Start up has be"
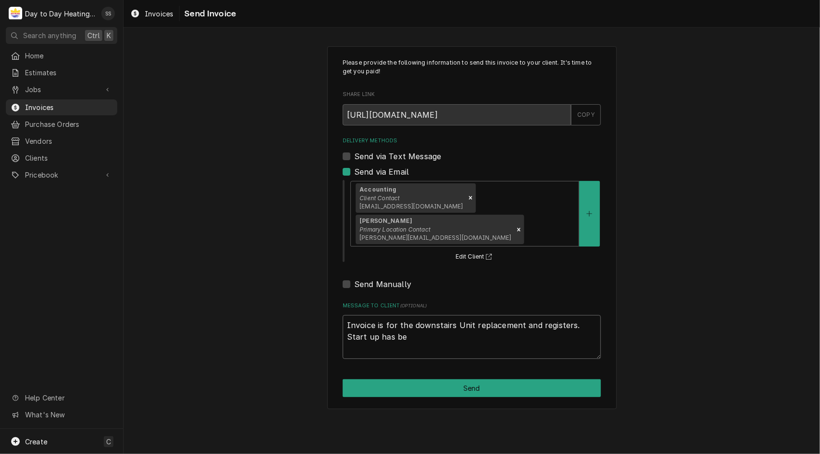
type textarea "x"
type textarea "Invoice is for the downstairs Unit replacement and registers. Start up has bee"
type textarea "x"
type textarea "Invoice is for the downstairs Unit replacement and registers. Start up has been"
type textarea "x"
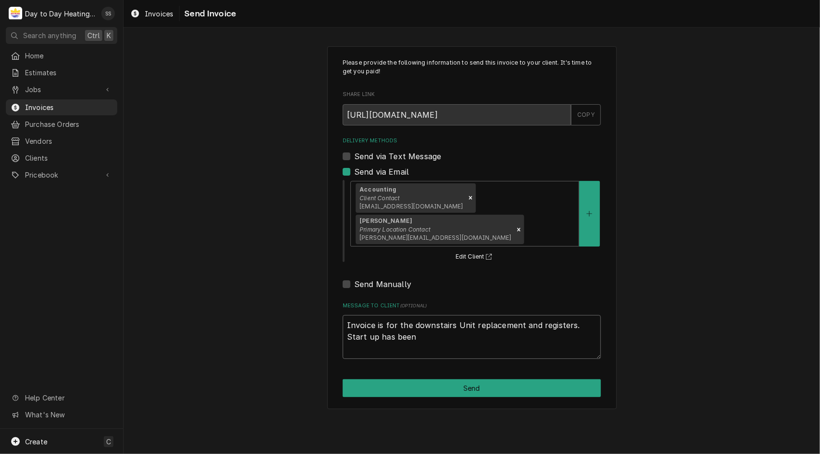
type textarea "Invoice is for the downstairs Unit replacement and registers. Start up has been"
type textarea "x"
type textarea "Invoice is for the downstairs Unit replacement and registers. Start up has been…"
type textarea "x"
type textarea "Invoice is for the downstairs Unit replacement and registers. Start up has been…"
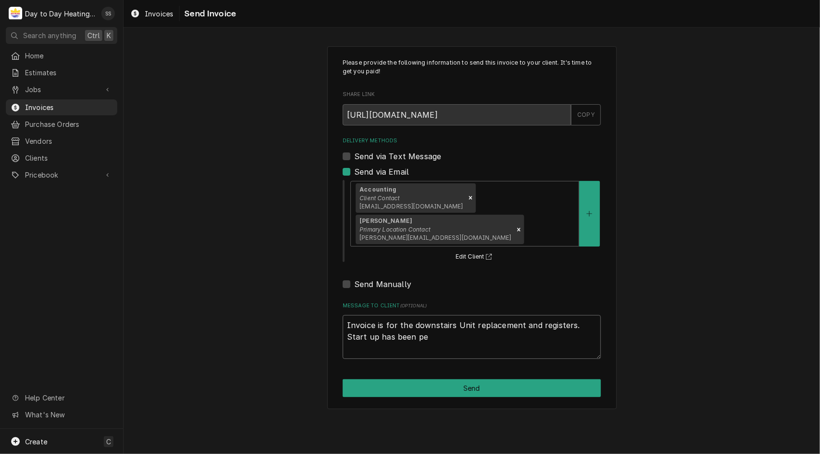
type textarea "x"
type textarea "Invoice is for the downstairs Unit replacement and registers. Start up has been…"
type textarea "x"
type textarea "Invoice is for the downstairs Unit replacement and registers. Start up has been…"
type textarea "x"
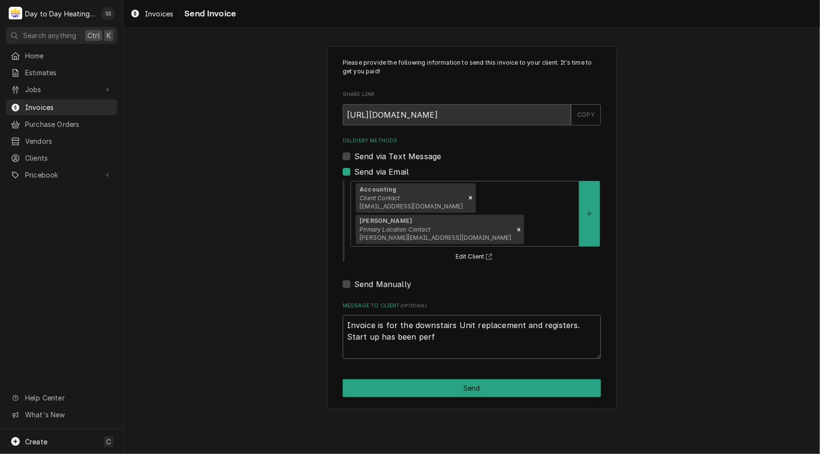
type textarea "Invoice is for the downstairs Unit replacement and registers. Start up has been…"
type textarea "x"
type textarea "Invoice is for the downstairs Unit replacement and registers. Start up has been…"
type textarea "x"
type textarea "Invoice is for the downstairs Unit replacement and registers. Start up has been…"
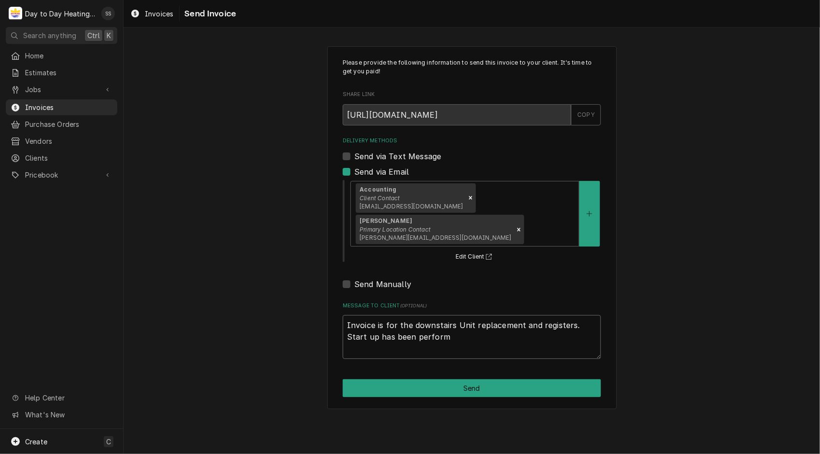
type textarea "x"
type textarea "Invoice is for the downstairs Unit replacement and registers. Start up has been…"
type textarea "x"
type textarea "Invoice is for the downstairs Unit replacement and registers. Start up has been…"
type textarea "x"
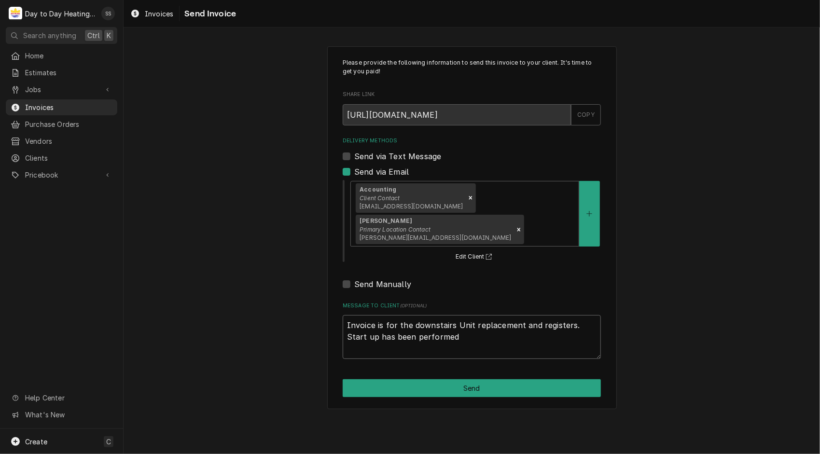
type textarea "Invoice is for the downstairs Unit replacement and registers. Start up has been…"
type textarea "x"
type textarea "Invoice is for the downstairs Unit replacement and registers. Start up has been…"
type textarea "x"
type textarea "Invoice is for the downstairs Unit replacement and registers. Start up has been…"
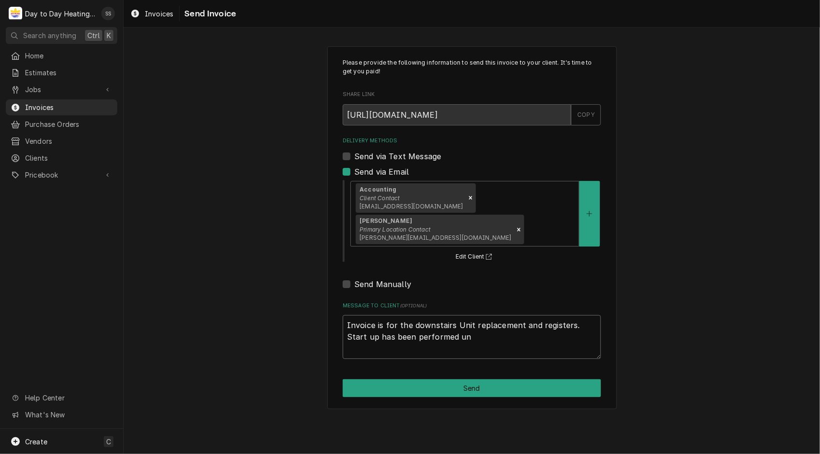
type textarea "x"
type textarea "Invoice is for the downstairs Unit replacement and registers. Start up has been…"
type textarea "x"
type textarea "Invoice is for the downstairs Unit replacement and registers. Start up has been…"
type textarea "x"
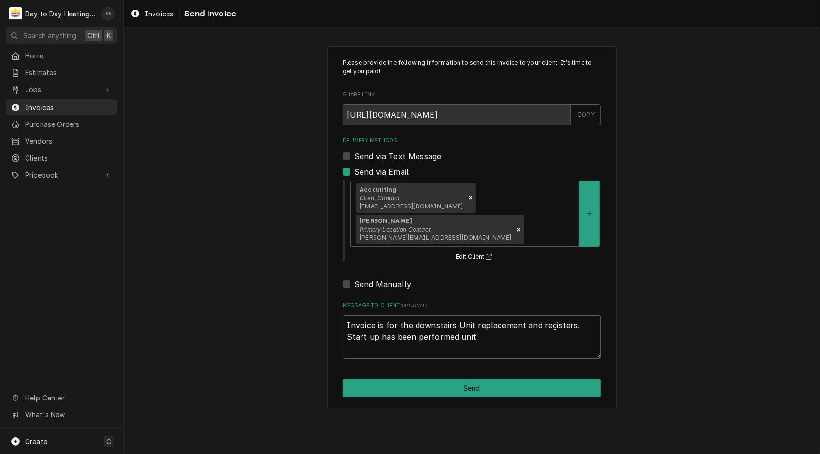
type textarea "Invoice is for the downstairs Unit replacement and registers. Start up has been…"
type textarea "x"
type textarea "Invoice is for the downstairs Unit replacement and registers. Start up has been…"
type textarea "x"
type textarea "Invoice is for the downstairs Unit replacement and registers. Start up has been…"
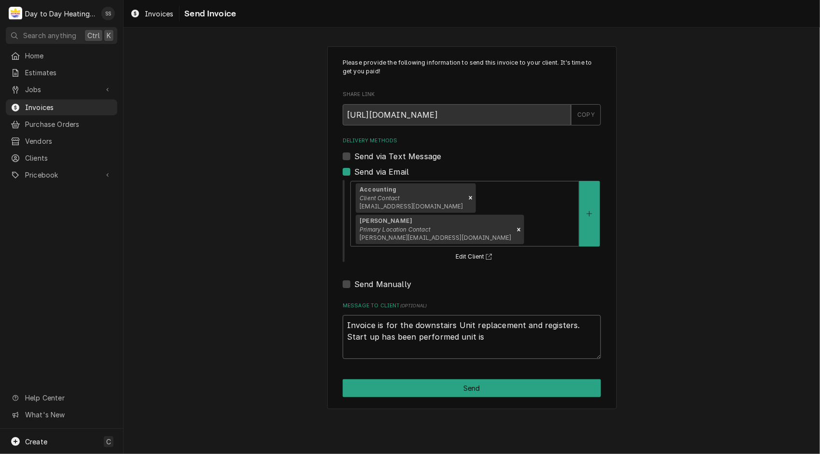
type textarea "x"
type textarea "Invoice is for the downstairs Unit replacement and registers. Start up has been…"
type textarea "x"
type textarea "Invoice is for the downstairs Unit replacement and registers. Start up has been…"
type textarea "x"
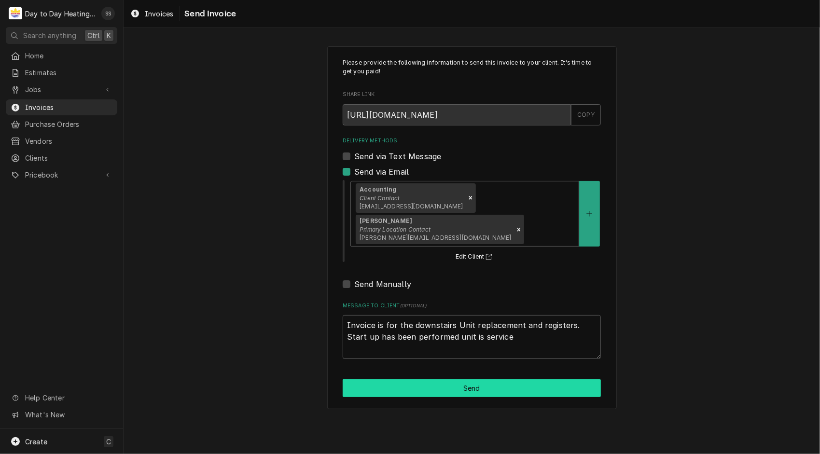
click at [466, 379] on button "Send" at bounding box center [472, 388] width 258 height 18
